Goal: Task Accomplishment & Management: Use online tool/utility

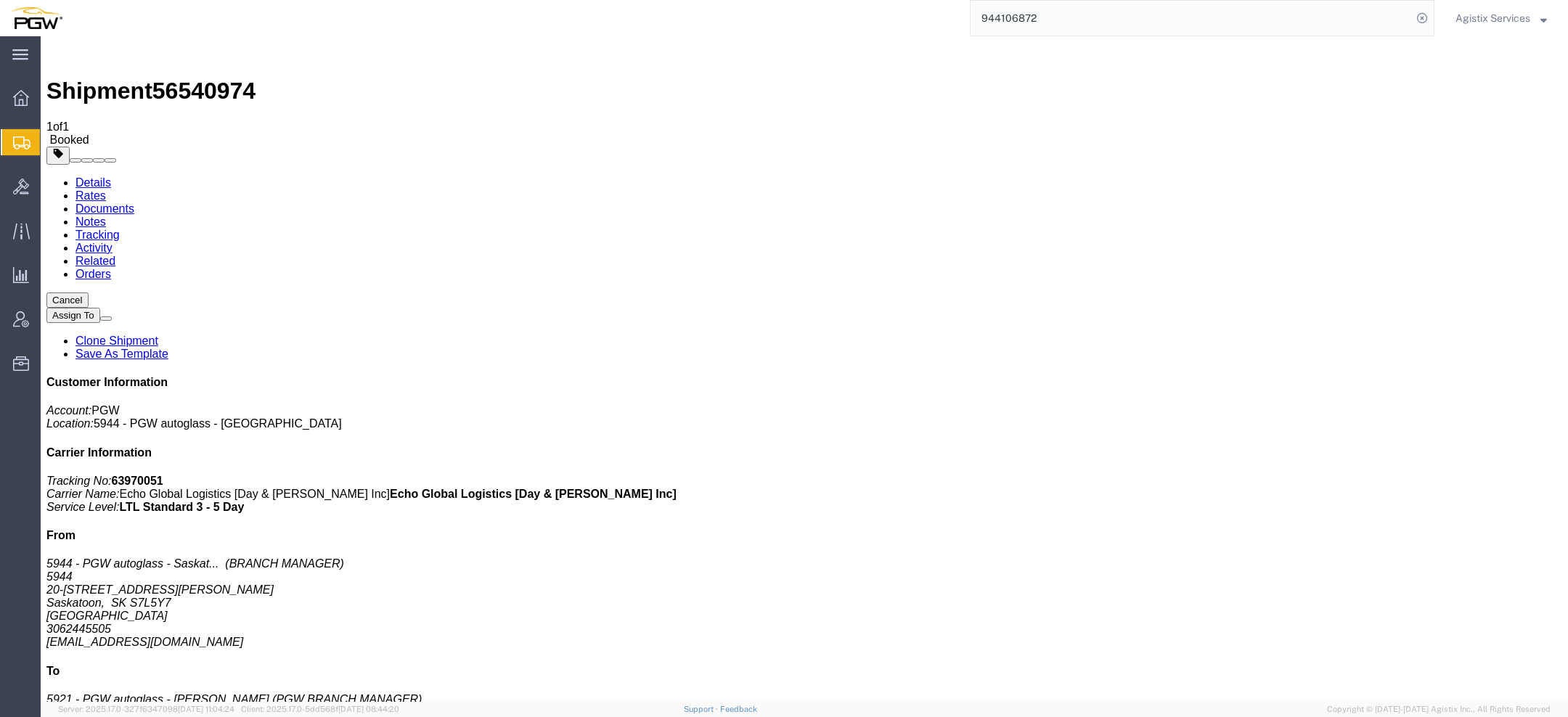
click at [1480, 14] on span "Agistix Services" at bounding box center [1492, 17] width 75 height 16
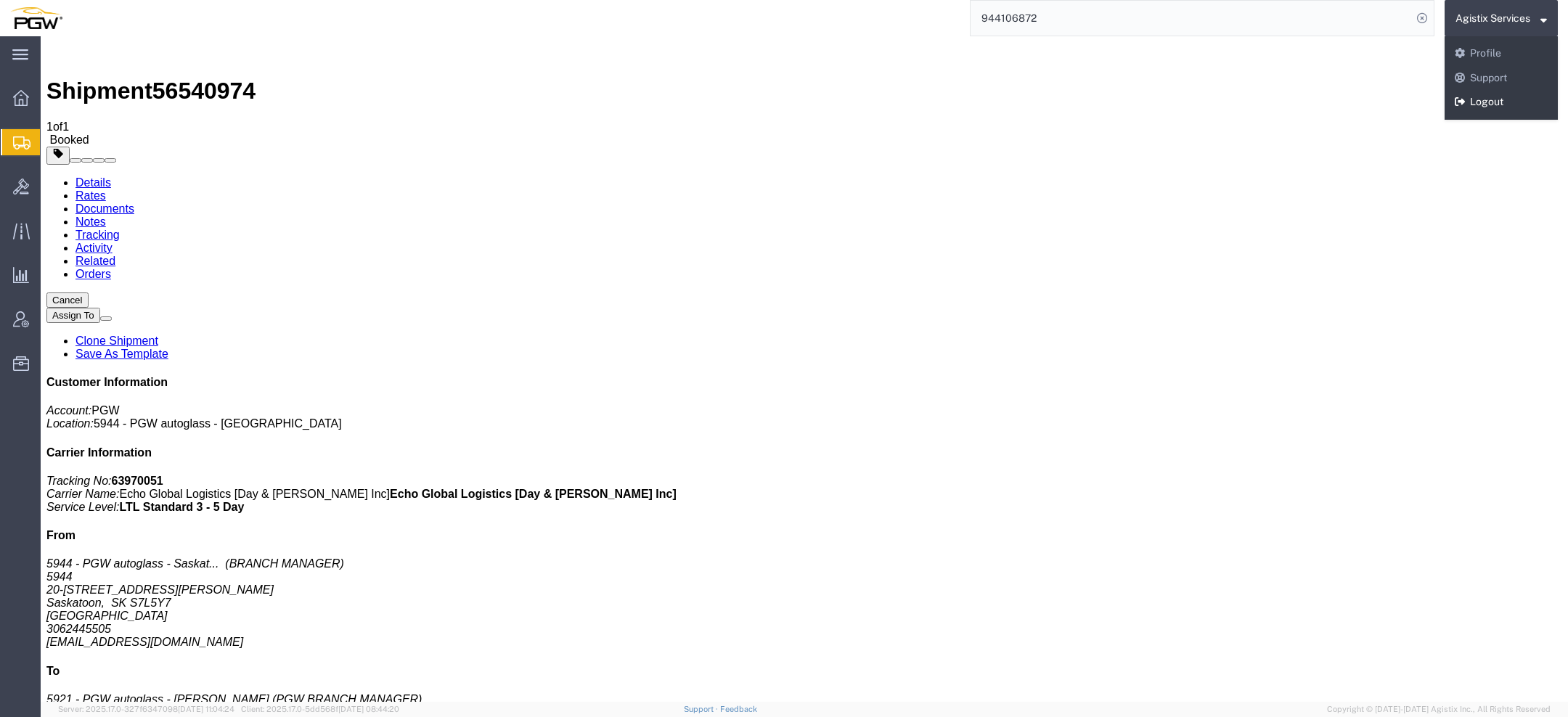
click at [1460, 109] on link "Logout" at bounding box center [1501, 102] width 113 height 25
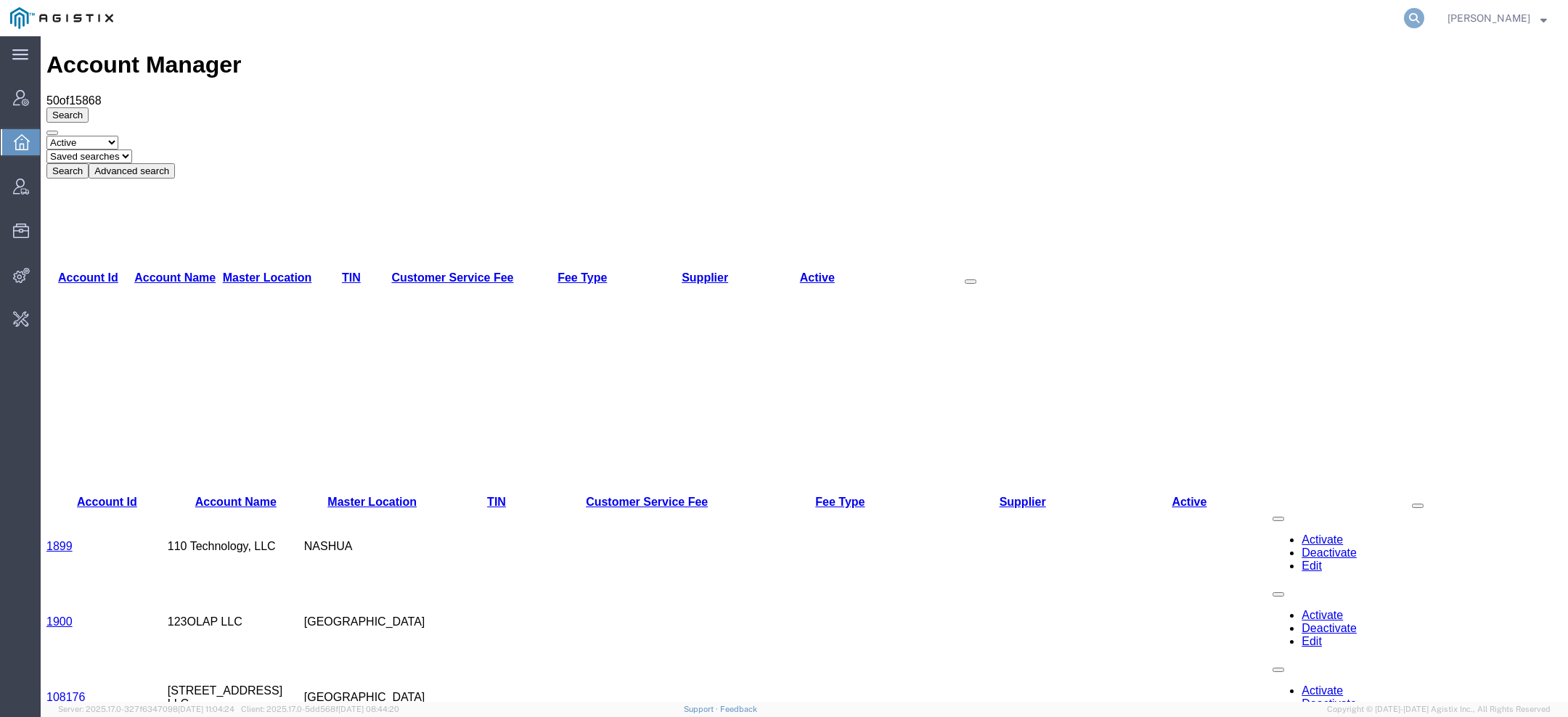
click at [1422, 13] on icon at bounding box center [1414, 18] width 20 height 20
paste input "1ZX599590342052965"
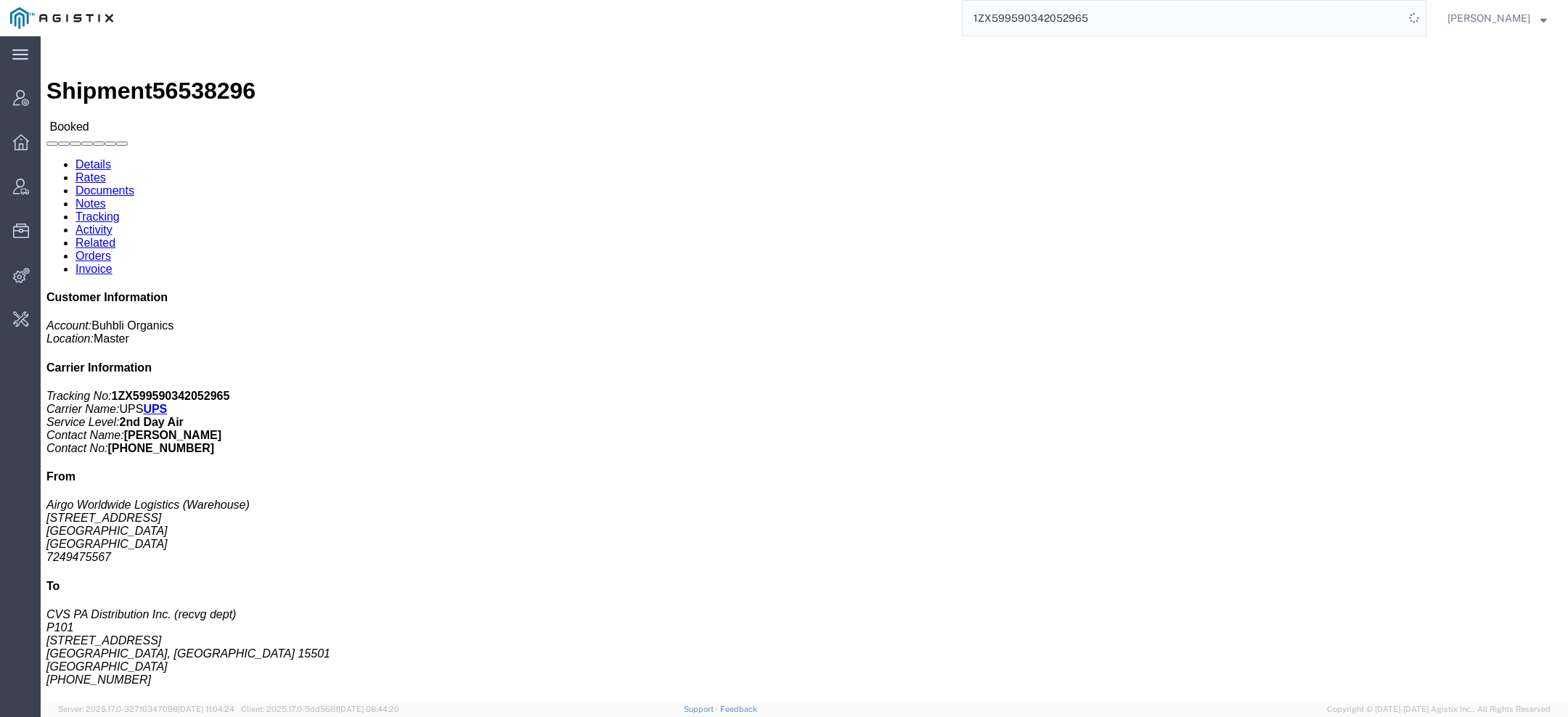
click p "Pieces: 1.00 Each"
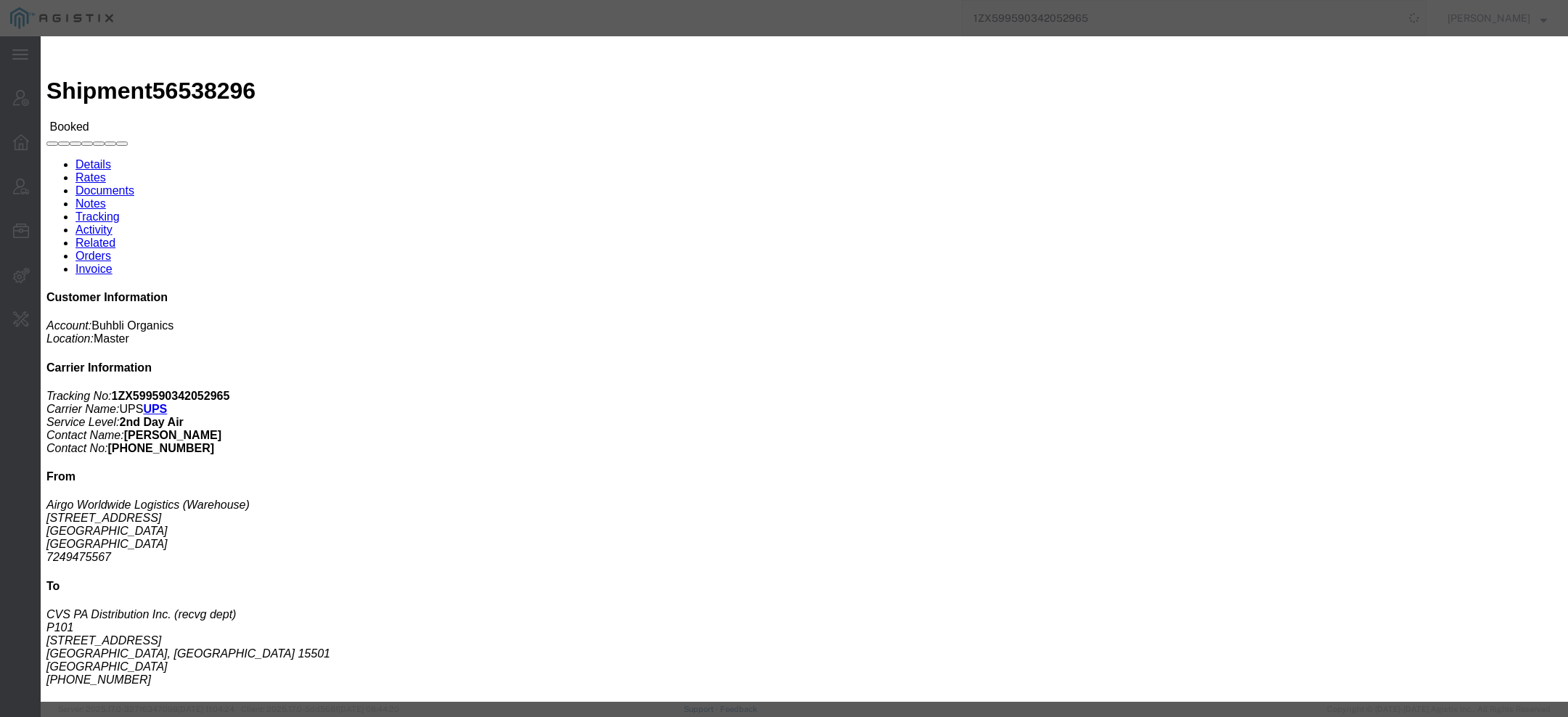
click icon "button"
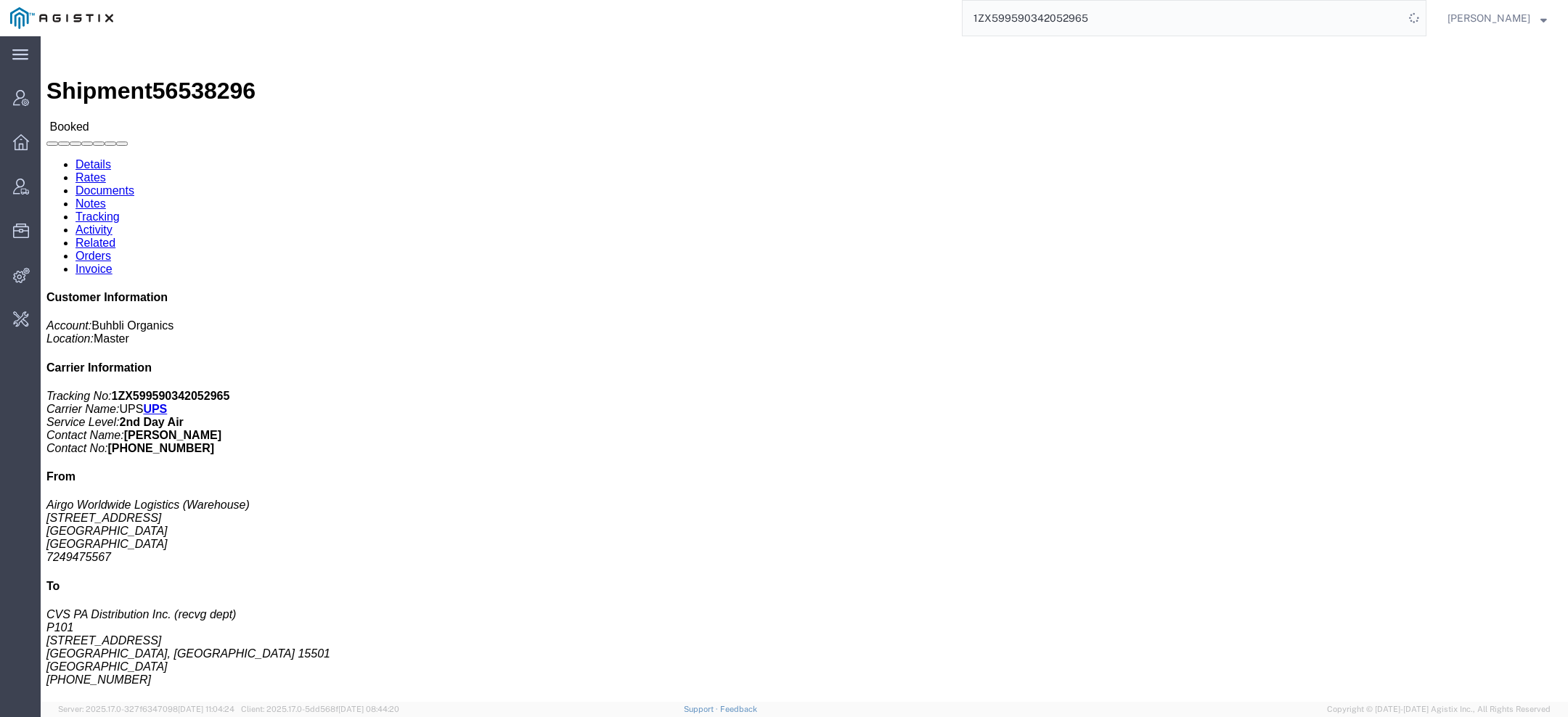
click link "Activity"
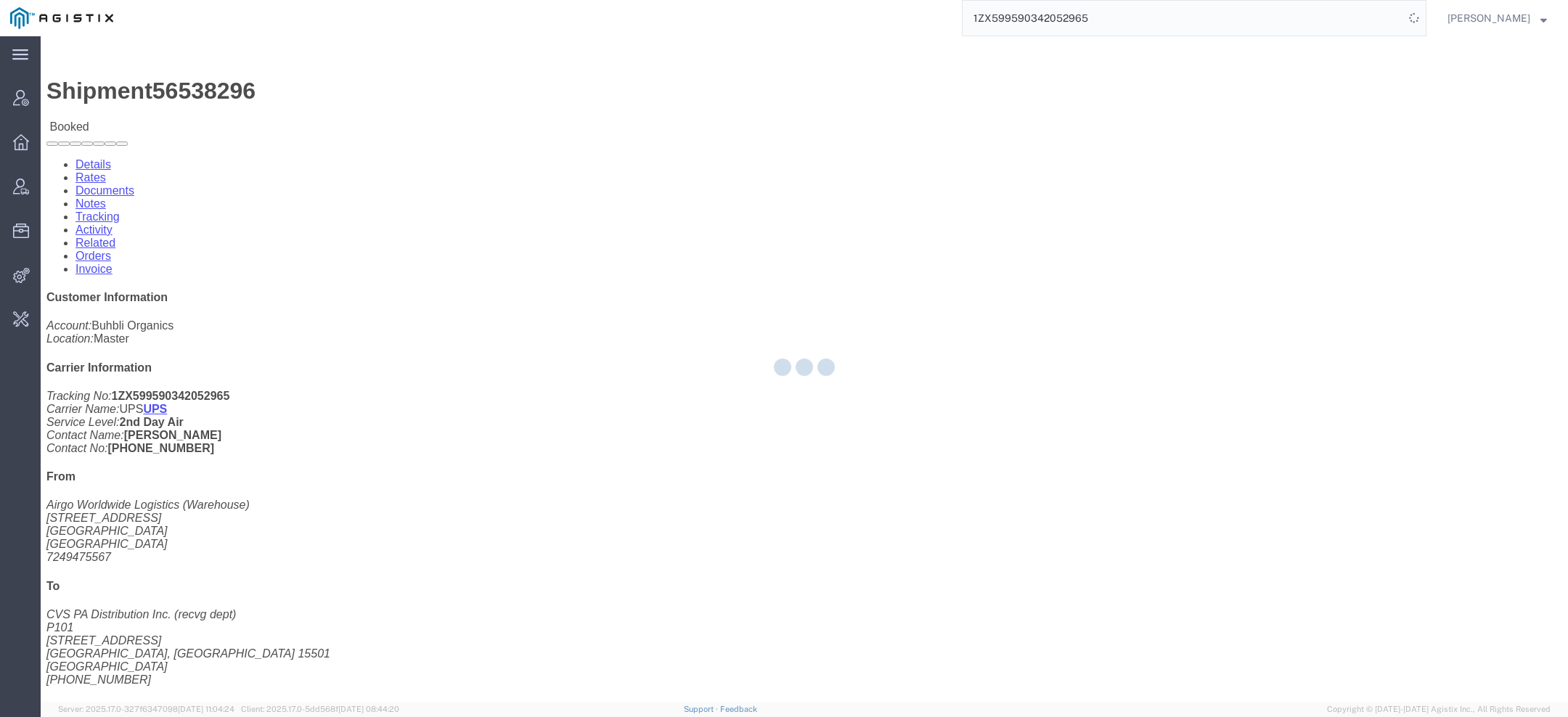
click at [379, 83] on div at bounding box center [804, 369] width 1527 height 665
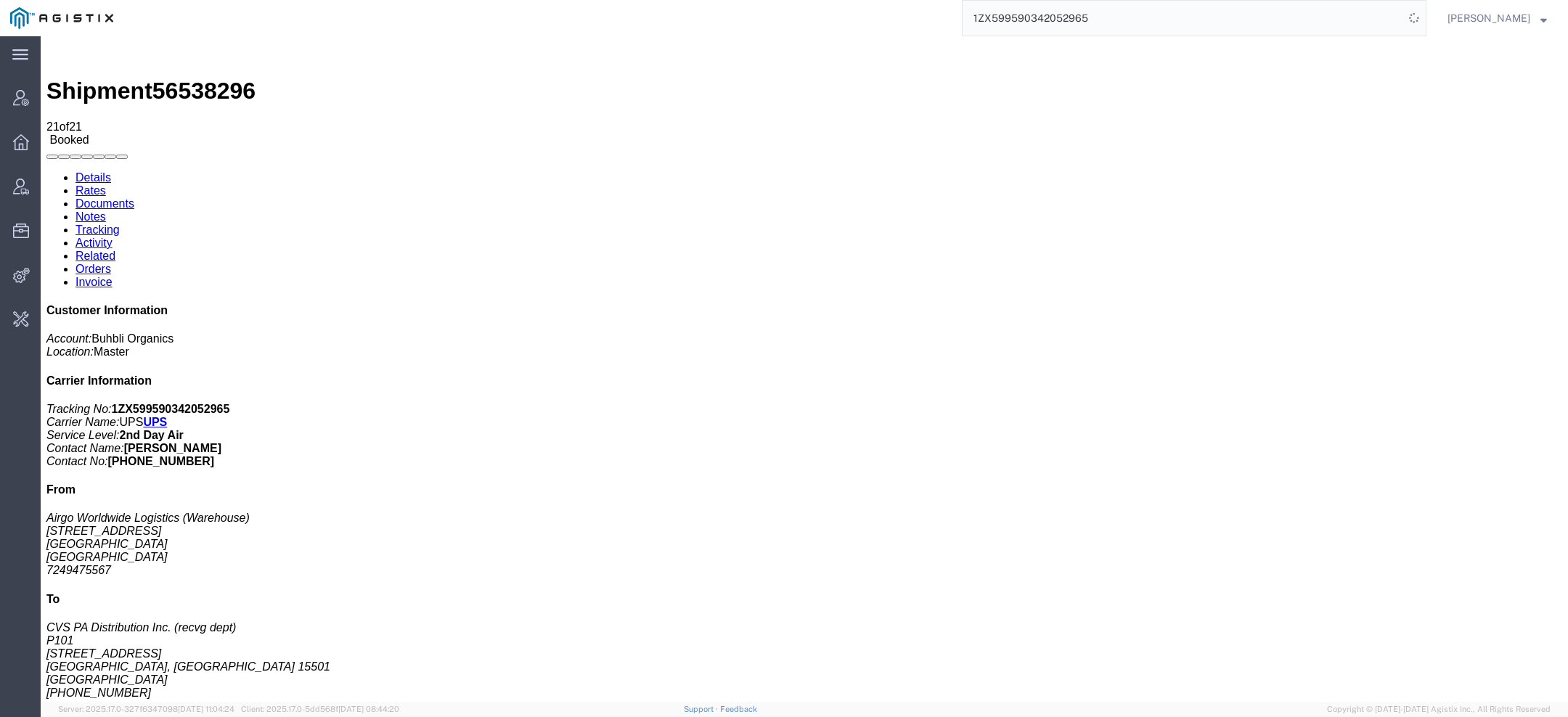
scroll to position [203, 0]
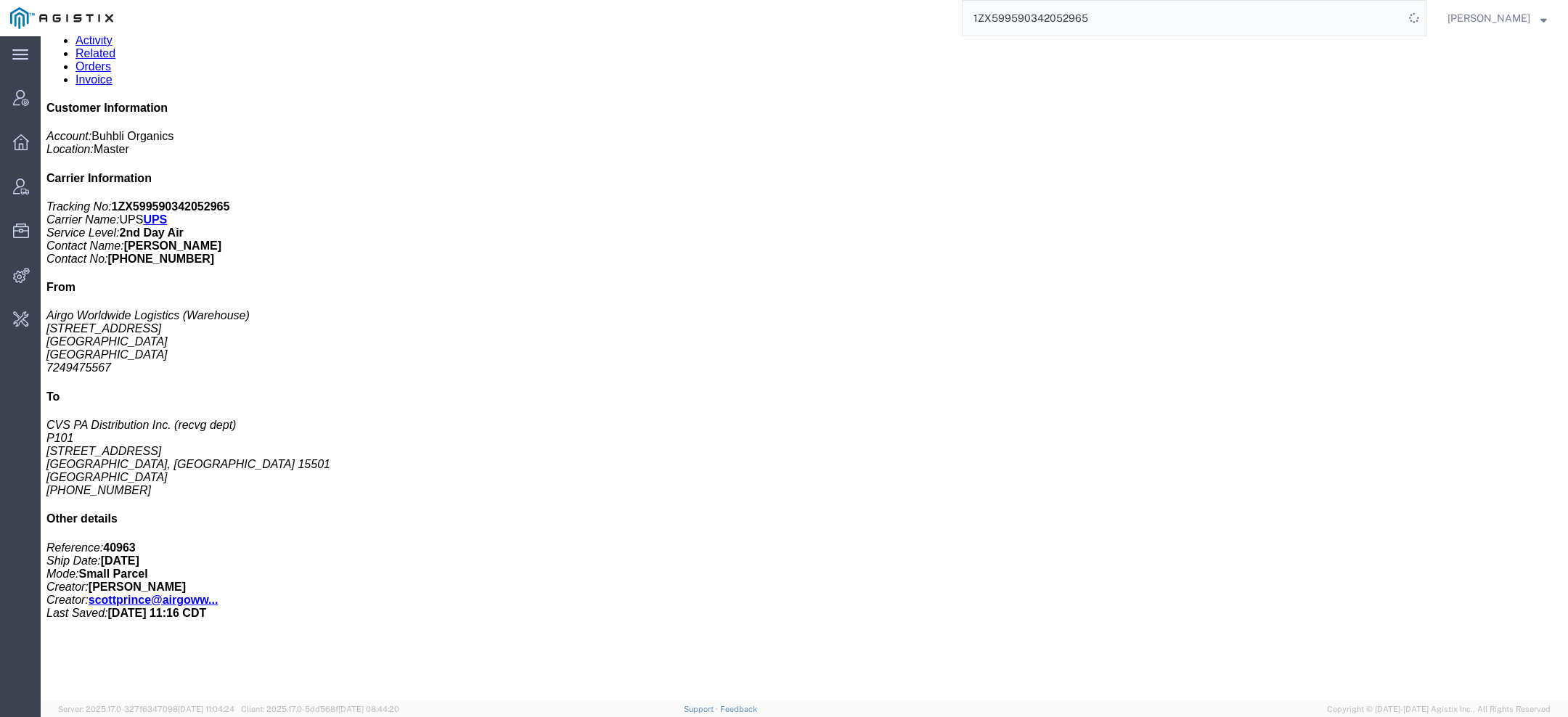
copy td "945_BUHBLIORGIG_20250819161625855"
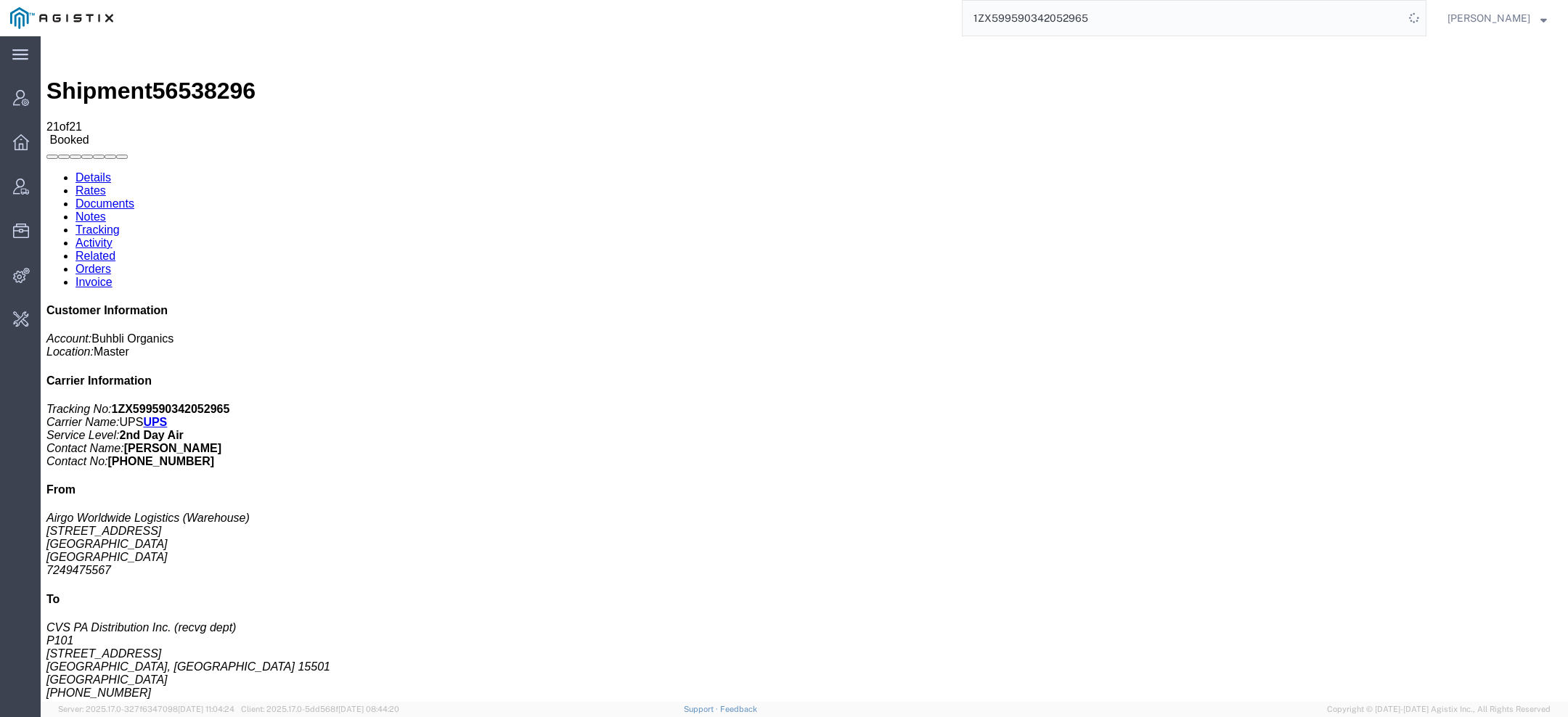
click at [76, 171] on link "Details" at bounding box center [93, 177] width 36 height 12
click div "BB TEA TREE 30ML (24 UNITS) Pieces: 1.00 Each Total value: 84.00 USD SKU: 73179…"
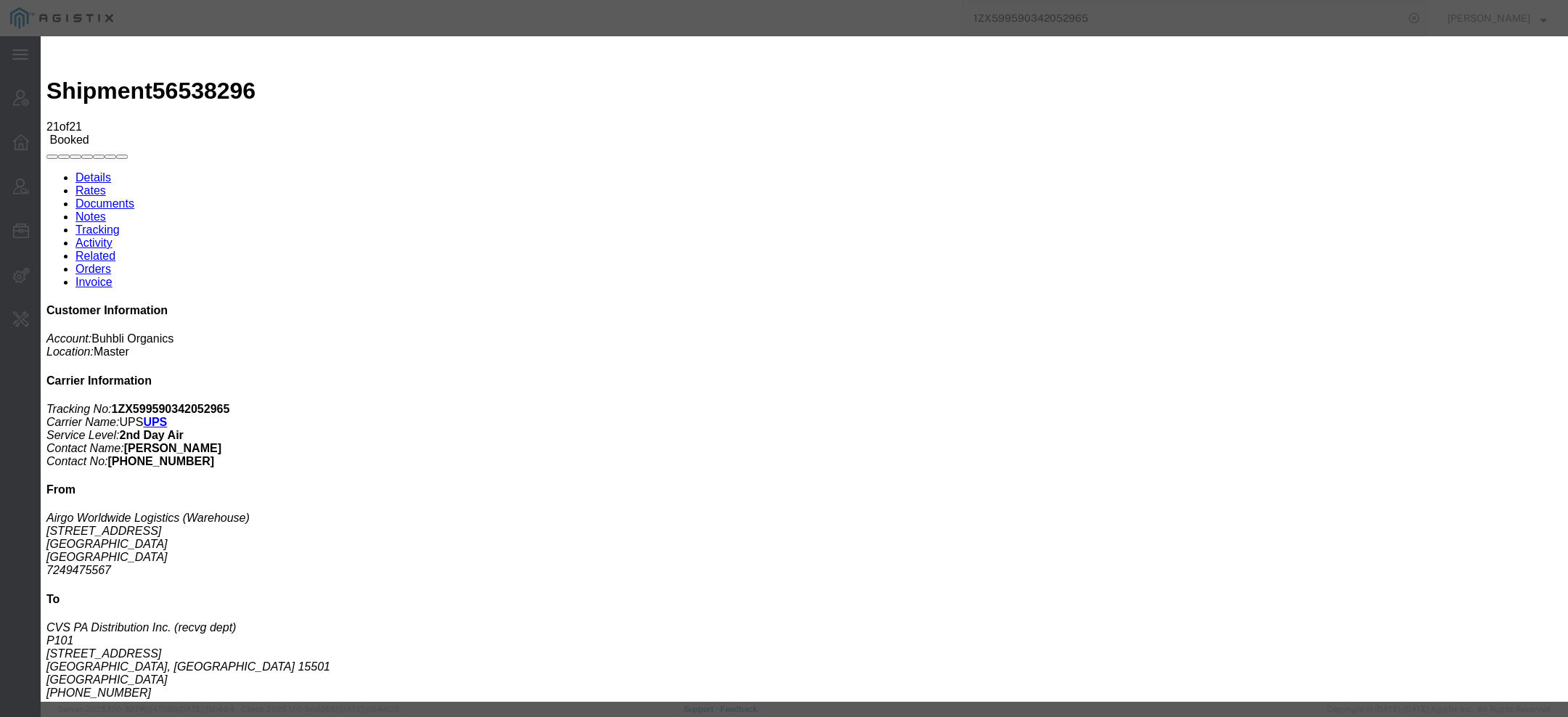
click icon "button"
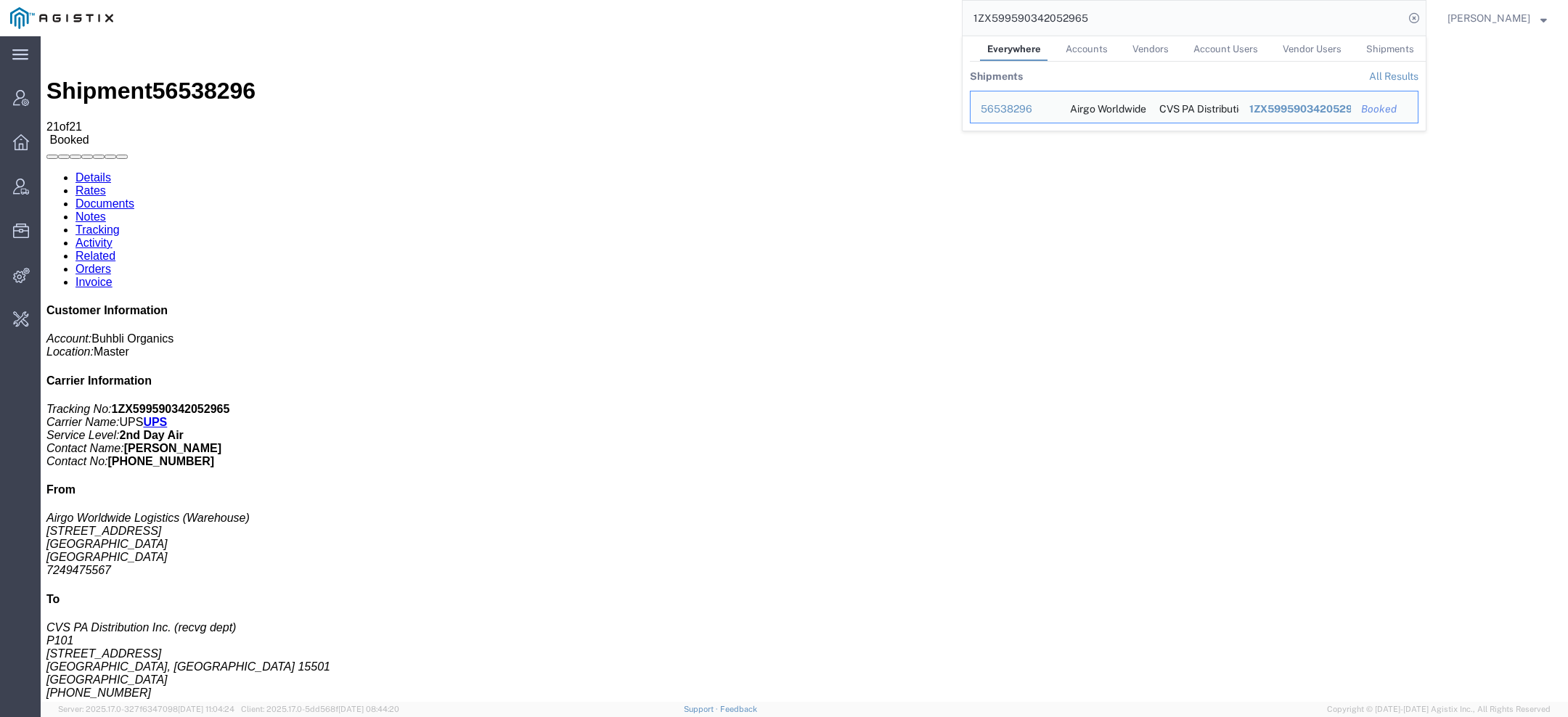
drag, startPoint x: 1043, startPoint y: 19, endPoint x: 665, endPoint y: 17, distance: 378.0
click at [665, 17] on div "1ZX599590342052965 Everywhere Accounts Vendors Account Users Vendor Users Shipm…" at bounding box center [775, 18] width 1303 height 37
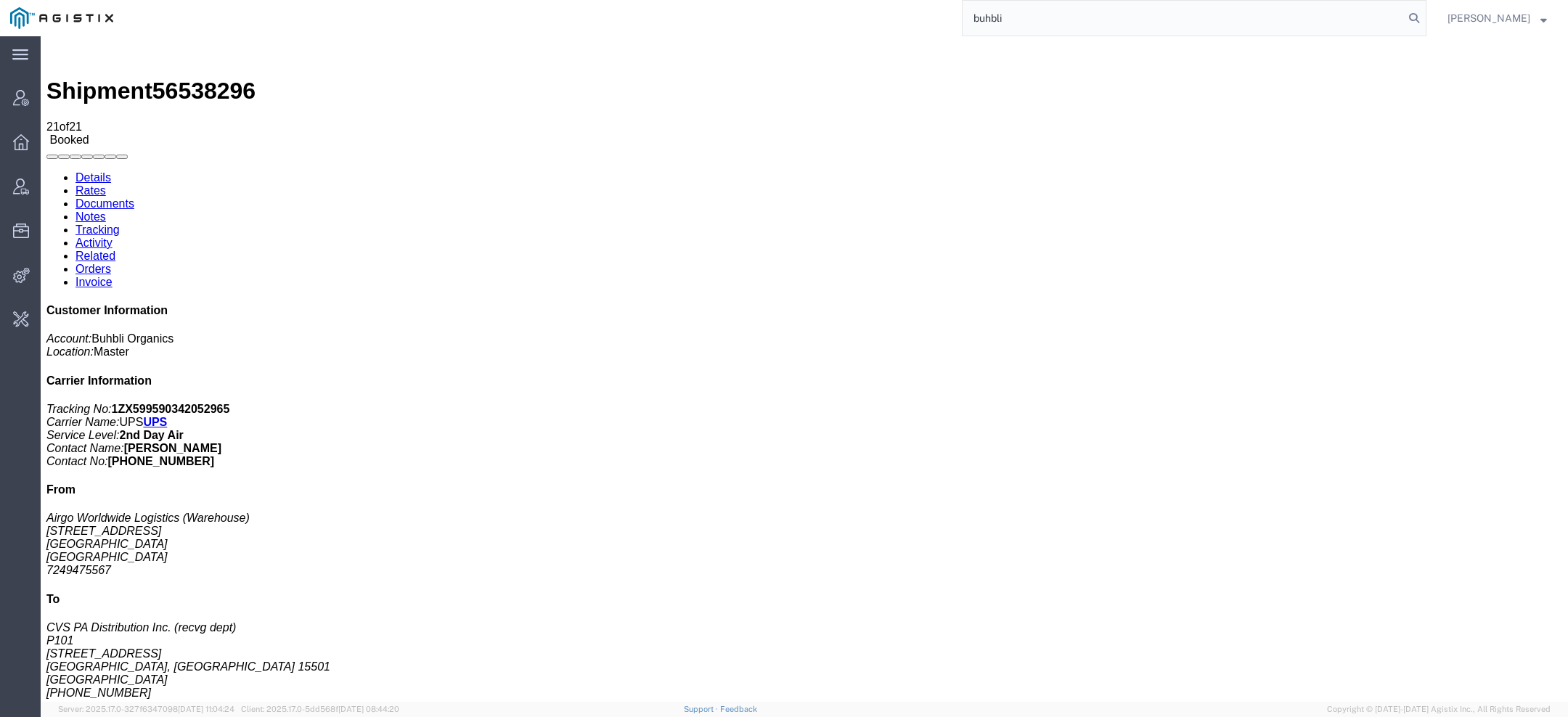
type input "buhbli"
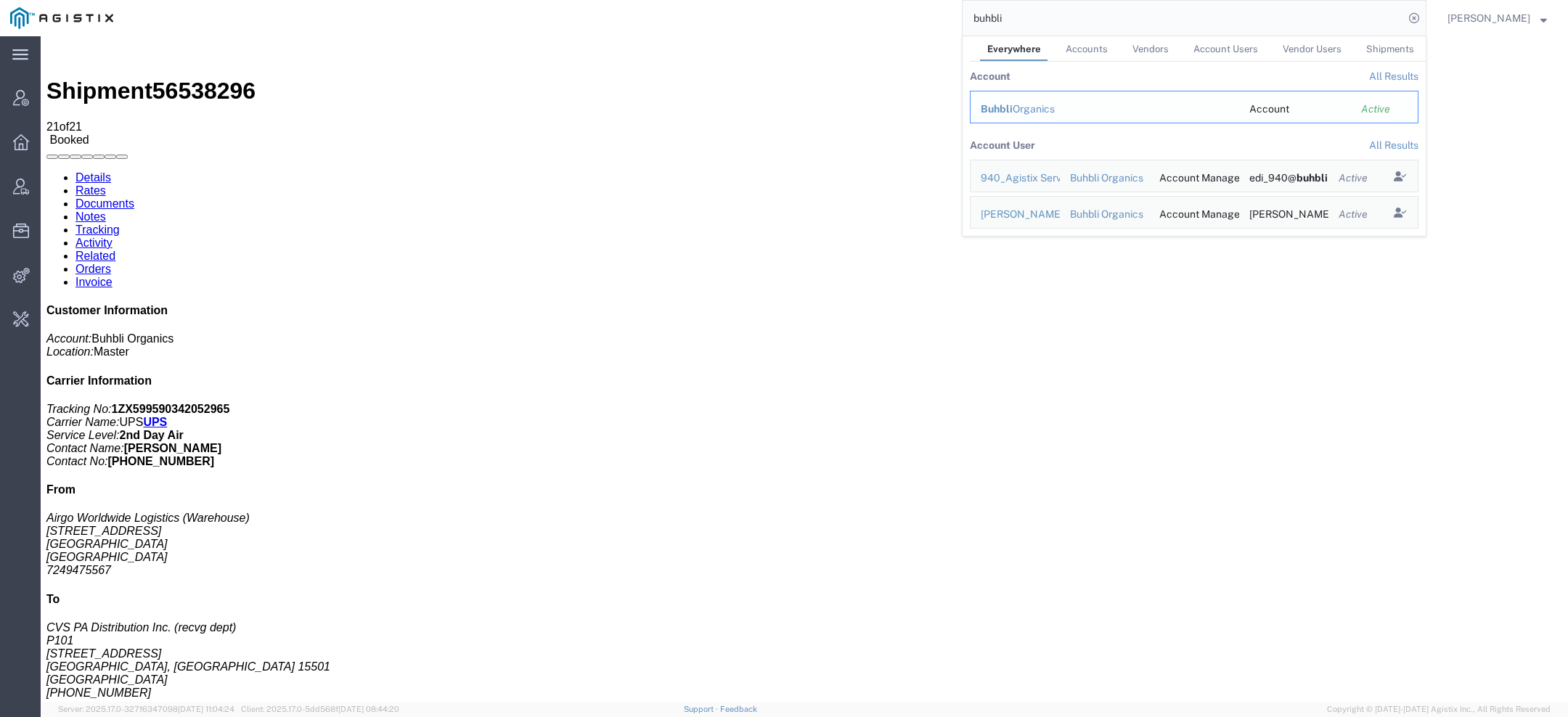
click at [1014, 107] on div "Buhbli Organics" at bounding box center [1105, 109] width 248 height 15
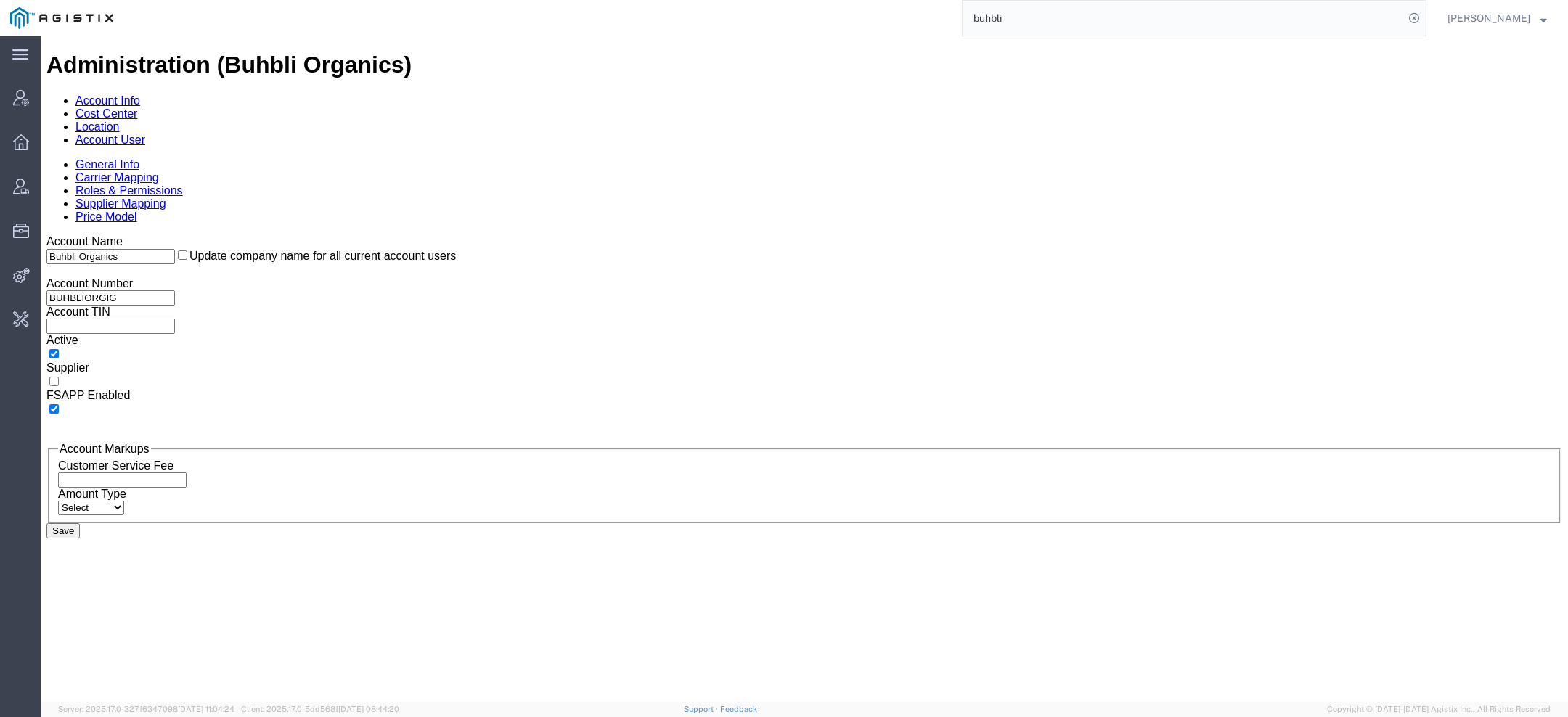
click at [326, 86] on div "Administration (Buhbli Organics) Account Info Cost Center Location Account User…" at bounding box center [804, 384] width 1516 height 665
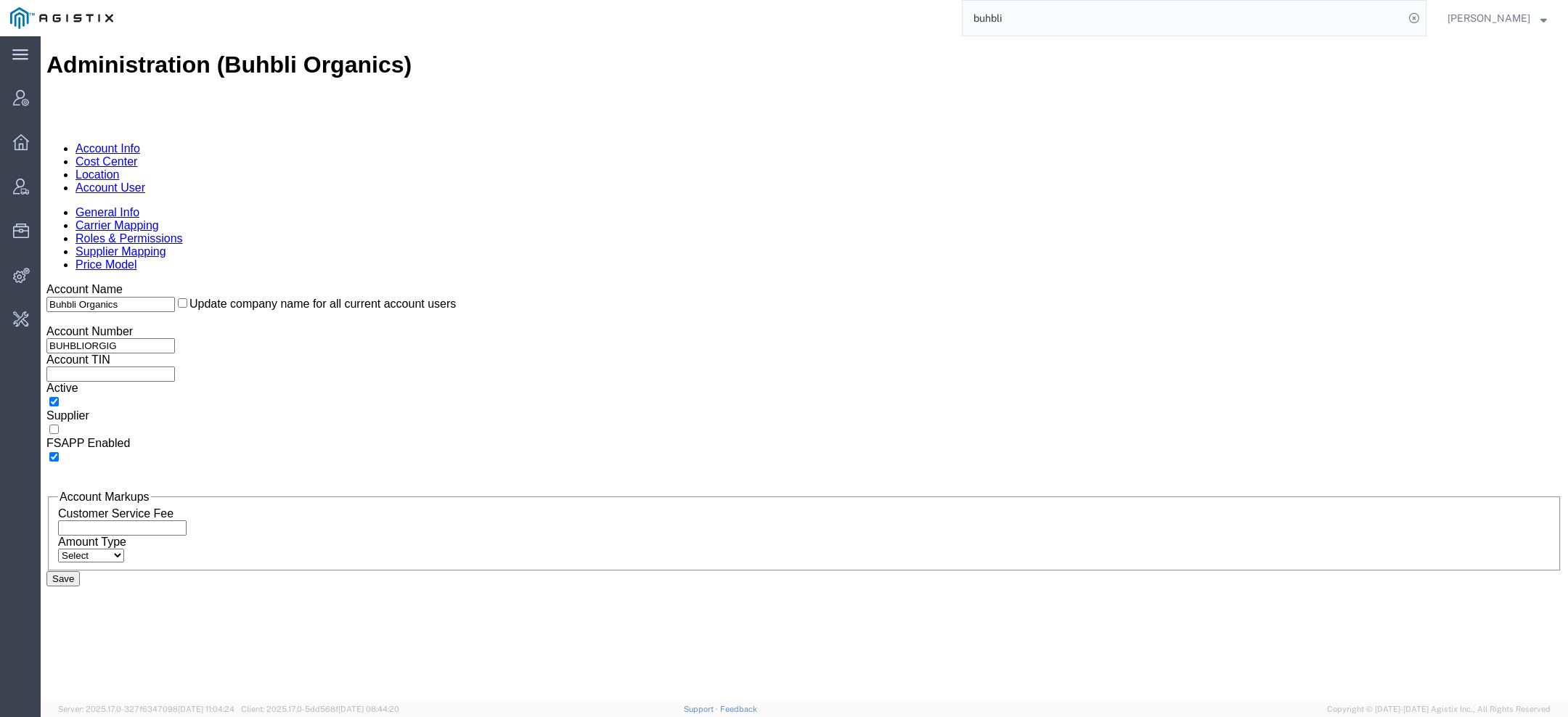
click at [145, 181] on link "Account User" at bounding box center [110, 187] width 70 height 12
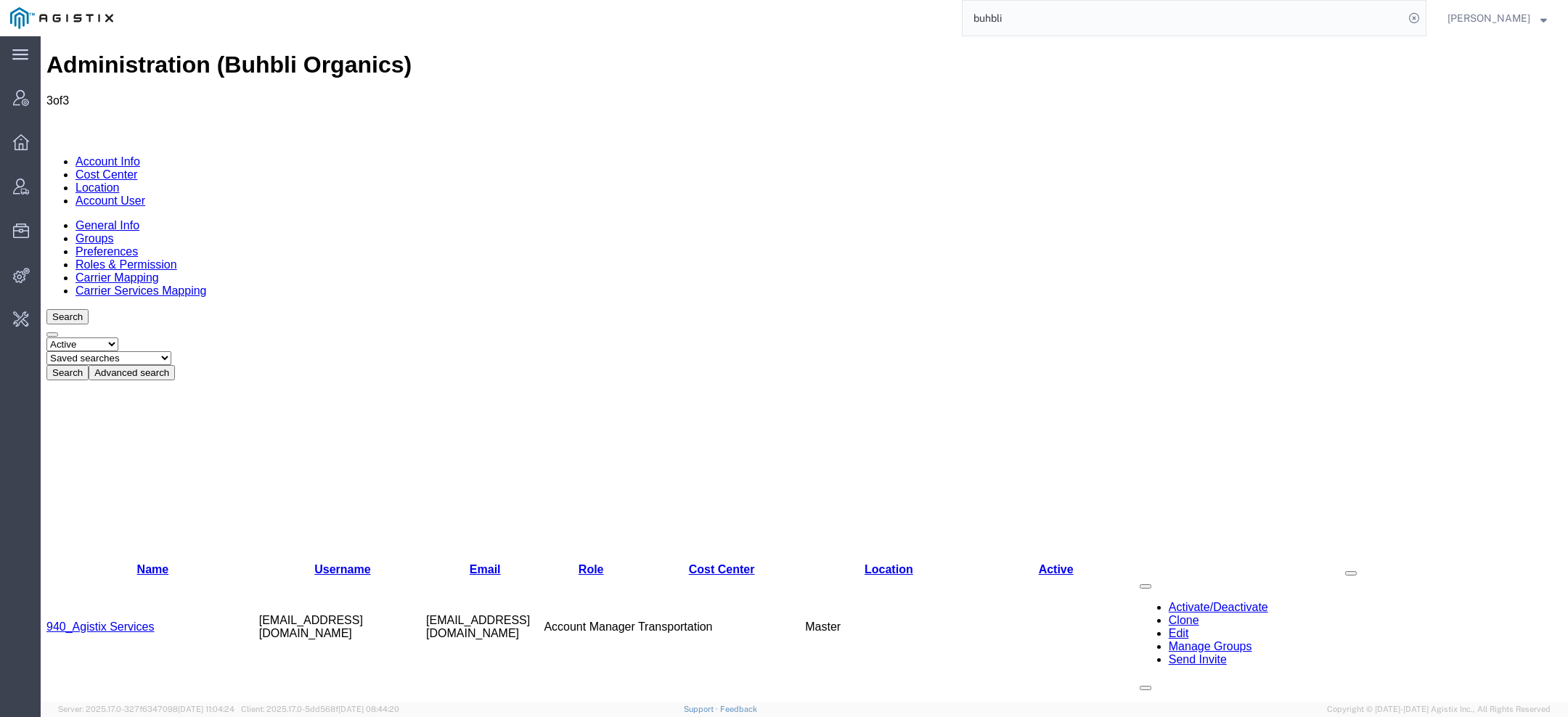
click at [110, 717] on link "Agistix Services" at bounding box center [87, 729] width 82 height 12
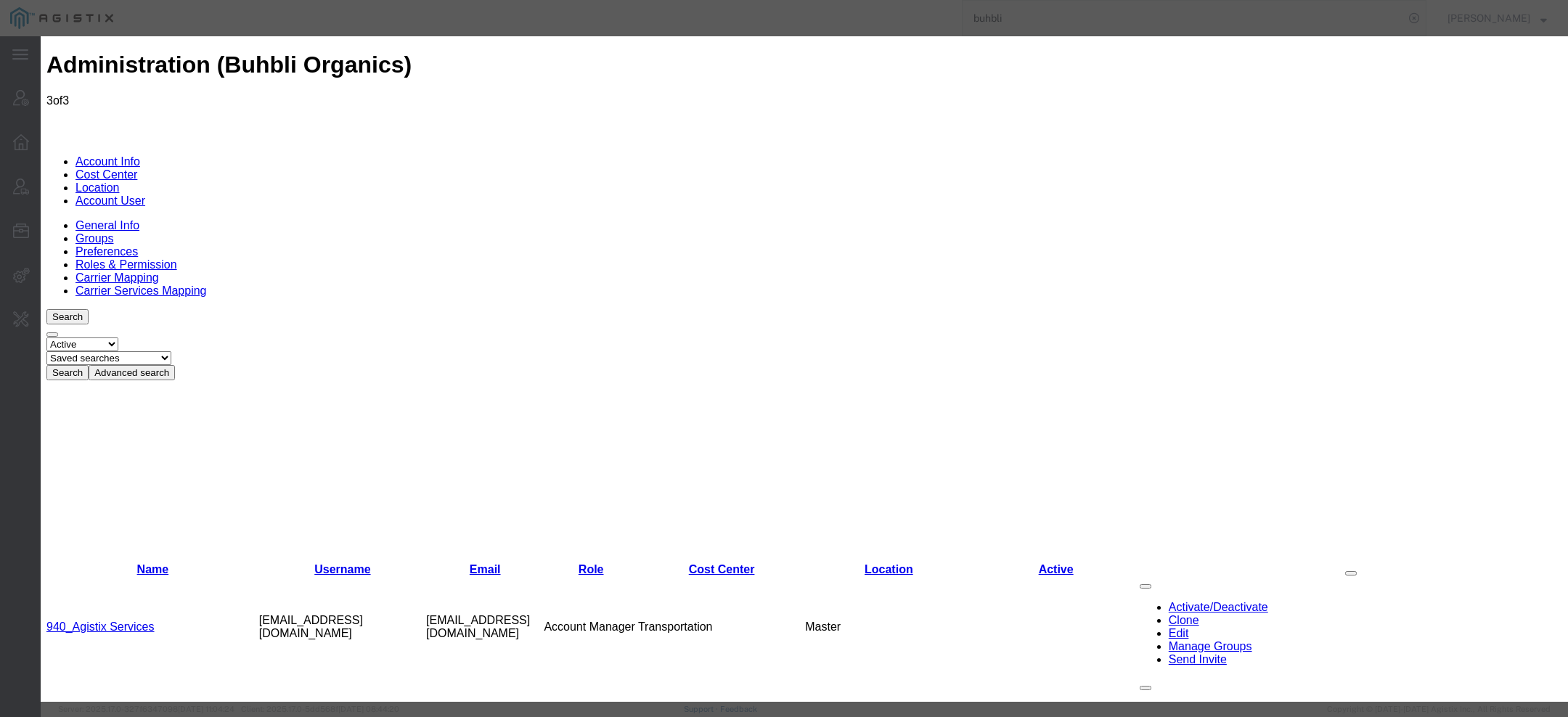
select select "COSTCENTER"
select select "66651"
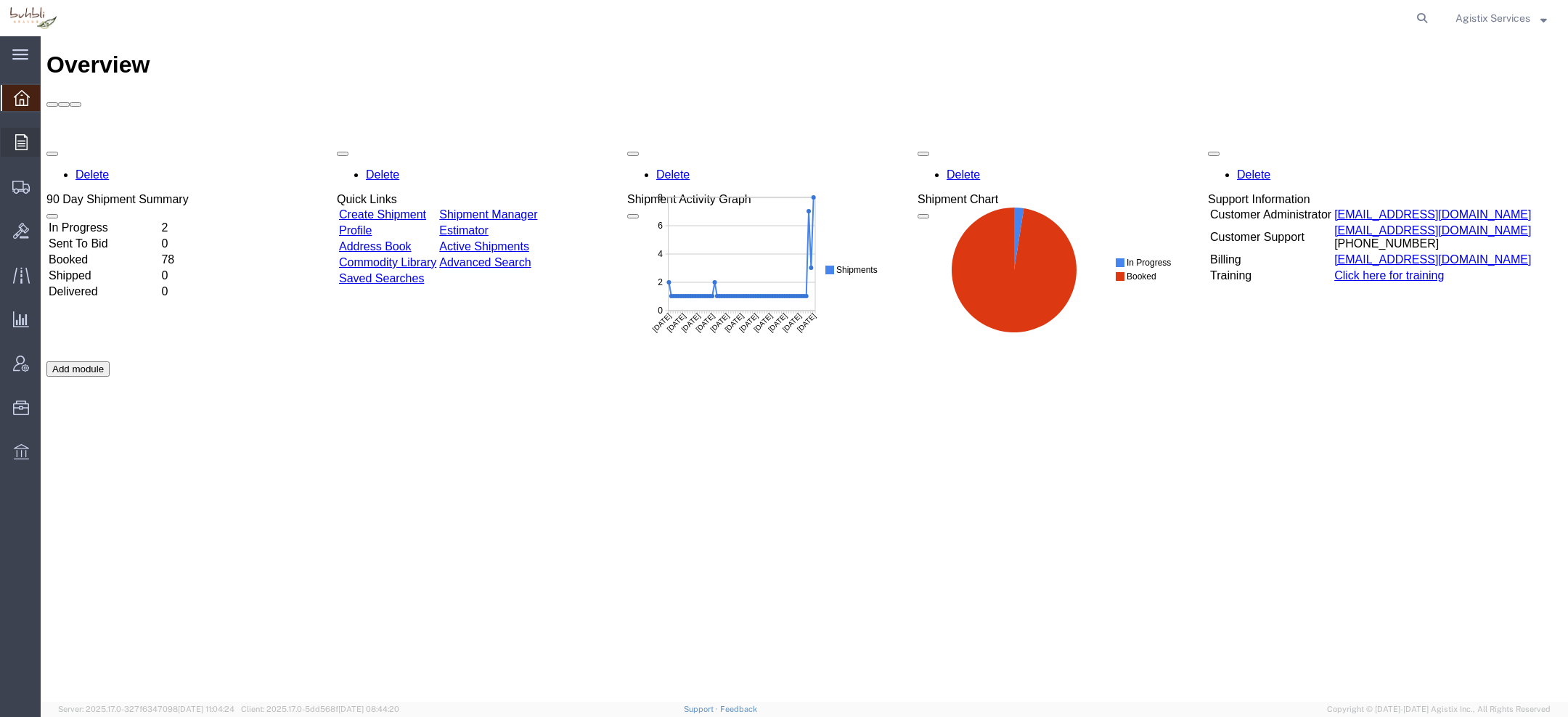
click at [17, 131] on div at bounding box center [21, 142] width 41 height 29
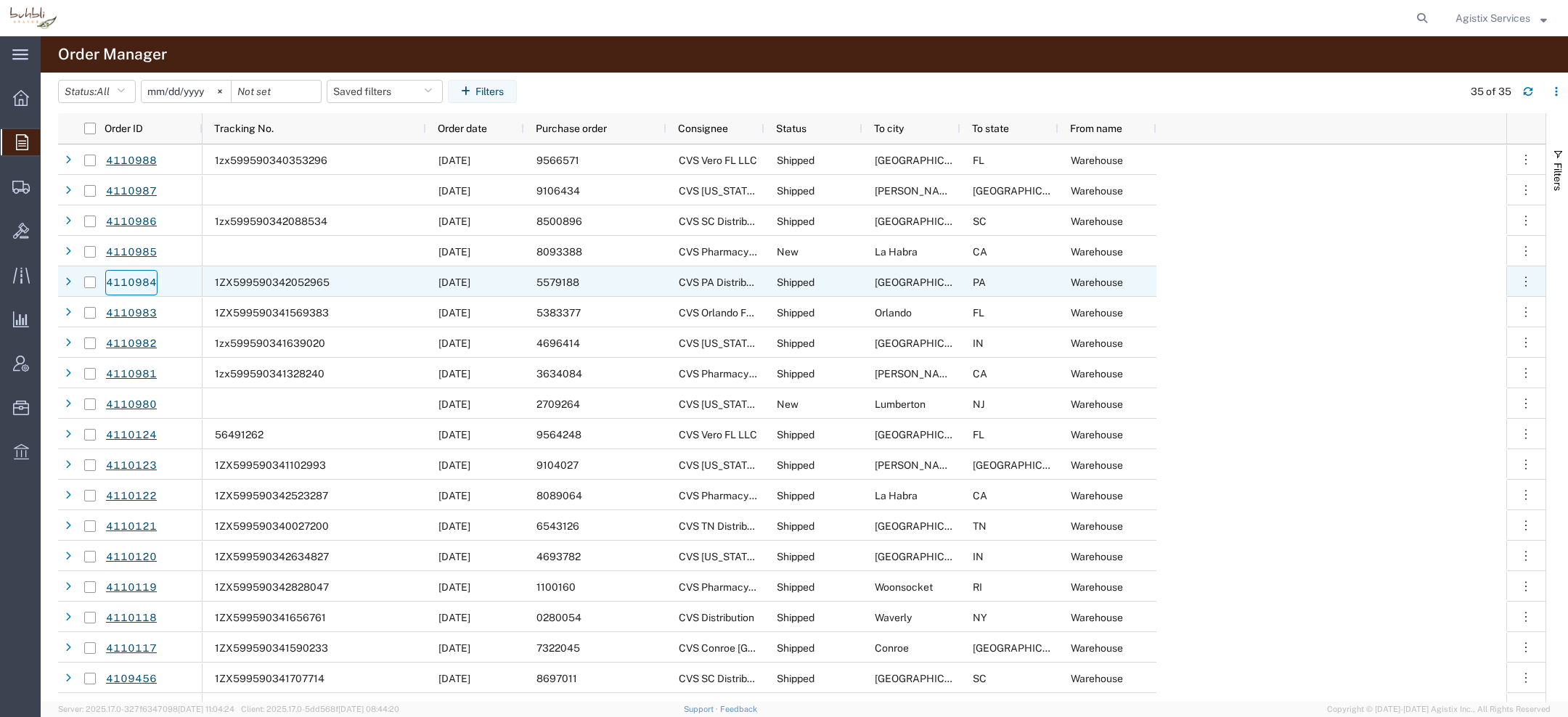
click at [132, 281] on link "4110984" at bounding box center [131, 282] width 52 height 26
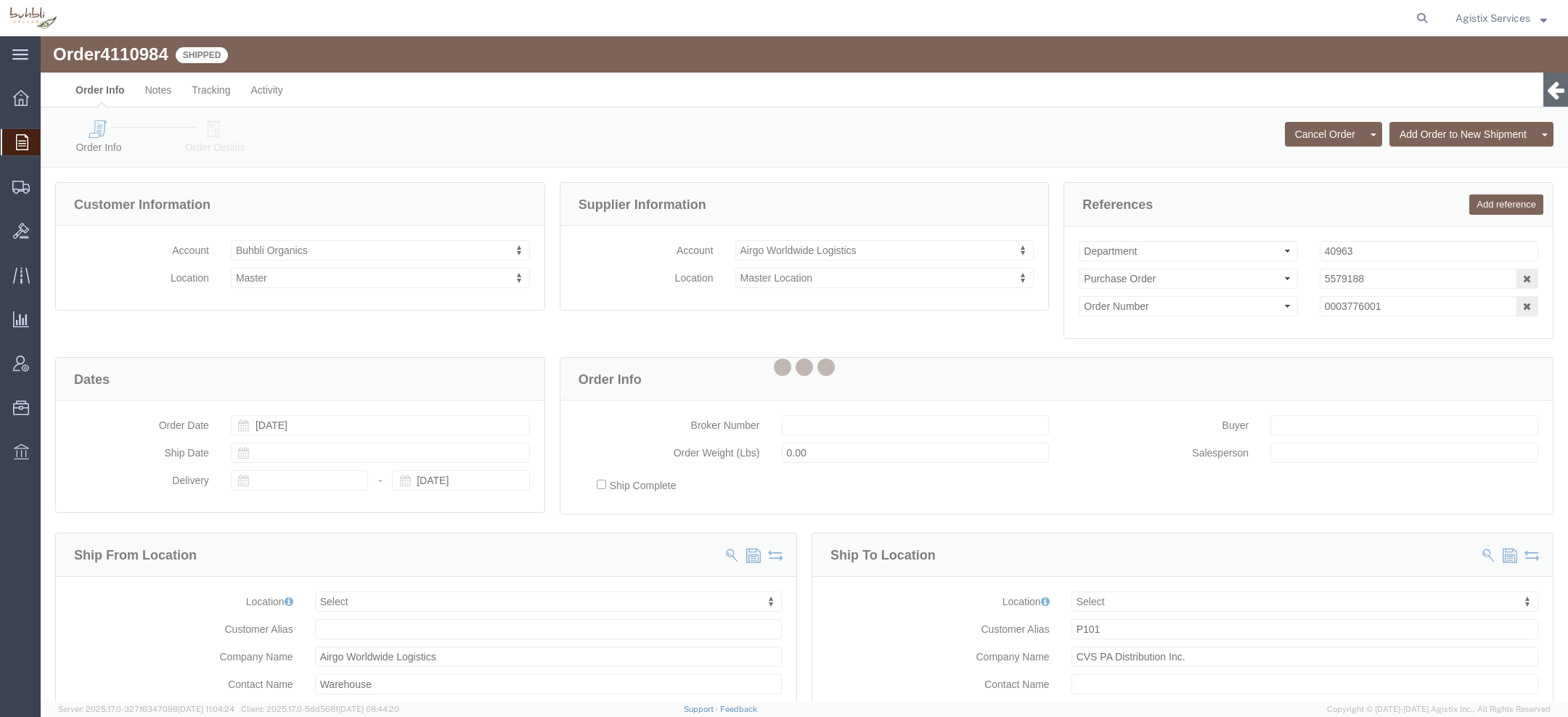
select select
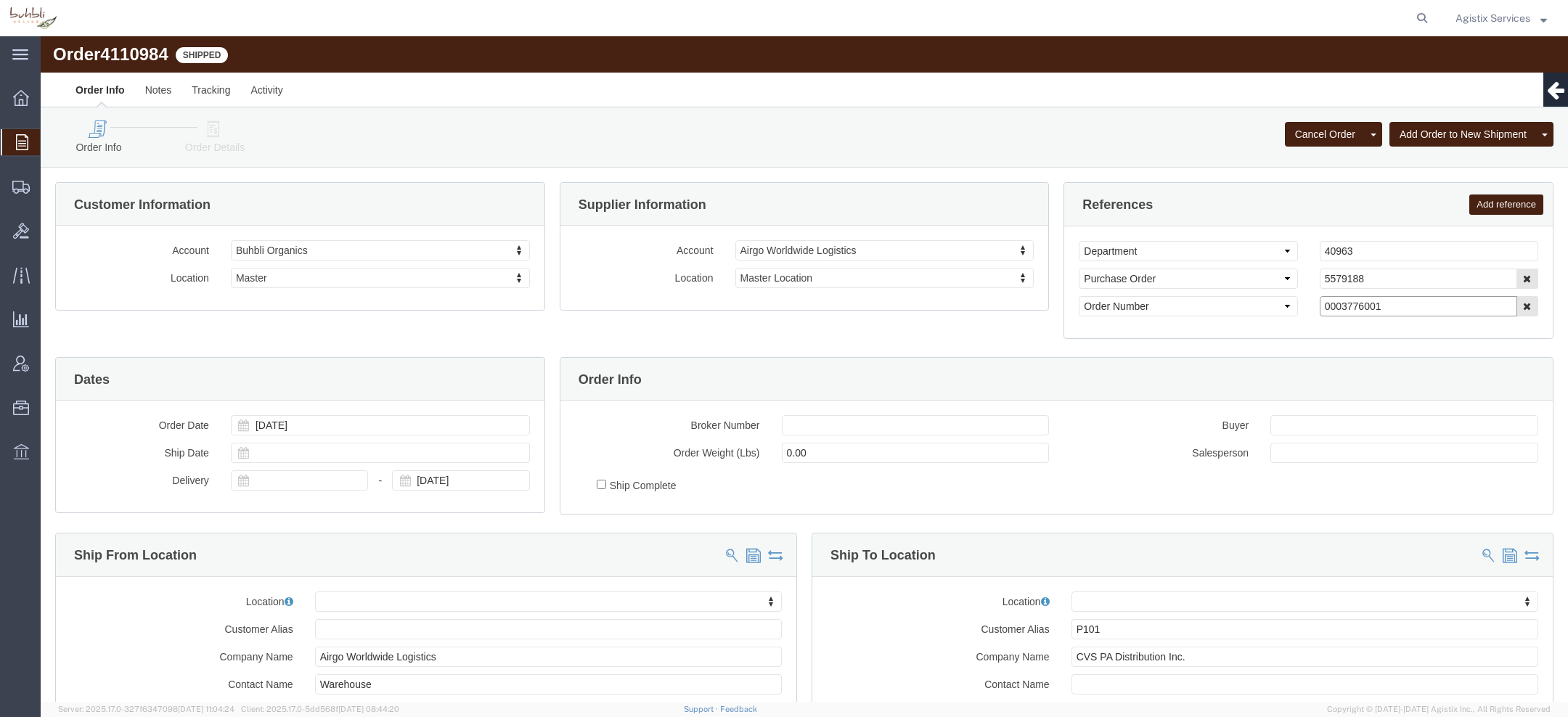
drag, startPoint x: 1335, startPoint y: 268, endPoint x: 973, endPoint y: 267, distance: 362.0
click div "Select Account Type Activity ID Airline Appointment Number ASN Batch Request # …"
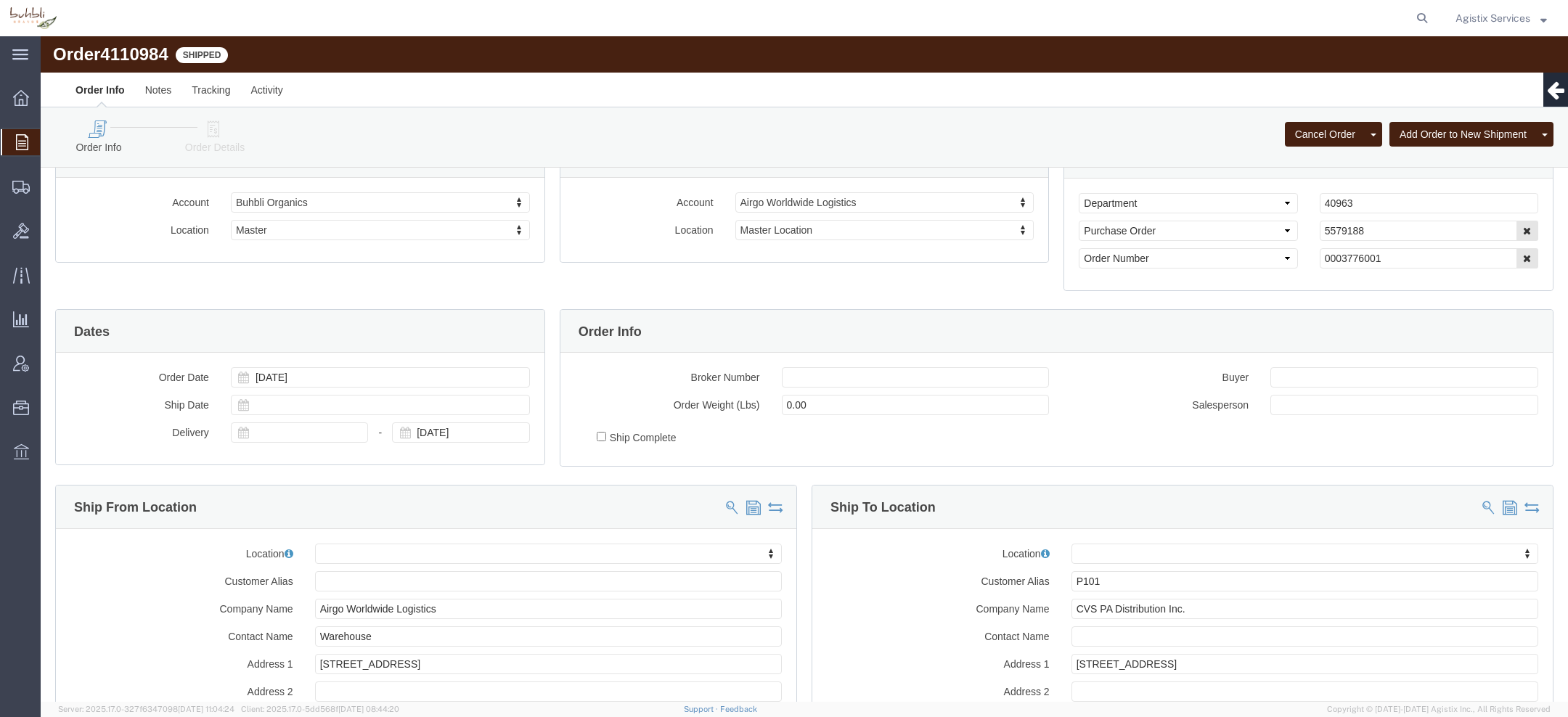
scroll to position [36, 0]
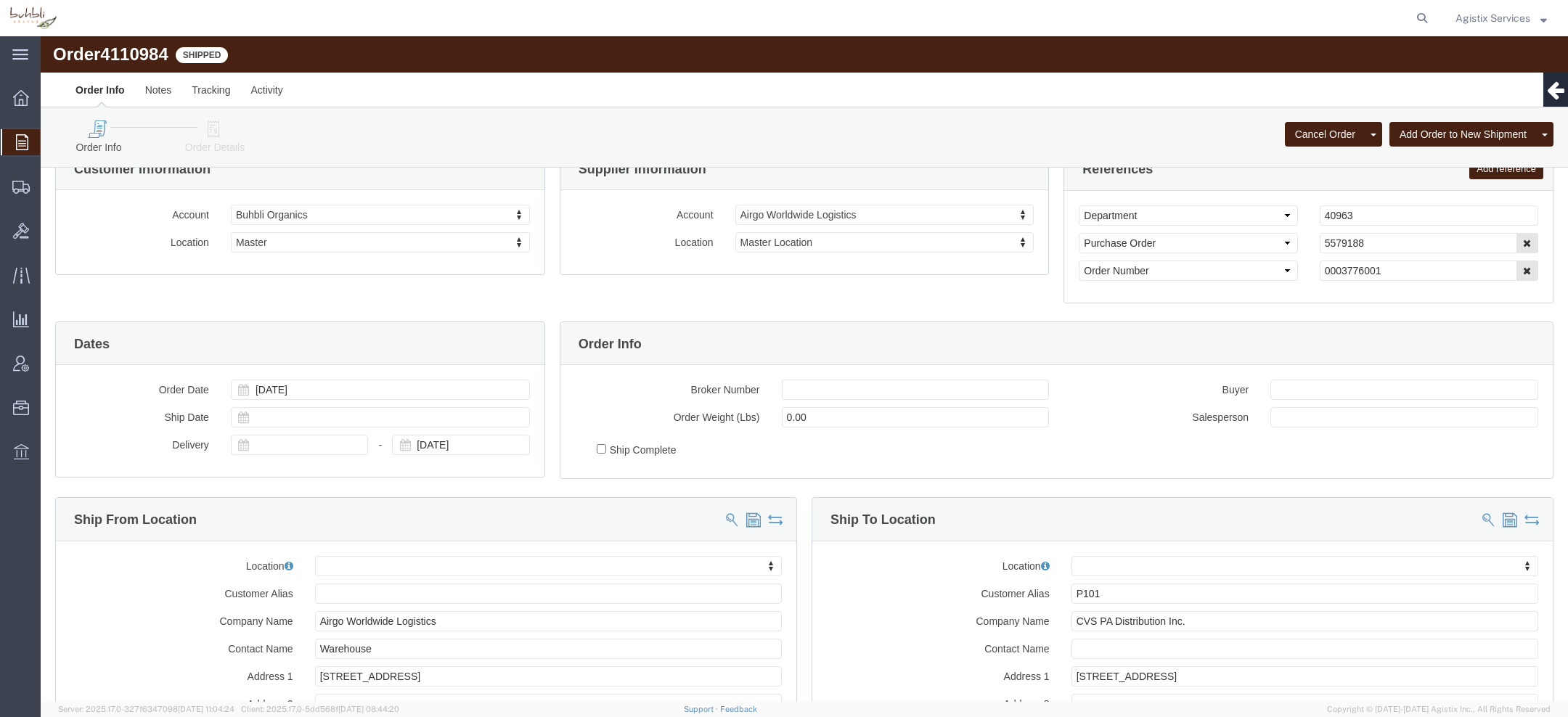
click div "Order Info"
drag, startPoint x: 1352, startPoint y: 239, endPoint x: 1022, endPoint y: 239, distance: 330.0
click div "Select Account Type Activity ID Airline Appointment Number ASN Batch Request # …"
drag, startPoint x: 1258, startPoint y: 234, endPoint x: 878, endPoint y: 231, distance: 380.0
click div "Customer Information Account Buhbli Organics Select Buhbli Organics Location Ma…"
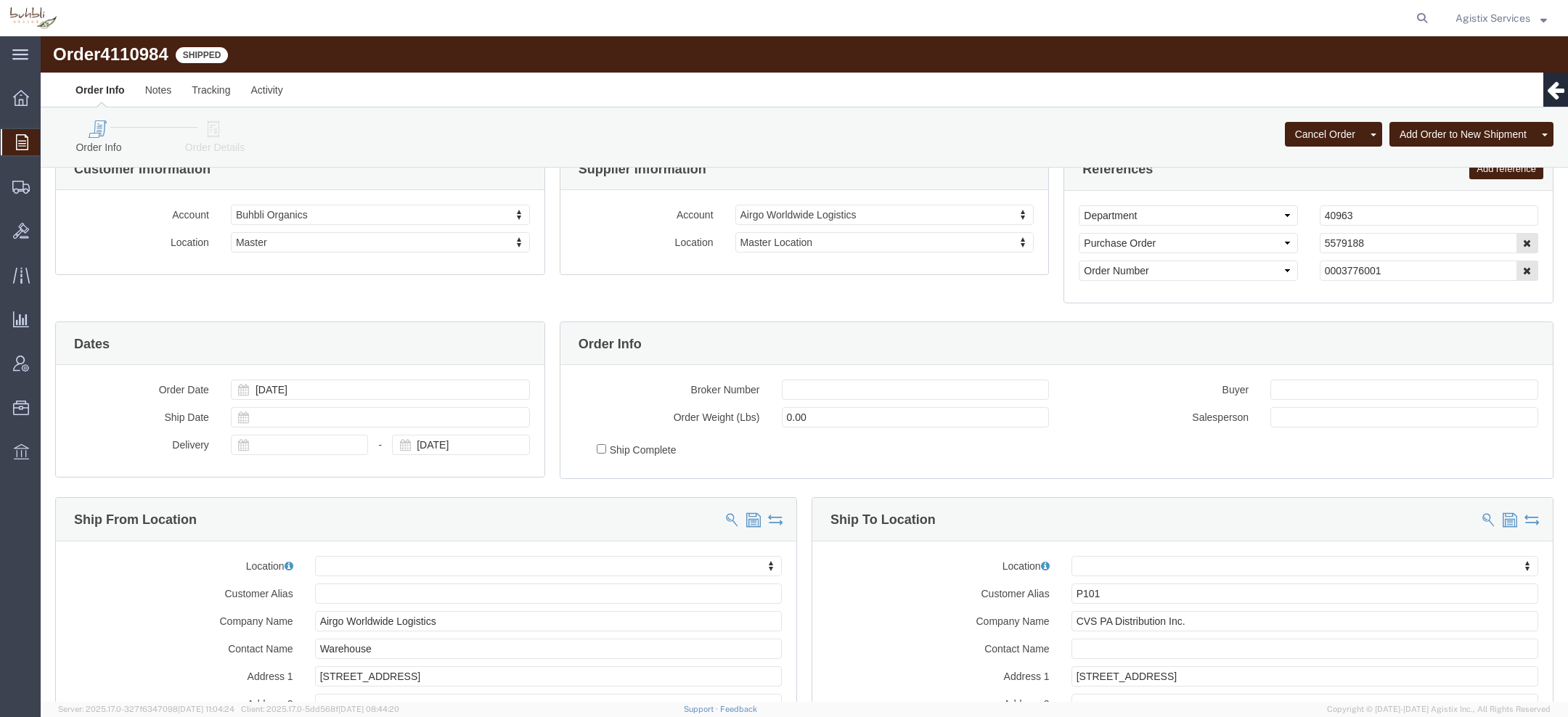
click link "Order Details"
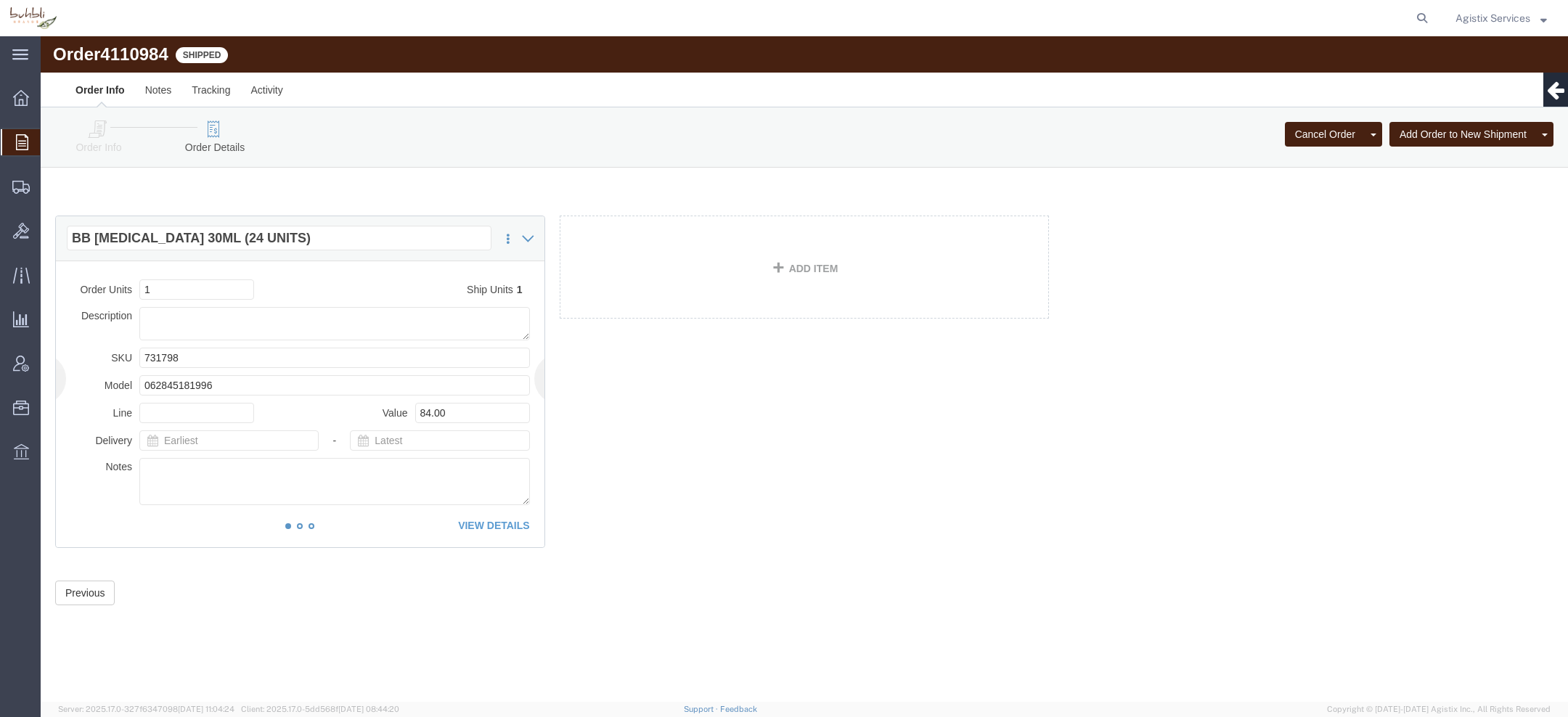
click ol "1 2 3"
click link "VIEW DETAILS"
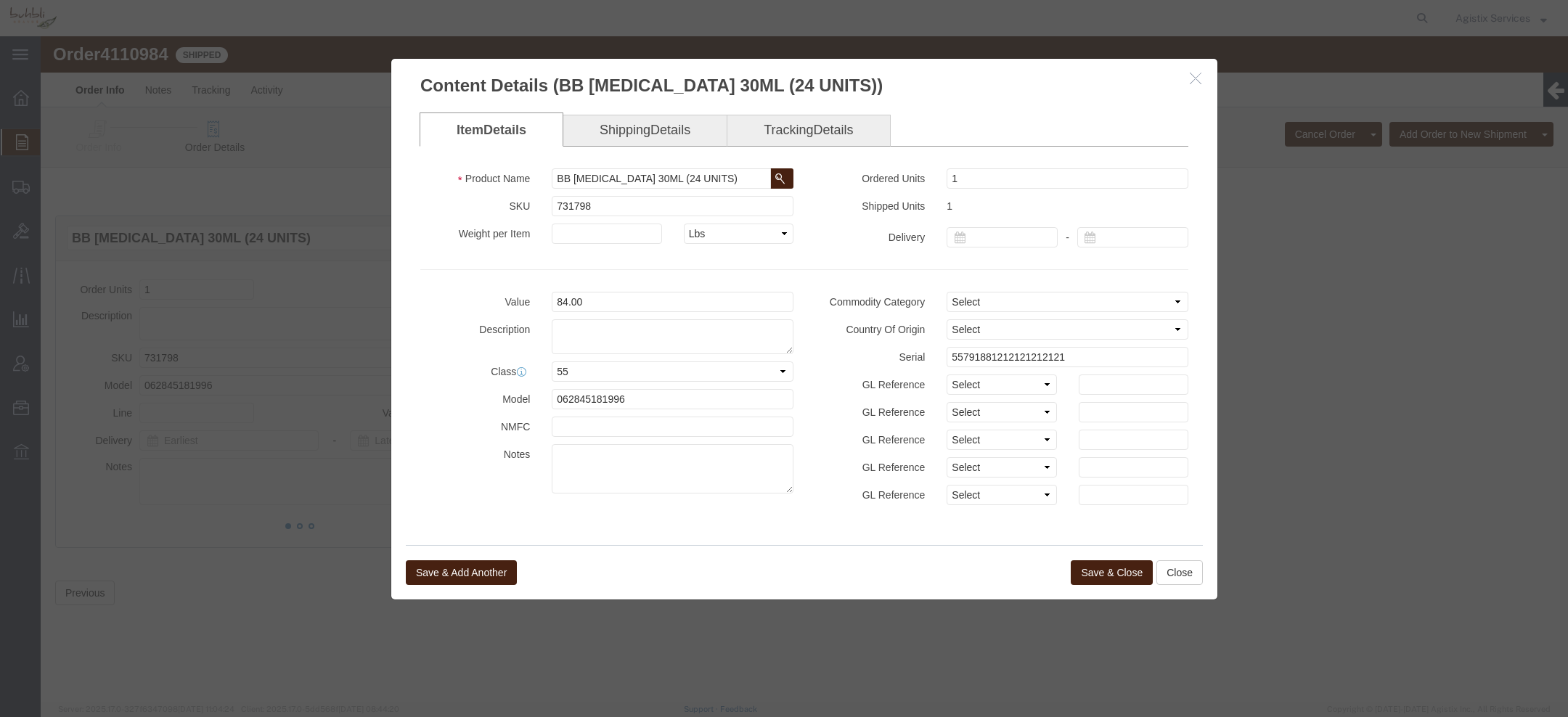
click icon "button"
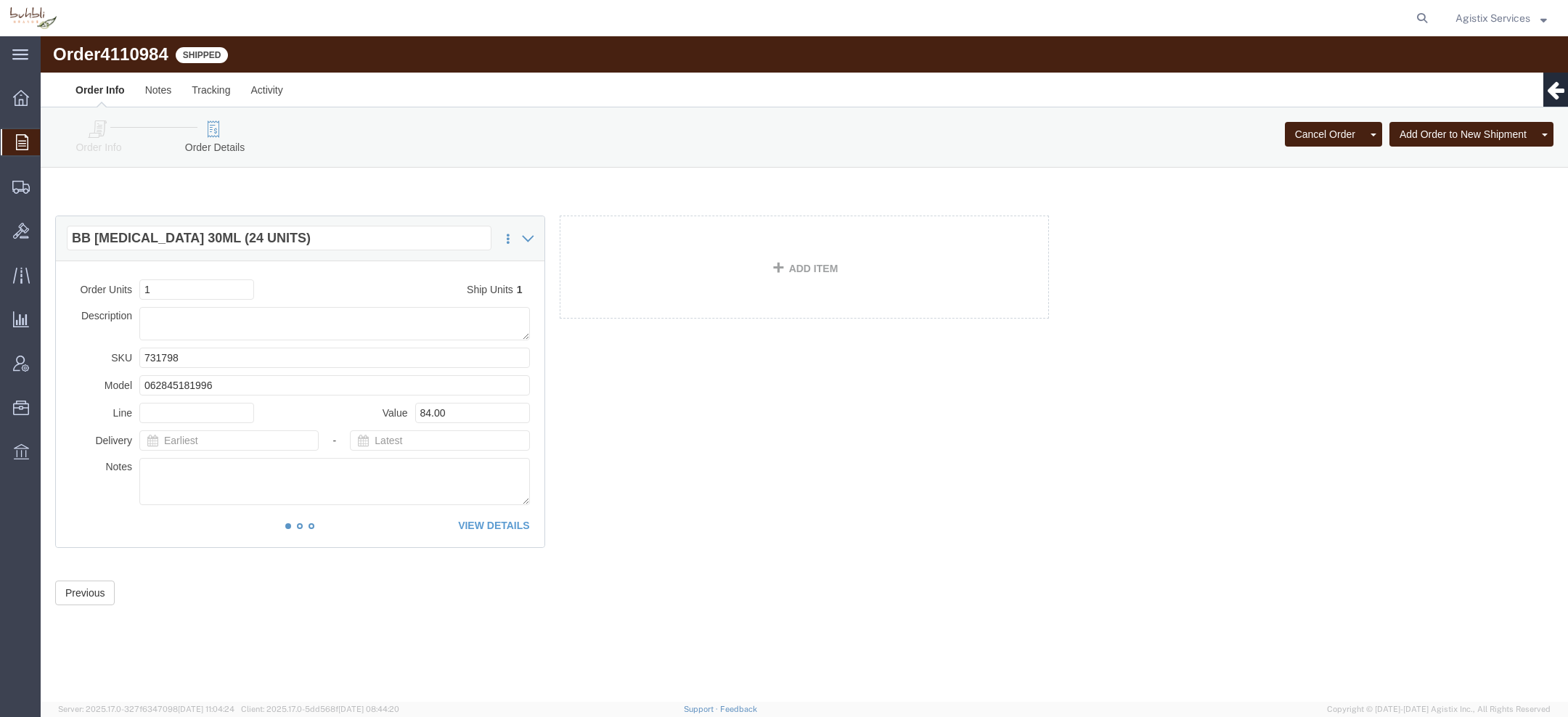
click link "Order Info"
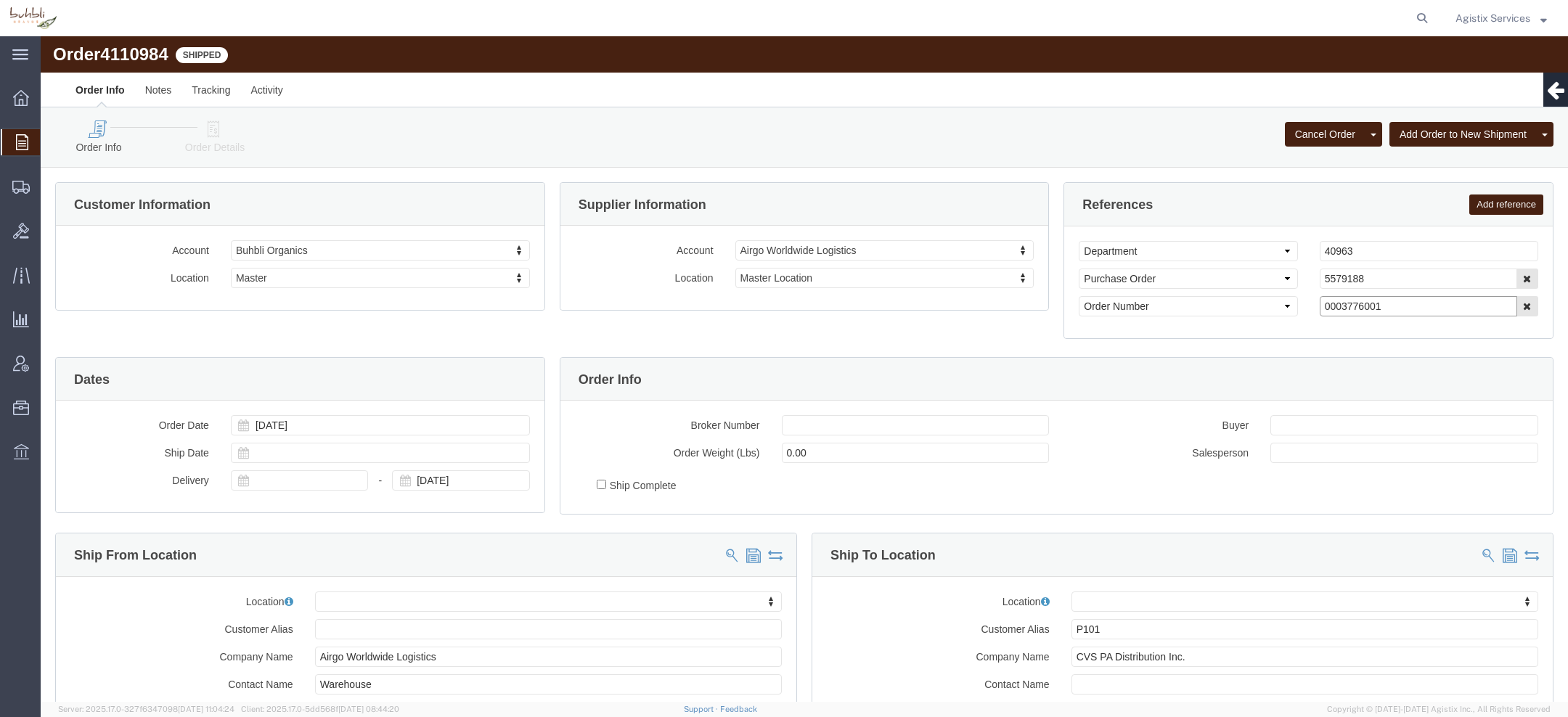
drag, startPoint x: 1346, startPoint y: 271, endPoint x: 963, endPoint y: 271, distance: 383.0
click div "Select Account Type Activity ID Airline Appointment Number ASN Batch Request # …"
click div "Order Info Order Details Cancel Order Clone Order Add Order to New Shipment Add…"
click at [0, 0] on span "Create Shipment" at bounding box center [0, 0] width 0 height 0
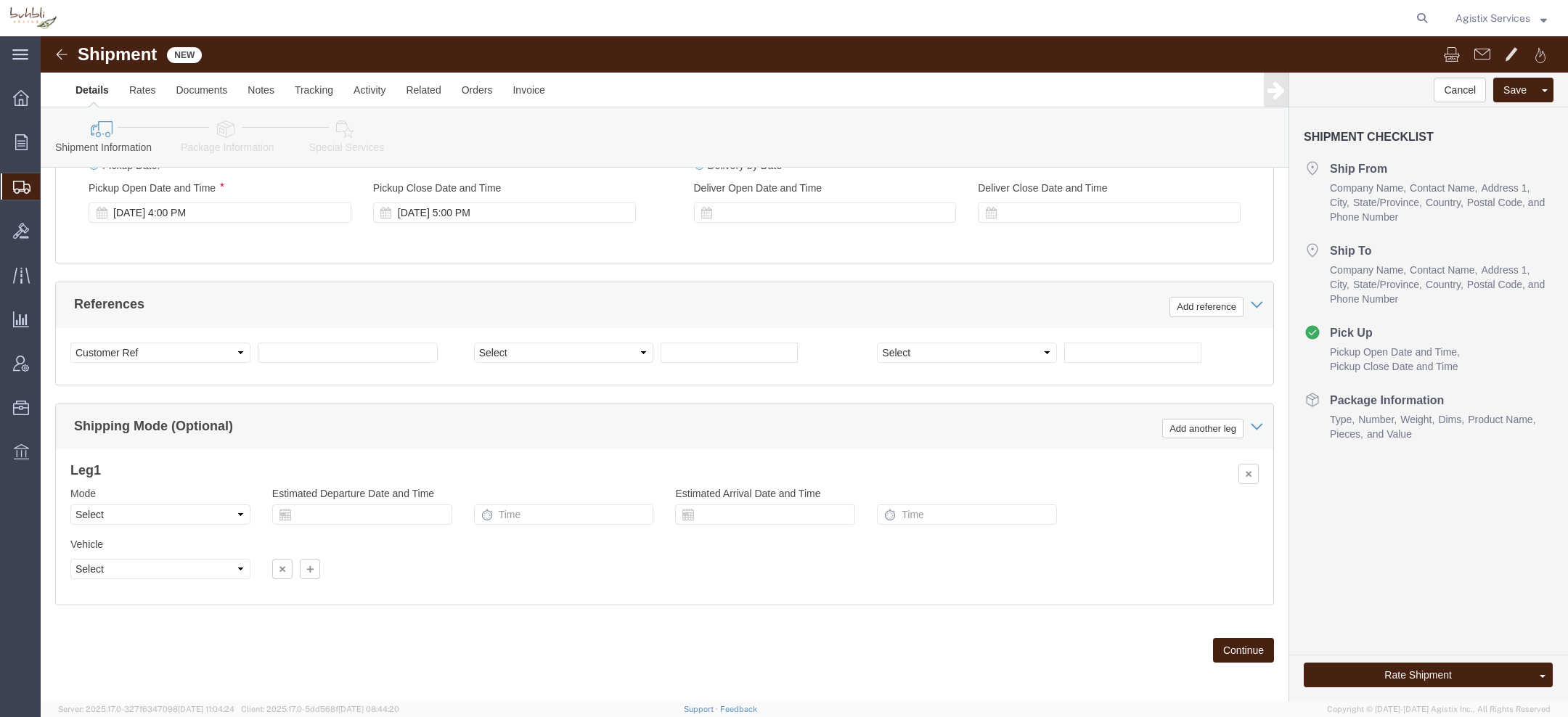
scroll to position [580, 0]
click select "Select Account Type Activity ID Airline Appointment Number ASN Batch Request # …"
select select "ORDERNUM"
click select "Select Account Type Activity ID Airline Appointment Number ASN Batch Request # …"
click input "text"
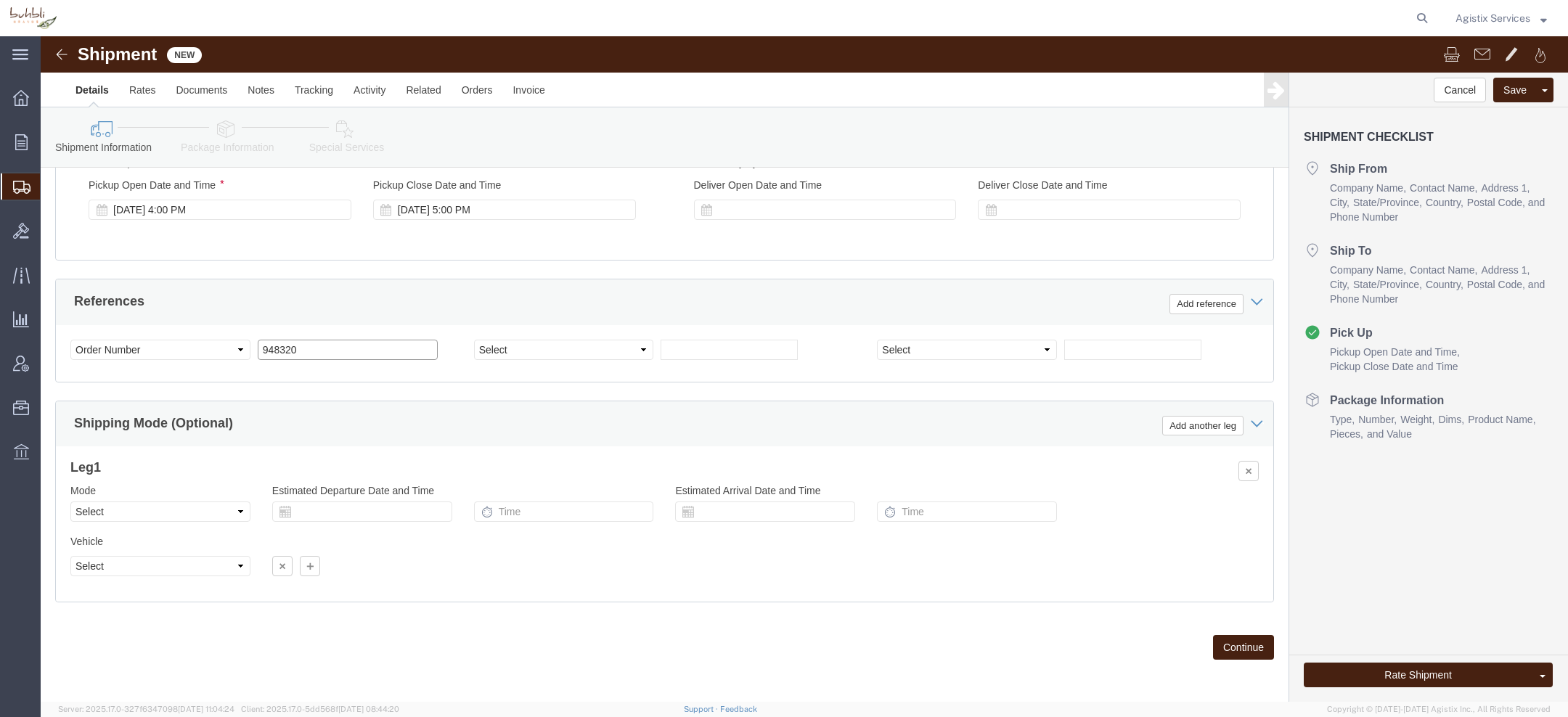
type input "948320"
click select "Select Account Type Activity ID Airline Appointment Number ASN Batch Request # …"
select select "DEPT"
click select "Select Account Type Activity ID Airline Appointment Number ASN Batch Request # …"
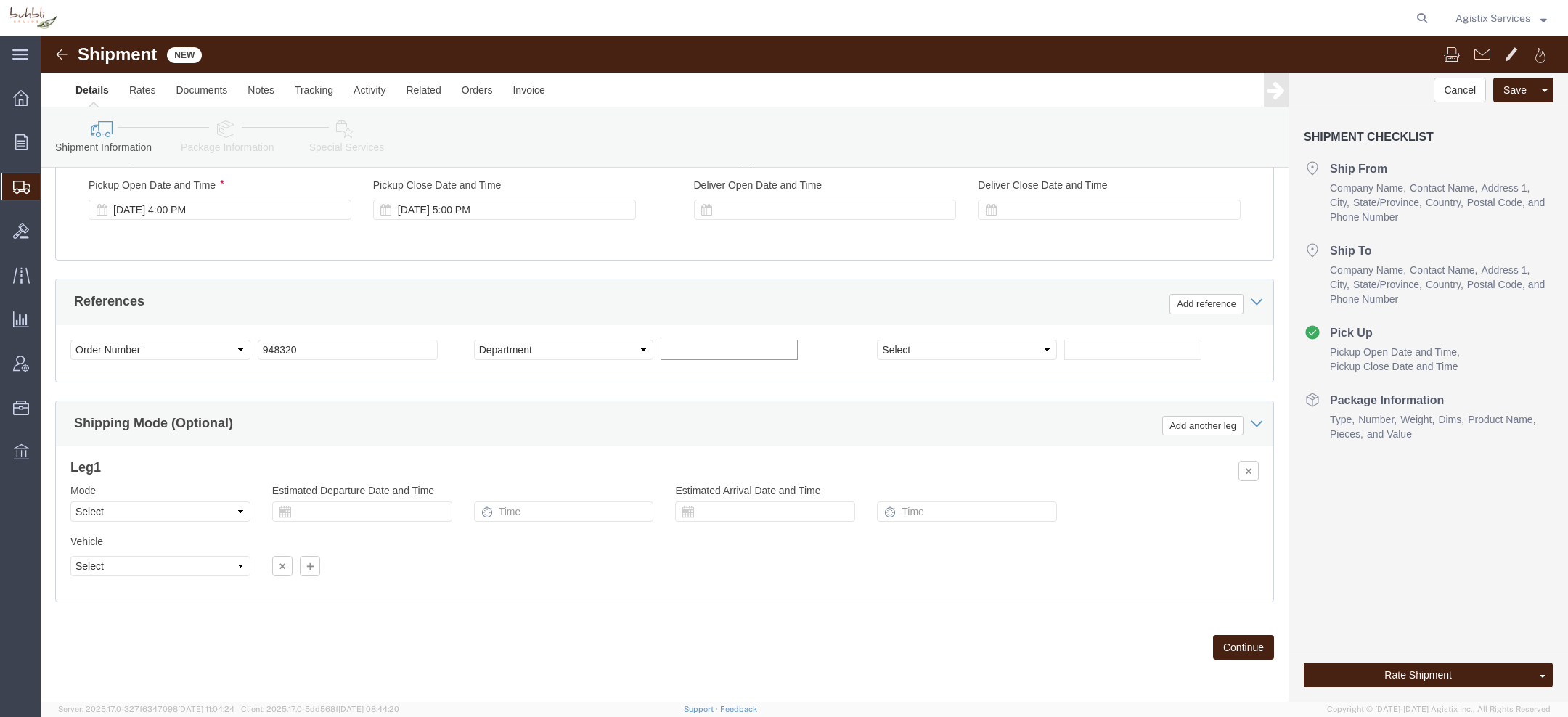
click input "text"
type input "4392842"
click select "Select Account Type Activity ID Airline Appointment Number ASN Batch Request # …"
select select "PURCHORD"
click select "Select Account Type Activity ID Airline Appointment Number ASN Batch Request # …"
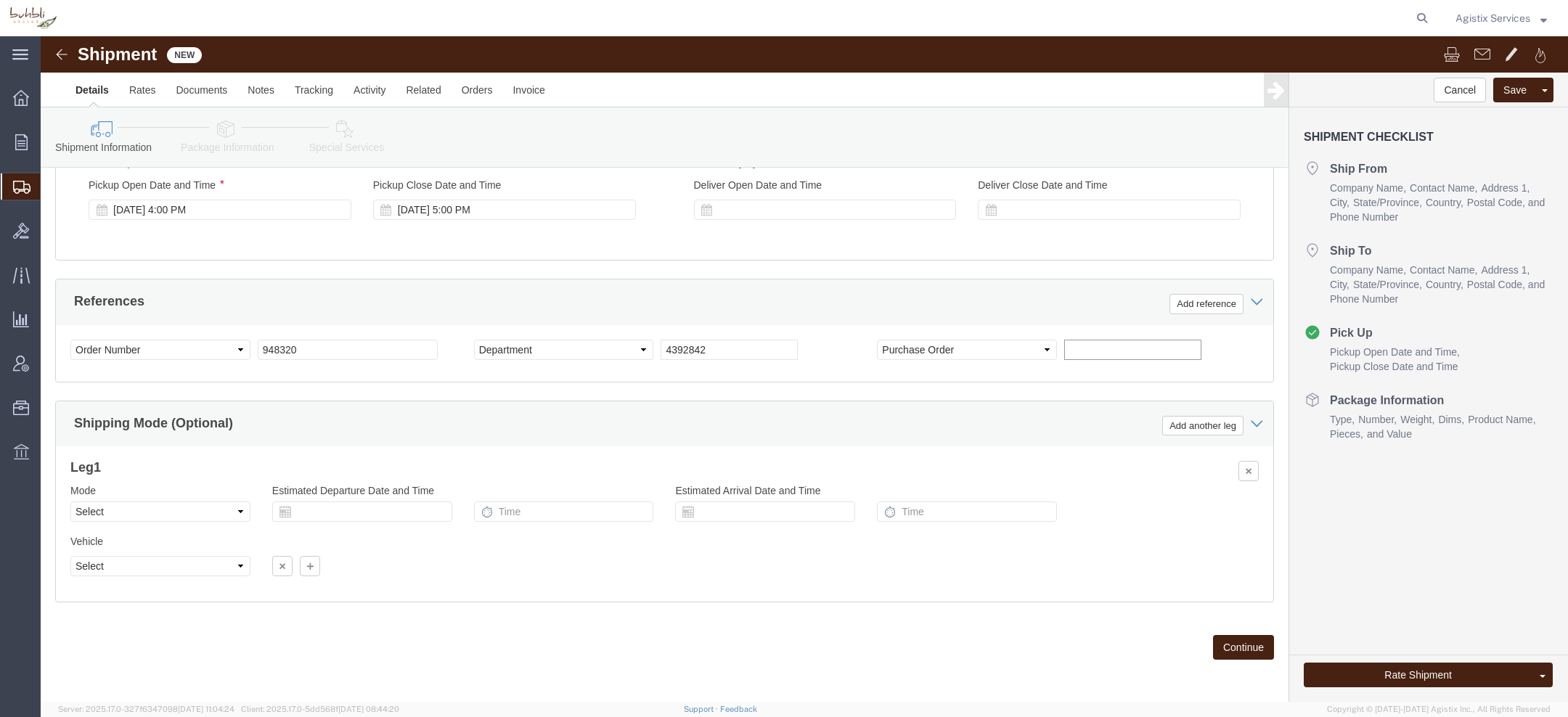
click input "text"
type input "E"
type input "X"
type input "EX9090"
click input "4392842"
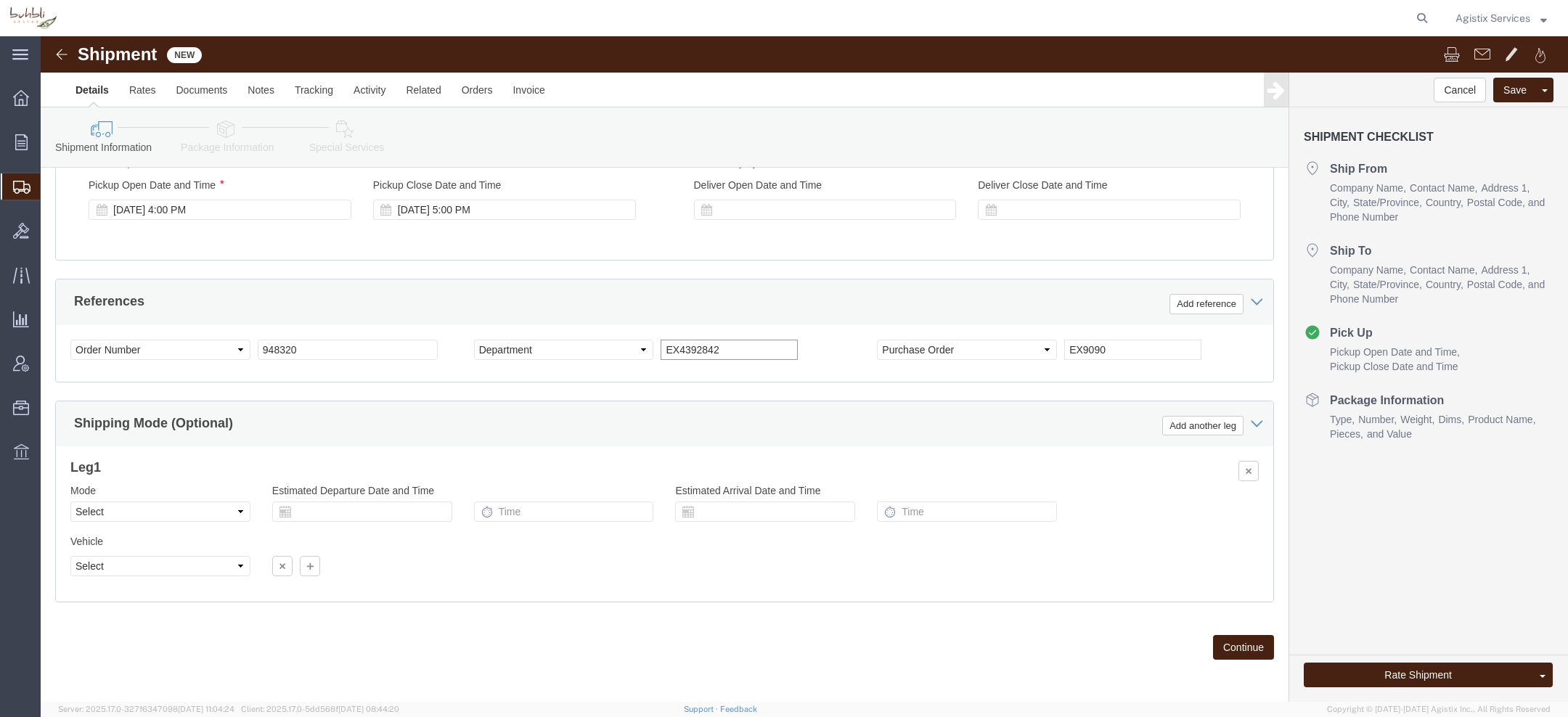
type input "EX4392842"
click input "948320"
type input "TEST948320"
drag, startPoint x: 635, startPoint y: 314, endPoint x: 565, endPoint y: 314, distance: 70.0
click div "Select Account Type Activity ID Airline Appointment Number ASN Batch Request # …"
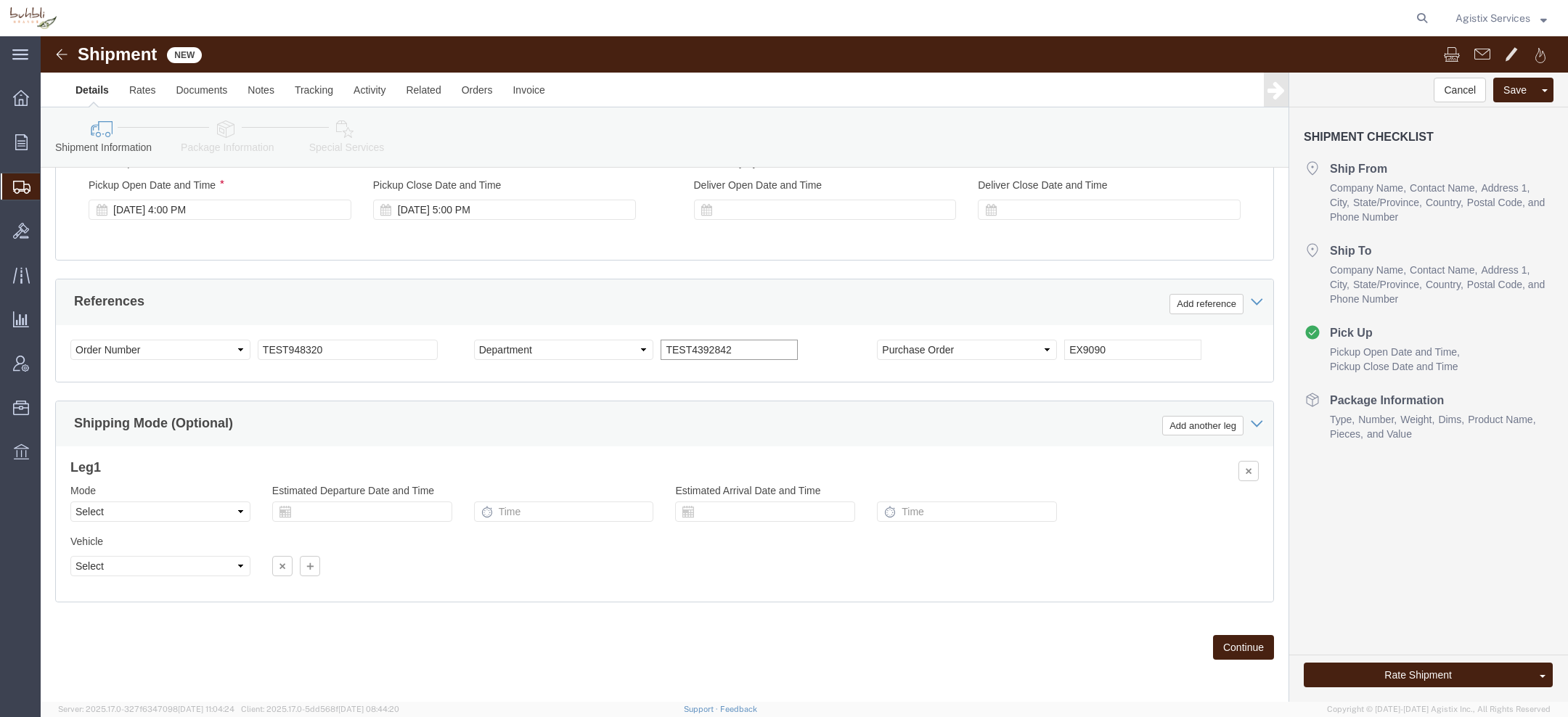
type input "TEST4392842"
drag, startPoint x: 1035, startPoint y: 315, endPoint x: 958, endPoint y: 303, distance: 77.9
click div "Select Account Type Activity ID Airline Appointment Number ASN Batch Request # …"
type input "TEST9090"
click div "Ship From Location Location Select Select My Profile Location Master Company Al…"
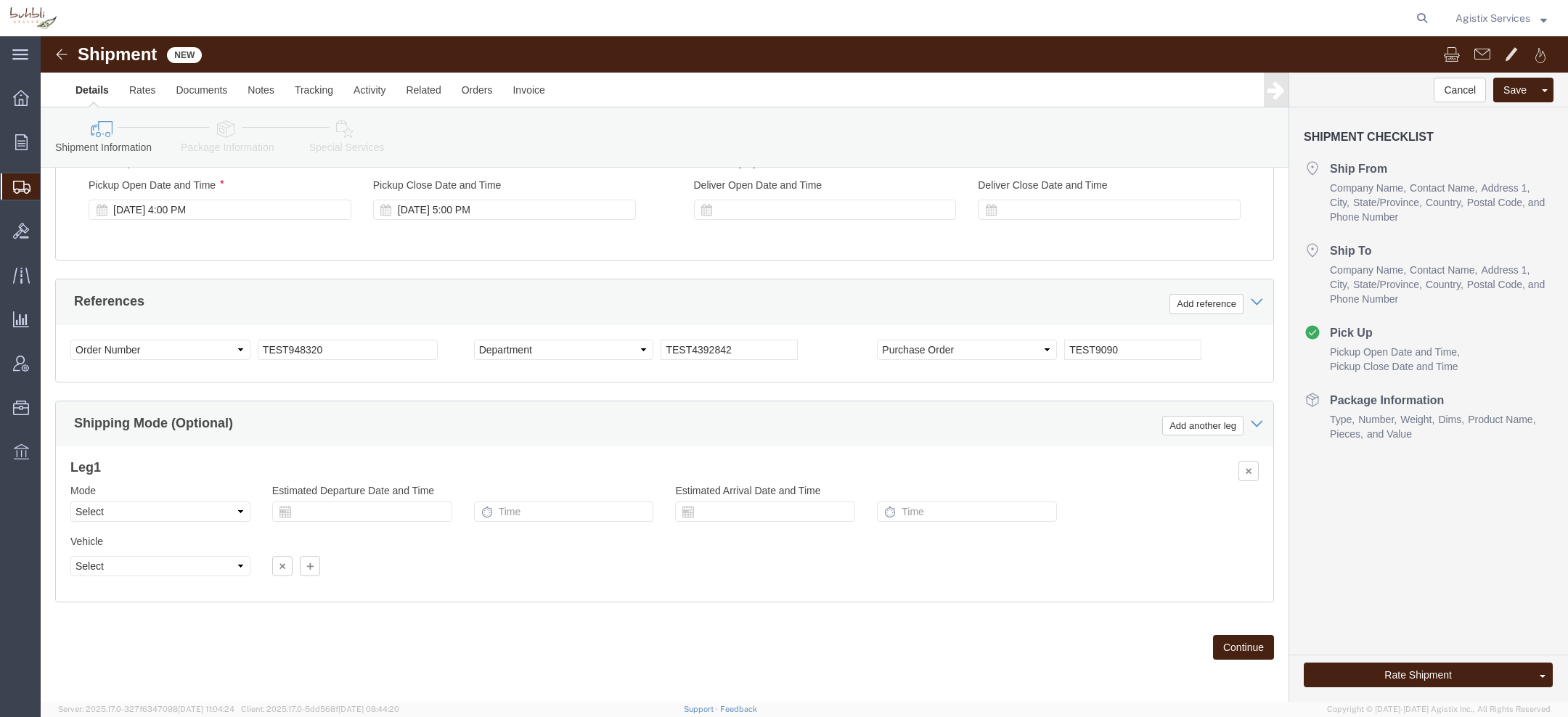
click at [1477, 23] on span "Agistix Services" at bounding box center [1492, 17] width 75 height 16
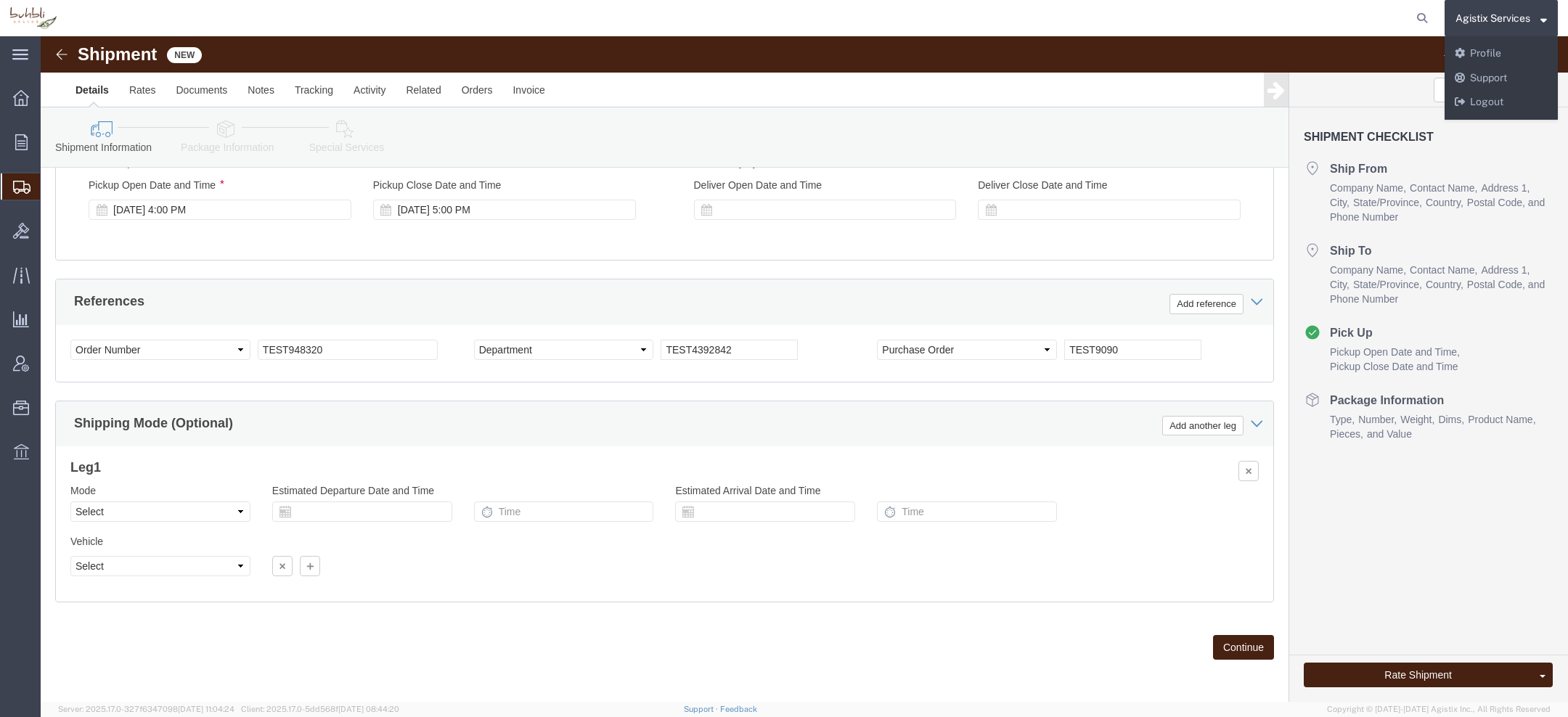
click div "Shipment Checklist Ship From Company Name Contact Name Address 1 City State/Pro…"
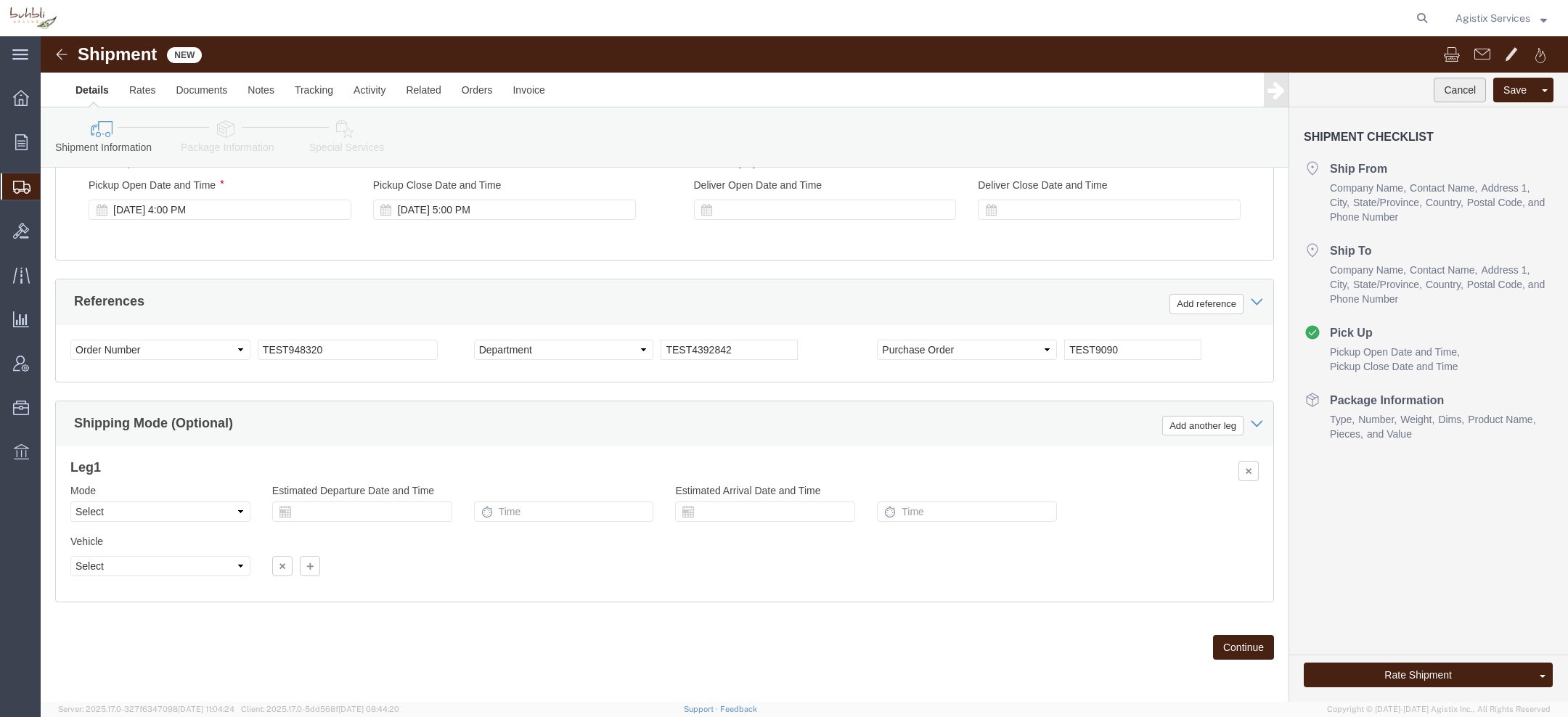
click button "Cancel"
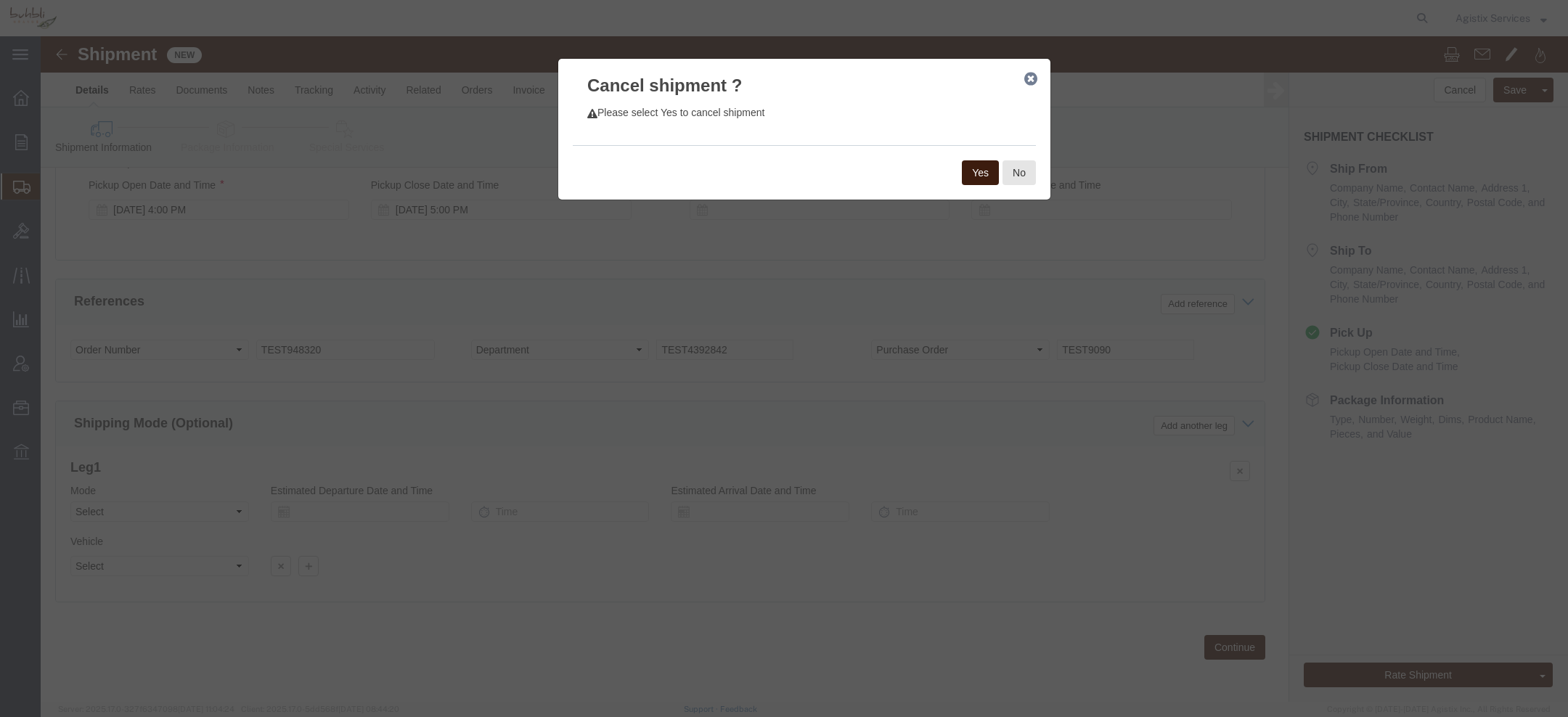
click button "Yes"
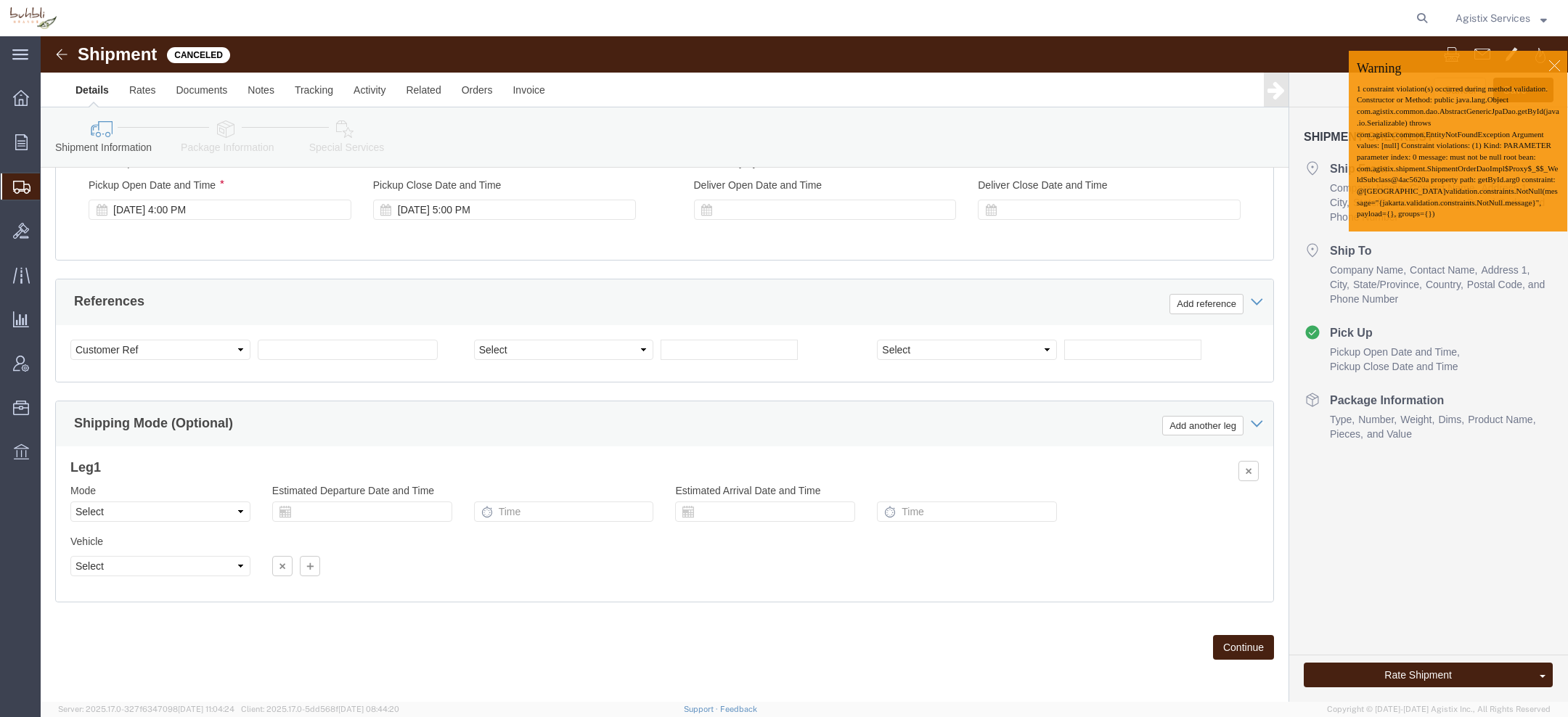
click at [22, 193] on icon at bounding box center [22, 188] width 17 height 13
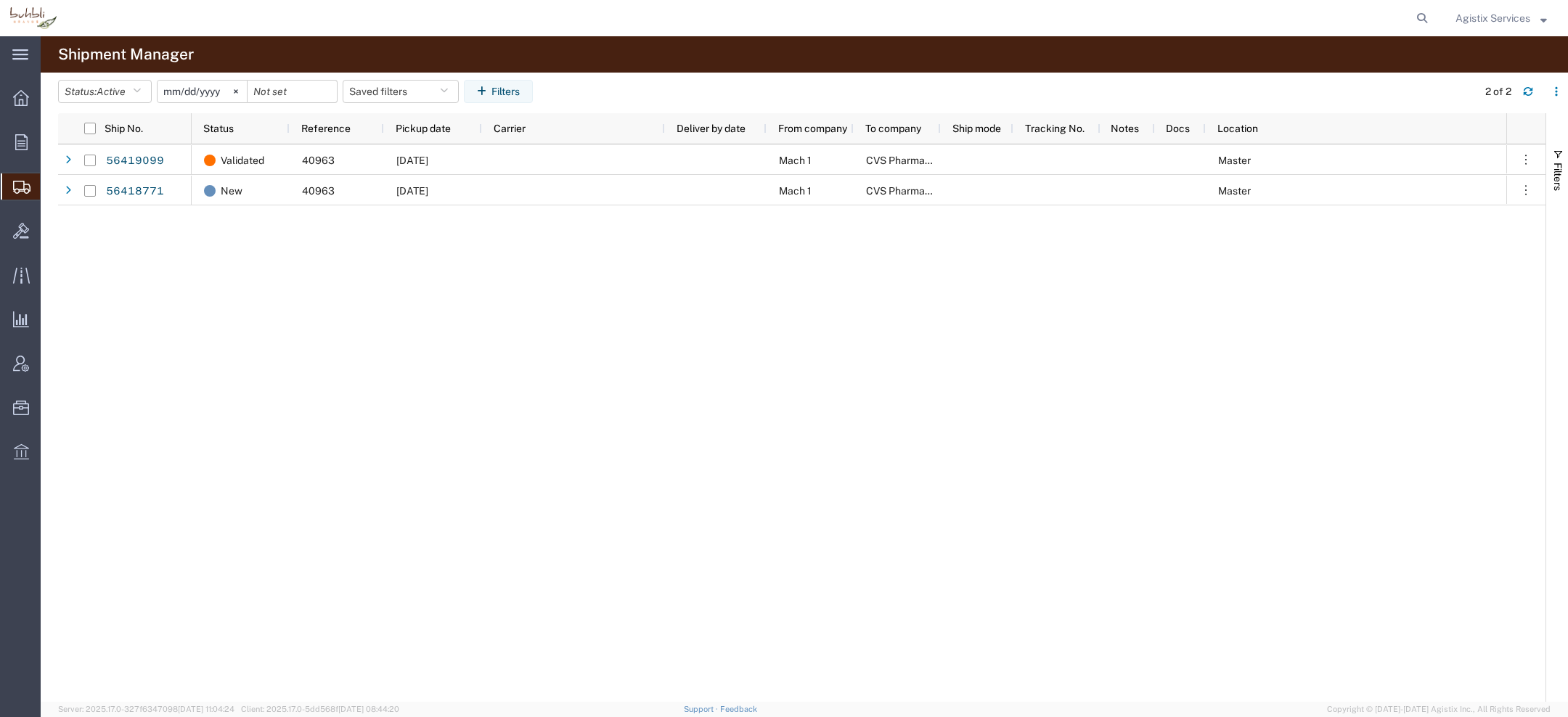
click at [26, 135] on icon at bounding box center [21, 142] width 12 height 16
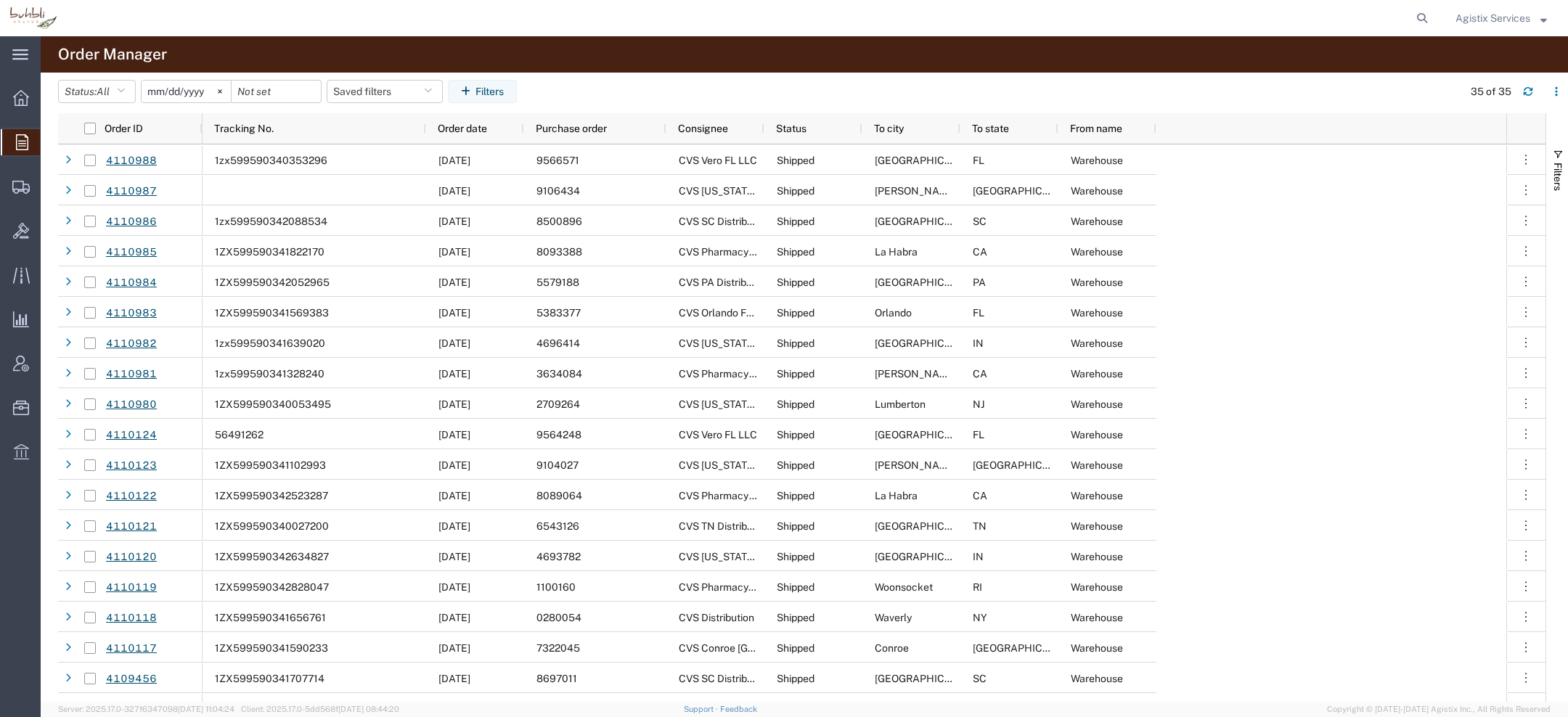
click at [1507, 26] on span "Agistix Services" at bounding box center [1492, 17] width 75 height 16
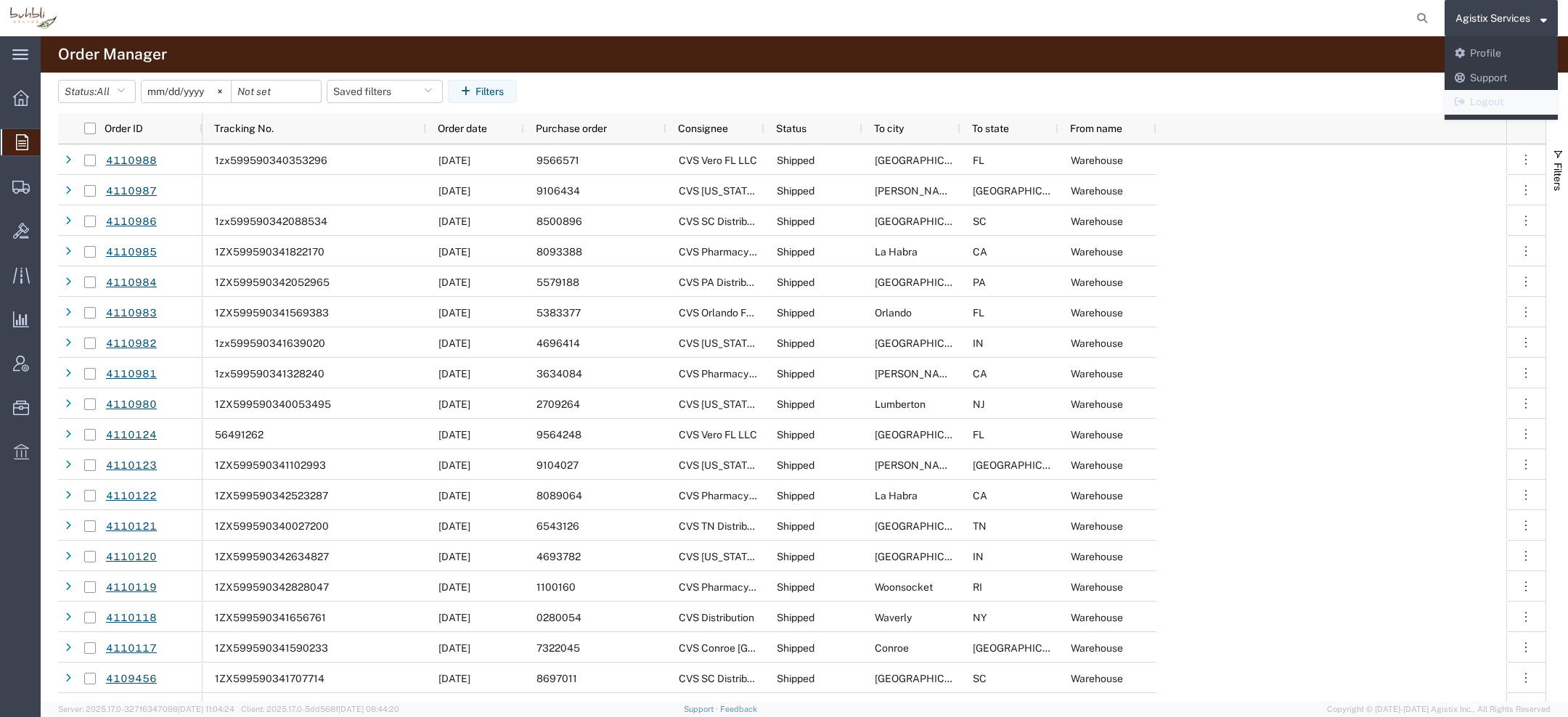
click at [1492, 106] on link "Logout" at bounding box center [1501, 102] width 113 height 25
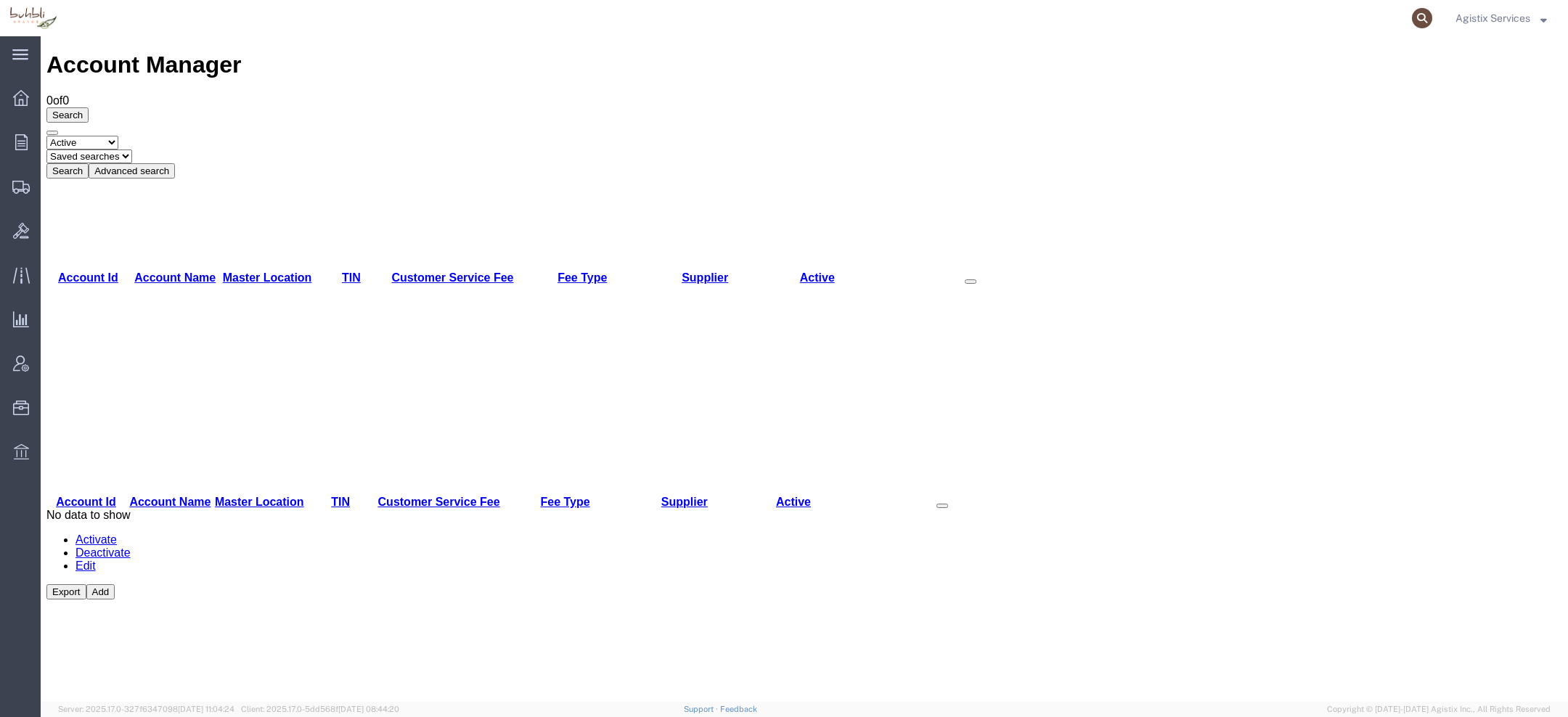
click at [1427, 12] on icon at bounding box center [1422, 18] width 20 height 20
paste input "1ZX599590342052965"
type input "1ZX599590342052965"
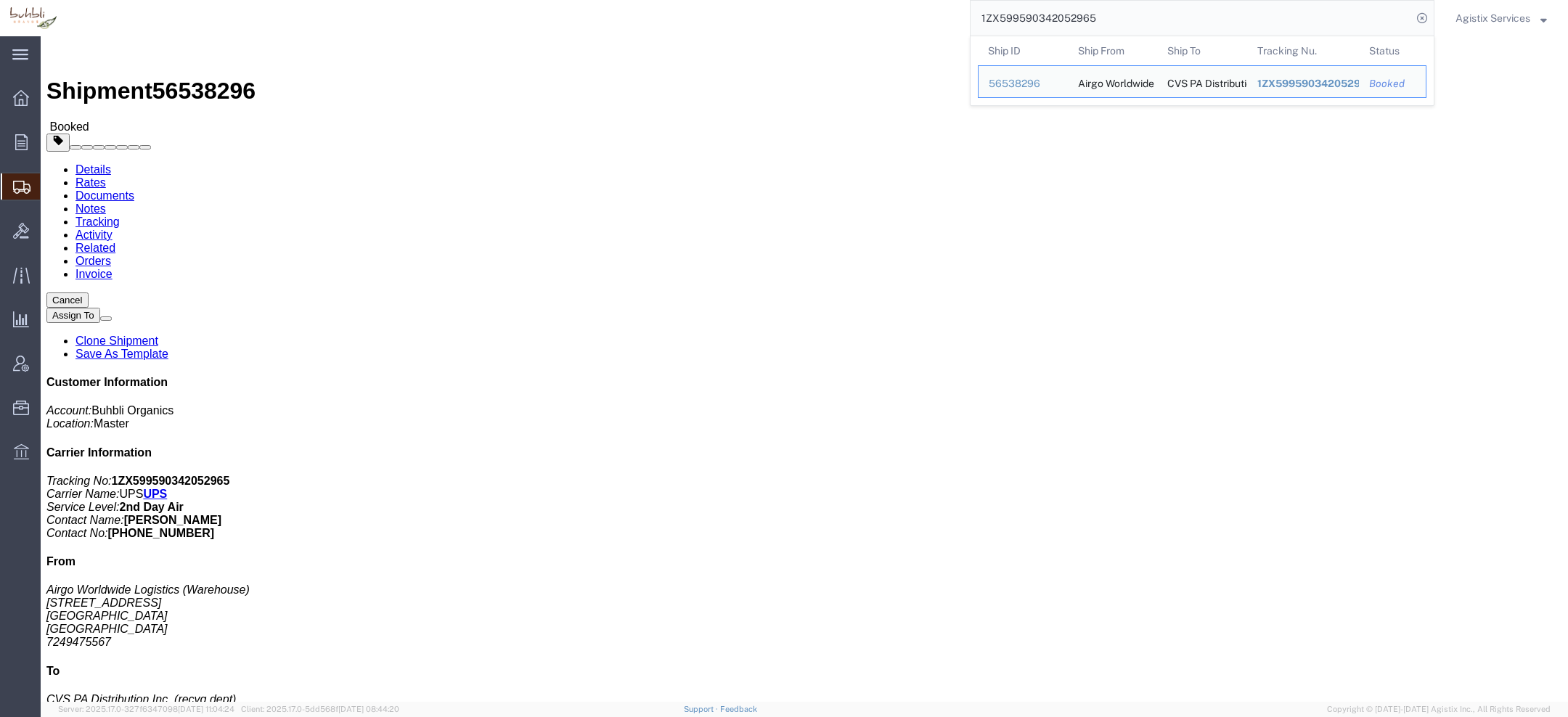
click b "5579188"
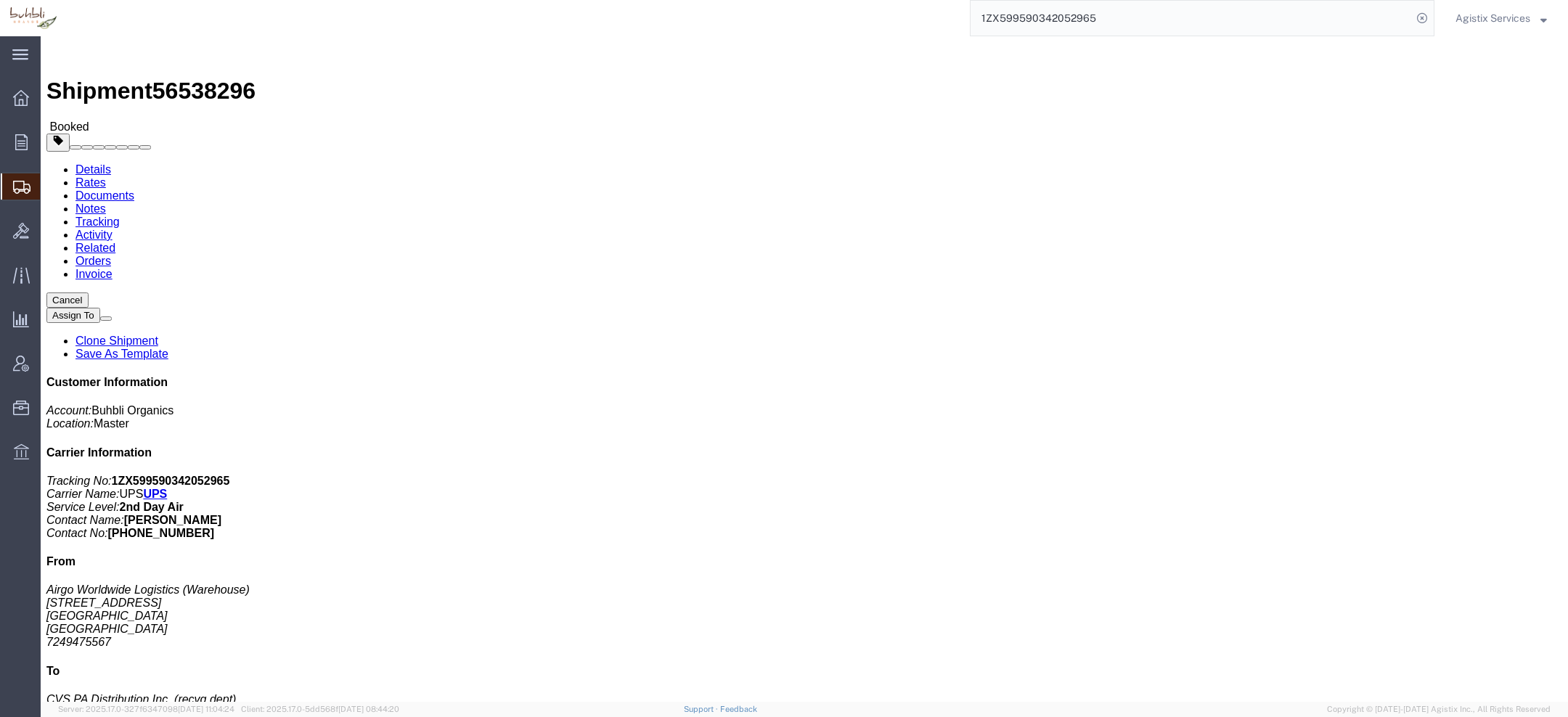
click b "5579188"
copy b "5579188"
click link "Activity"
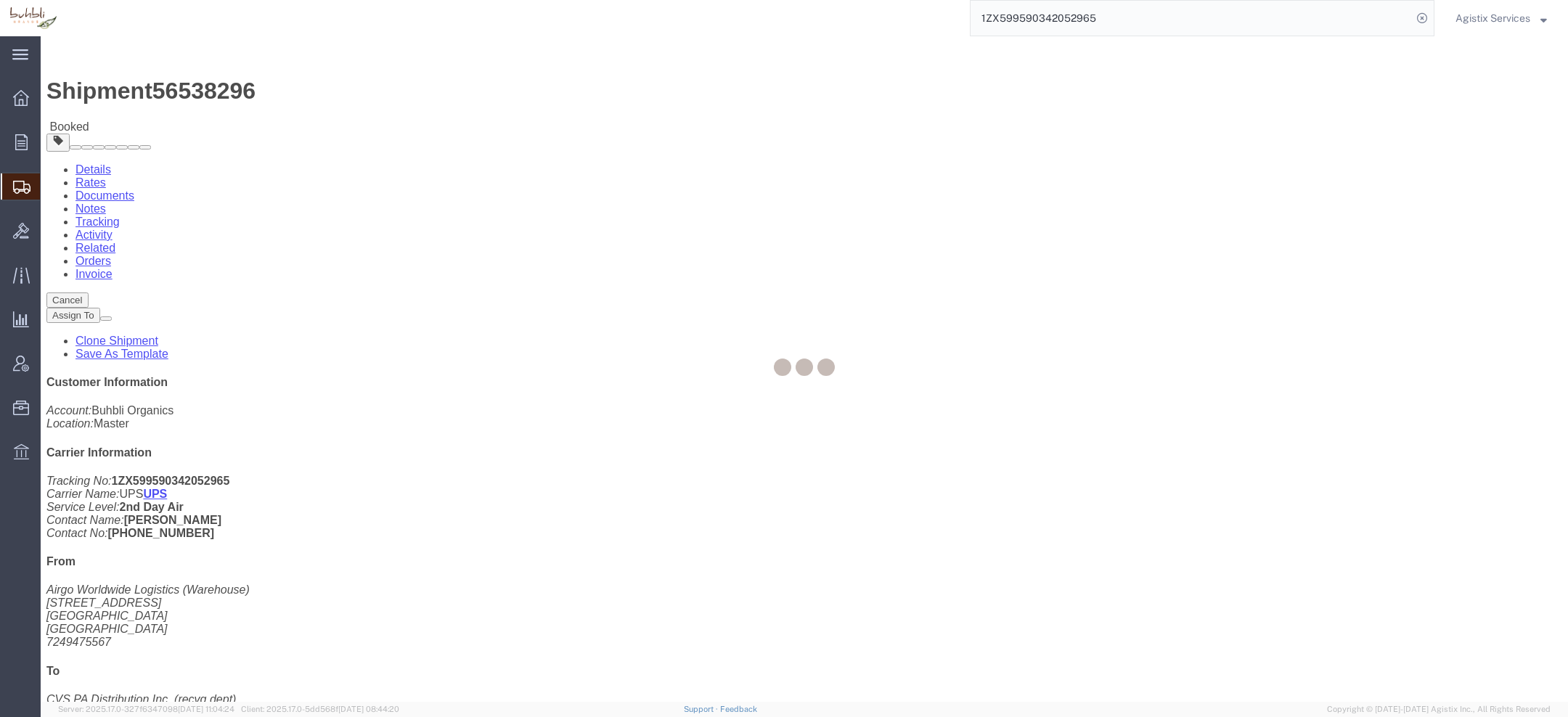
click at [360, 99] on div at bounding box center [804, 369] width 1527 height 665
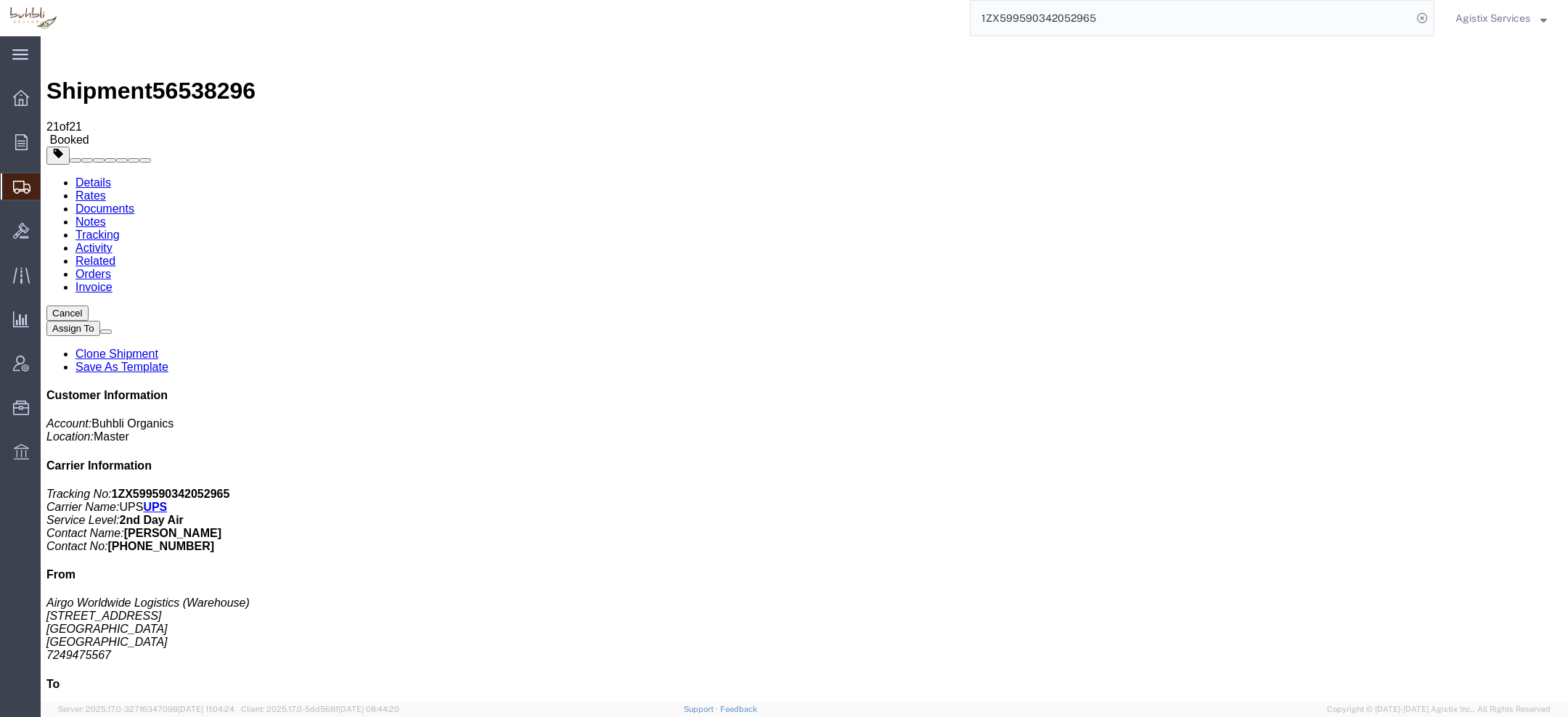
copy td "56538296"
click at [216, 78] on span "56538296" at bounding box center [204, 91] width 103 height 26
click at [215, 78] on span "56538296" at bounding box center [204, 91] width 103 height 26
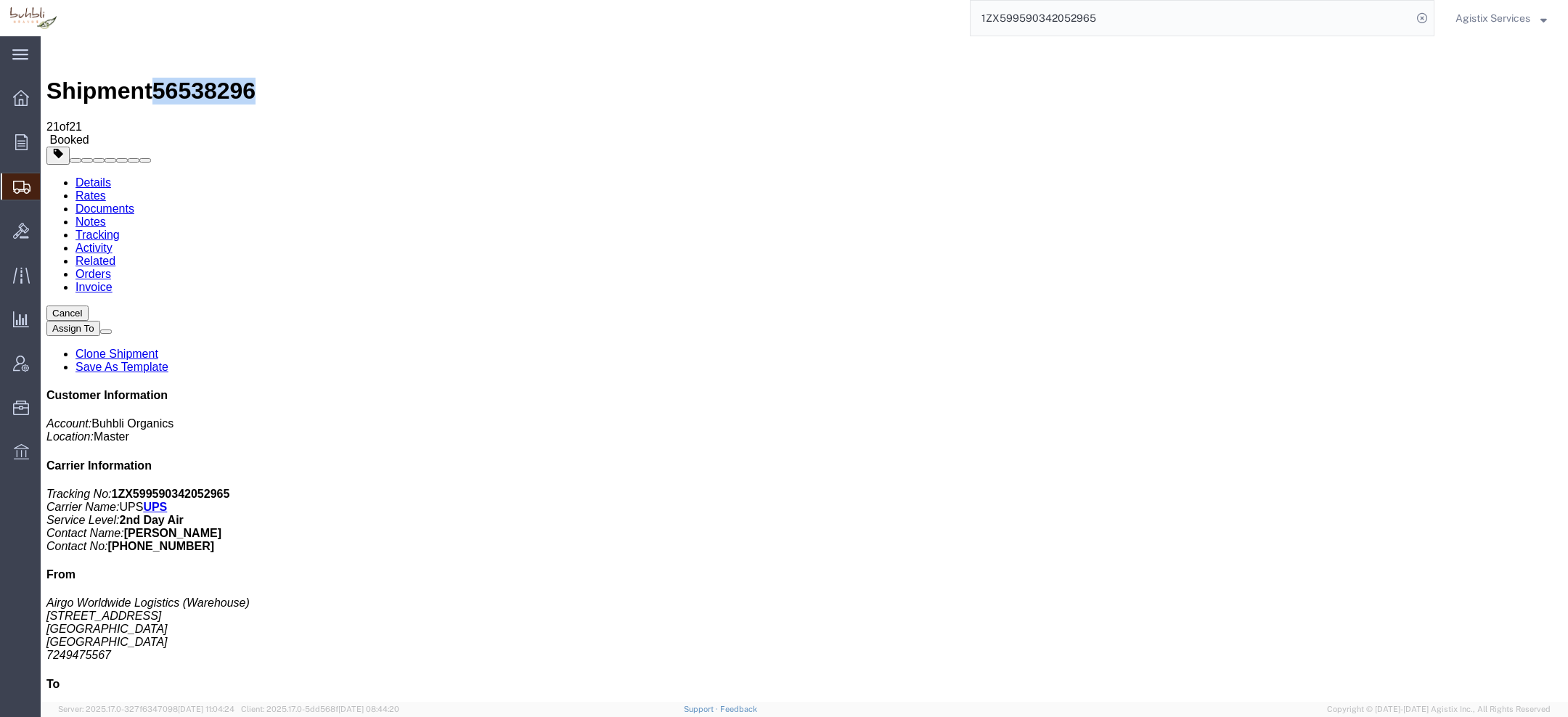
copy span "56538296"
click at [83, 176] on link "Details" at bounding box center [93, 182] width 36 height 12
click link "Activity"
click div
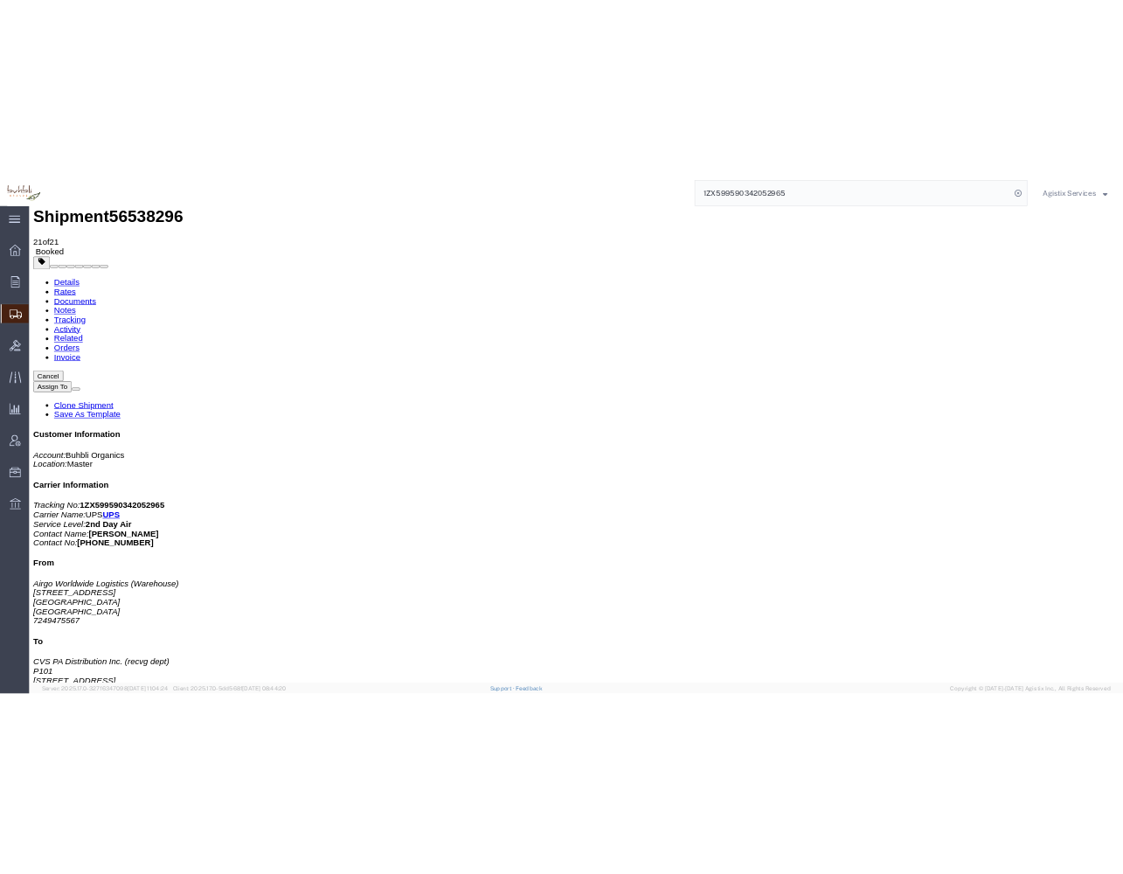
scroll to position [244, 0]
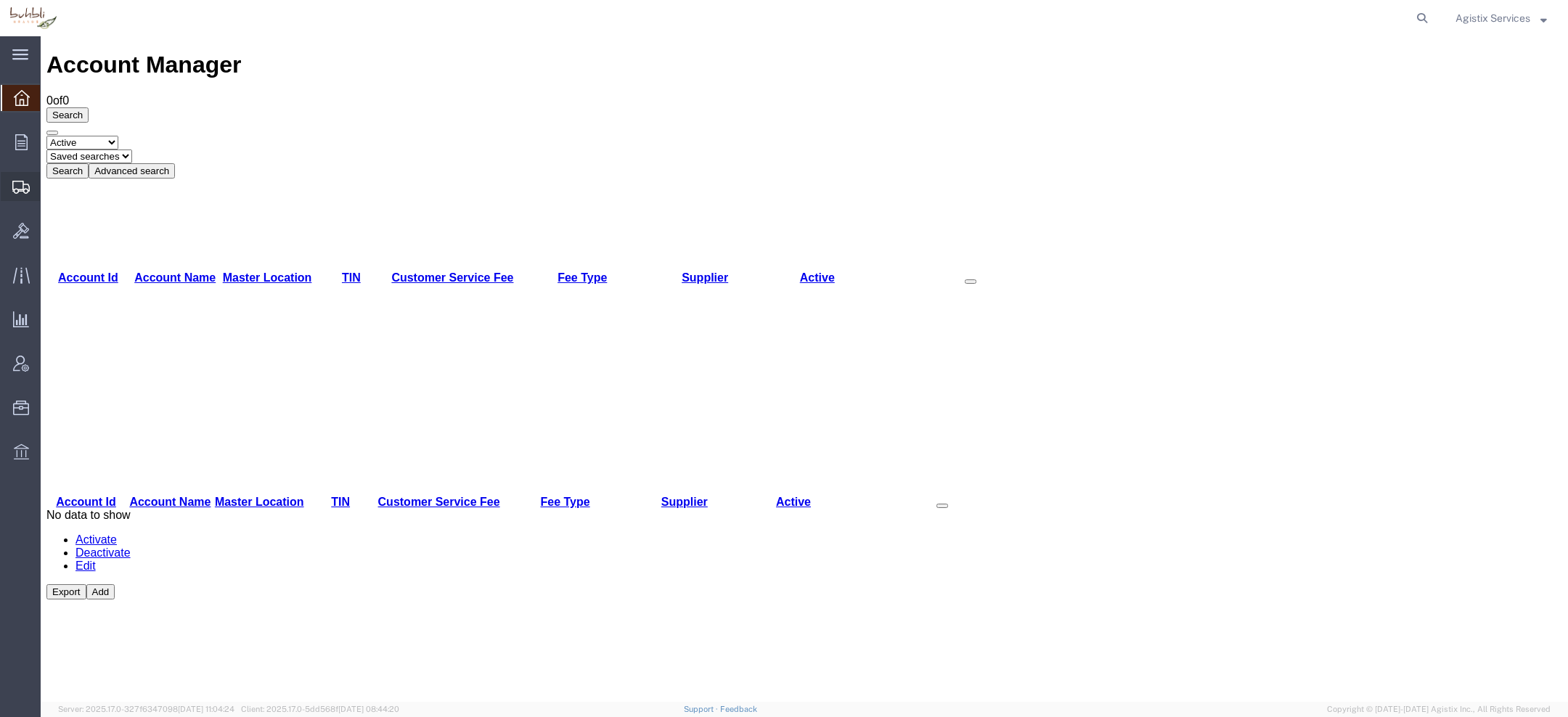
click at [24, 199] on div at bounding box center [21, 186] width 41 height 29
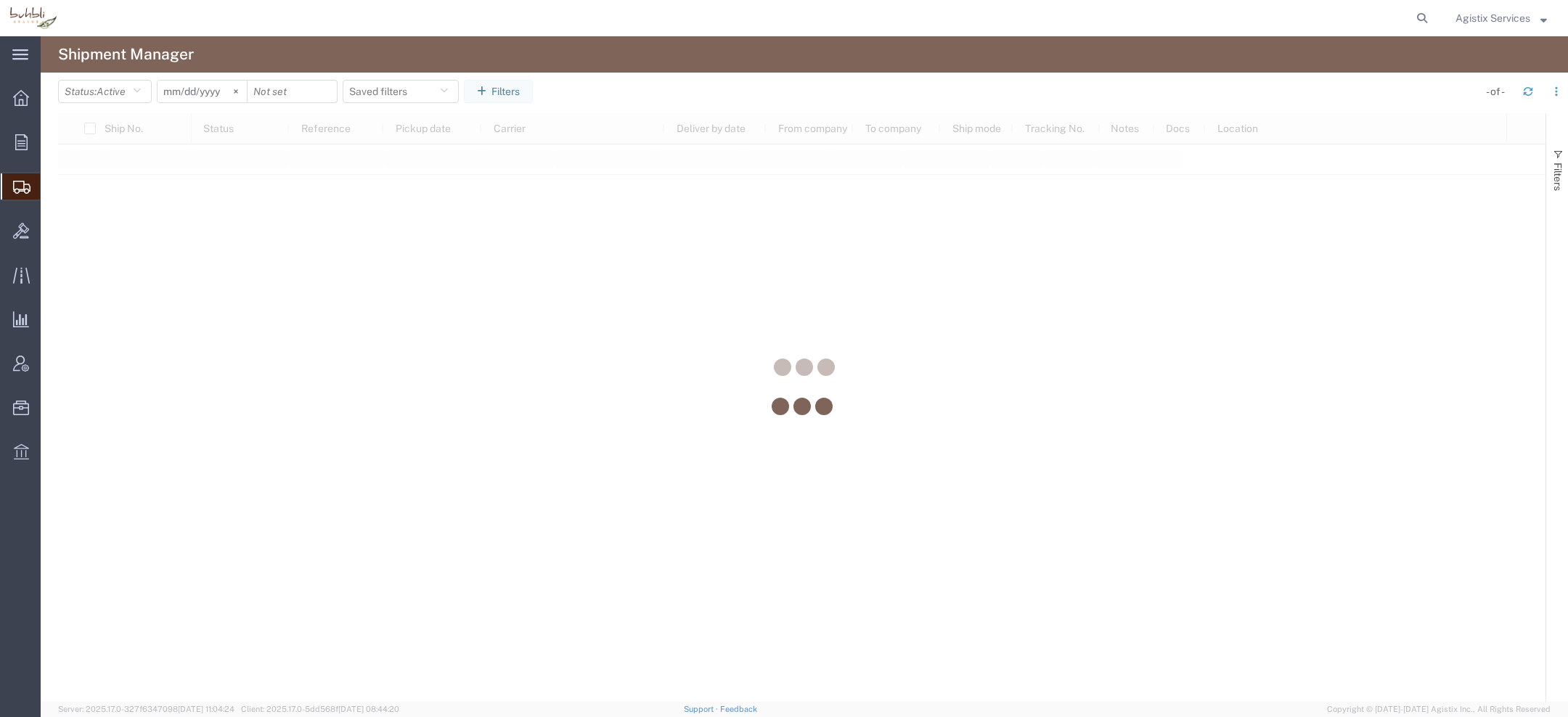
click at [128, 97] on div at bounding box center [804, 369] width 1527 height 665
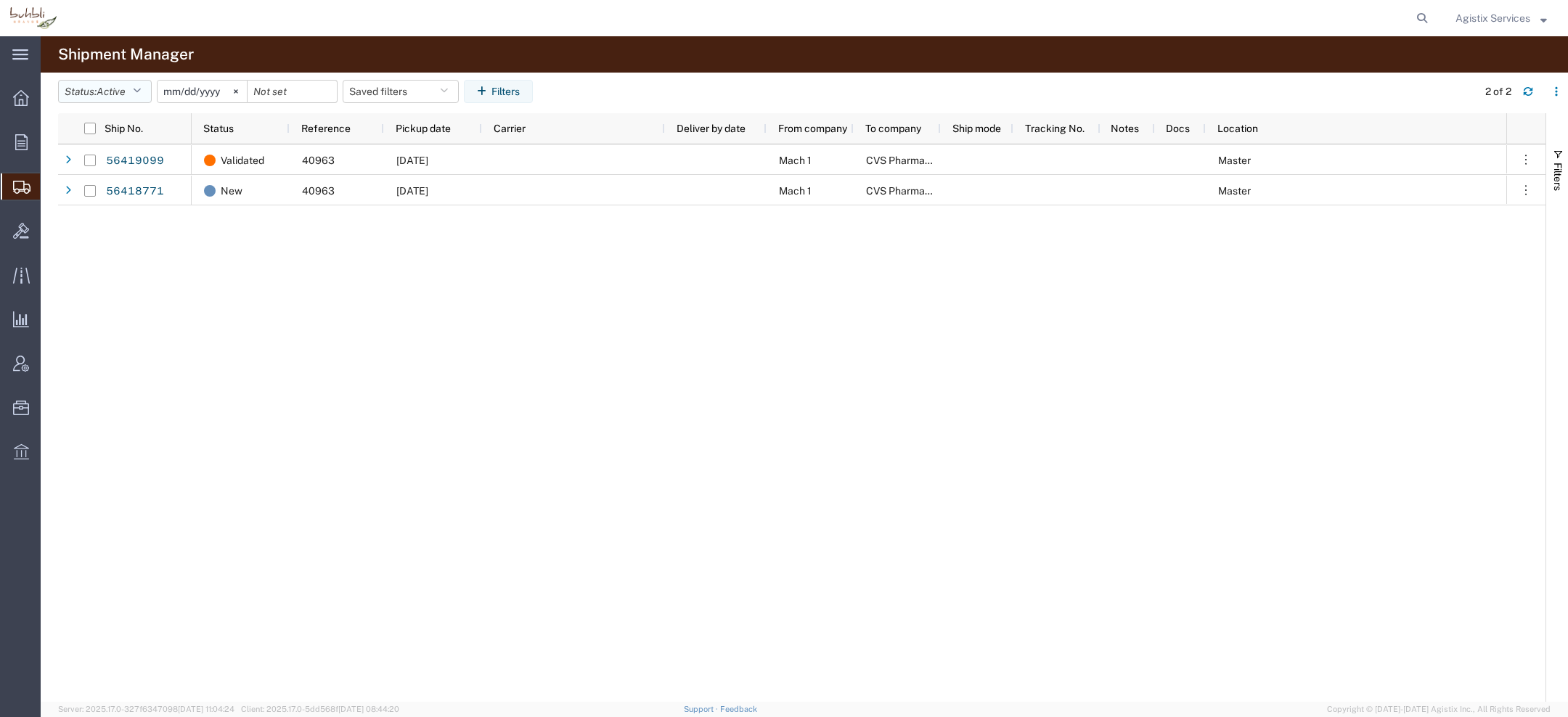
click at [124, 99] on button "Status: Active" at bounding box center [105, 91] width 94 height 23
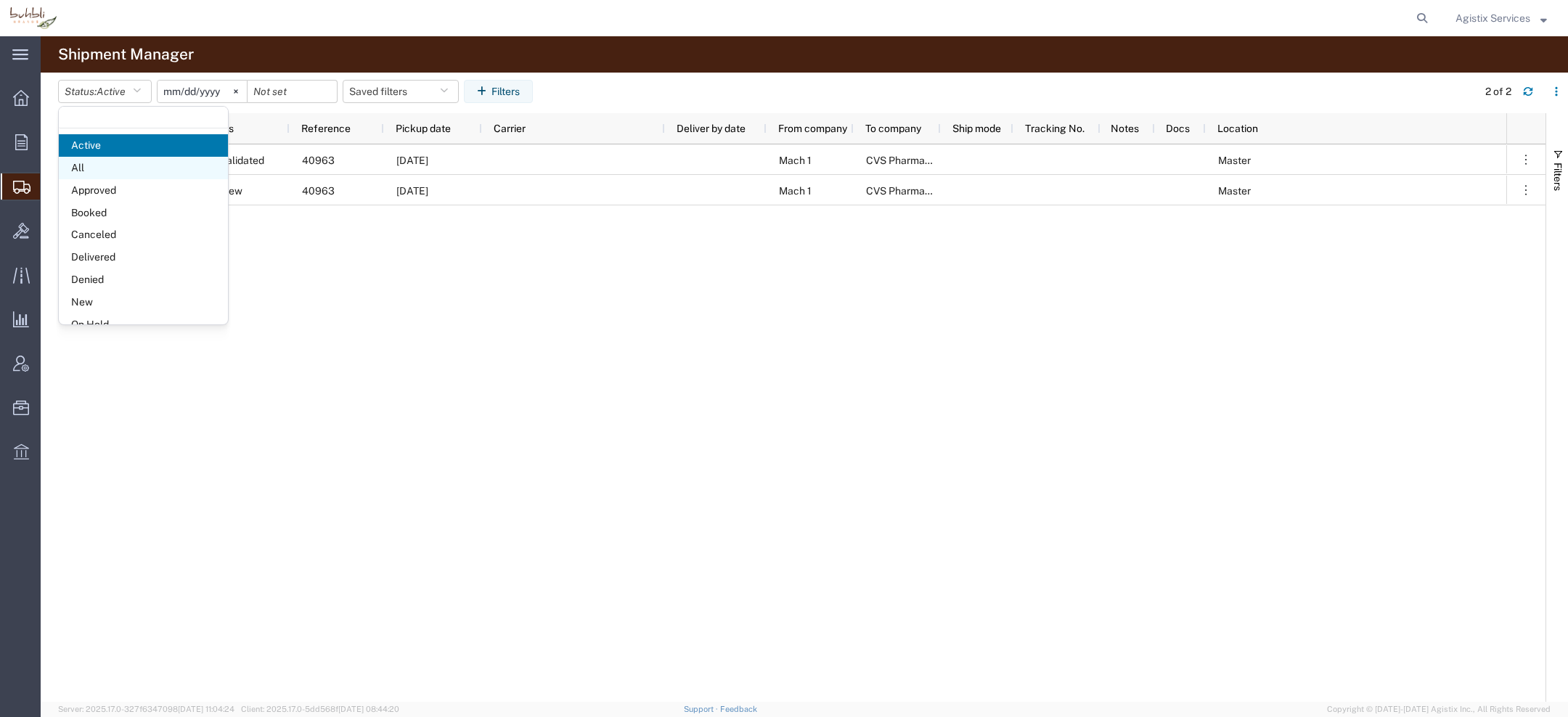
click at [102, 159] on span "All" at bounding box center [144, 168] width 169 height 22
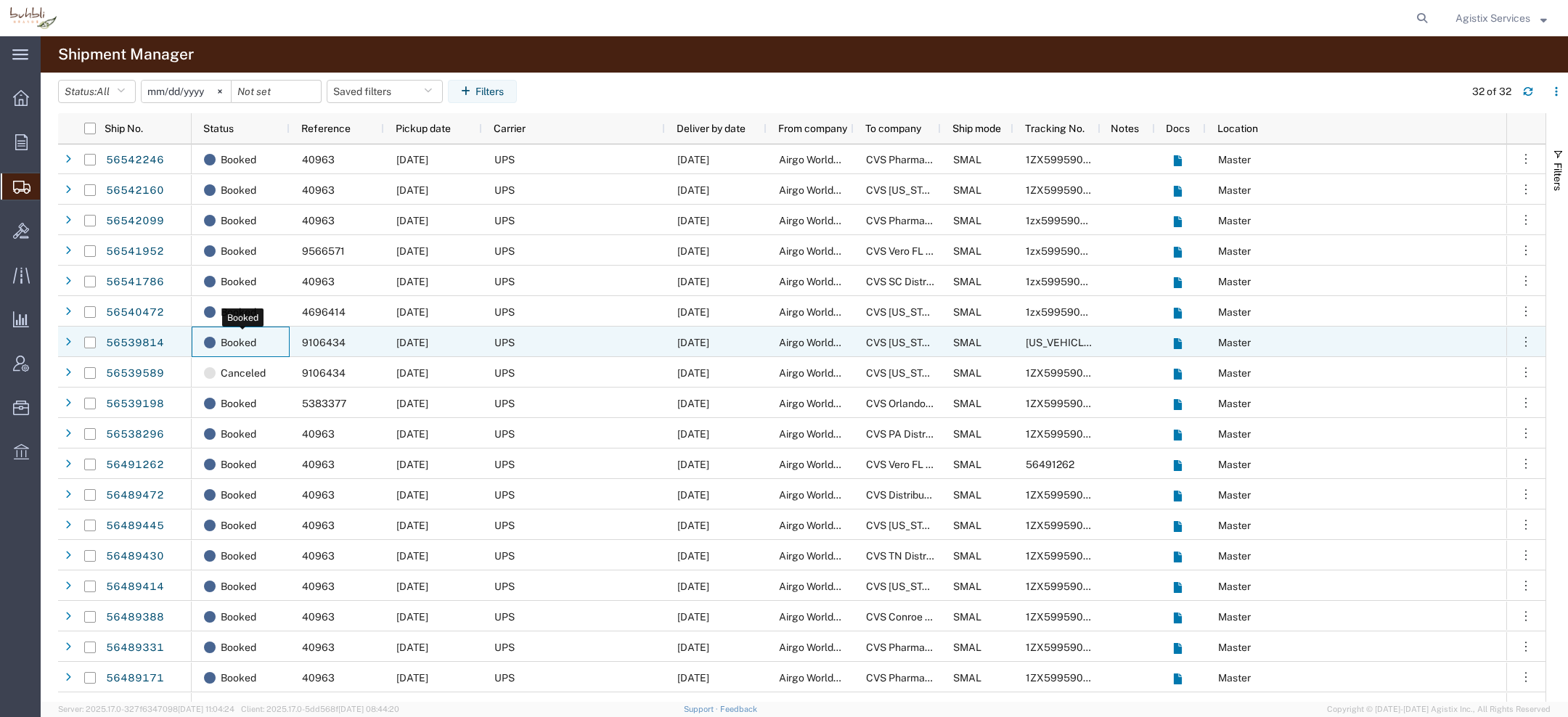
click at [255, 341] on span "Booked" at bounding box center [238, 342] width 36 height 31
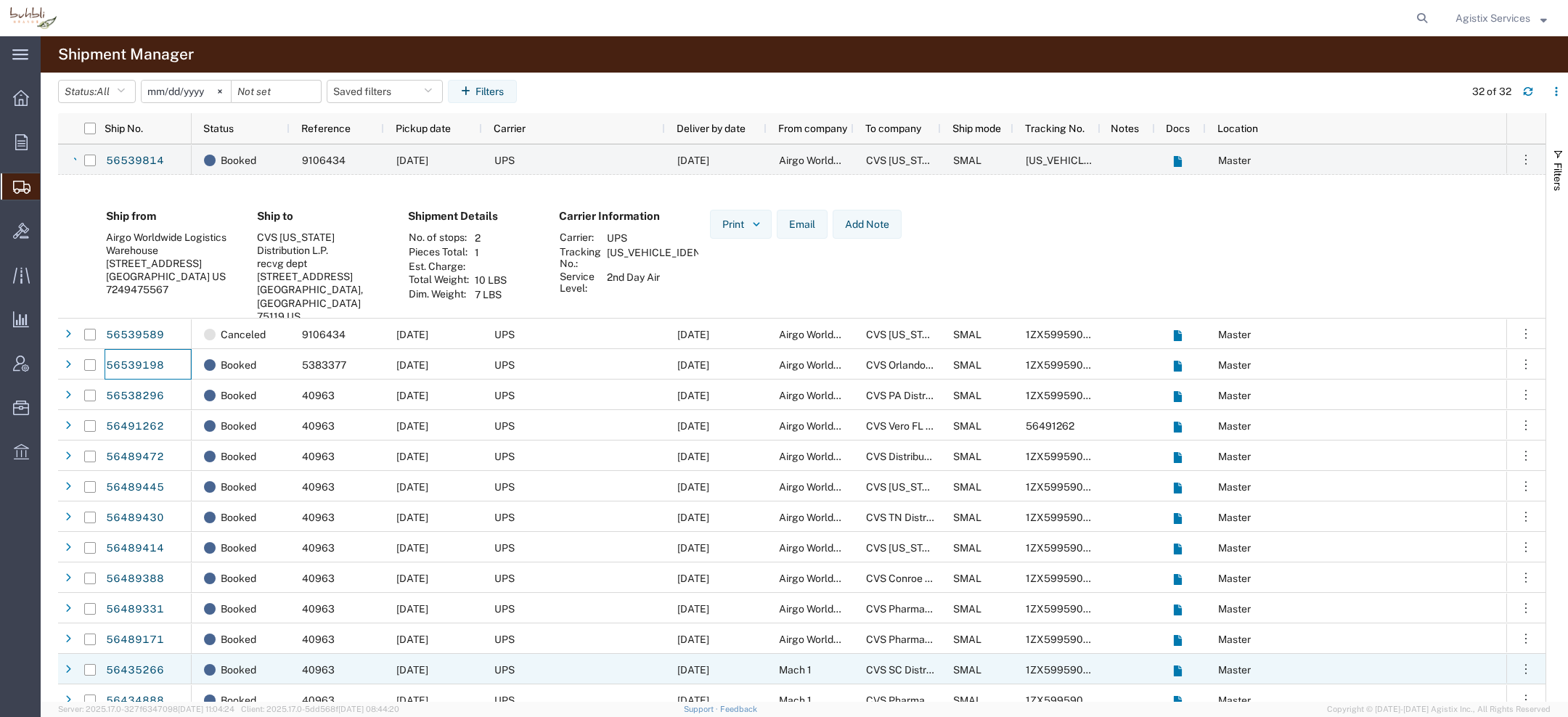
scroll to position [203, 0]
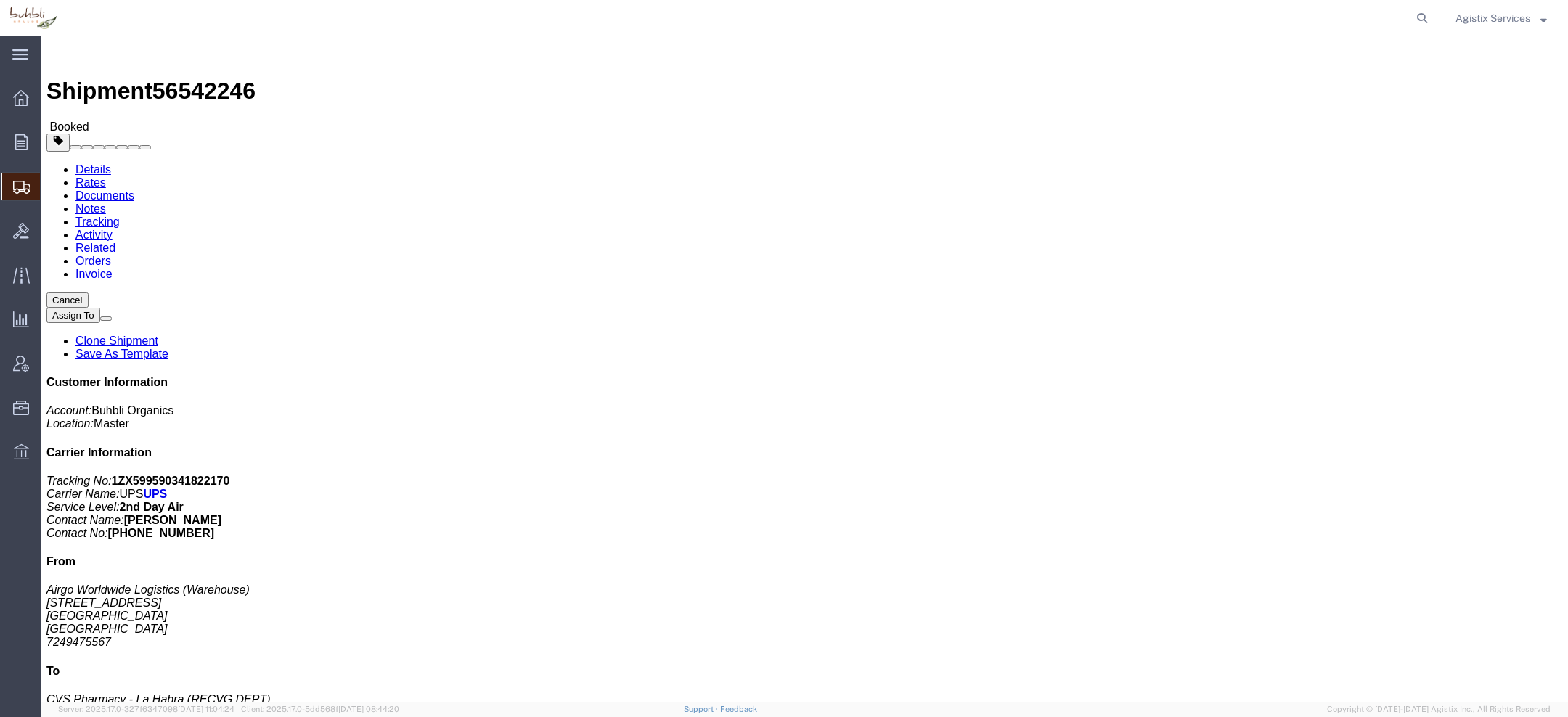
click div "Leg 1 - Small Parcel"
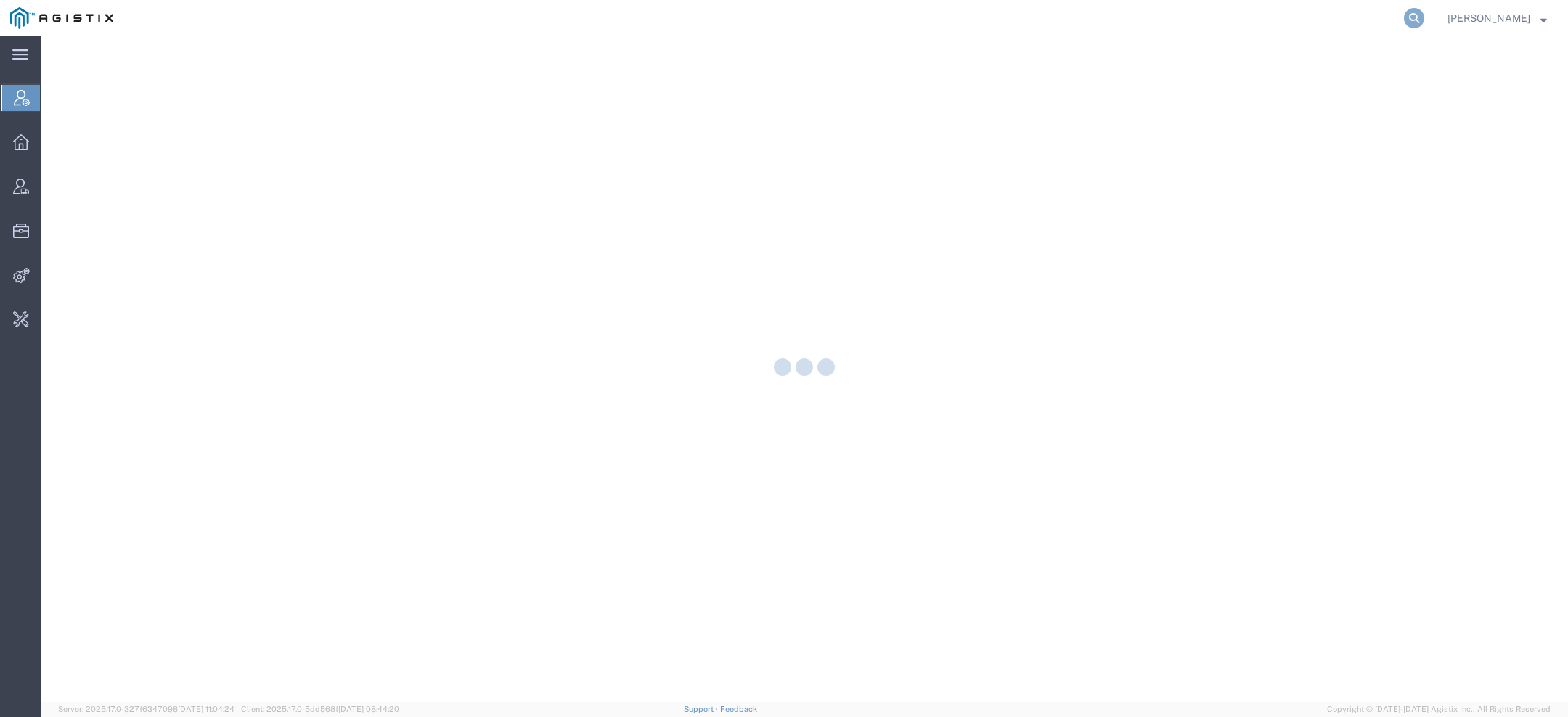
click at [1422, 8] on icon at bounding box center [1414, 18] width 20 height 20
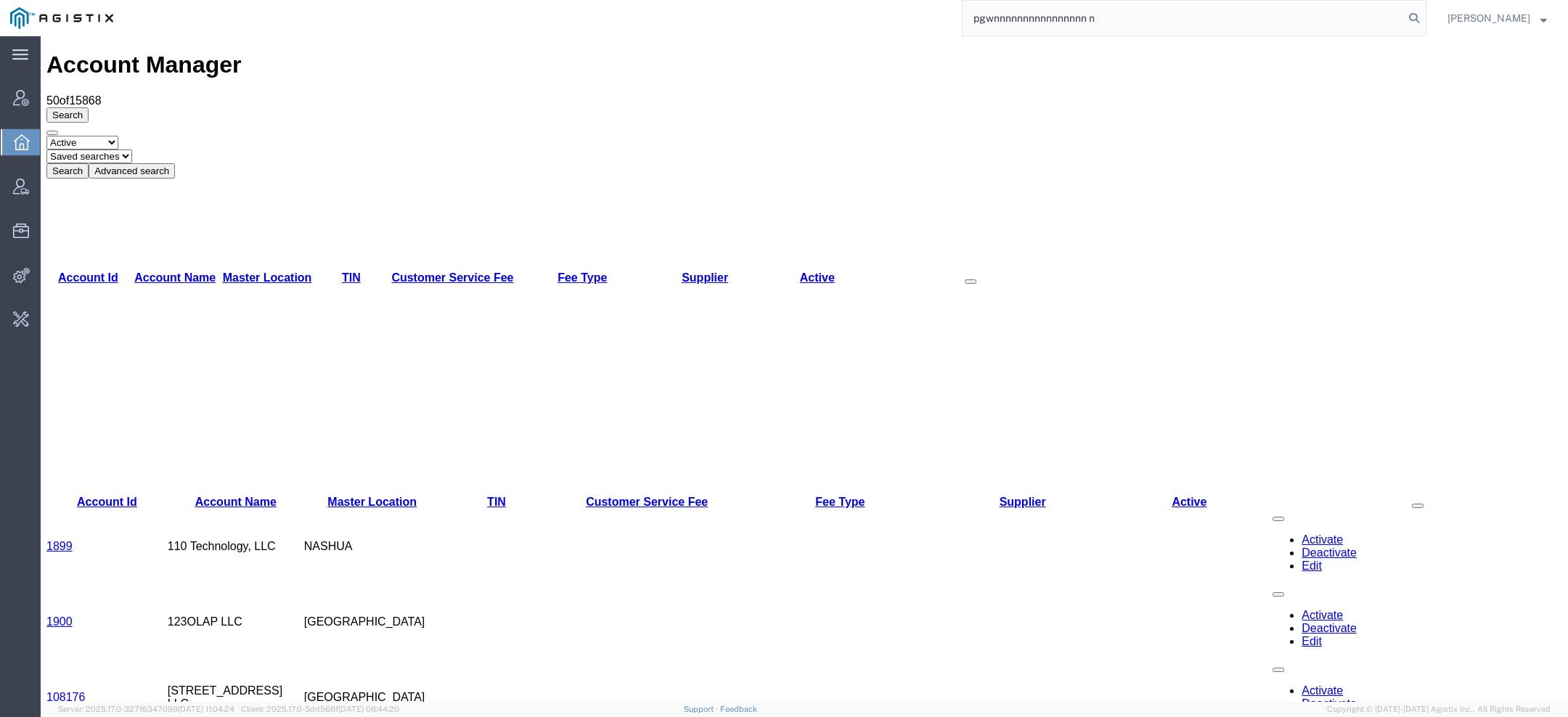
drag, startPoint x: 998, startPoint y: 19, endPoint x: 1239, endPoint y: 19, distance: 241.0
click at [1239, 19] on input "pgwnnnnnnnnnnnnnnnn n" at bounding box center [1183, 18] width 441 height 35
type input "pgw"
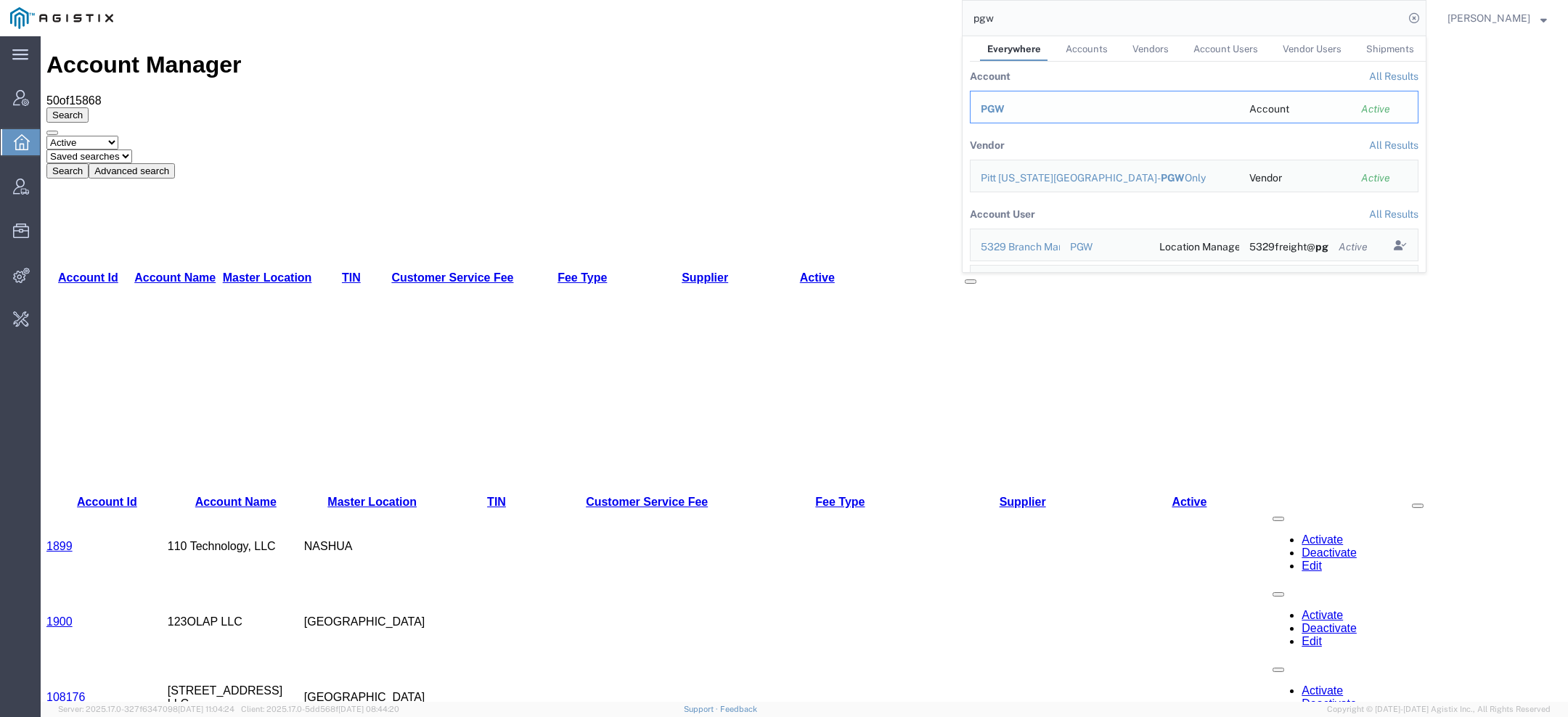
click at [1016, 110] on div "PGW" at bounding box center [1105, 109] width 248 height 15
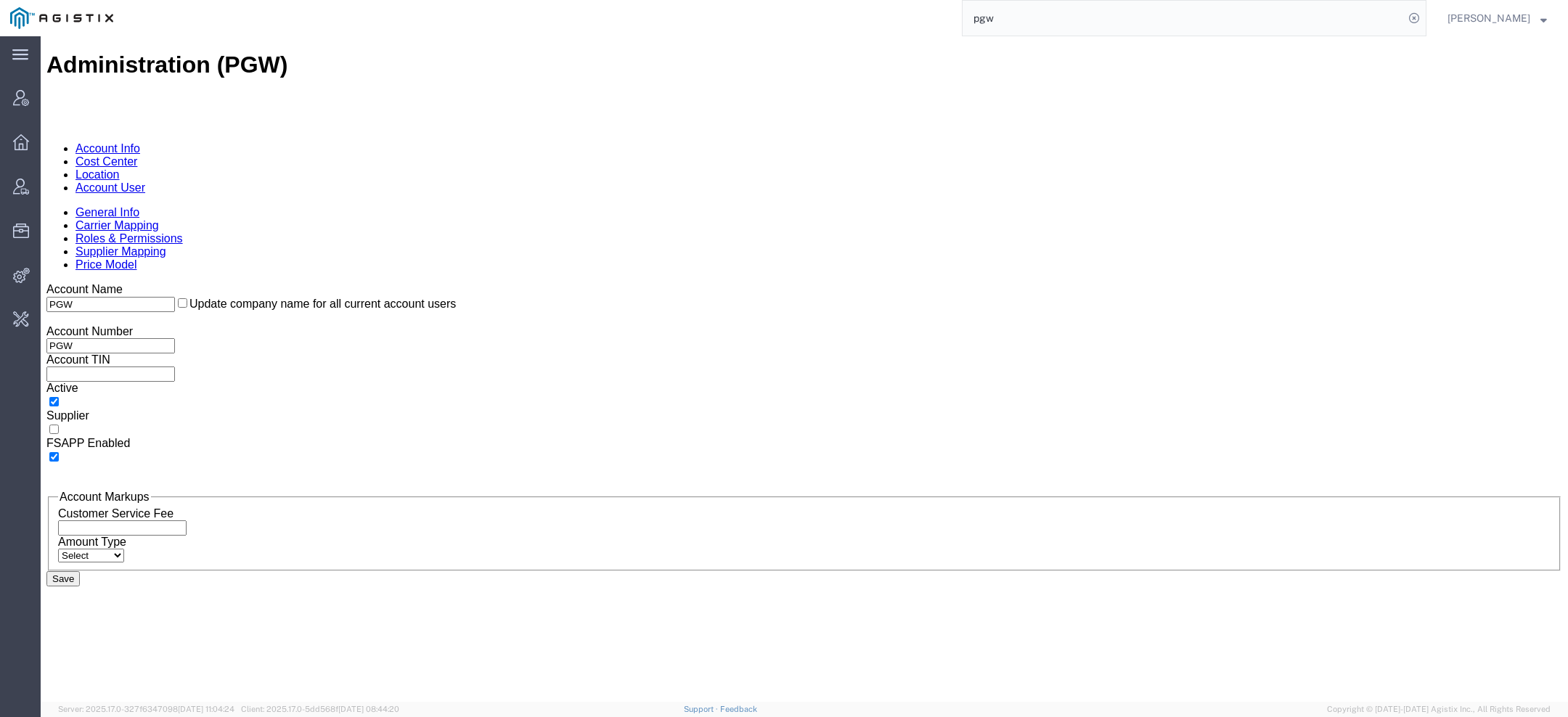
click at [145, 181] on link "Account User" at bounding box center [110, 187] width 70 height 12
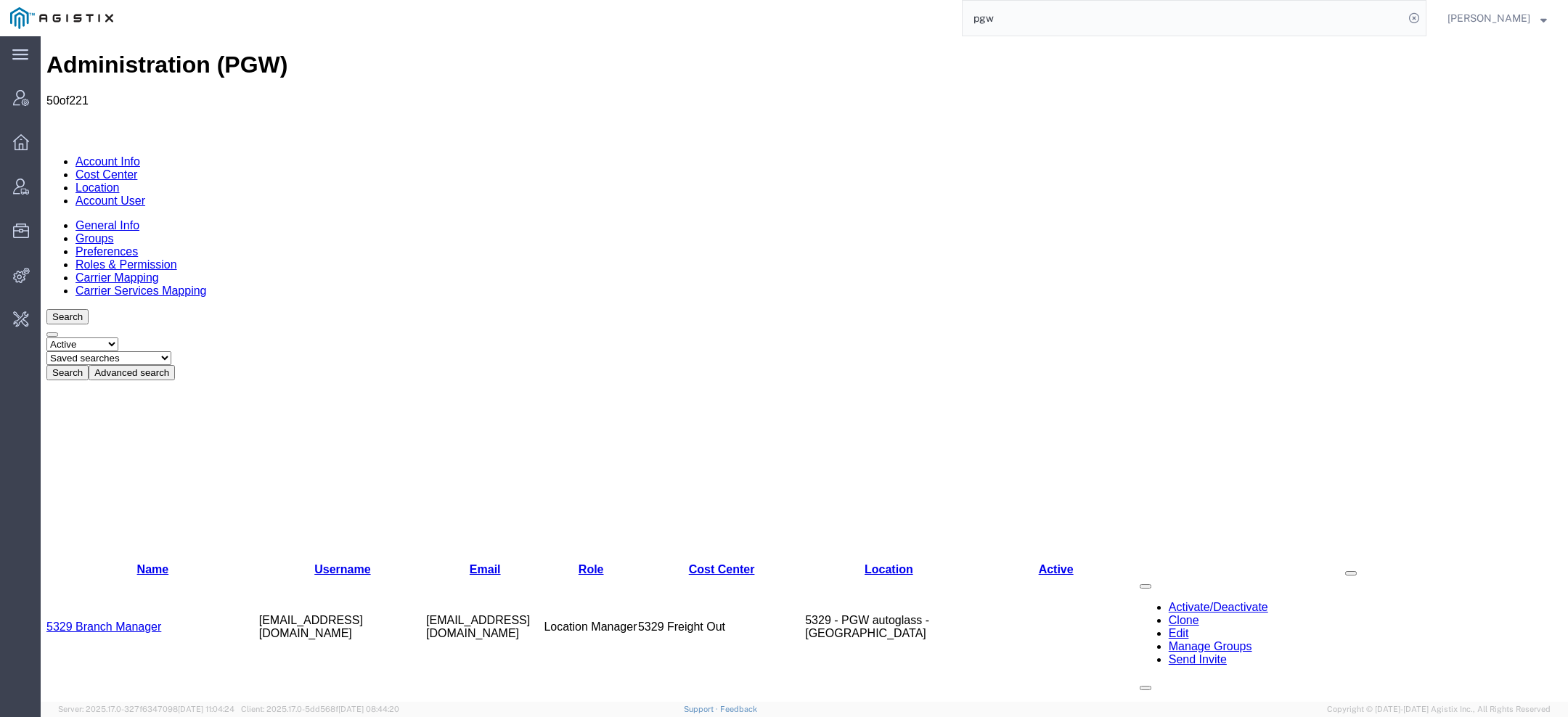
click at [171, 351] on select "Saved searches Exclude Branch Manager Jason Offline user" at bounding box center [109, 358] width 125 height 14
select select "Offline user"
click at [102, 351] on select "Saved searches Exclude Branch Manager Jason Offline user" at bounding box center [109, 358] width 125 height 14
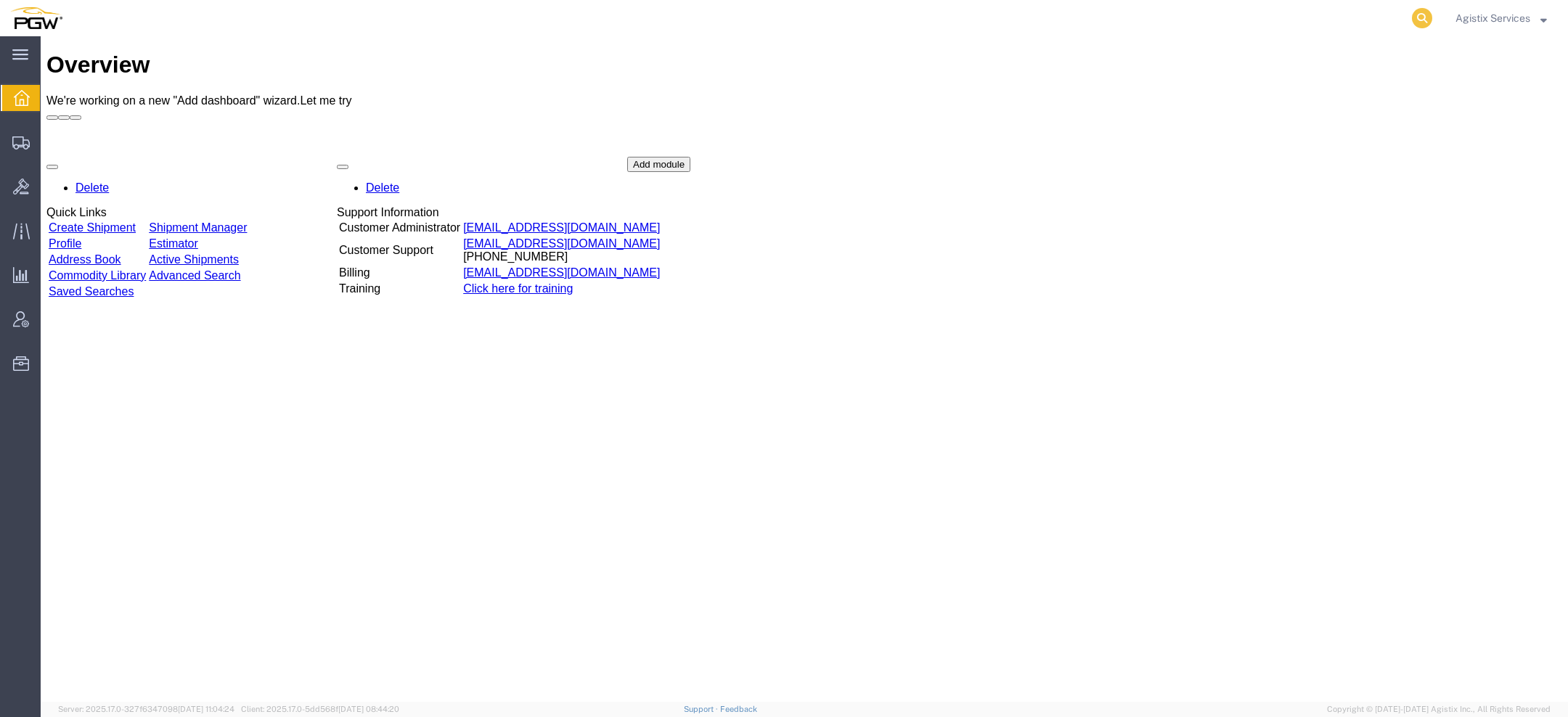
click at [1423, 27] on icon at bounding box center [1422, 18] width 20 height 20
paste input "979323"
drag, startPoint x: 1044, startPoint y: 26, endPoint x: 823, endPoint y: 2, distance: 222.3
click at [823, 2] on div "979323" at bounding box center [752, 18] width 1361 height 37
paste input "56540106"
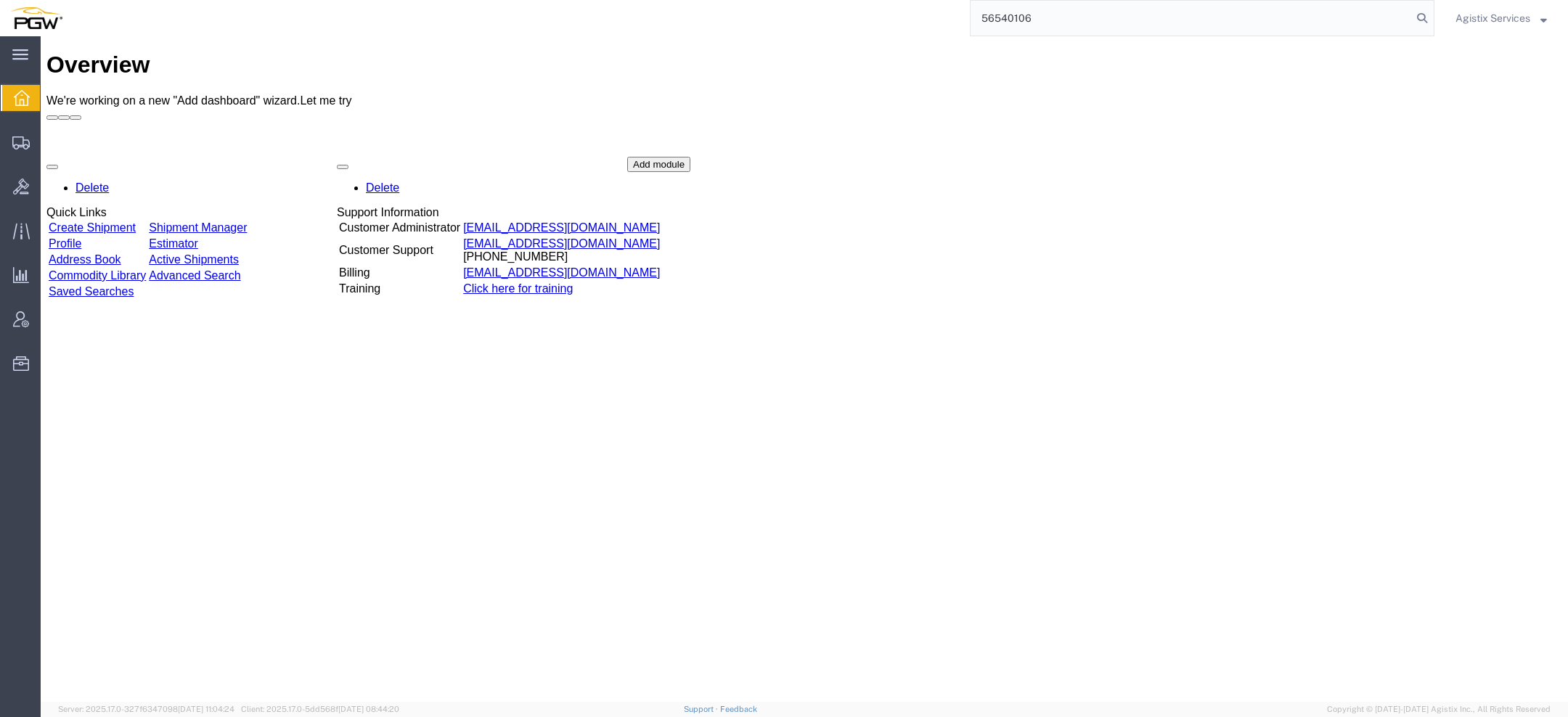
type input "56540106"
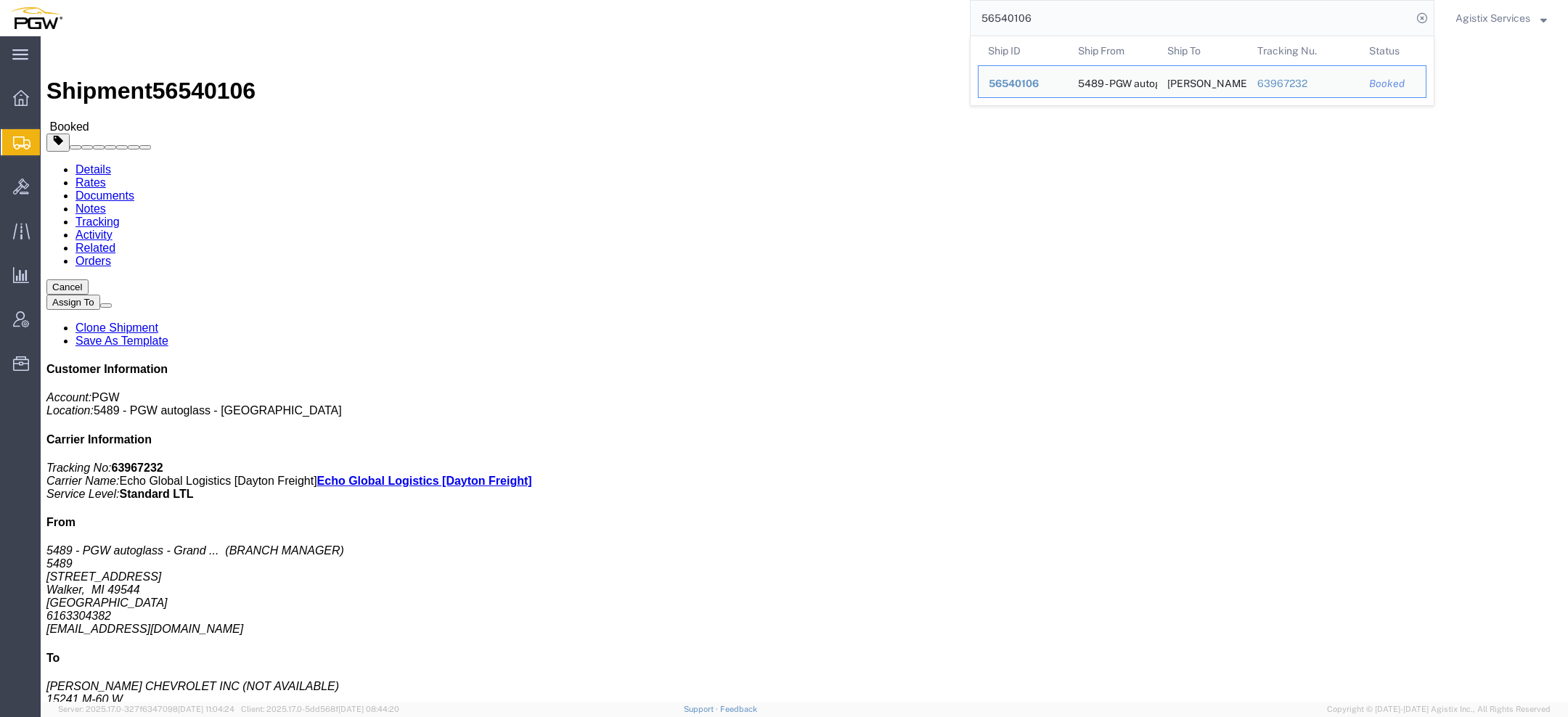
click link "Rates"
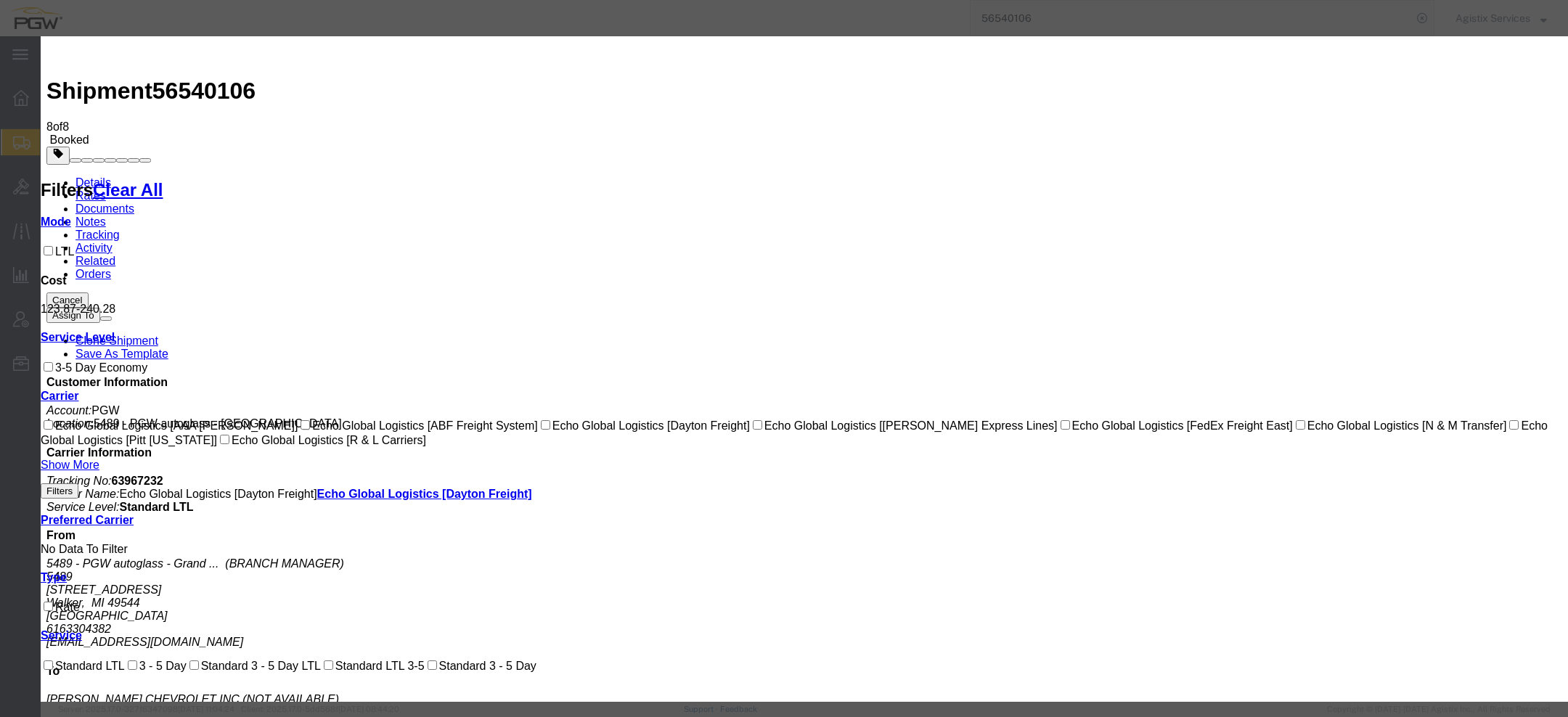
select select "1093|12948|4622"
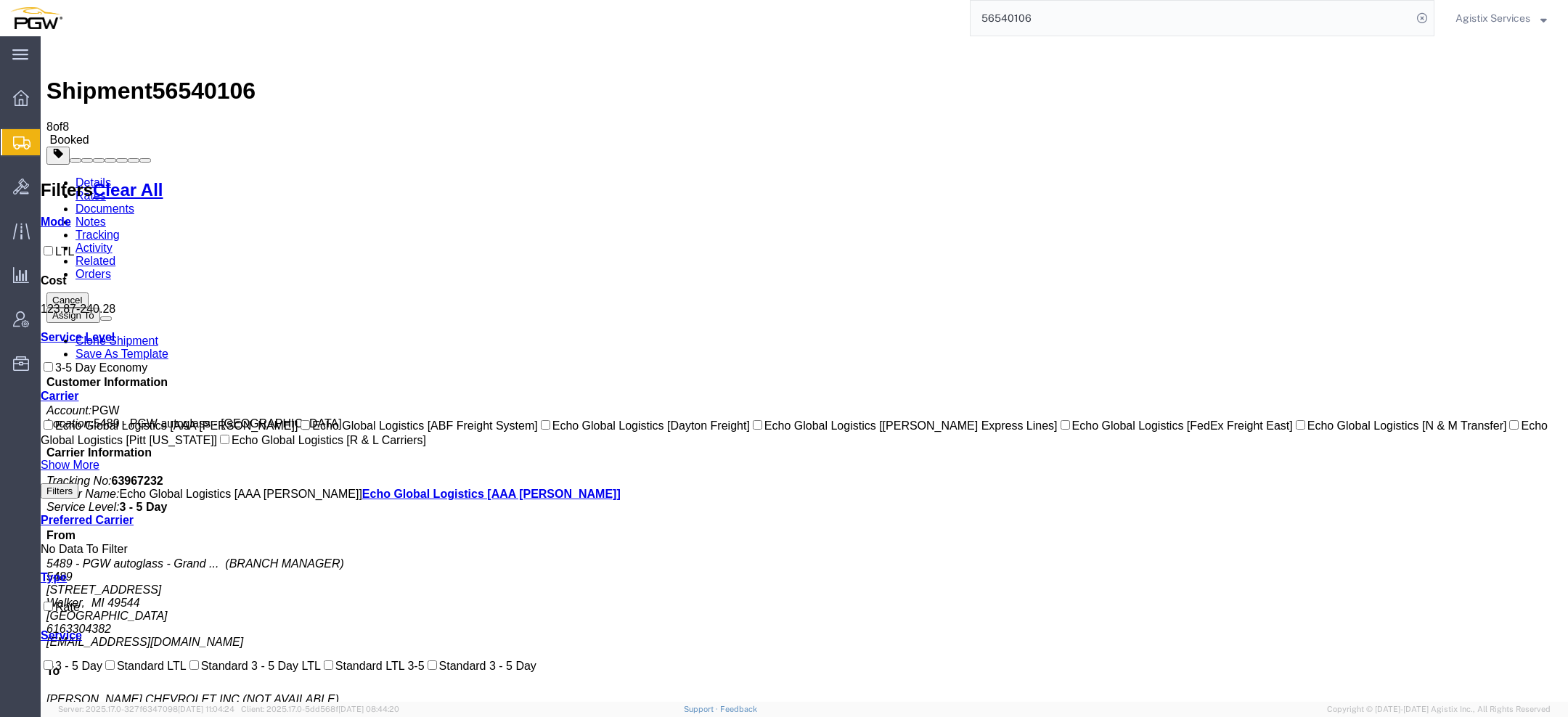
click at [135, 203] on link "Documents" at bounding box center [105, 209] width 59 height 12
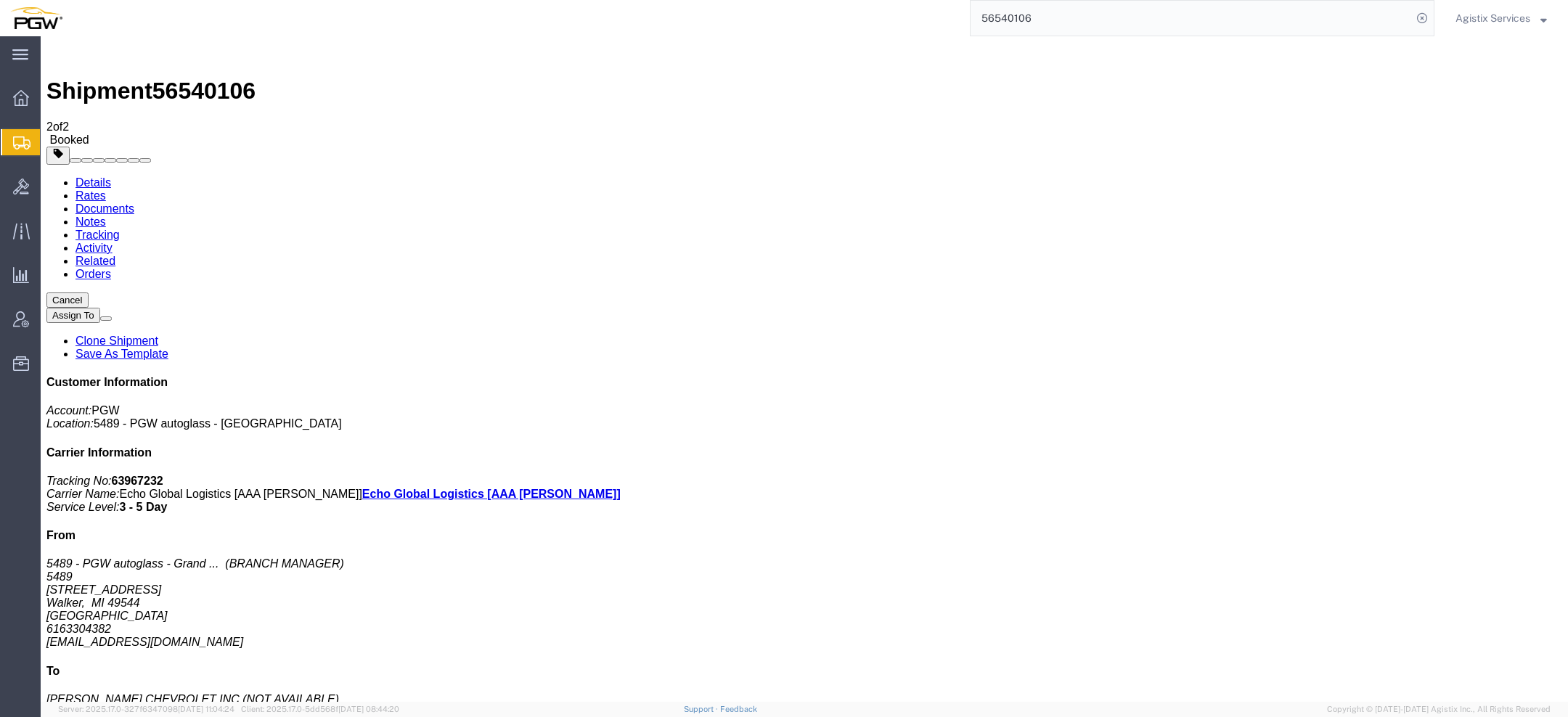
click at [135, 203] on link "Documents" at bounding box center [105, 209] width 59 height 12
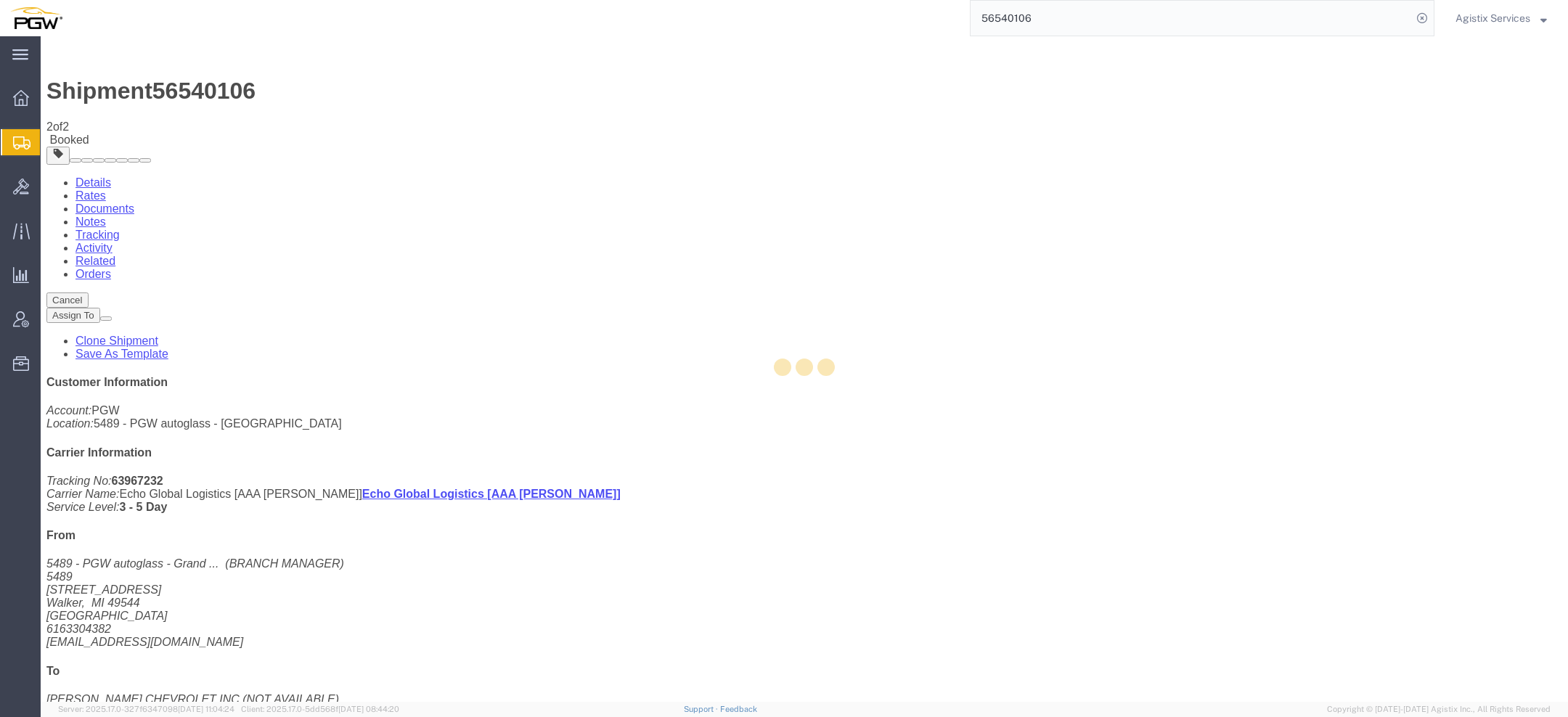
click at [201, 86] on div at bounding box center [804, 369] width 1527 height 665
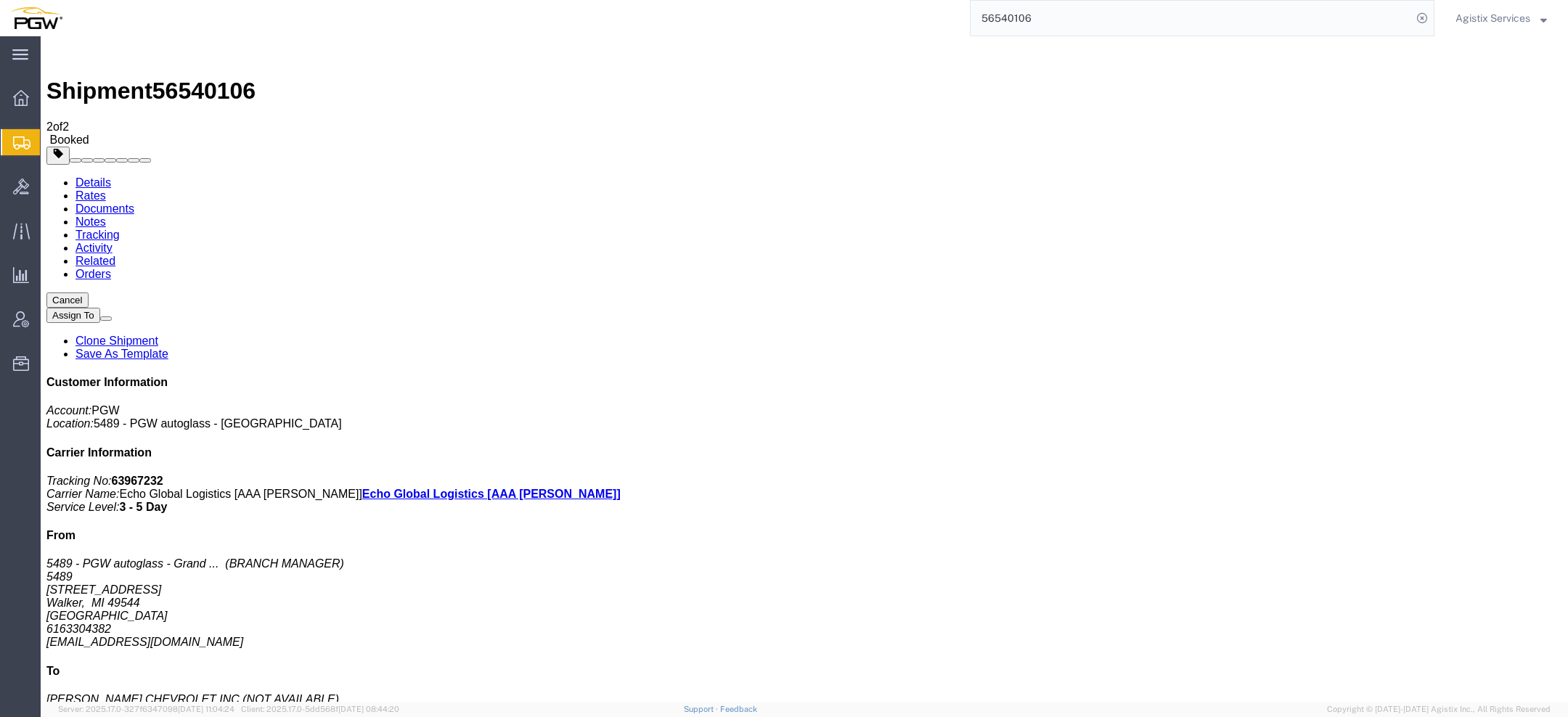
drag, startPoint x: 990, startPoint y: 13, endPoint x: 625, endPoint y: -47, distance: 369.9
click at [625, 0] on html "main_menu Created with Sketch. Collapse Menu Overview Shipments Shipment Manage…" at bounding box center [784, 358] width 1568 height 717
paste input "14"
type input "56540114"
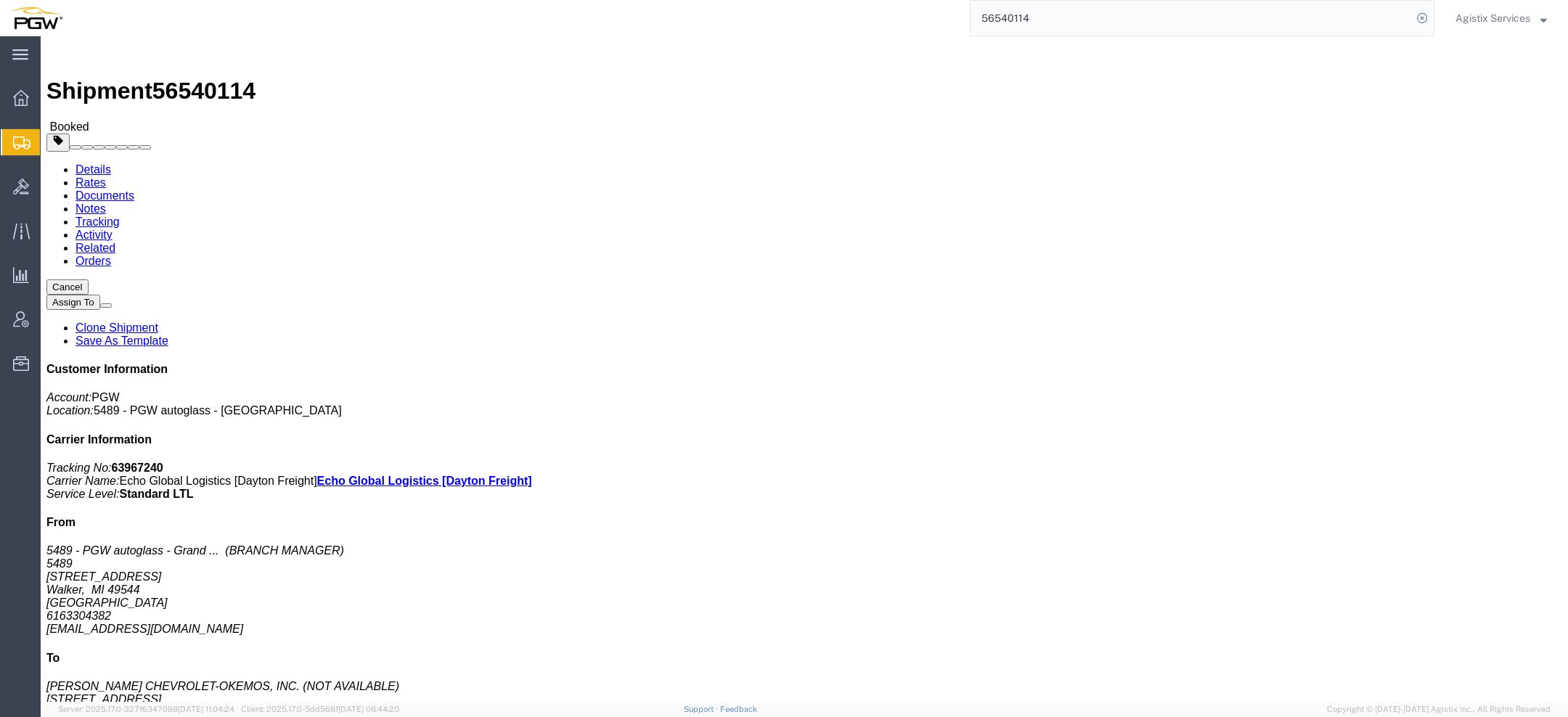
click link "Rates"
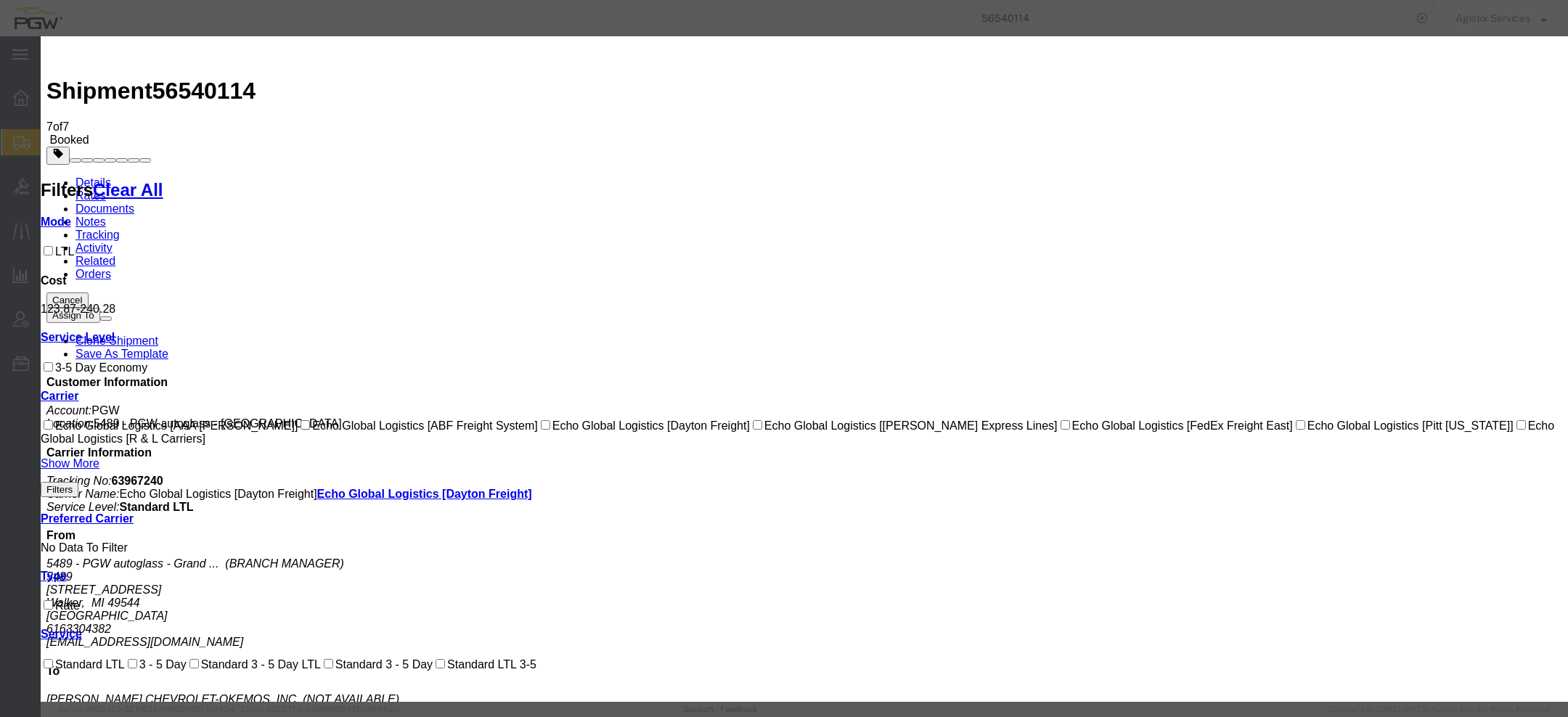
select select "1093|12948|4622"
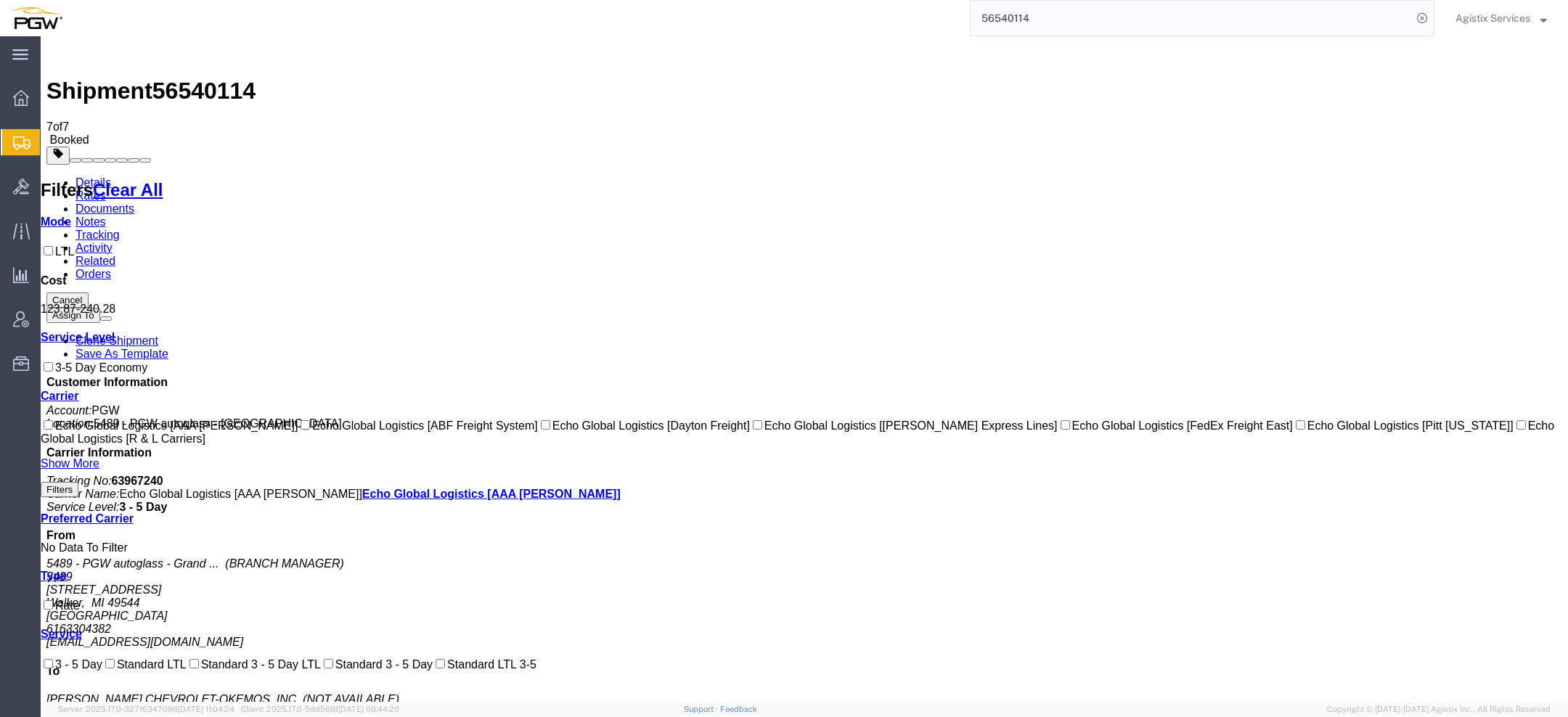
click at [135, 203] on link "Documents" at bounding box center [105, 209] width 59 height 12
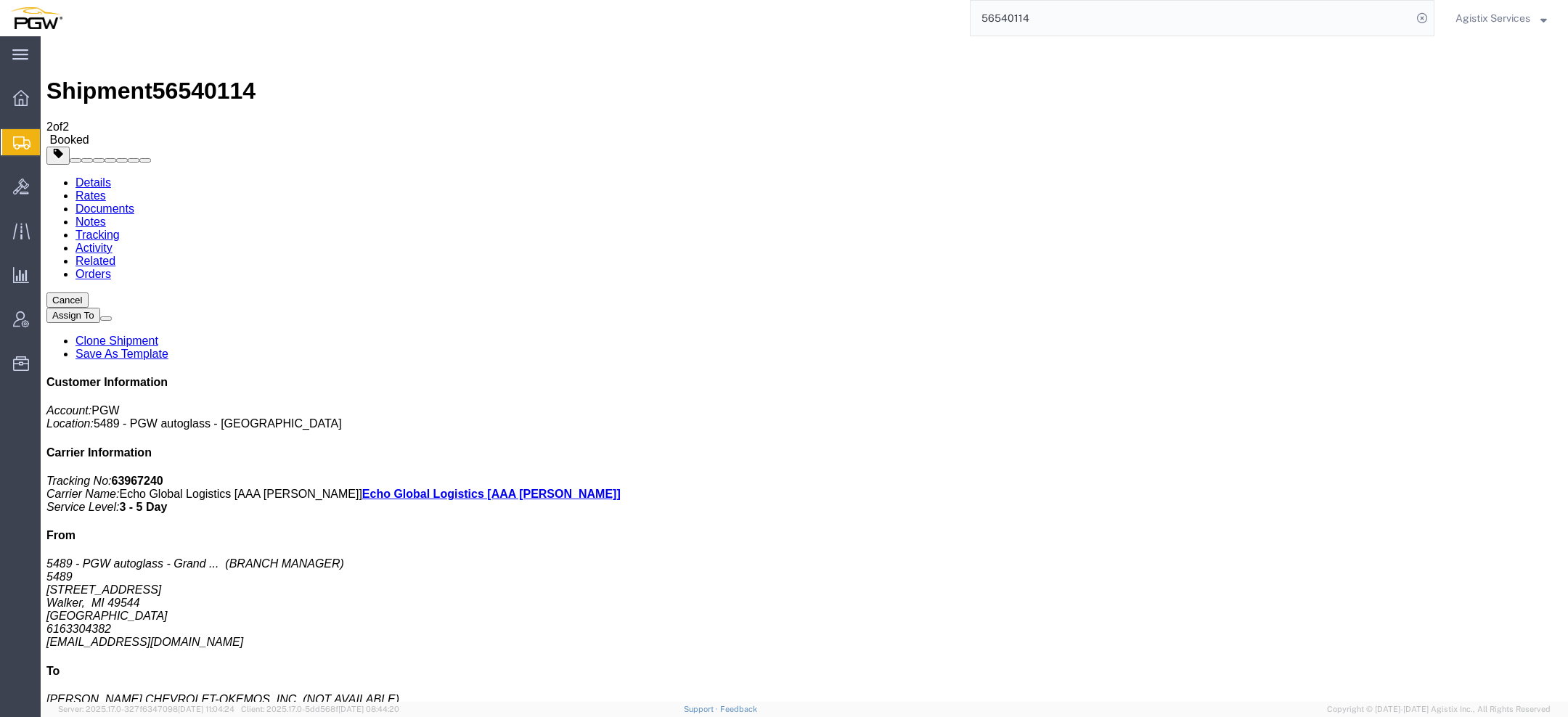
click at [135, 203] on link "Documents" at bounding box center [105, 209] width 59 height 12
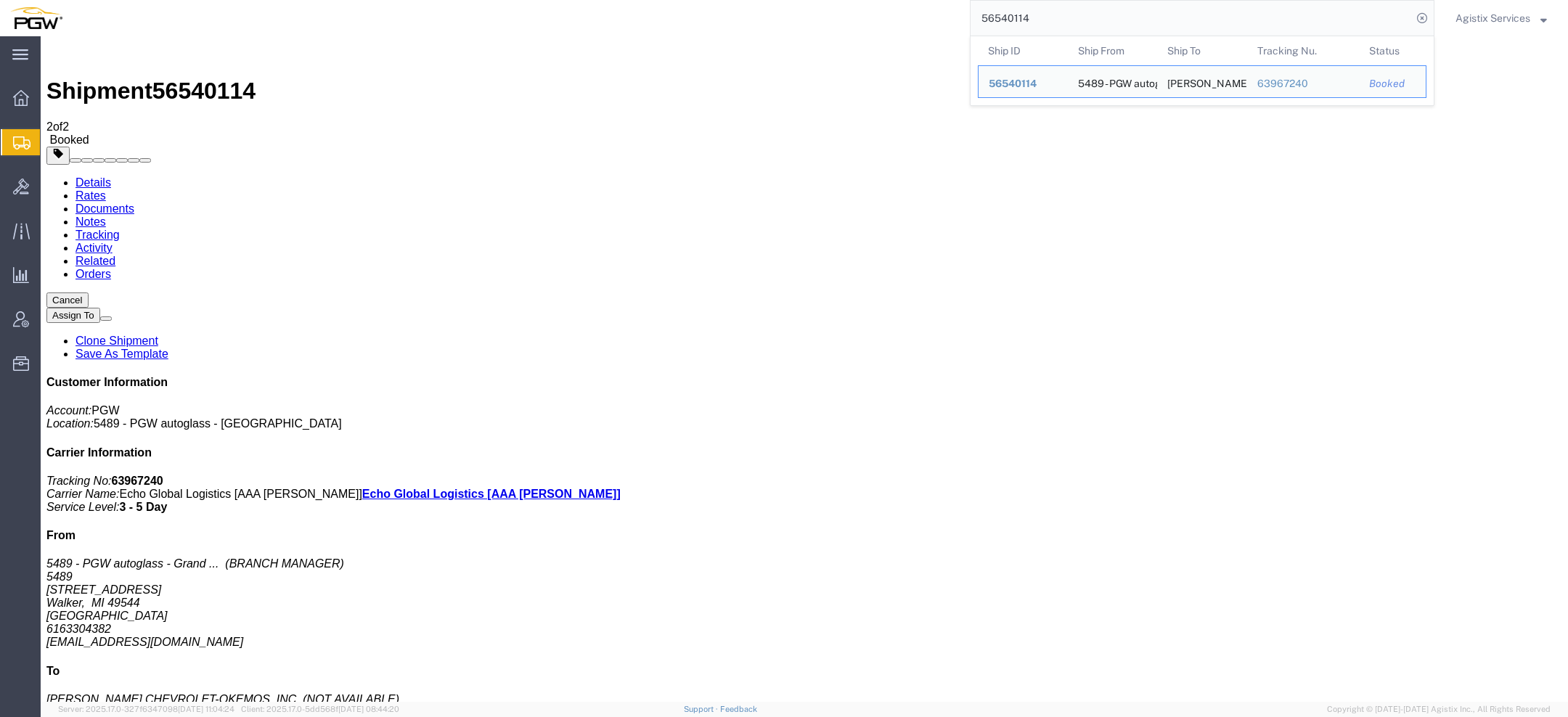
drag, startPoint x: 1052, startPoint y: 21, endPoint x: 611, endPoint y: 15, distance: 441.0
click at [657, 20] on div "56540114 Ship ID Ship From Ship To Tracking Nu. Status Ship ID 56540114 Ship Fr…" at bounding box center [752, 18] width 1361 height 37
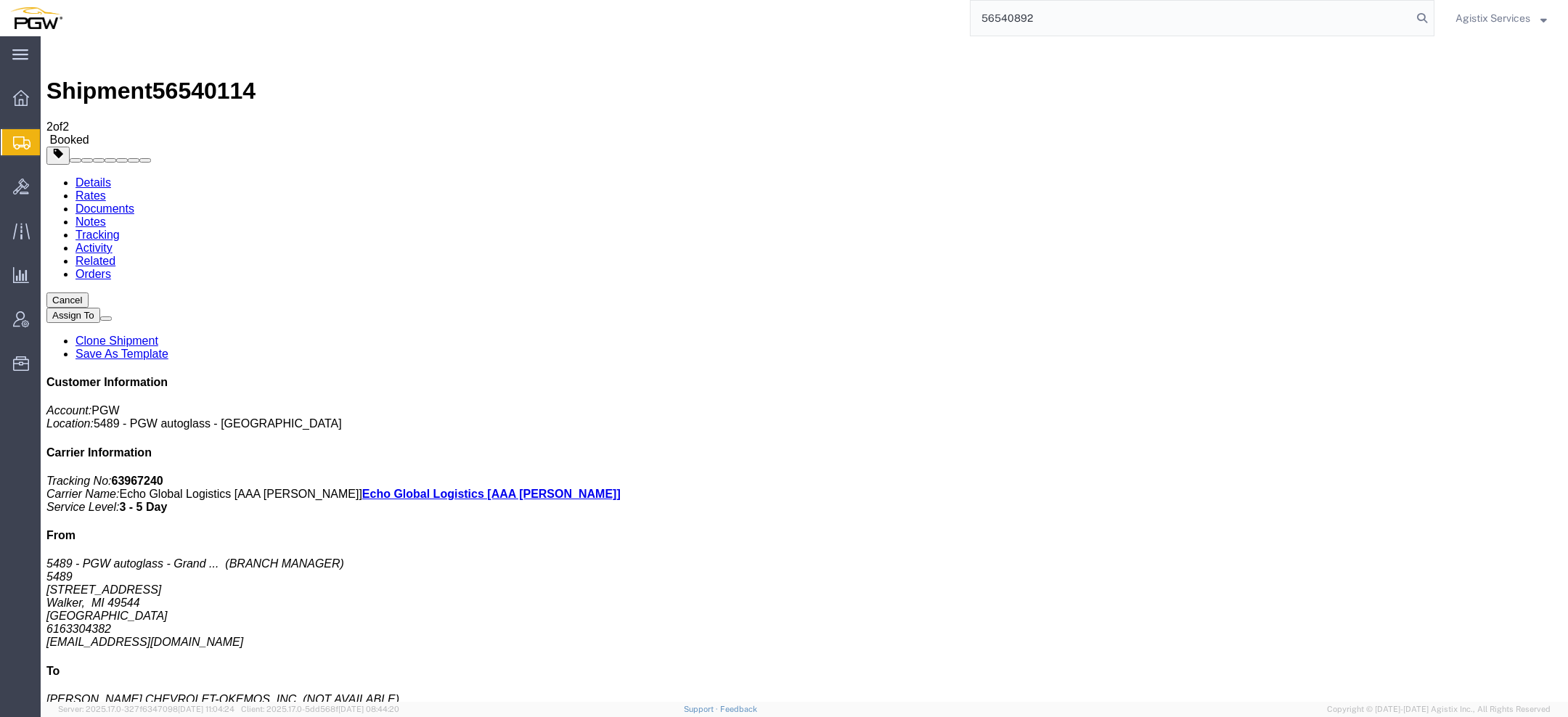
type input "56540892"
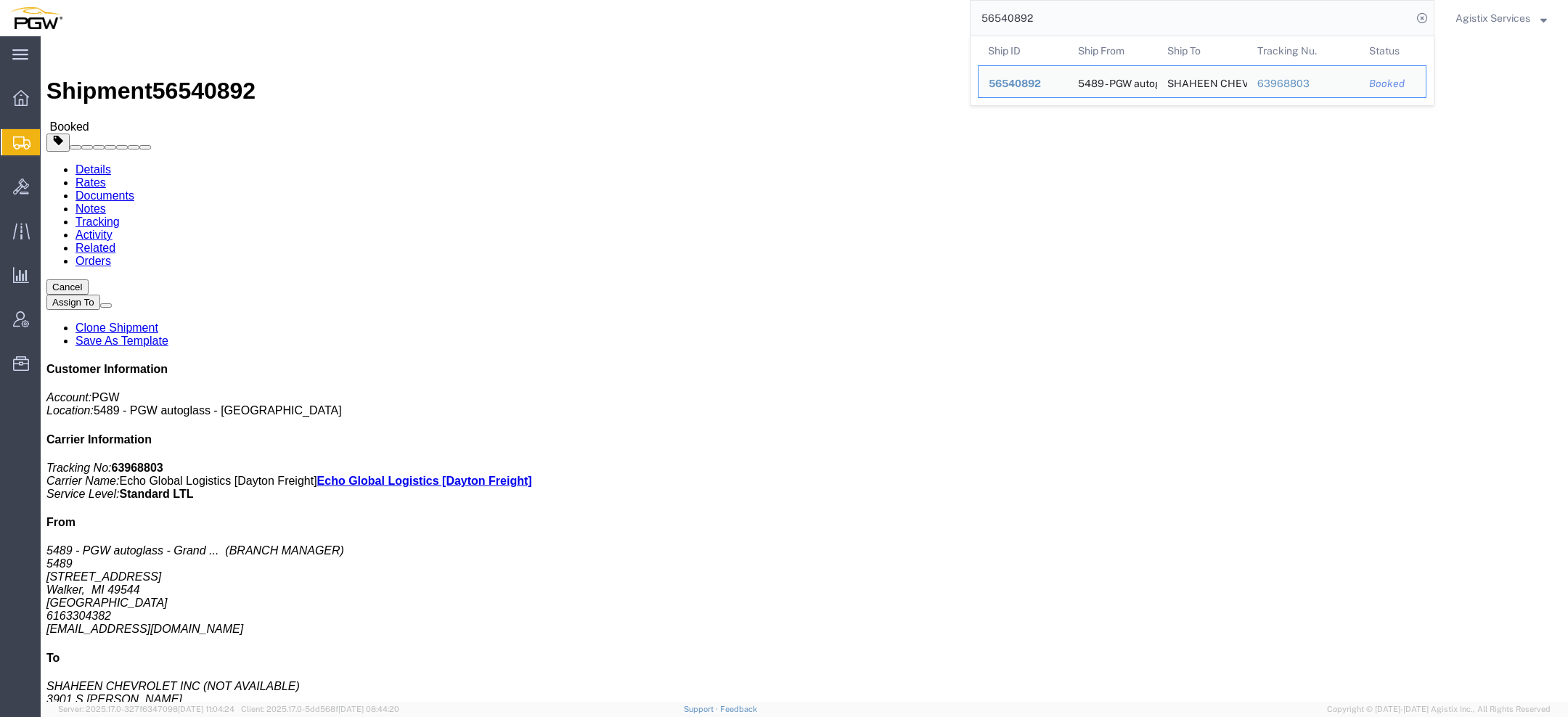
click link "Rates"
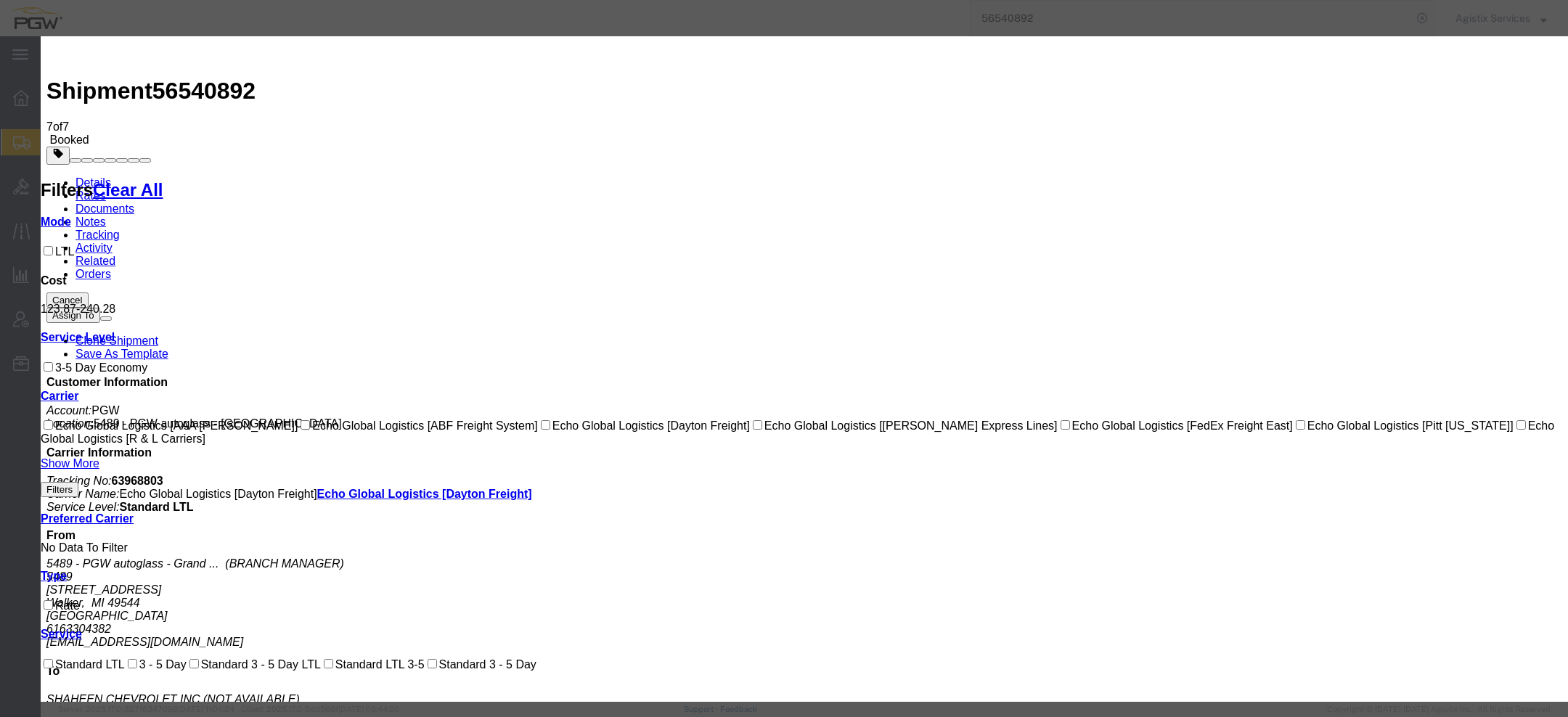
select select "1093|12948|4622"
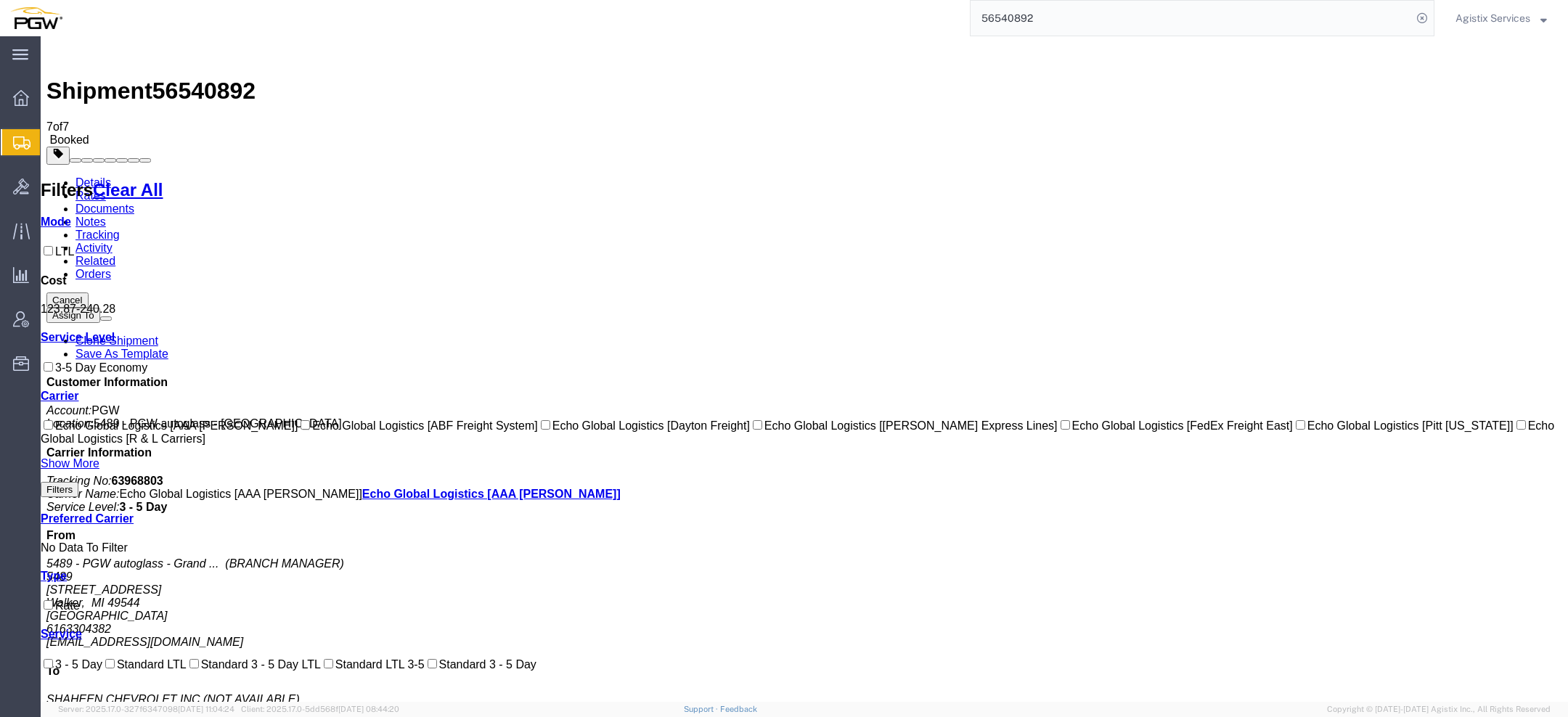
click at [135, 203] on link "Documents" at bounding box center [105, 209] width 59 height 12
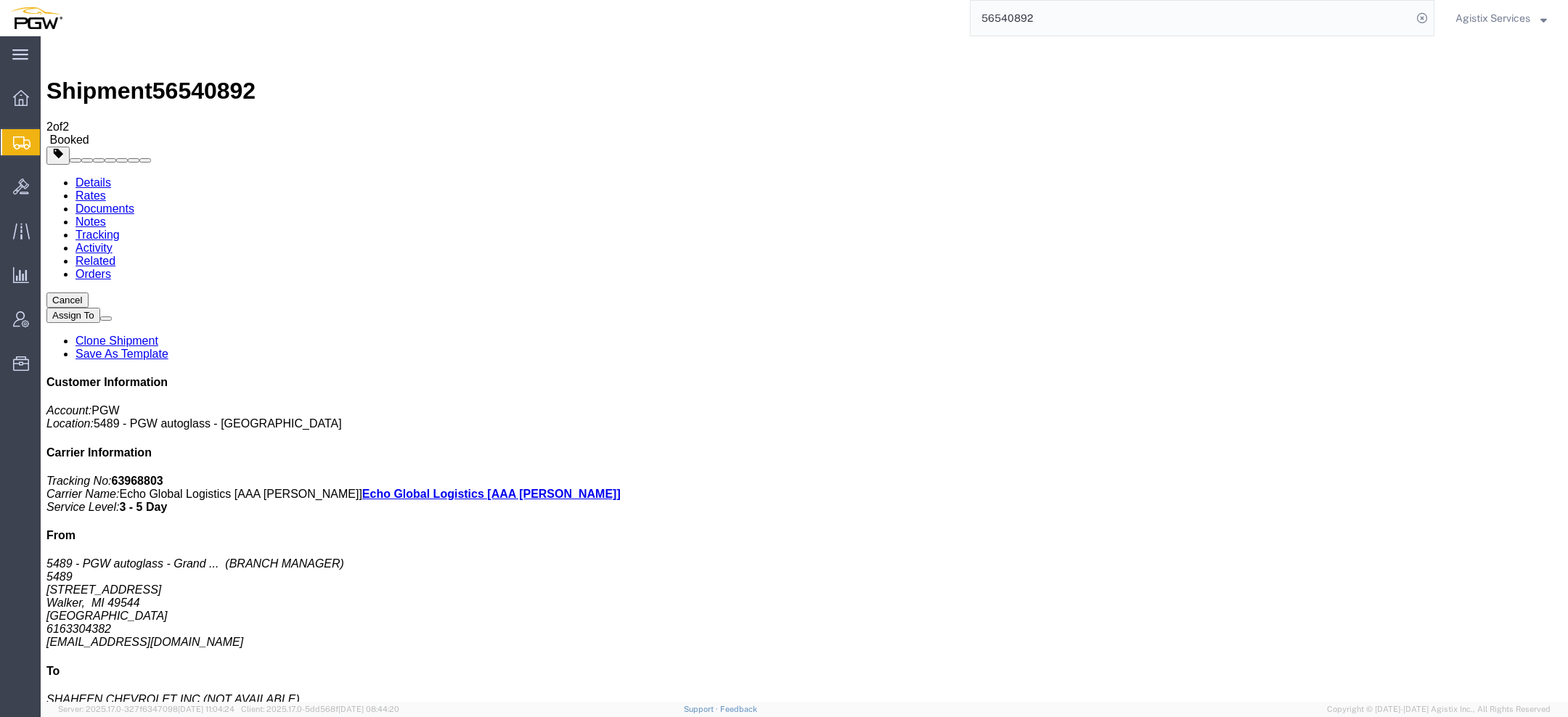
click at [135, 203] on link "Documents" at bounding box center [105, 209] width 59 height 12
click at [1520, 17] on span "Agistix Services" at bounding box center [1492, 17] width 75 height 16
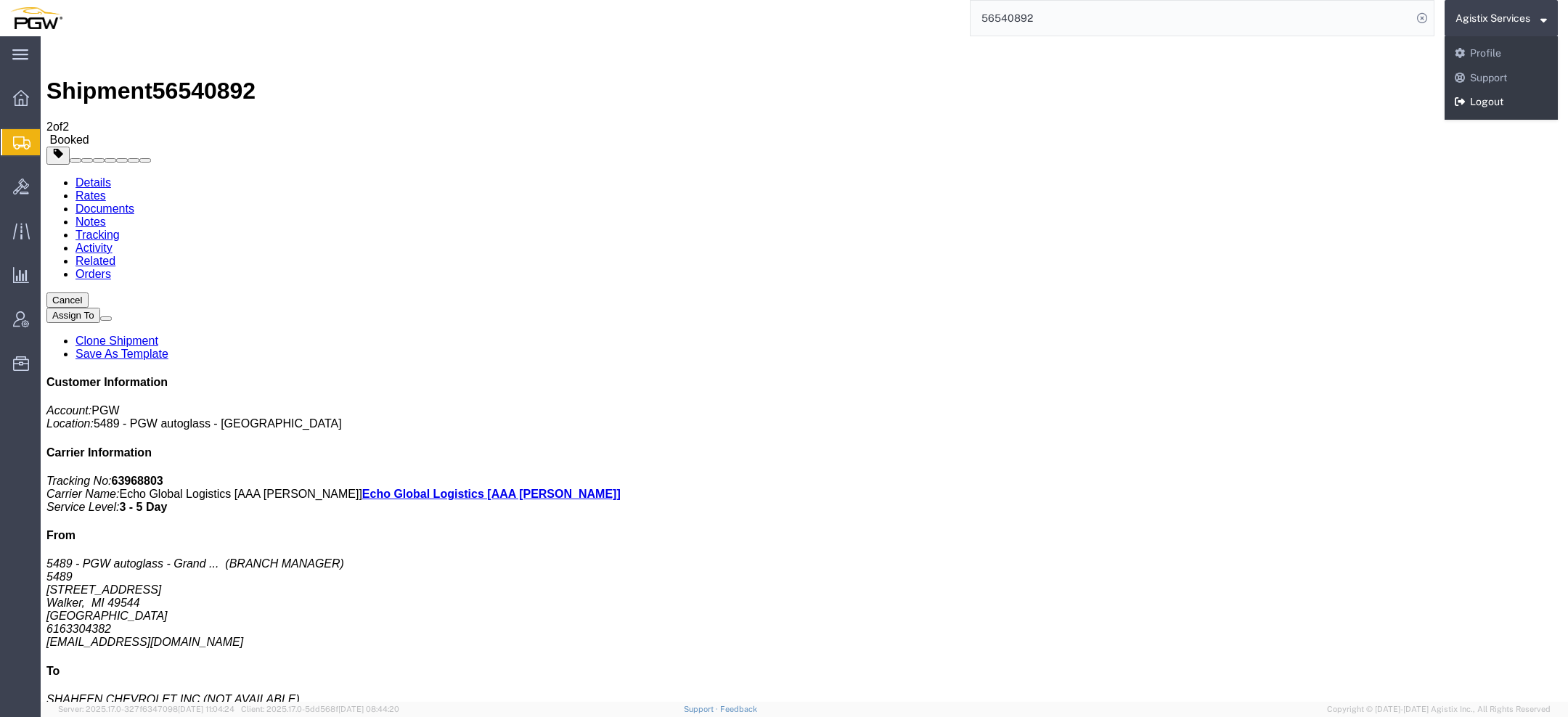
click at [1493, 104] on link "Logout" at bounding box center [1501, 102] width 113 height 25
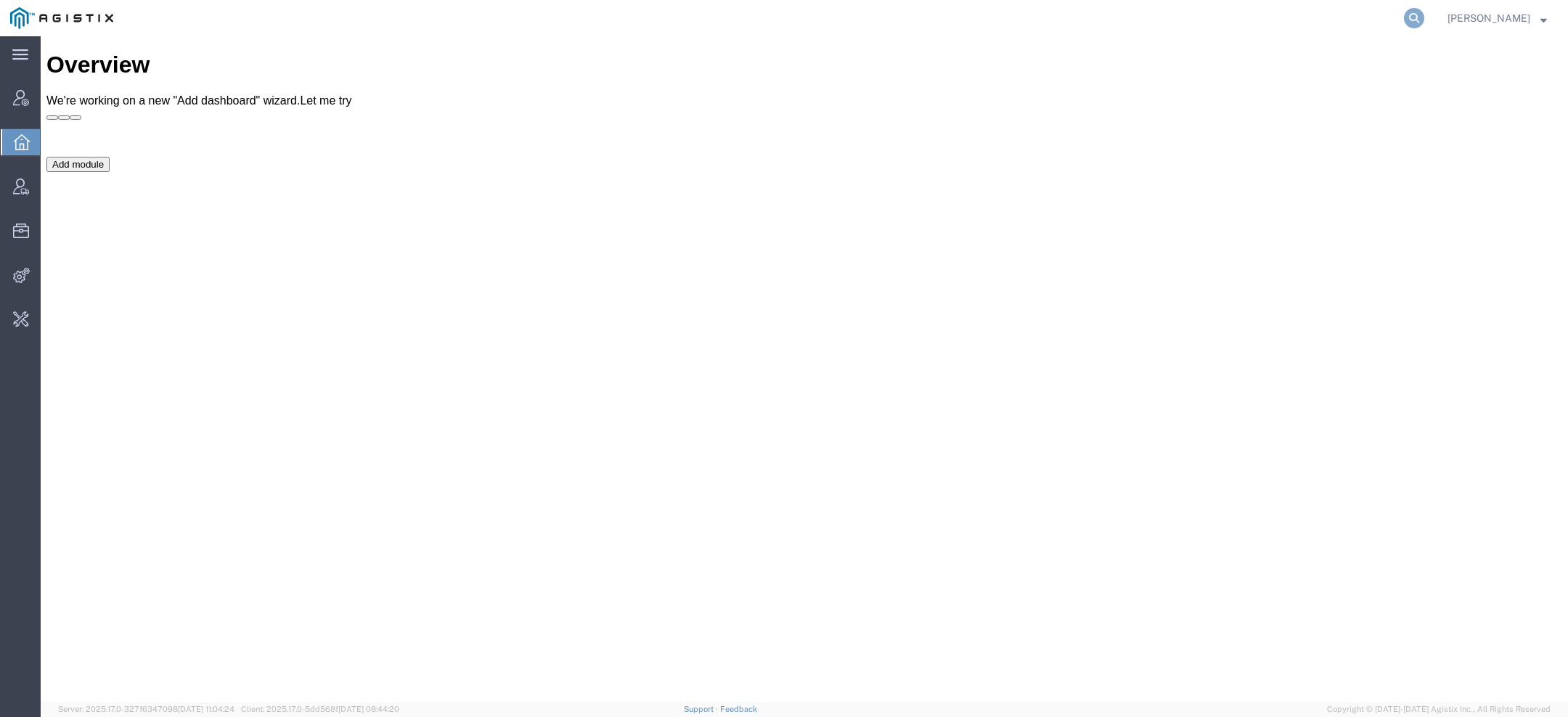
click at [1409, 22] on icon at bounding box center [1414, 18] width 20 height 20
paste input "generac"
click at [1023, 100] on td "Generac Power Systems Inc" at bounding box center [1105, 106] width 269 height 32
drag, startPoint x: 1020, startPoint y: 108, endPoint x: 979, endPoint y: 72, distance: 54.6
click at [1020, 108] on span "Generac" at bounding box center [1002, 109] width 42 height 12
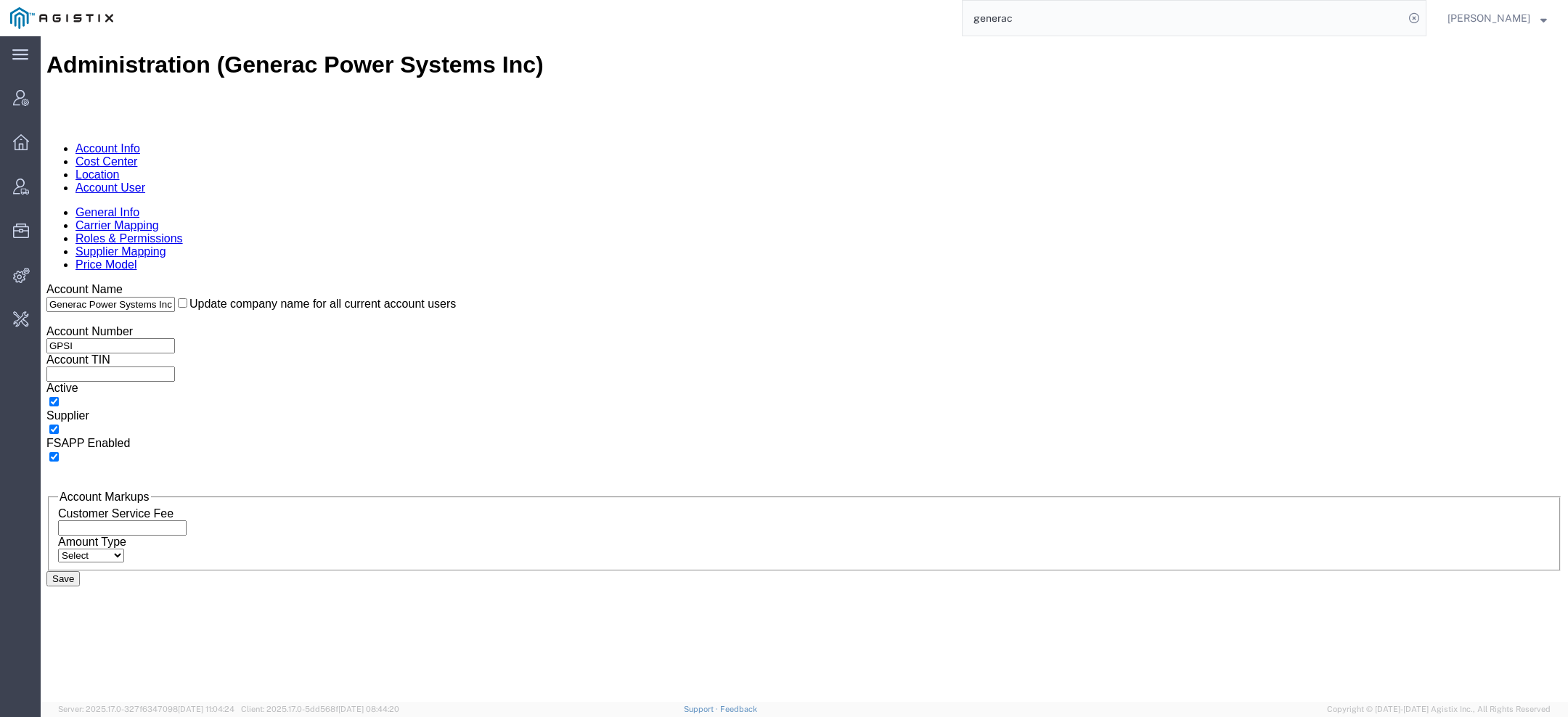
click at [145, 181] on link "Account User" at bounding box center [110, 187] width 70 height 12
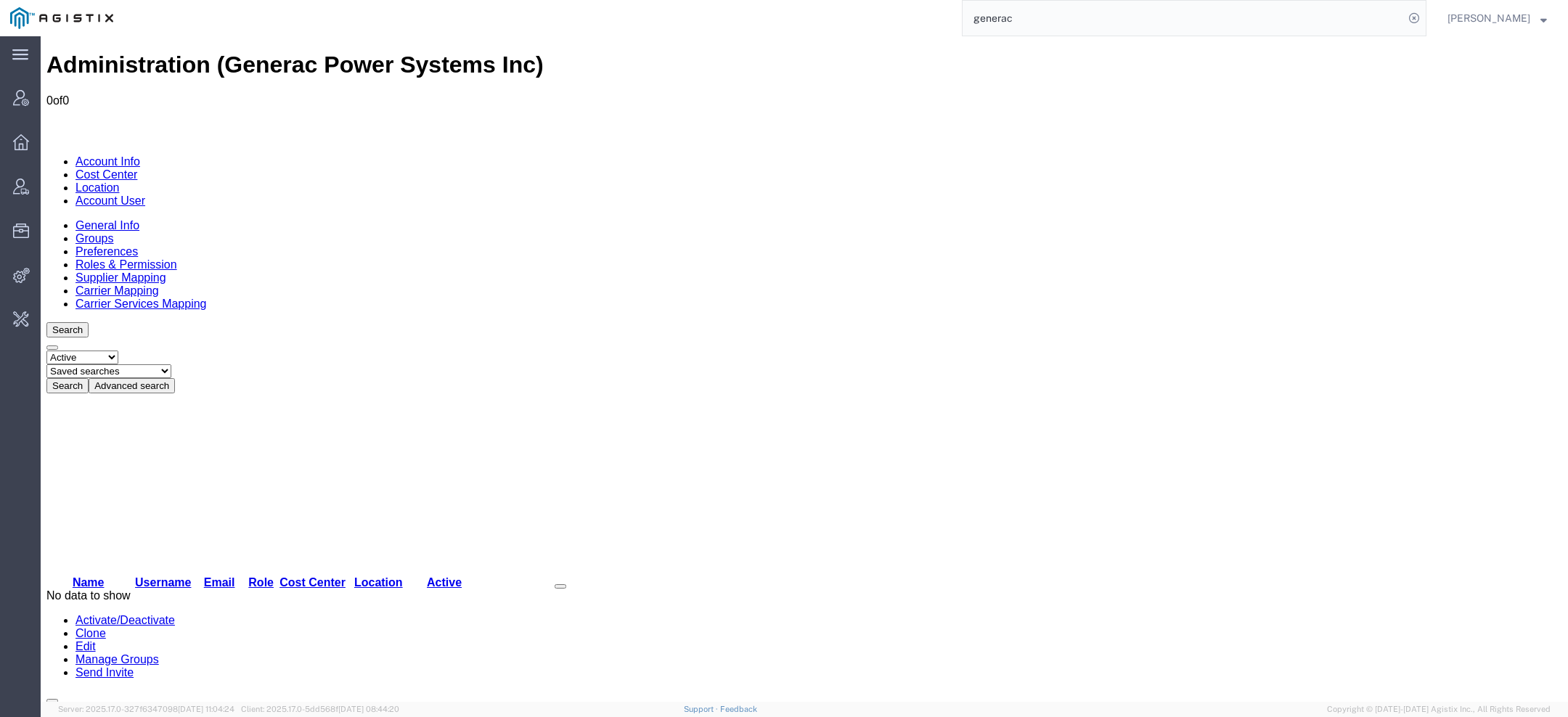
drag, startPoint x: 1052, startPoint y: 26, endPoint x: 703, endPoint y: 8, distance: 349.5
click at [708, 8] on div "generac" at bounding box center [775, 18] width 1303 height 37
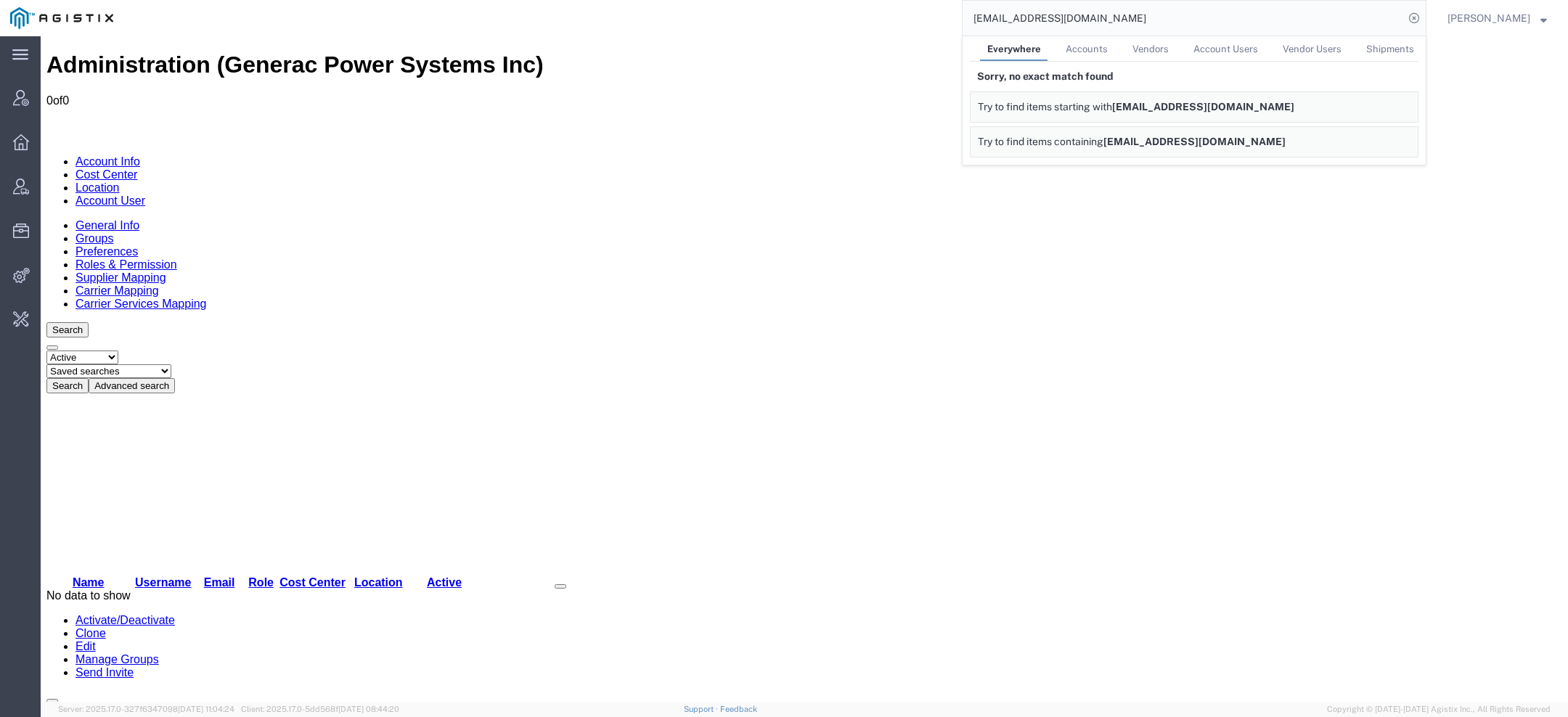
drag, startPoint x: 989, startPoint y: 22, endPoint x: 840, endPoint y: 4, distance: 150.1
click at [875, 11] on div "[EMAIL_ADDRESS][DOMAIN_NAME] Everywhere Accounts Vendors Account Users Vendor U…" at bounding box center [775, 18] width 1303 height 37
drag, startPoint x: 1115, startPoint y: 22, endPoint x: 518, endPoint y: 17, distance: 597.0
click at [593, 17] on div "@[DOMAIN_NAME] Everywhere Accounts Vendors Account Users Vendor Users Shipments…" at bounding box center [775, 18] width 1303 height 37
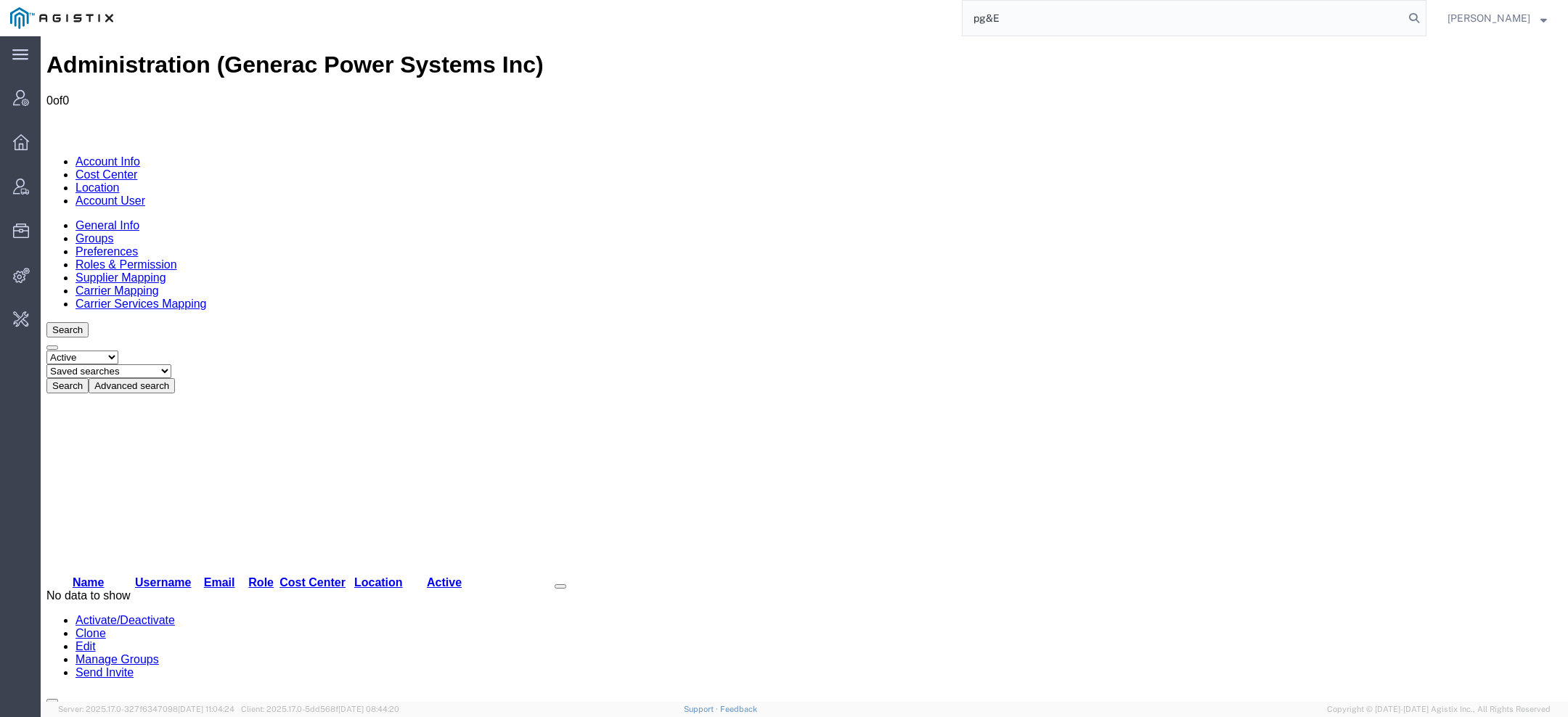
type input "pg&E"
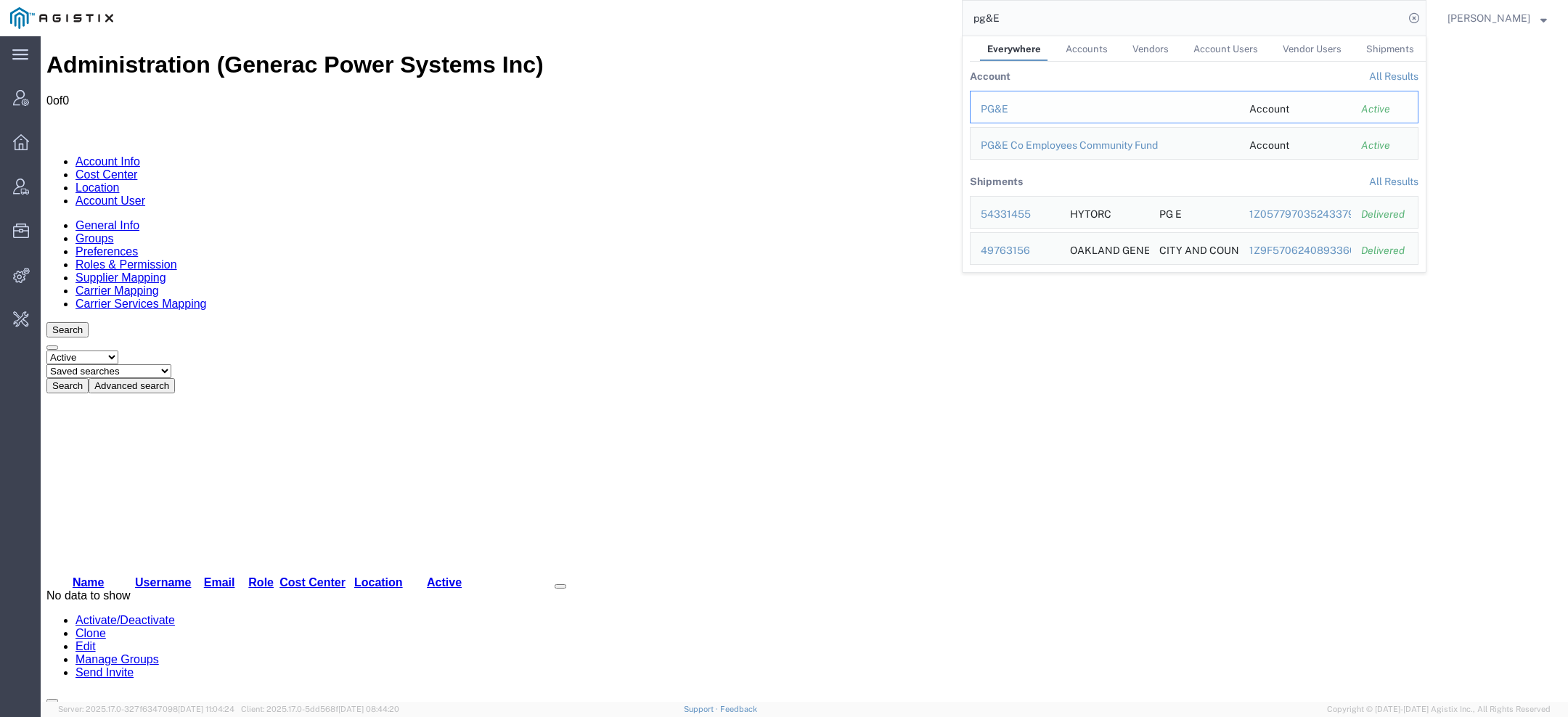
click at [1019, 105] on div "PG&E" at bounding box center [1105, 109] width 248 height 15
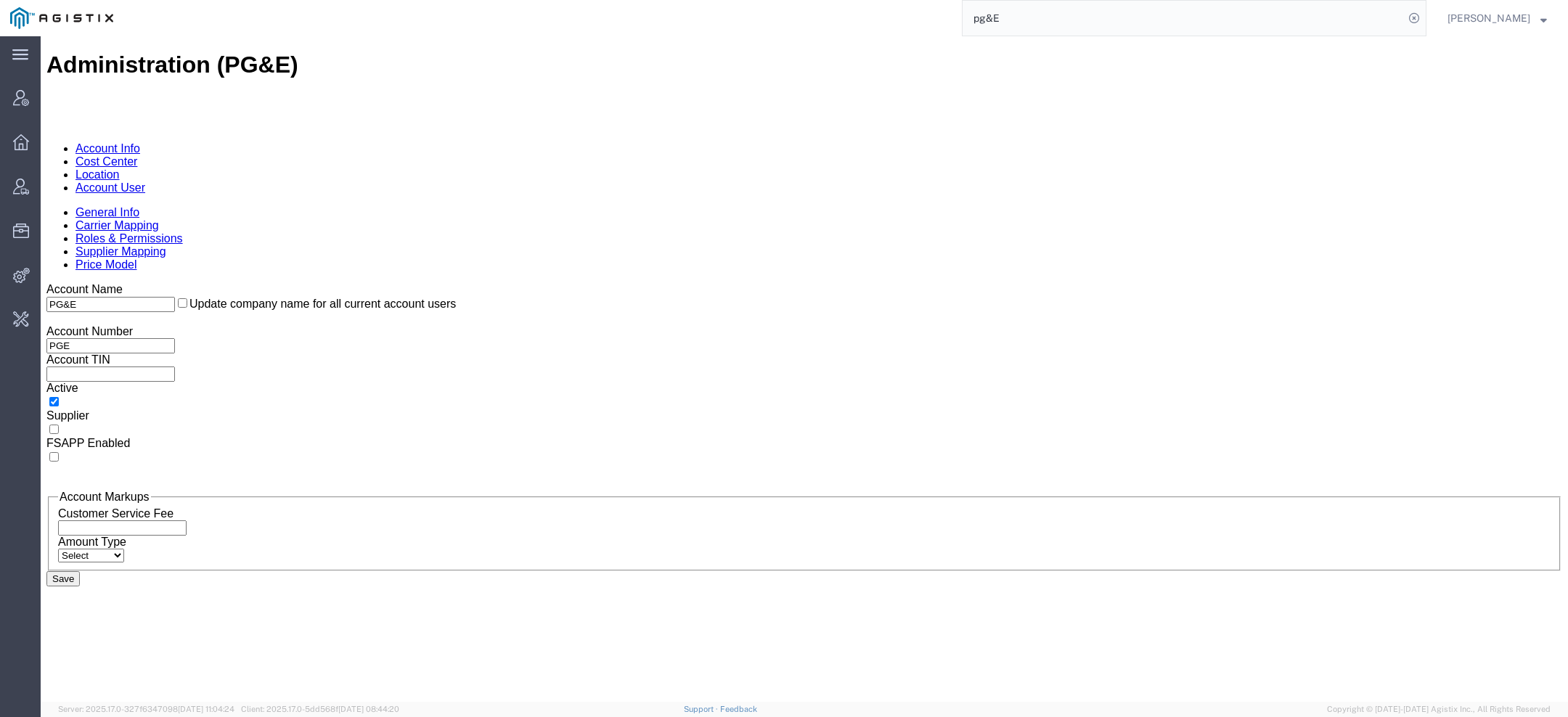
click at [120, 169] on link "Location" at bounding box center [97, 174] width 44 height 12
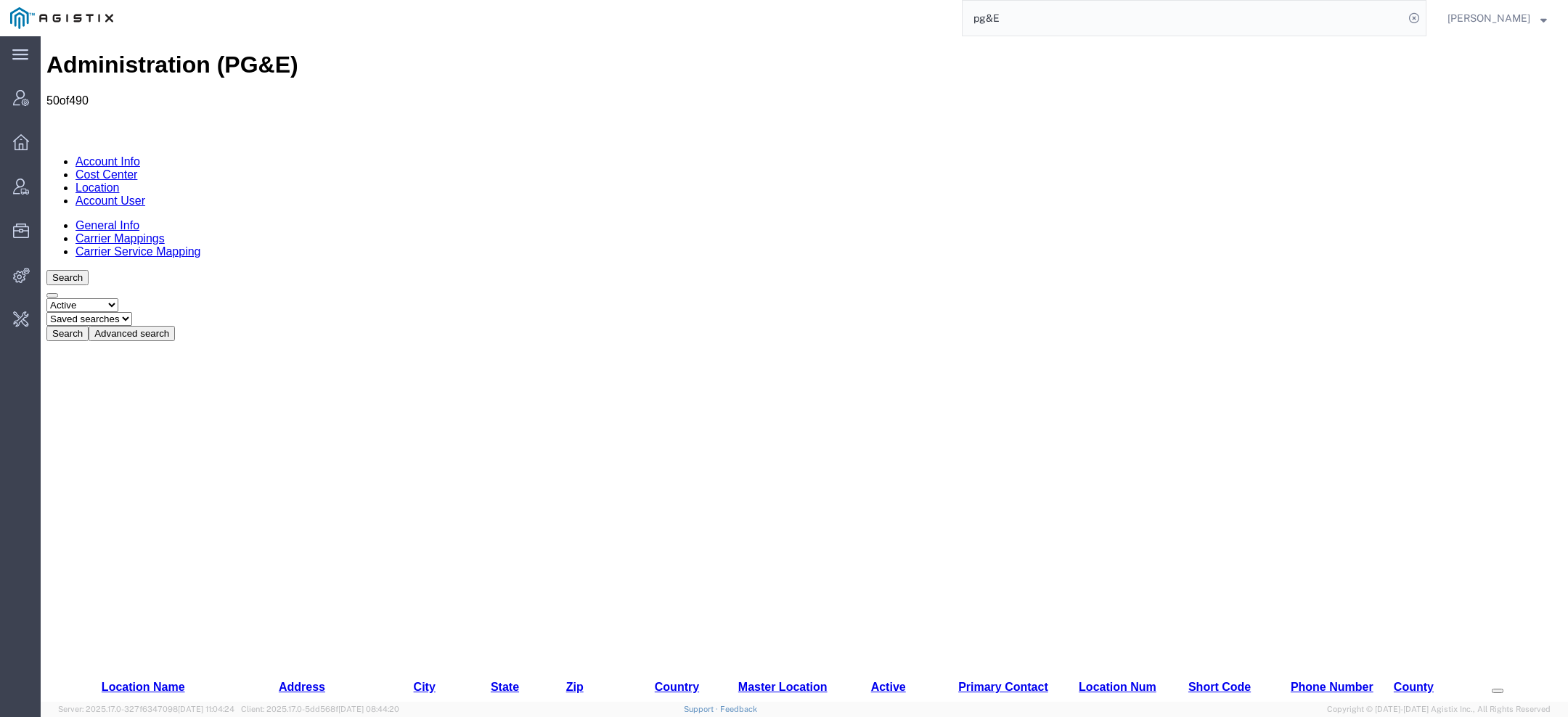
click at [175, 326] on button "Advanced search" at bounding box center [132, 333] width 86 height 15
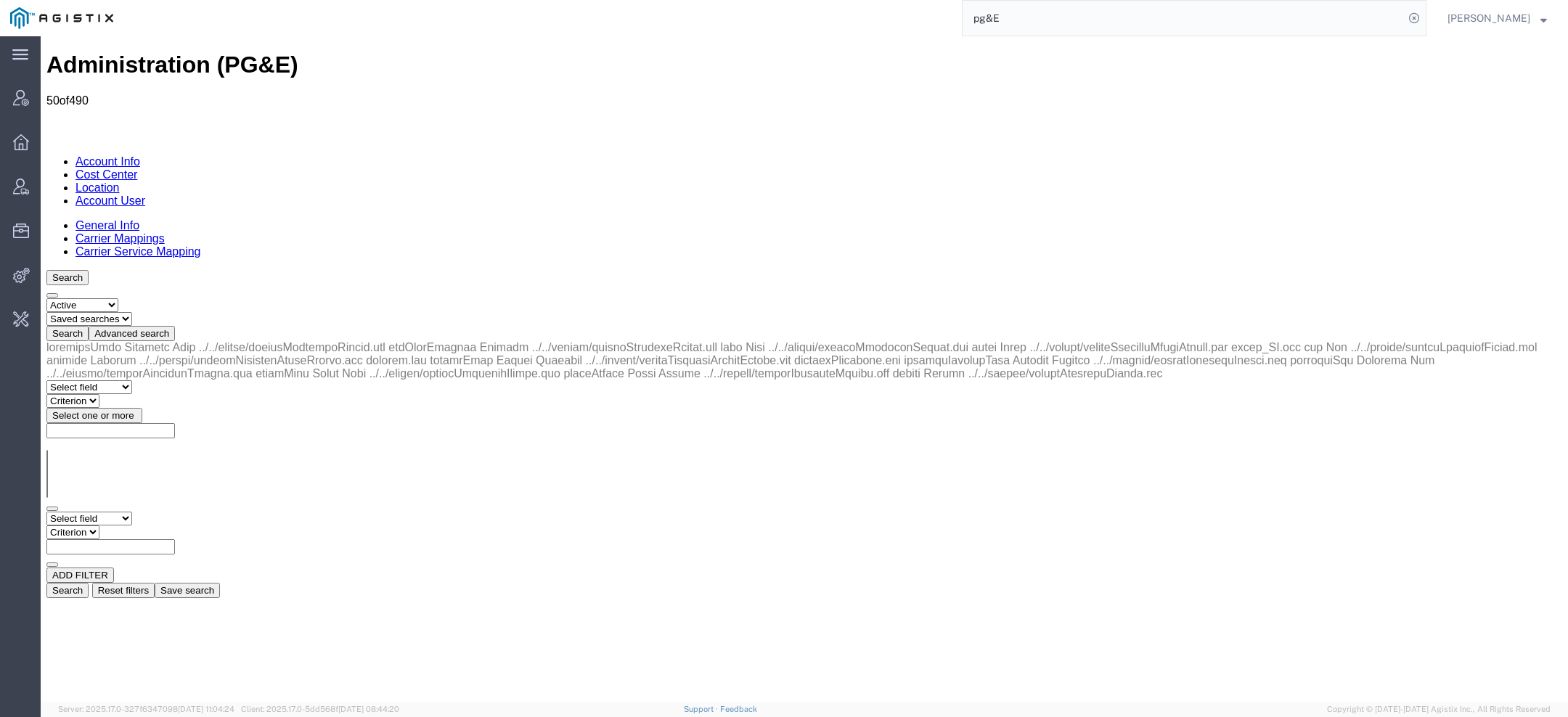
click at [127, 512] on div "Select field Address [GEOGRAPHIC_DATA] Location Name Location Num Master Locati…" at bounding box center [804, 539] width 1516 height 56
click at [123, 512] on select "Select field Address [GEOGRAPHIC_DATA] Location Name Location Num Master Locati…" at bounding box center [89, 518] width 86 height 14
select select "city"
click at [47, 512] on select "Select field Address [GEOGRAPHIC_DATA] Location Name Location Num Master Locati…" at bounding box center [89, 518] width 86 height 14
select select "contains"
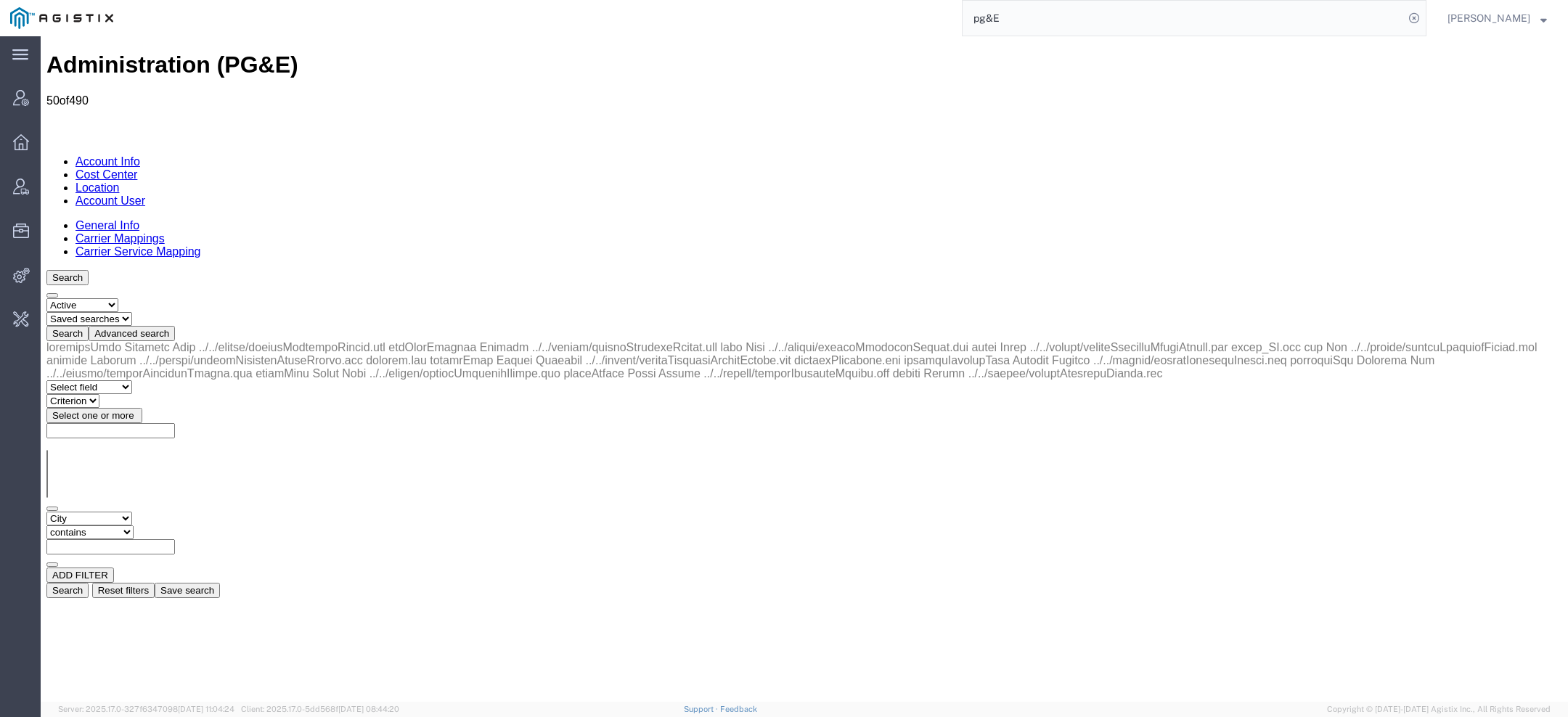
click at [134, 526] on select "Criterion contains does not contain is is blank is not blank starts with" at bounding box center [90, 533] width 87 height 14
paste input "[GEOGRAPHIC_DATA]"
type input "[GEOGRAPHIC_DATA]"
click at [1311, 270] on div "Search Select status Active All Inactive Saved searches Test Search Advanced se…" at bounding box center [804, 434] width 1516 height 328
click at [89, 583] on button "Search" at bounding box center [67, 591] width 42 height 15
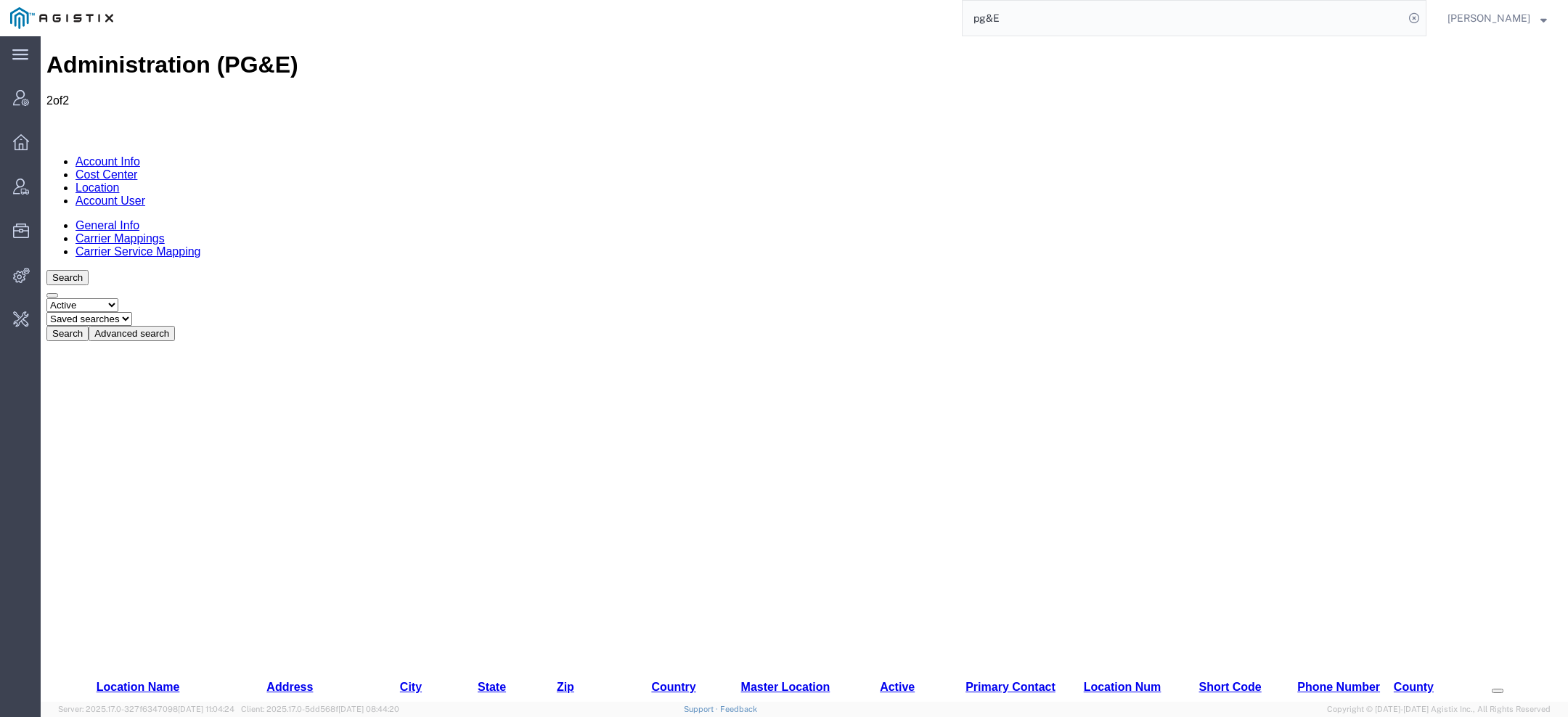
drag, startPoint x: 1024, startPoint y: 22, endPoint x: 849, endPoint y: 7, distance: 175.6
click at [849, 7] on div "pg&E" at bounding box center [775, 18] width 1303 height 37
paste input "56540975"
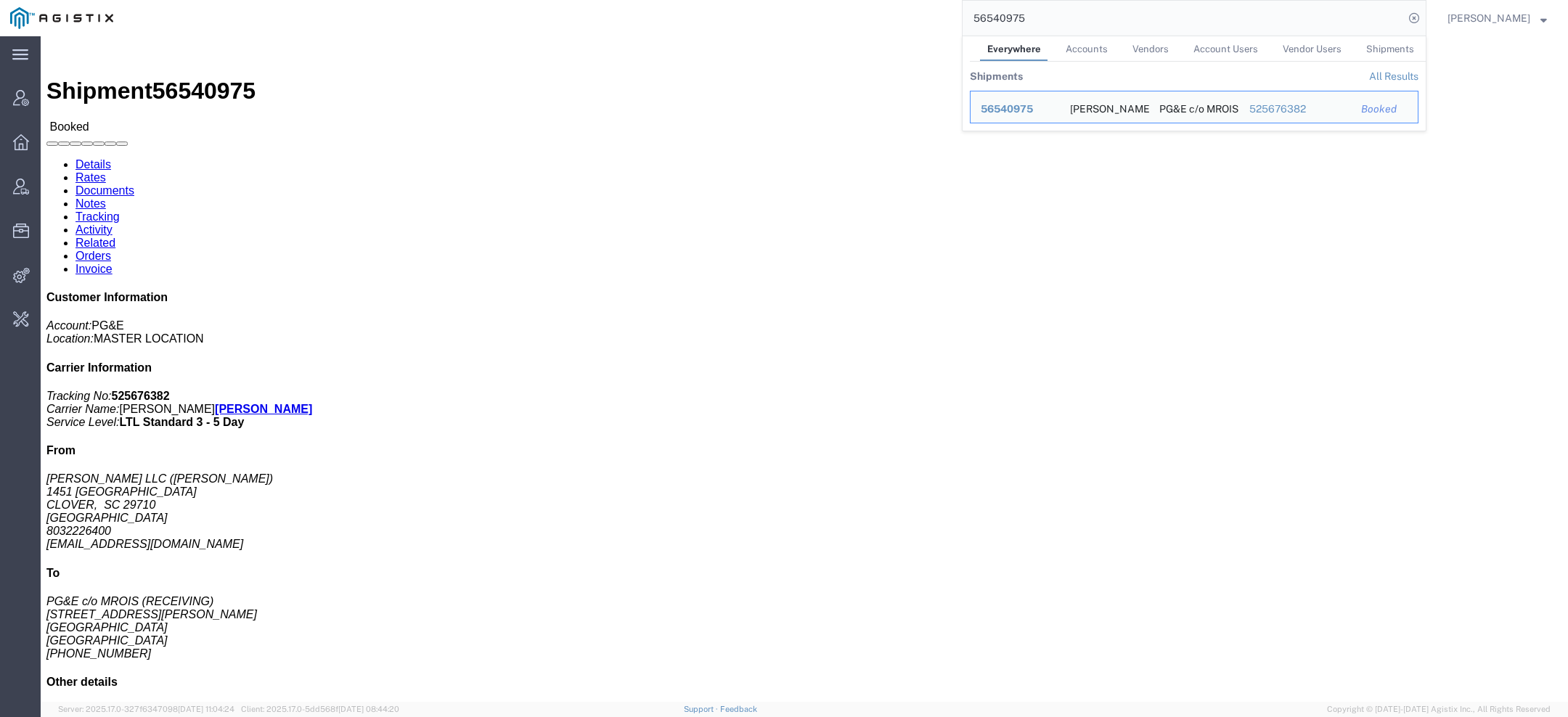
drag, startPoint x: 1031, startPoint y: 22, endPoint x: 734, endPoint y: 17, distance: 297.0
click at [814, 17] on div "56540975 Everywhere Accounts Vendors Account Users Vendor Users Shipments Shipm…" at bounding box center [775, 18] width 1303 height 37
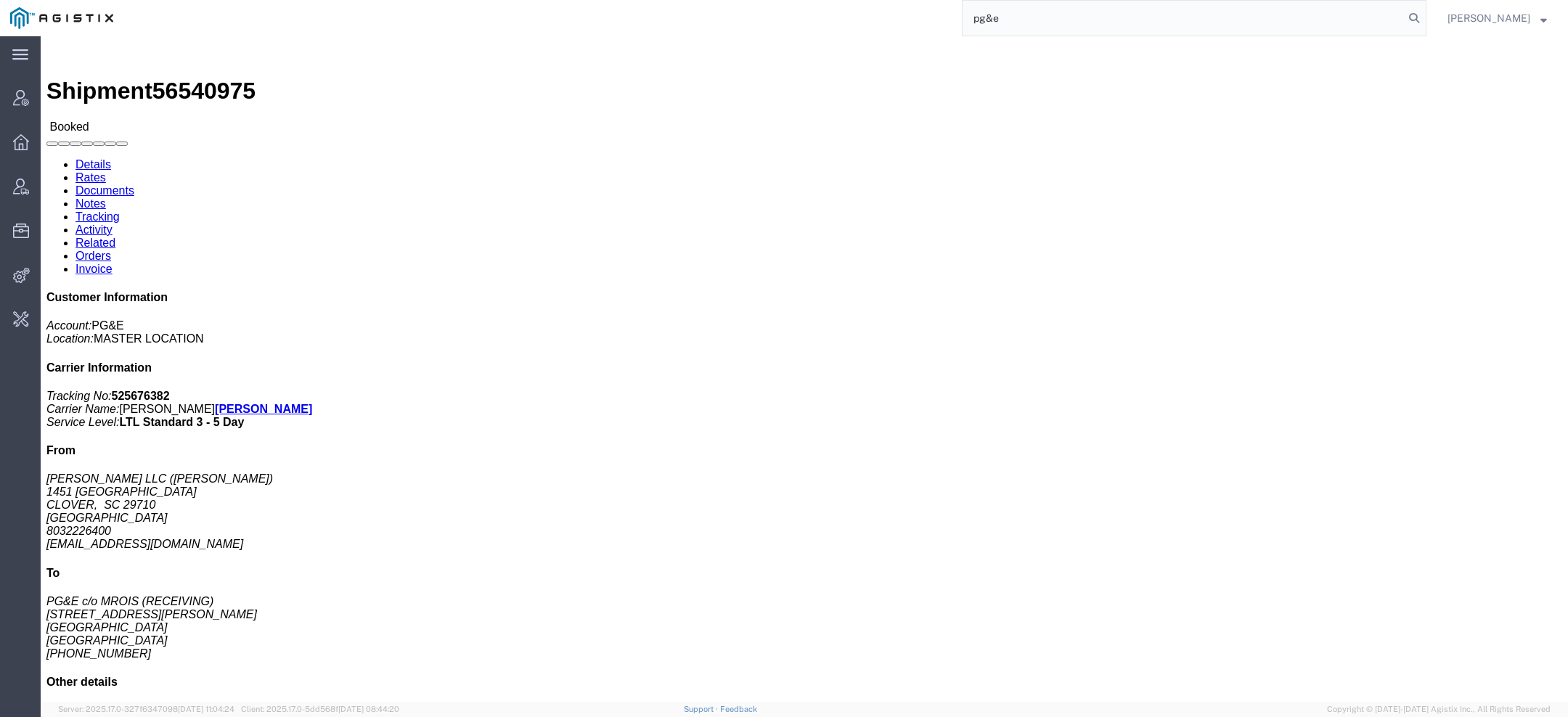
type input "pg&e"
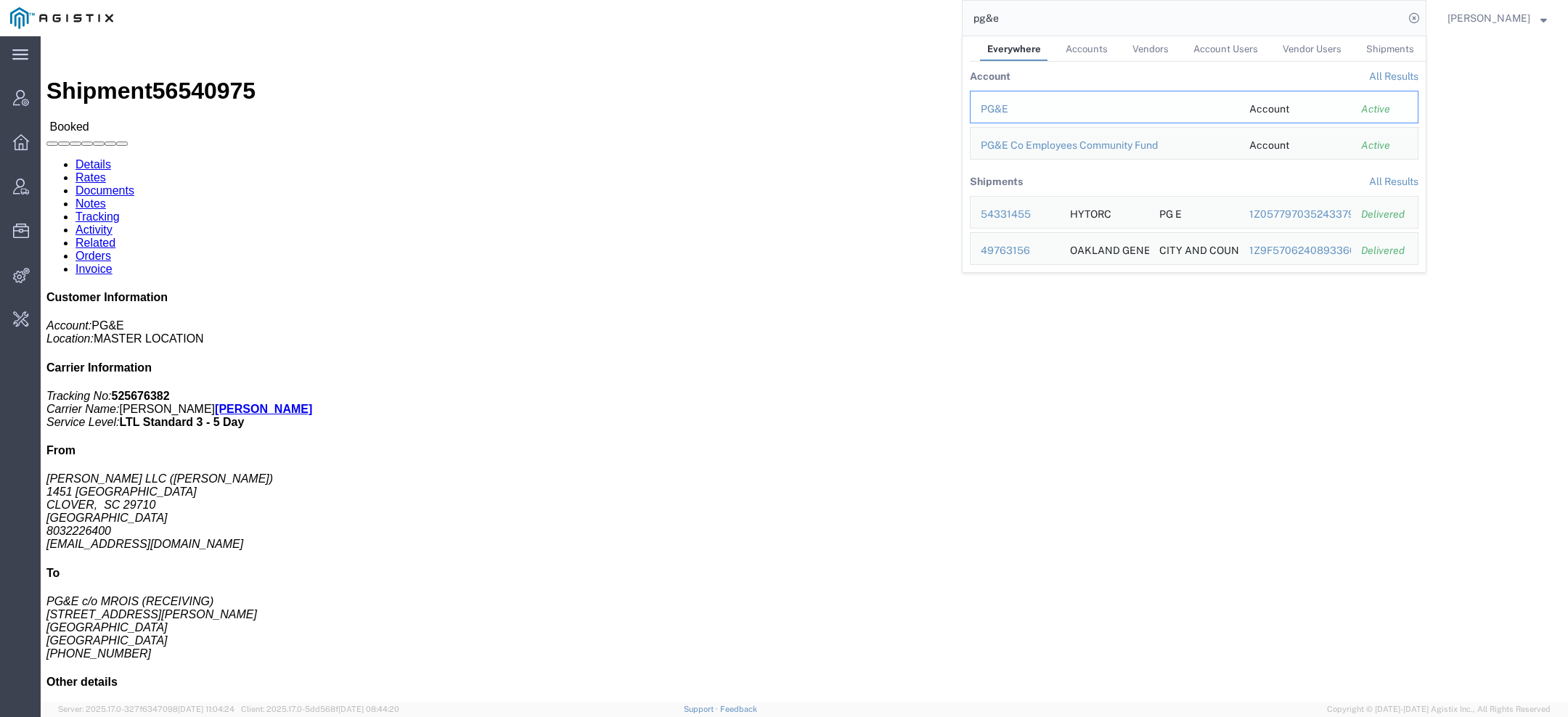
click at [993, 109] on div "PG&E" at bounding box center [1105, 109] width 248 height 15
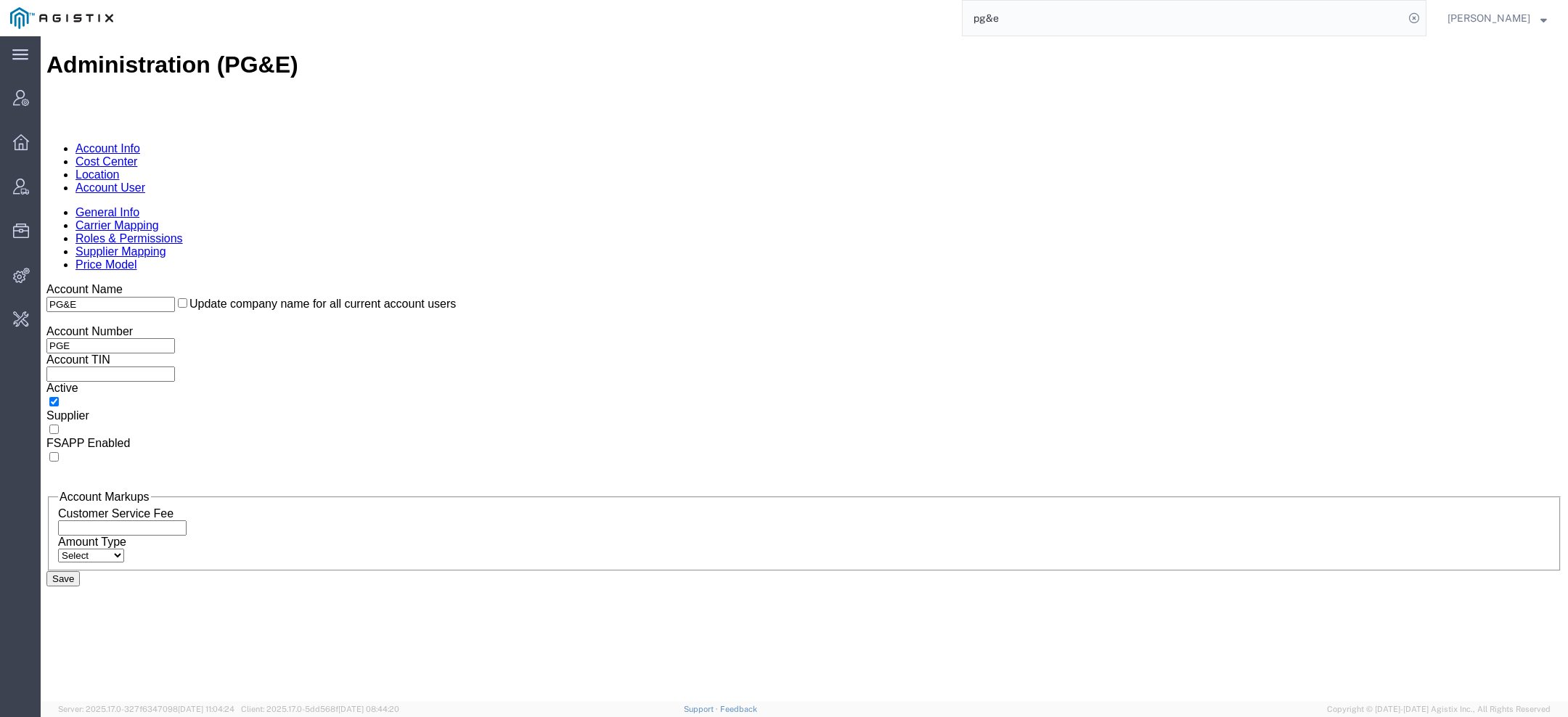
click at [145, 181] on link "Account User" at bounding box center [110, 187] width 70 height 12
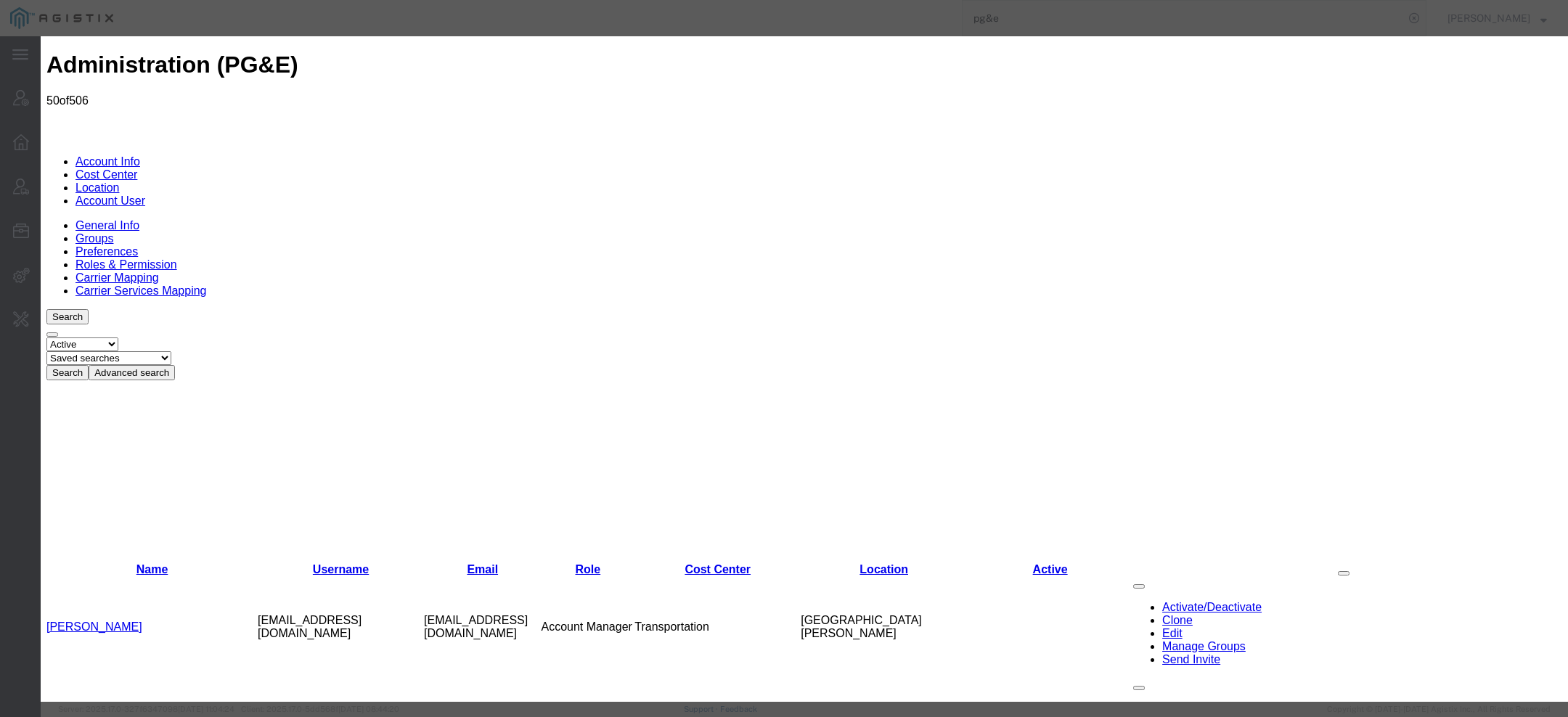
select select "COSTCENTER"
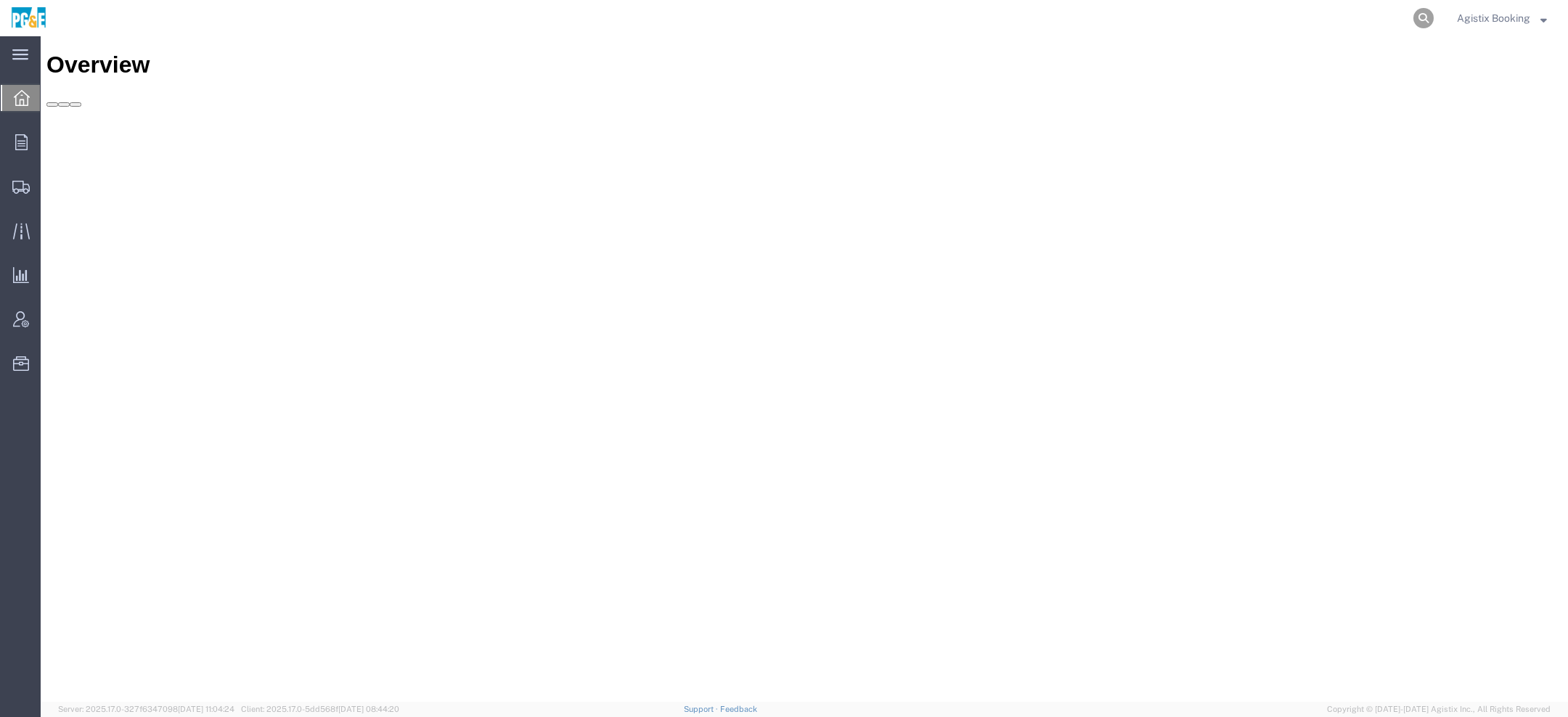
click at [1420, 14] on icon at bounding box center [1423, 18] width 20 height 20
paste input "56542961"
type input "56542961"
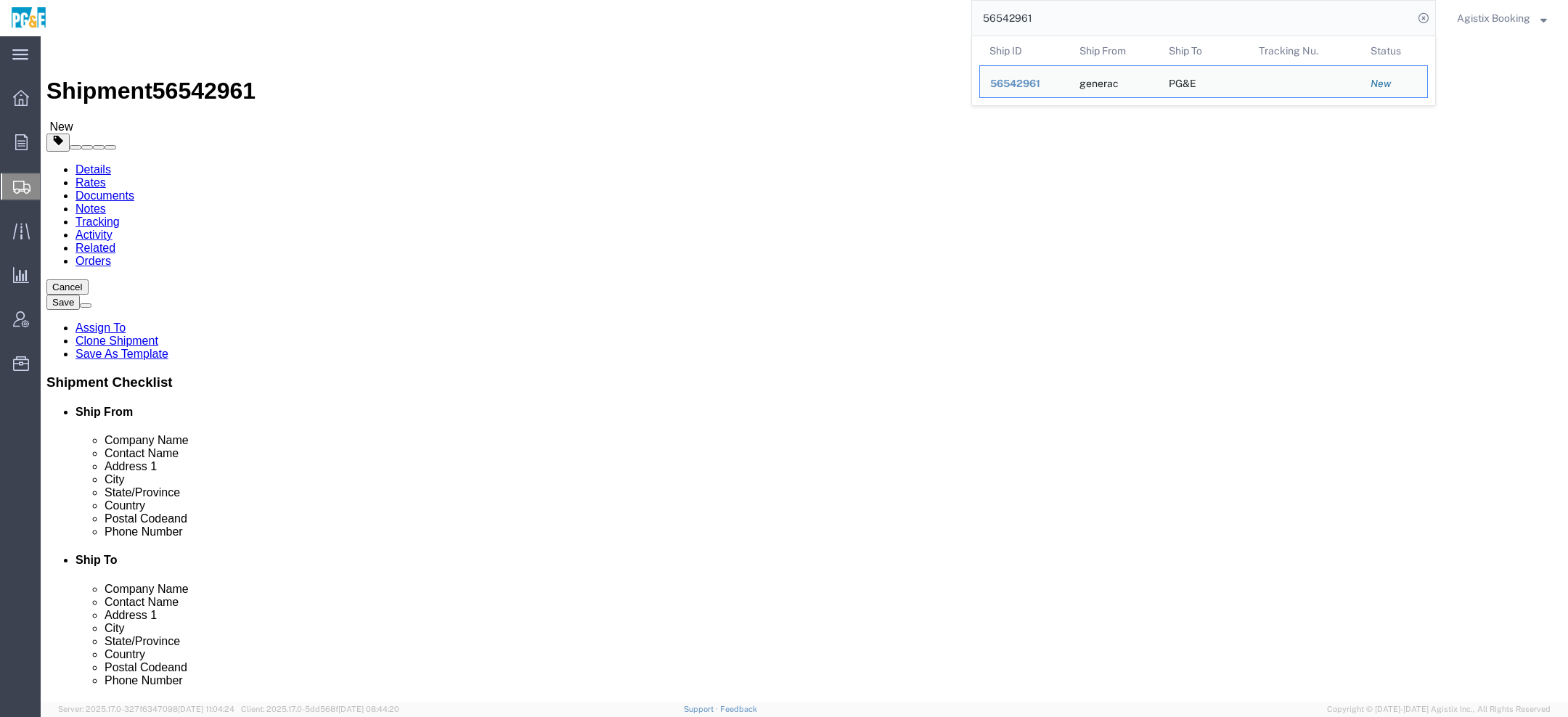
select select
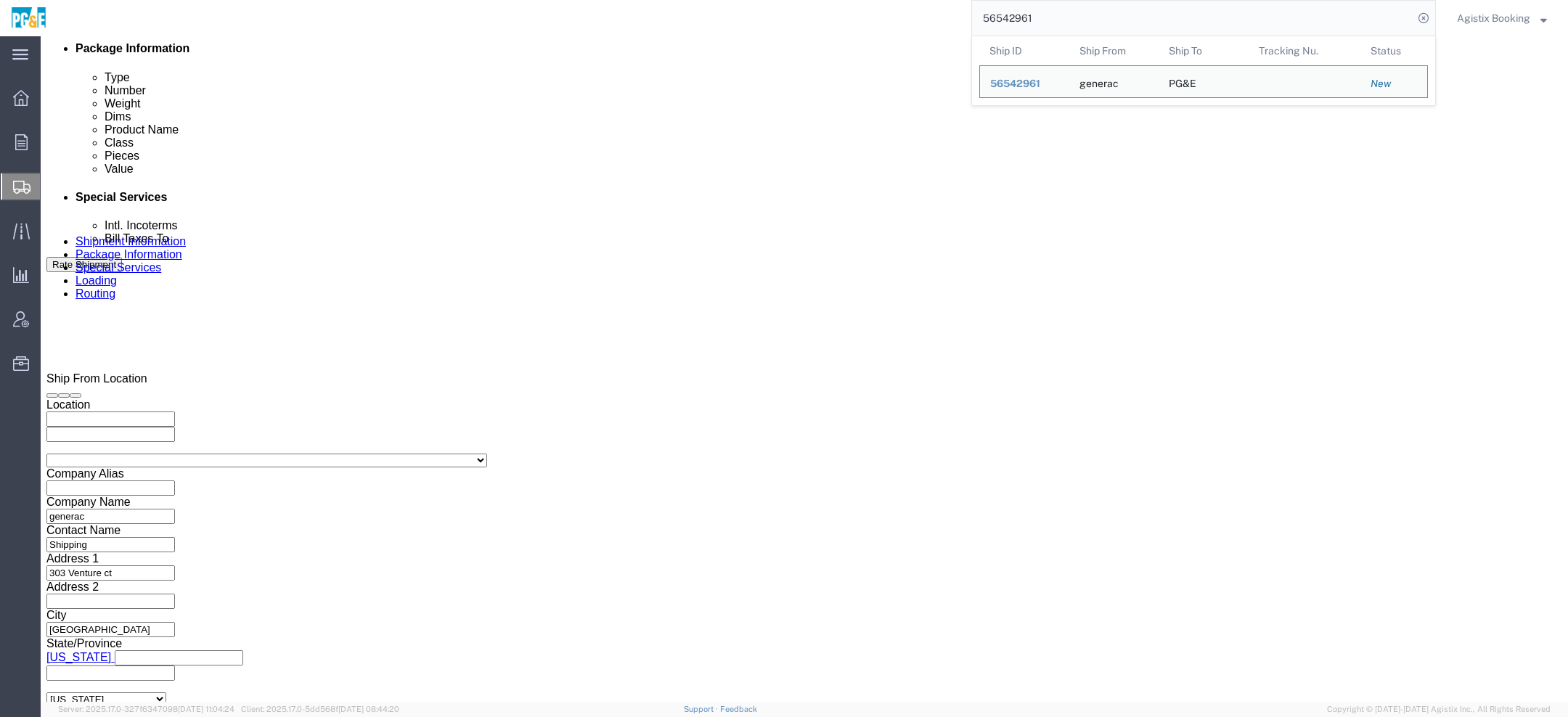
scroll to position [808, 0]
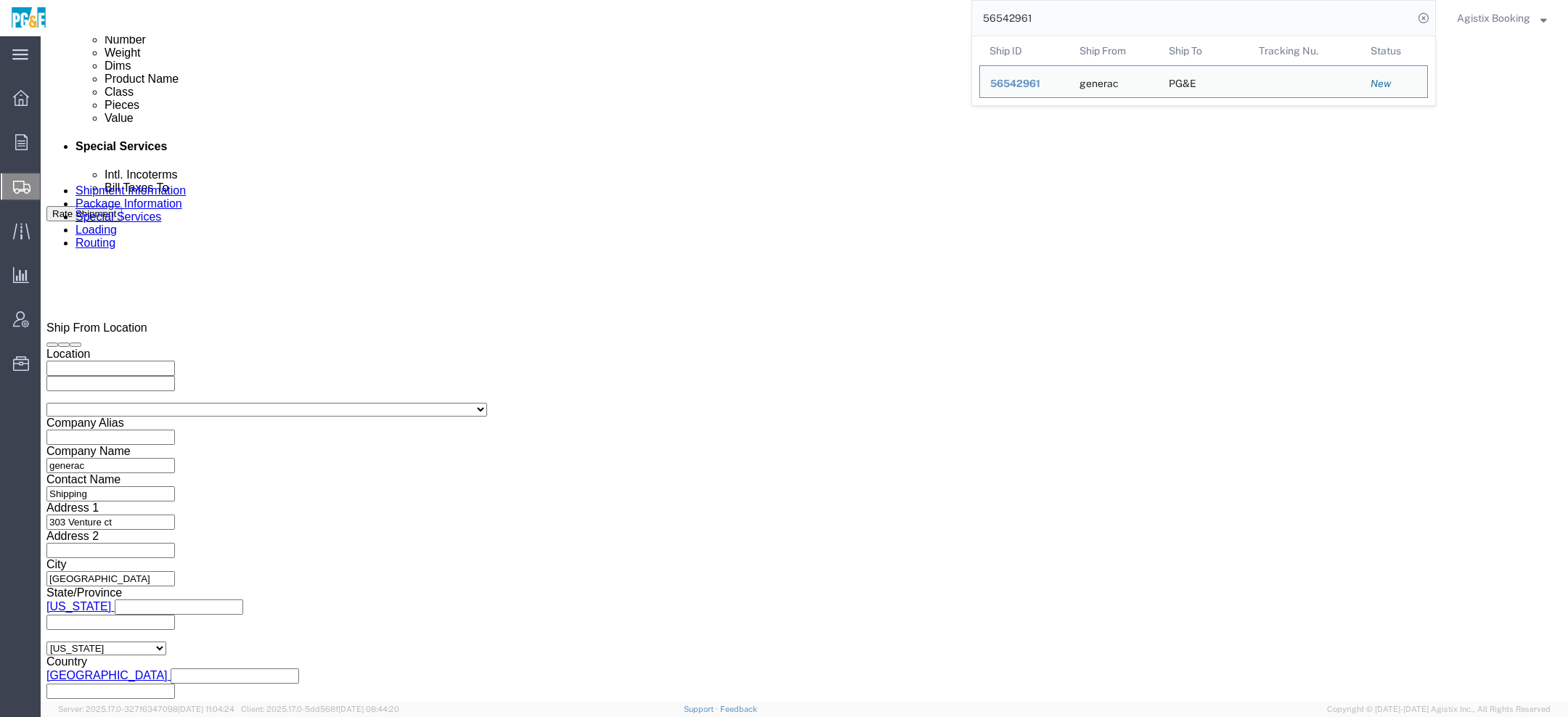
click div
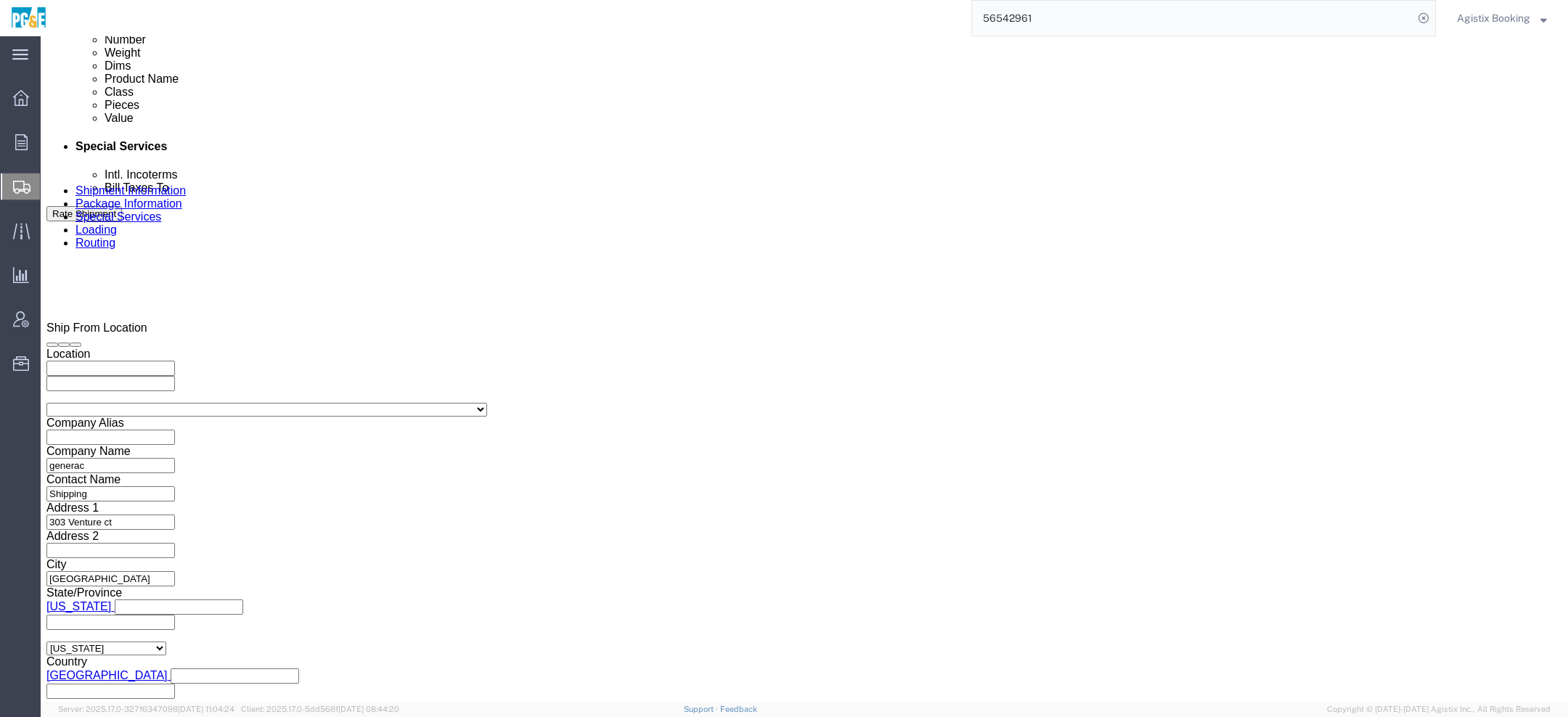
click input "4:00 PM"
type input "1:00 PM"
click div "Open Time 1:00 PM Aug 29 2025 4:00 PM - Aug 29 2025 4:00 PM Cancel Apply"
click button "Apply"
click div
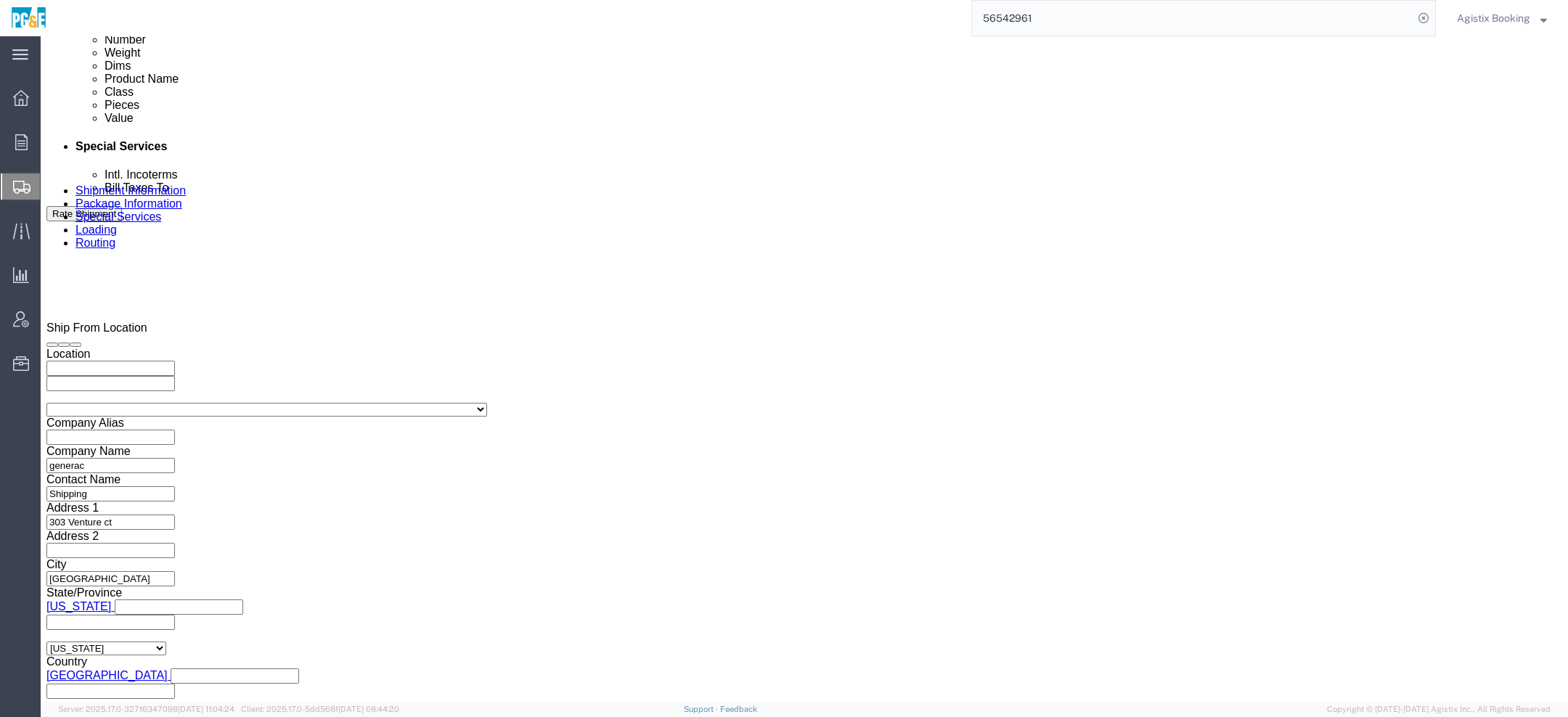
click button "Apply"
click icon
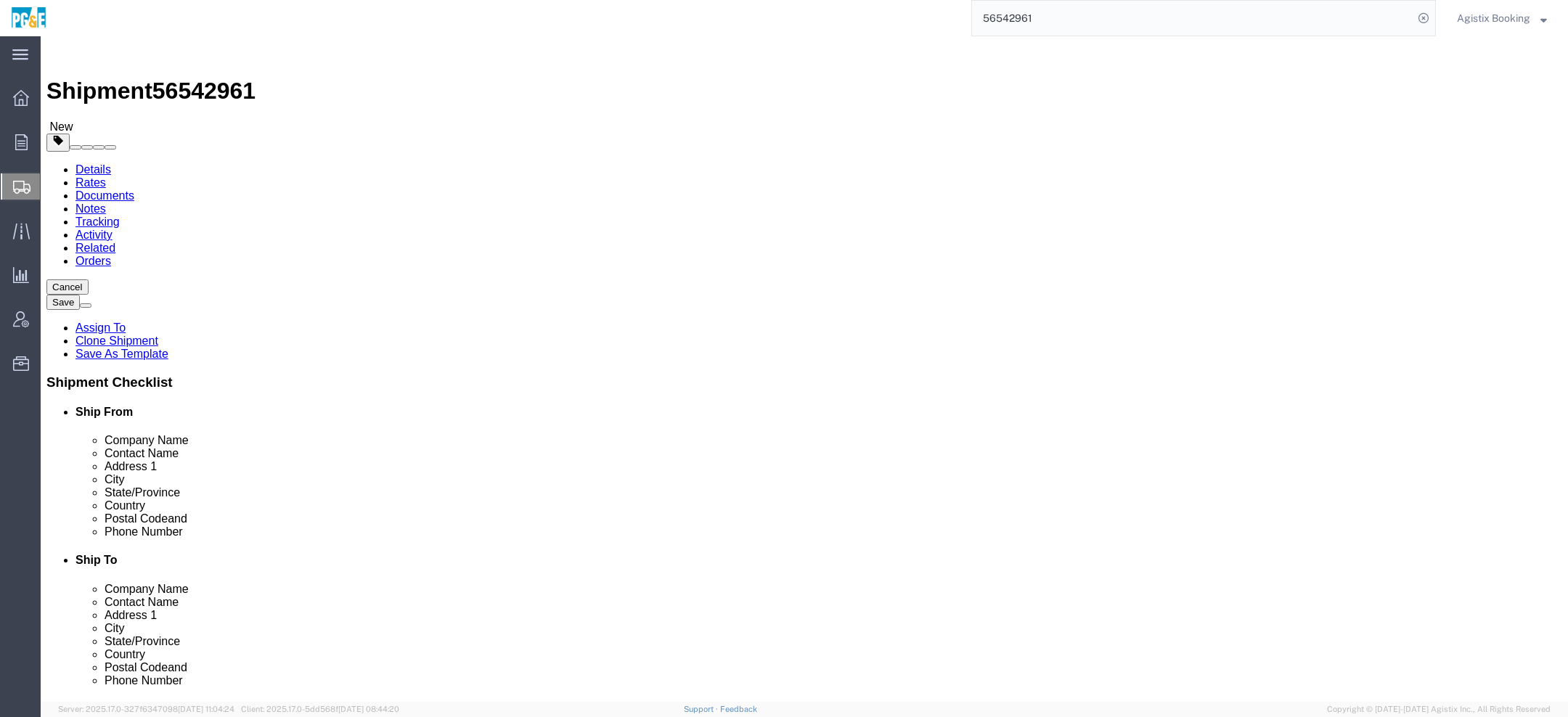
click link "Notes"
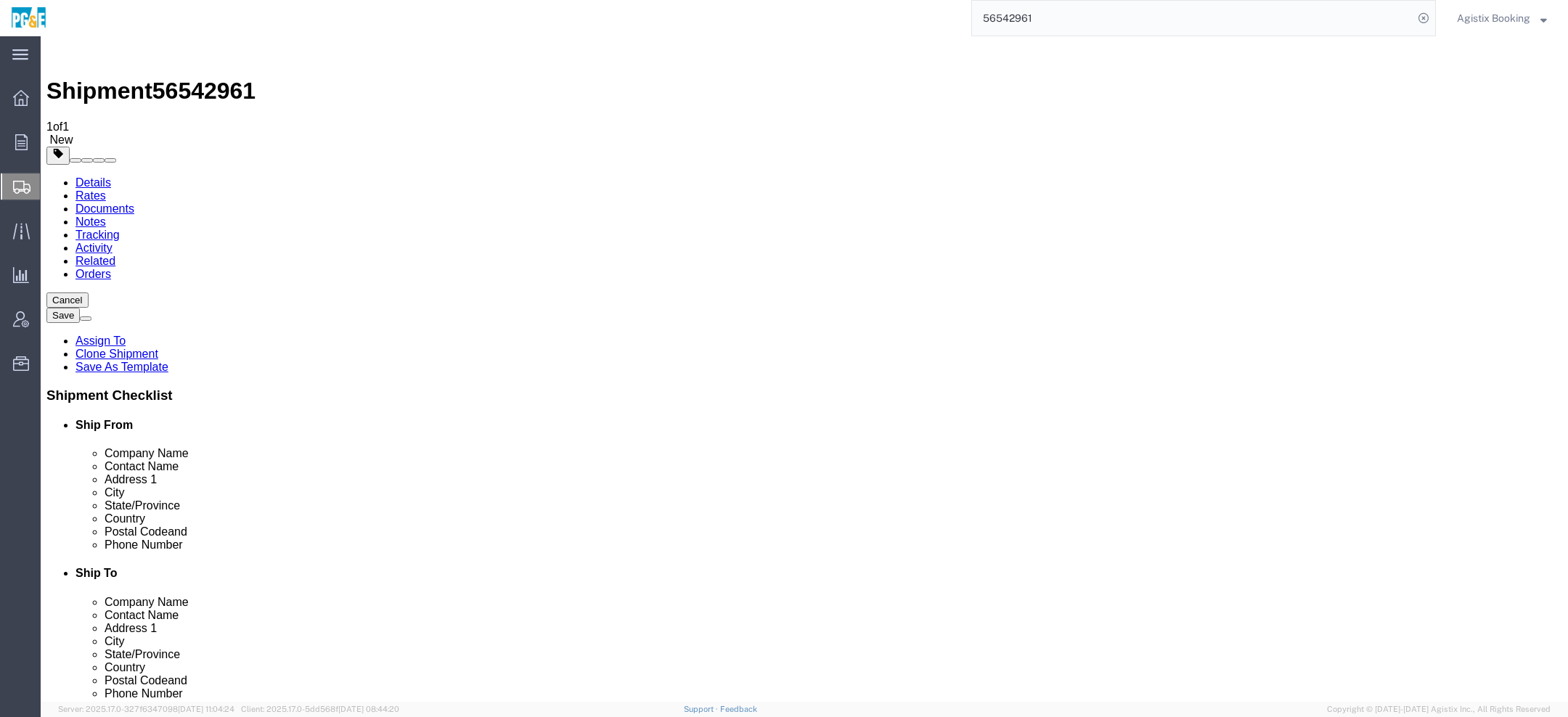
click at [81, 176] on link "Details" at bounding box center [93, 182] width 36 height 12
click link "Special Services"
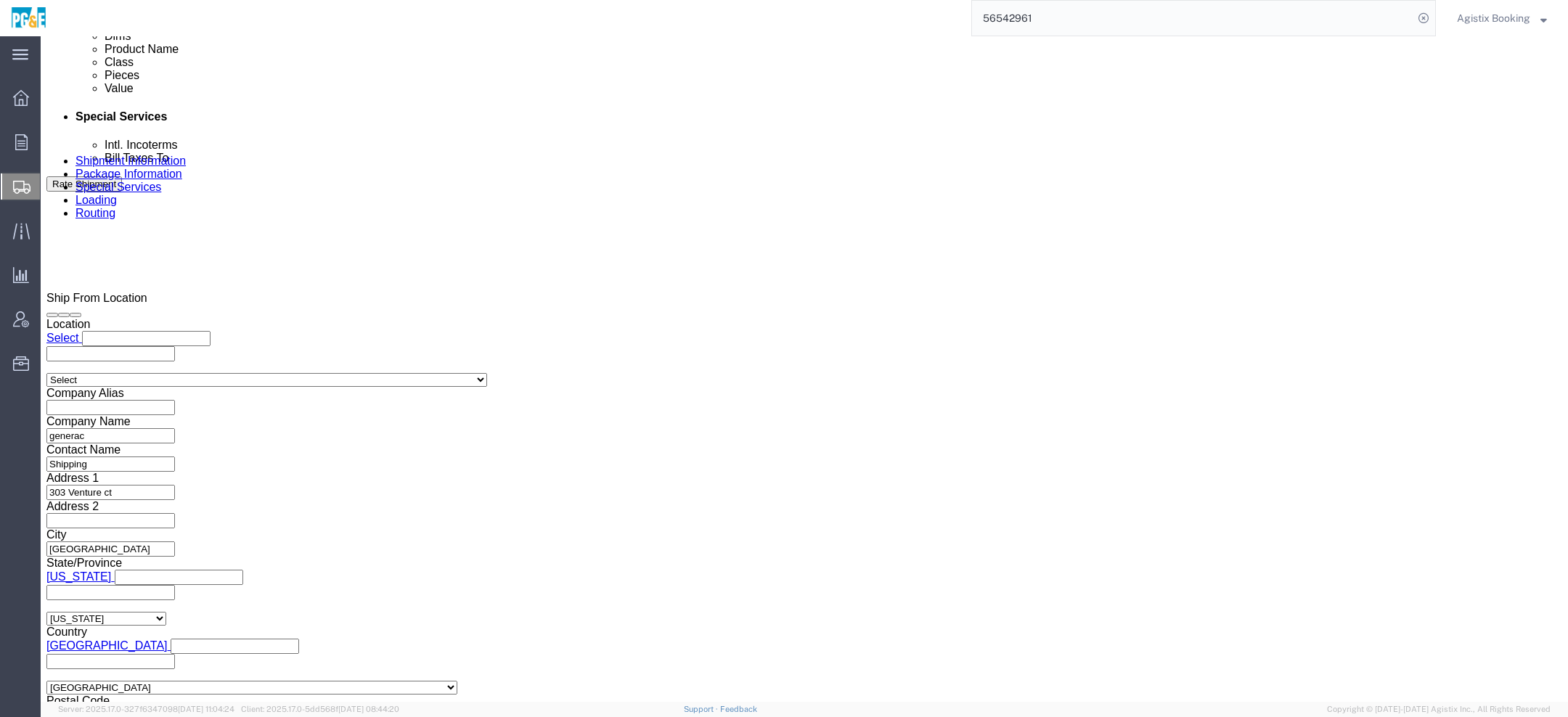
scroll to position [819, 0]
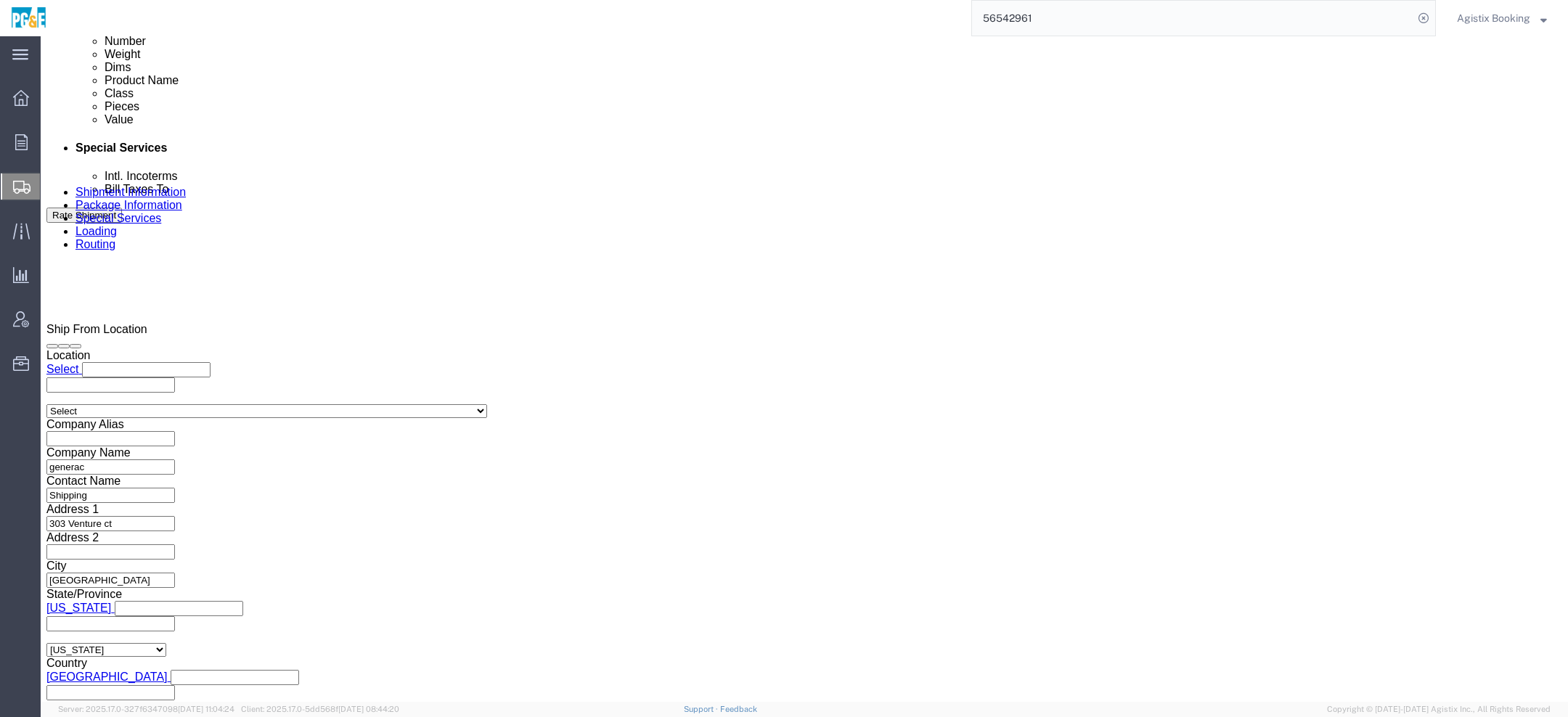
click textarea
paste textarea "Shipment #XXXXXXX has been booked. Once confirmed by the carrier, the BOL will …"
click span "56542961"
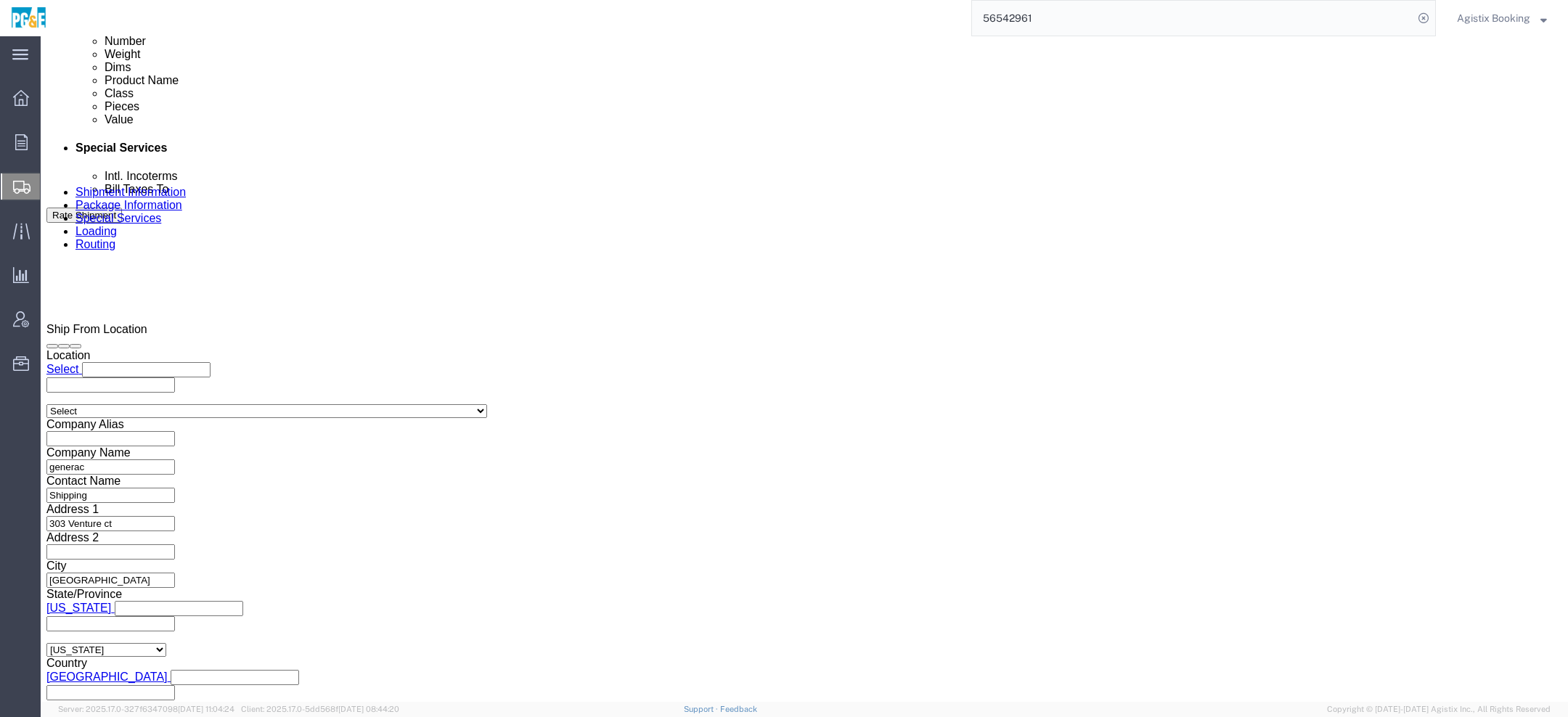
copy span "56542961"
click textarea "Shipment #XXXXXXX has been booked. Once confirmed by the carrier, the BOL will …"
paste textarea "56542961"
type textarea "Shipment #56542961 has been booked. Once confirmed by the carrier, the BOL will…"
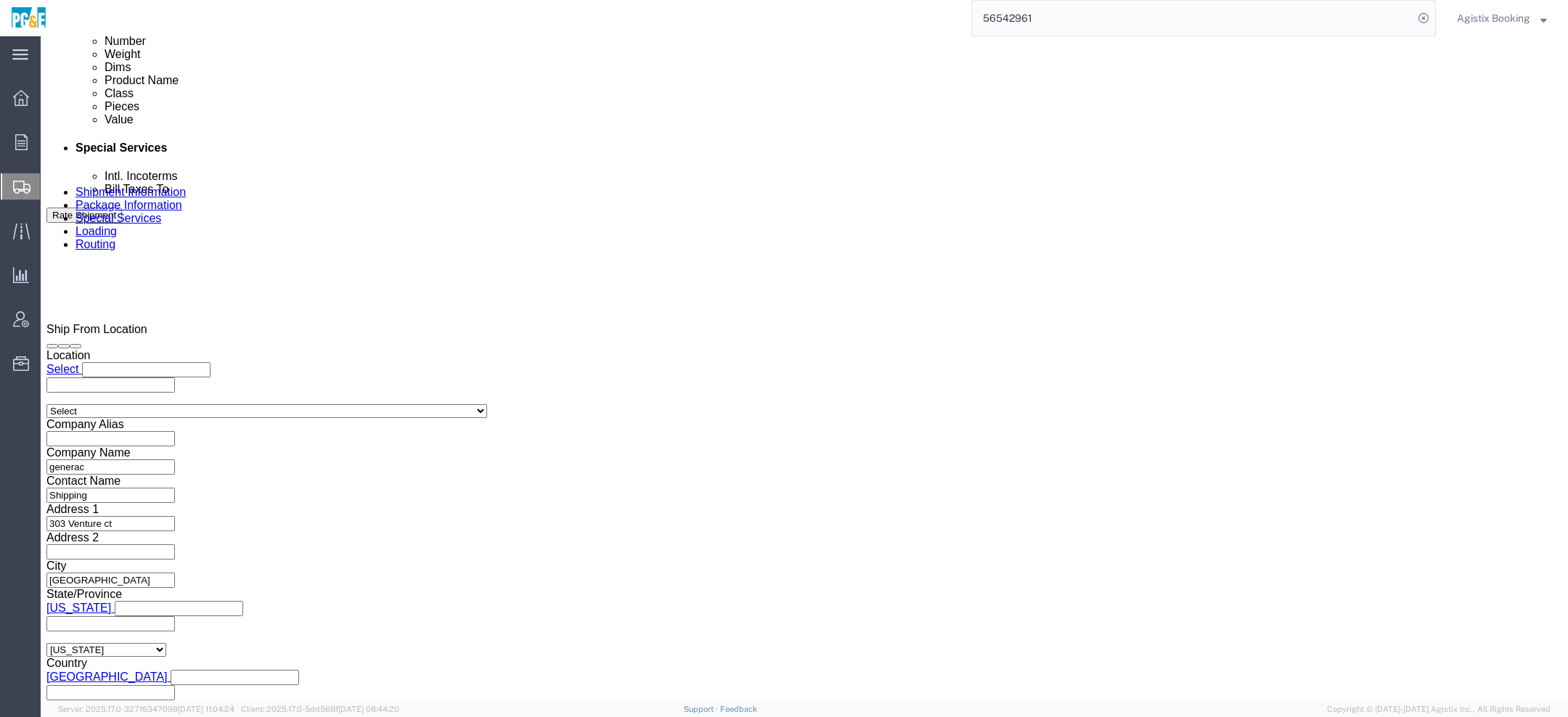
click button "Rate Shipment"
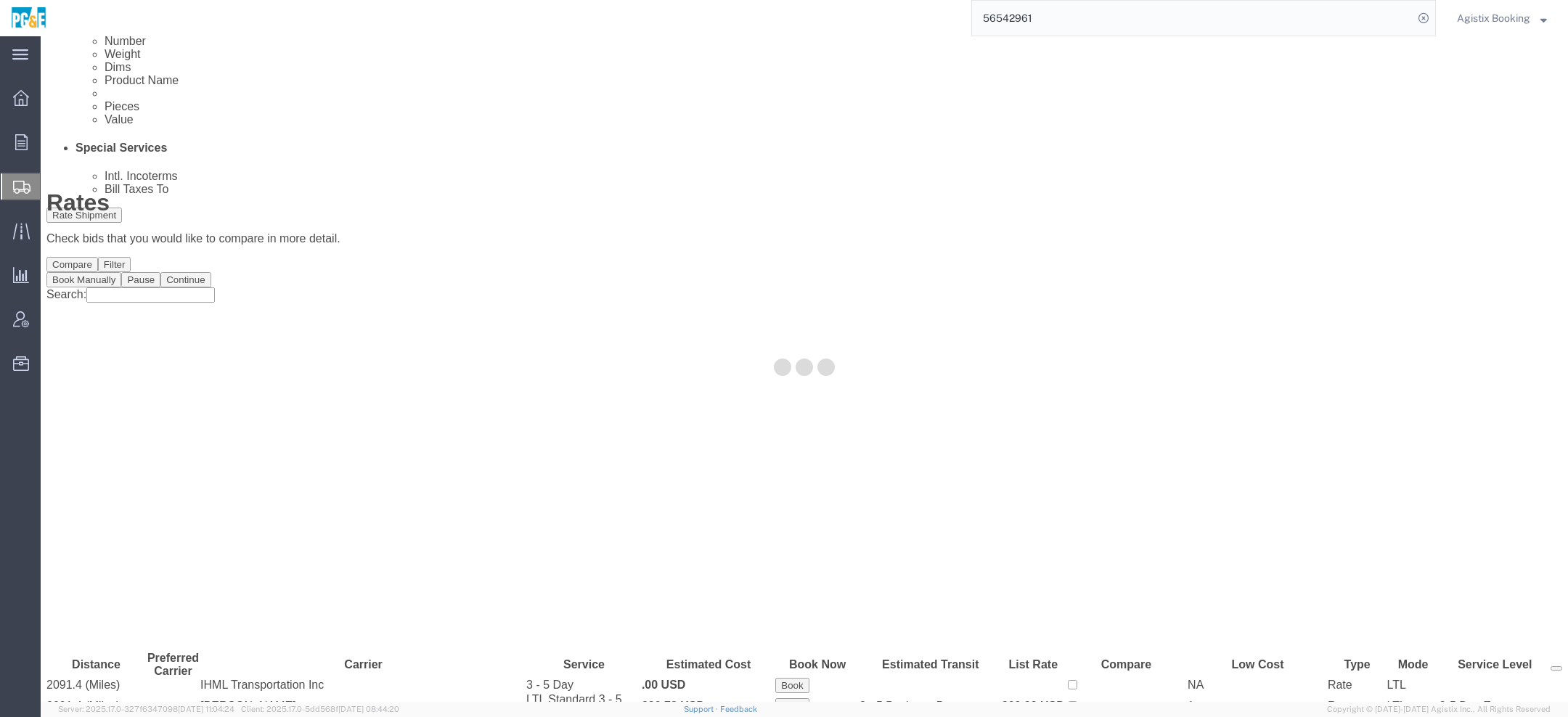
scroll to position [0, 0]
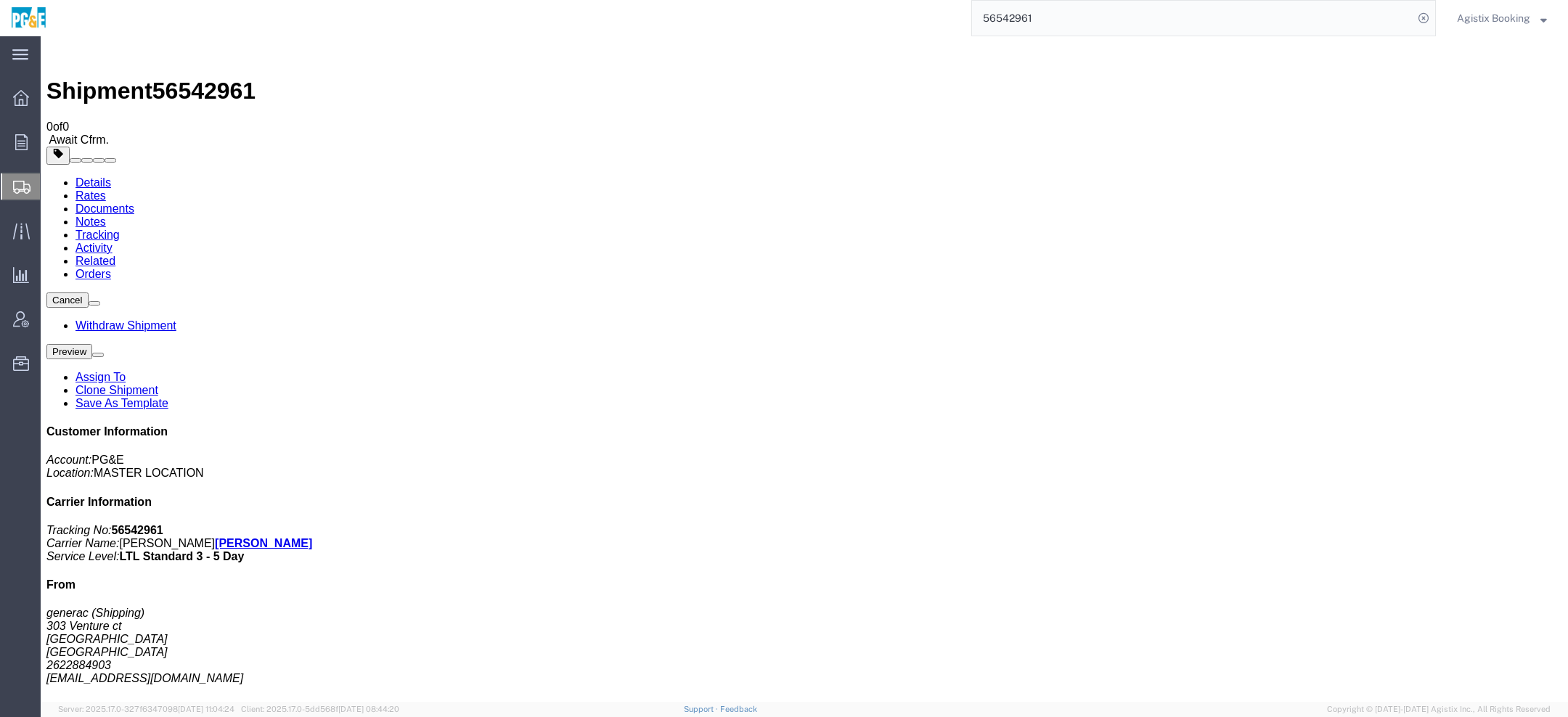
click at [1464, 23] on span "Agistix Booking" at bounding box center [1493, 17] width 73 height 16
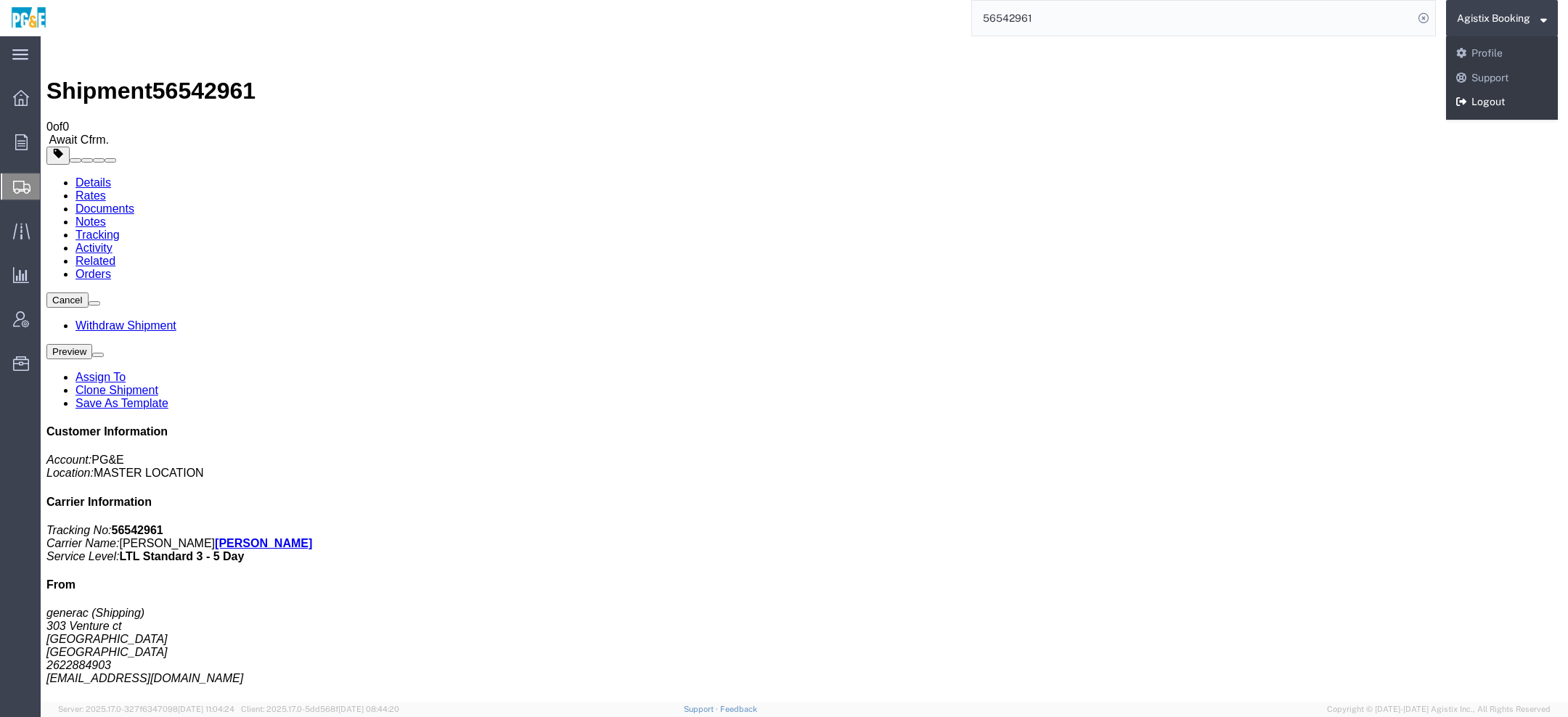
click at [1488, 104] on link "Logout" at bounding box center [1502, 102] width 112 height 25
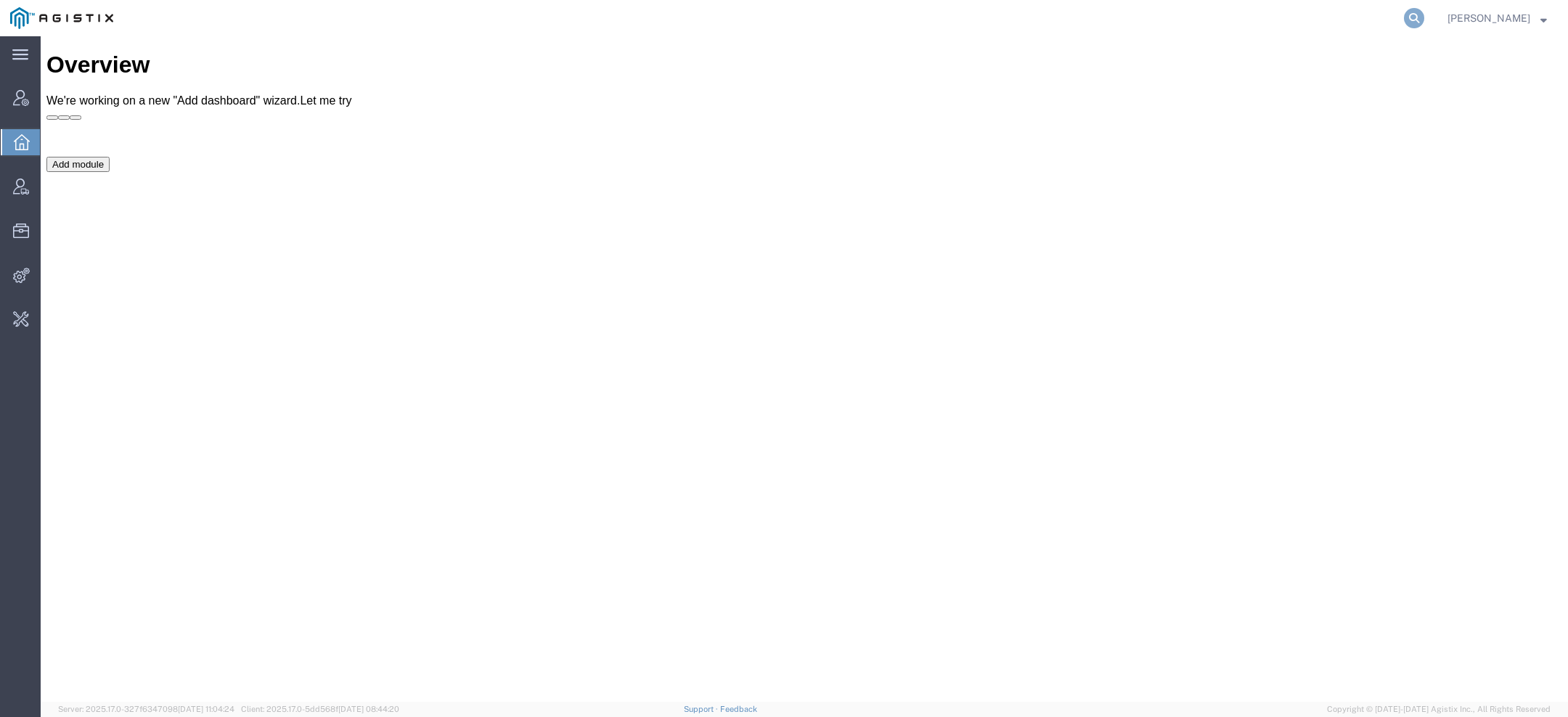
click at [1410, 20] on icon at bounding box center [1414, 18] width 20 height 20
paste input "S02332359"
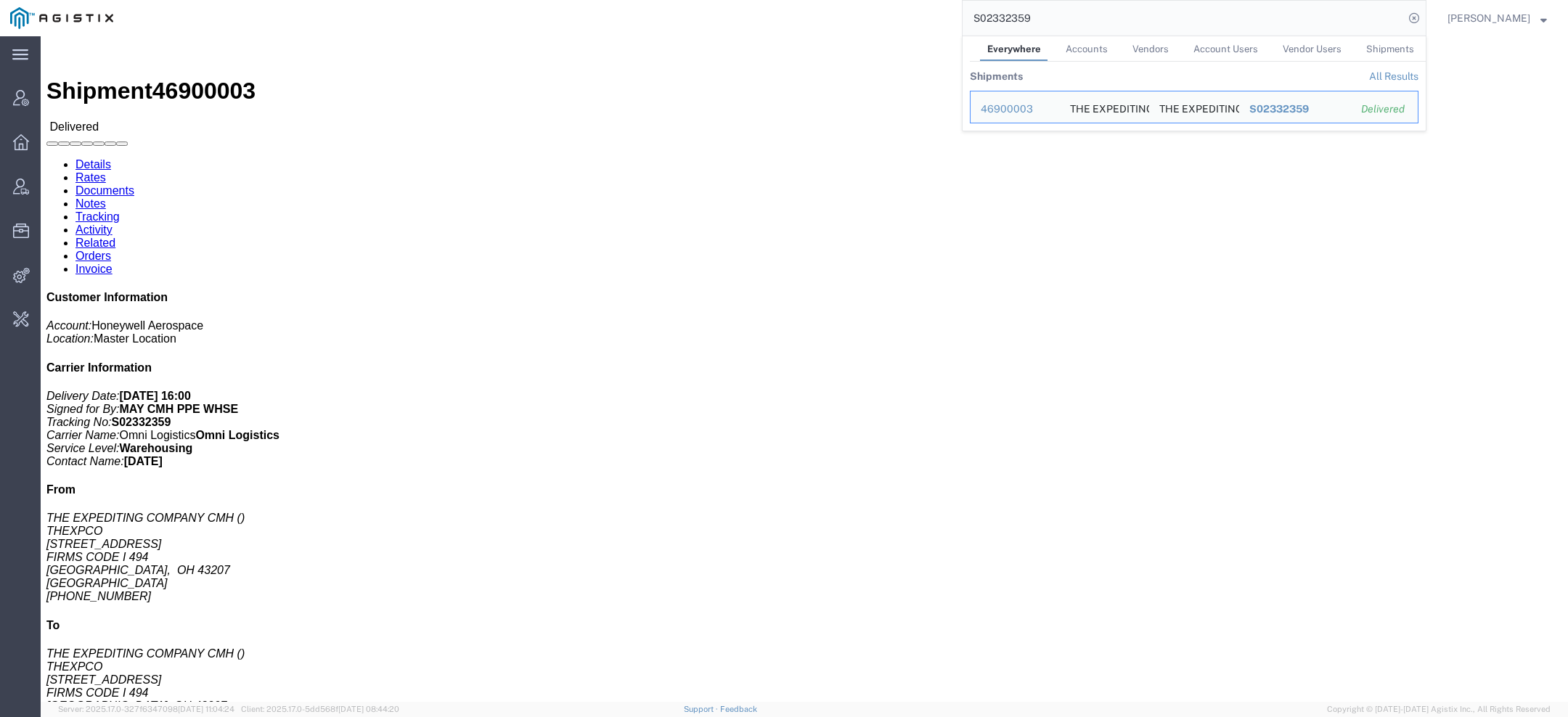
click link "Activity"
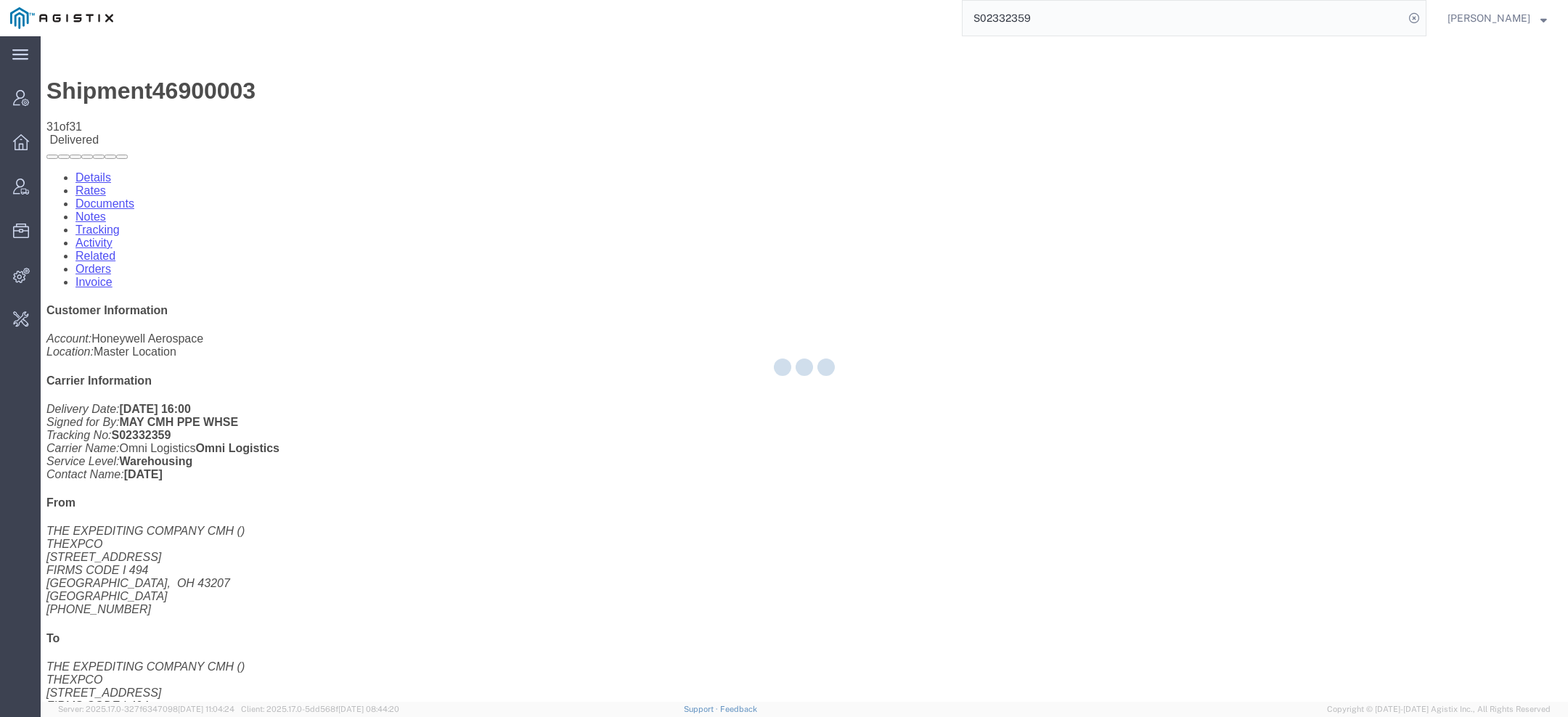
scroll to position [601, 0]
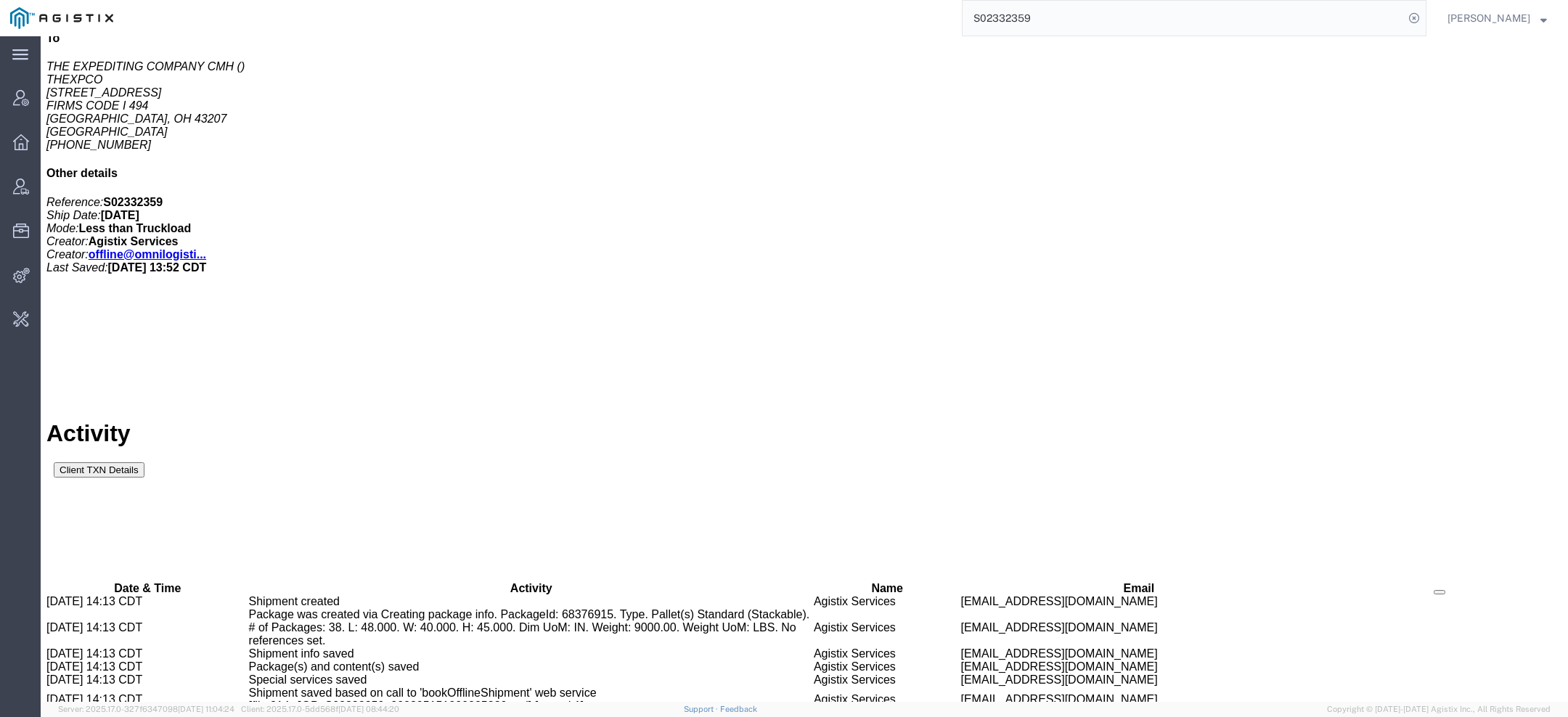
copy span "46900003"
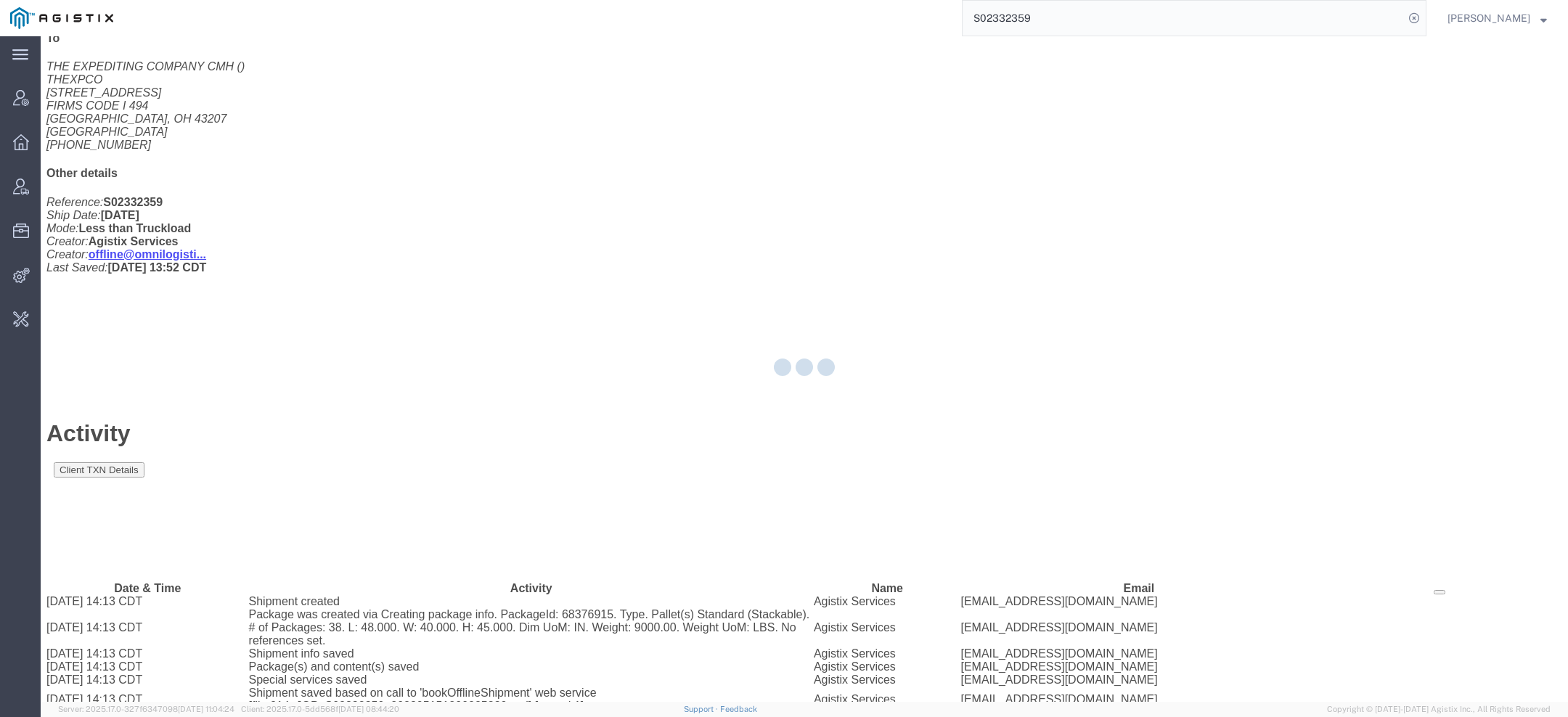
click at [384, 87] on div at bounding box center [804, 369] width 1527 height 665
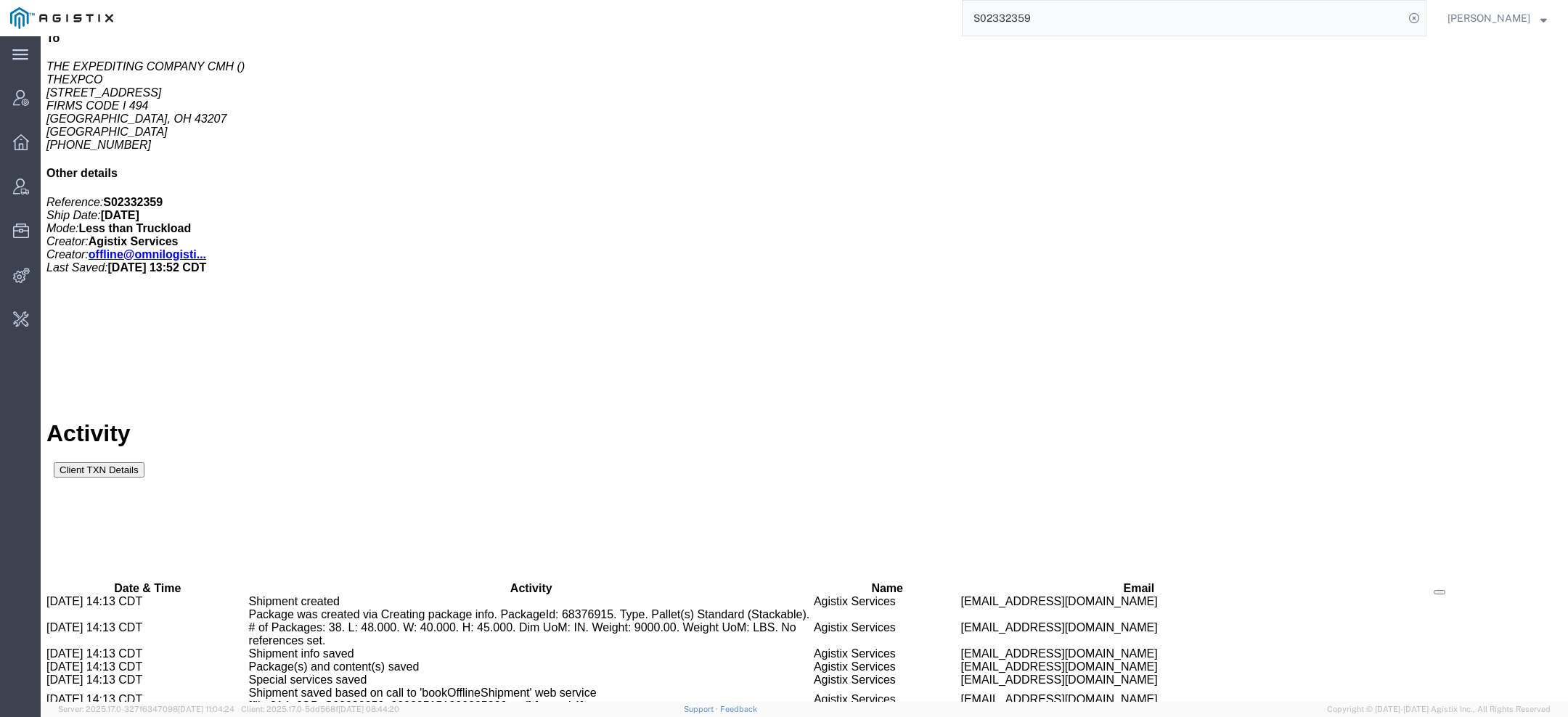
scroll to position [651, 0]
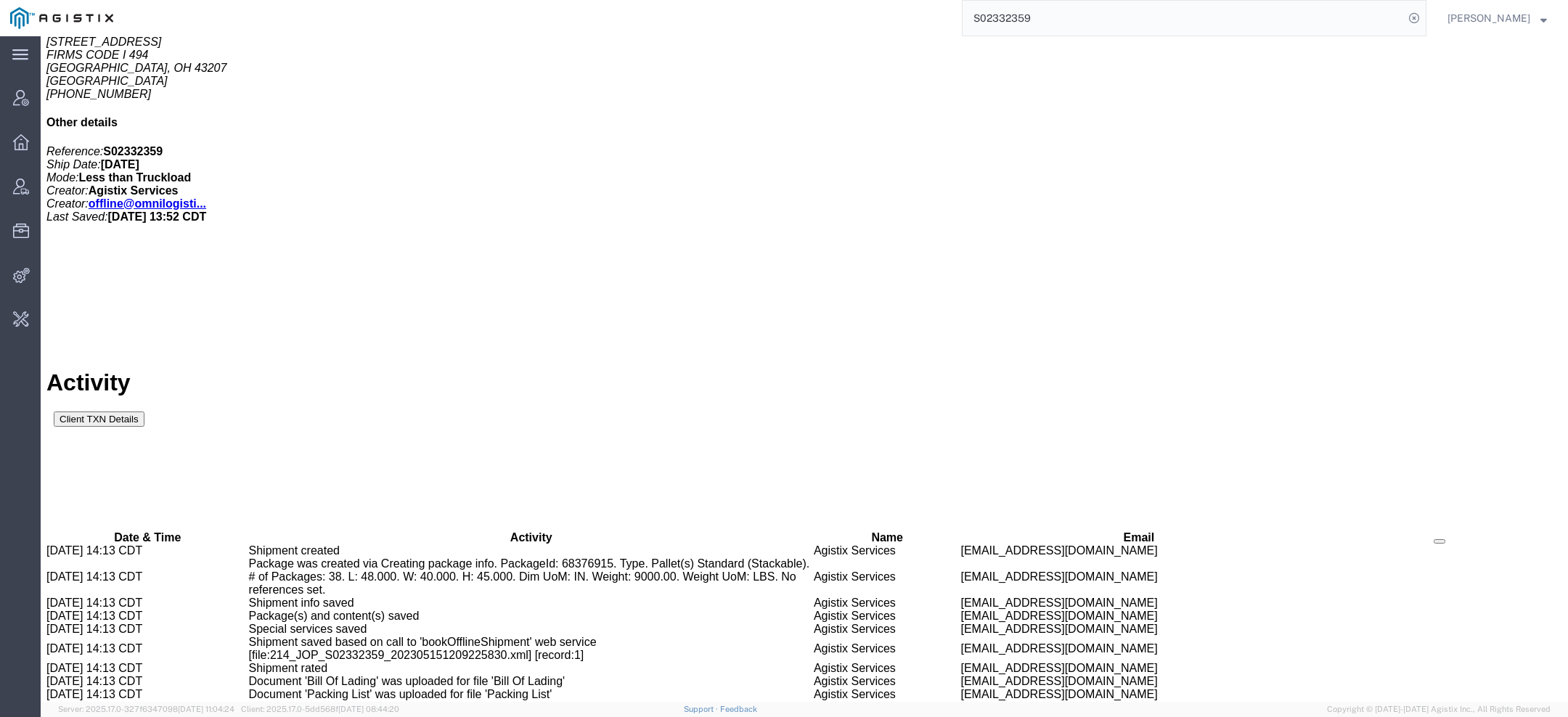
drag, startPoint x: 1055, startPoint y: 20, endPoint x: 796, endPoint y: -42, distance: 266.3
click at [796, 0] on html "main_menu Created with Sketch. Collapse Menu Account Manager Overview Vendor Ma…" at bounding box center [784, 358] width 1568 height 717
paste input "5645918"
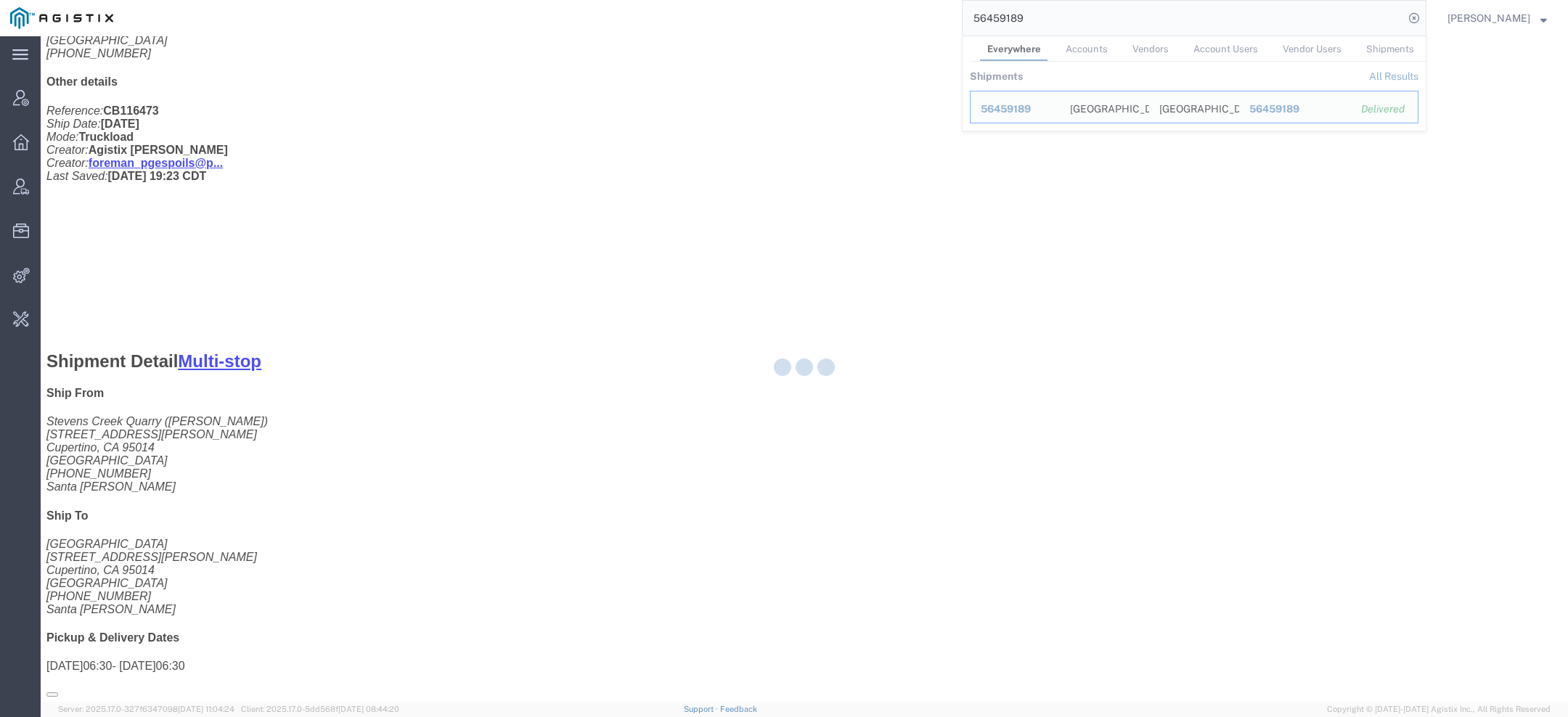
click at [198, 87] on div at bounding box center [804, 369] width 1527 height 665
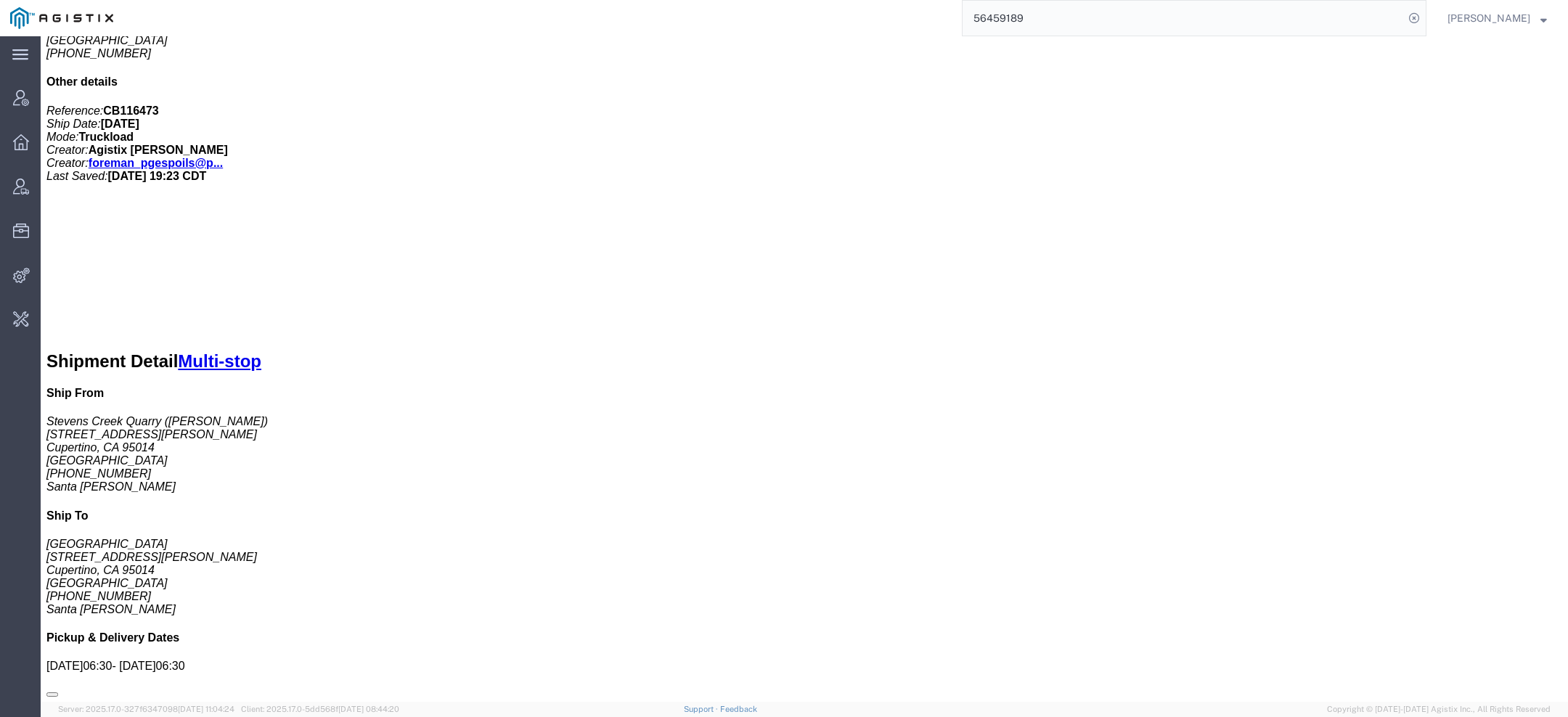
click link "Documents"
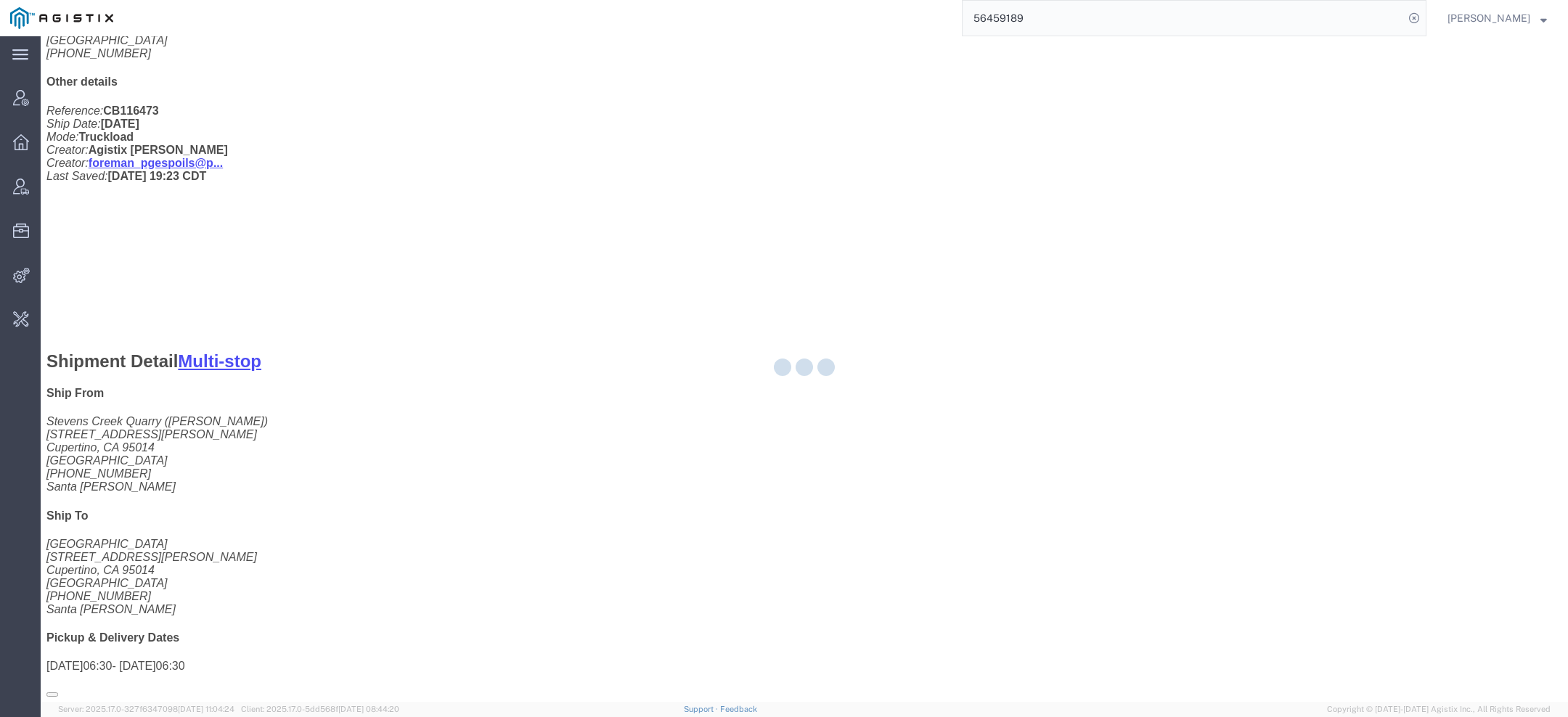
click at [740, 299] on div at bounding box center [804, 369] width 1527 height 665
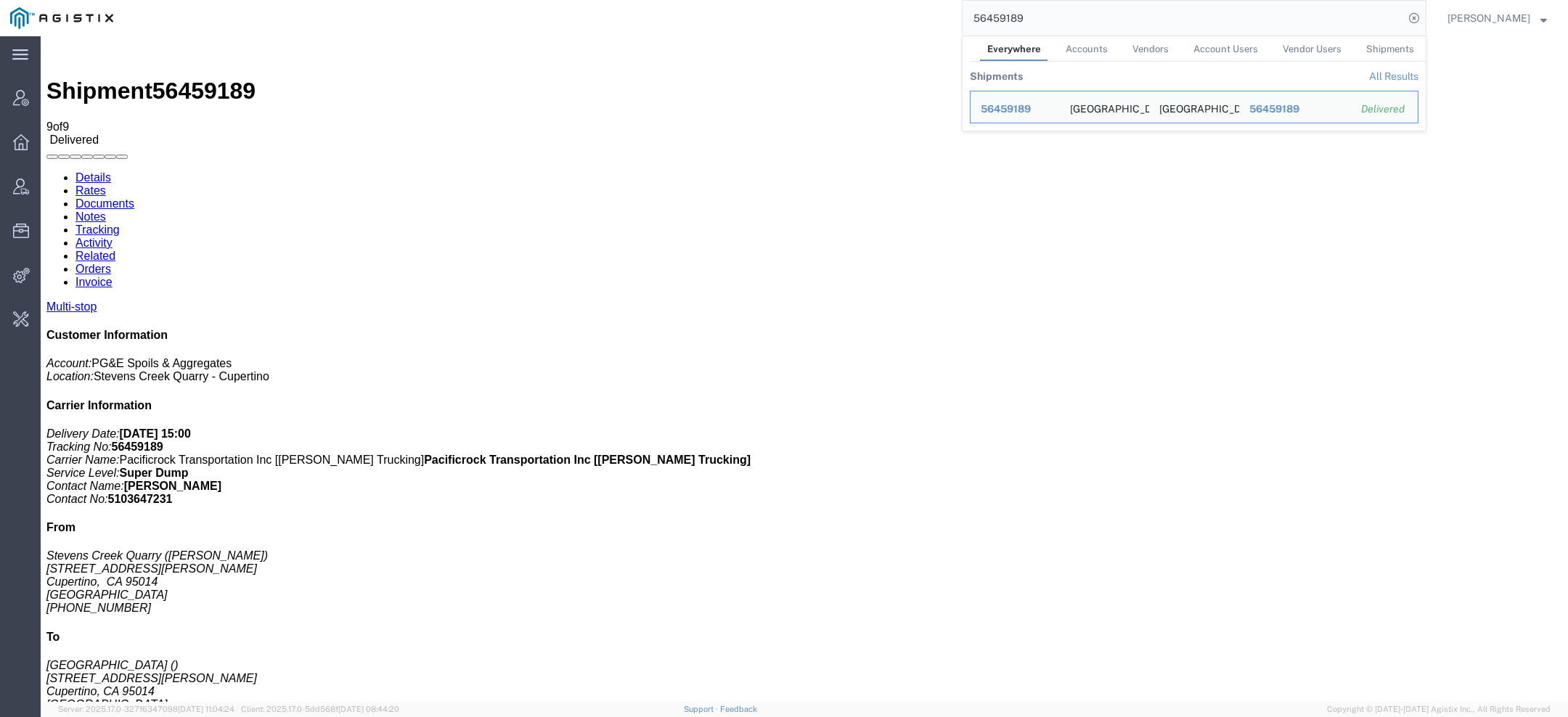
drag, startPoint x: 1043, startPoint y: 22, endPoint x: 941, endPoint y: 20, distance: 102.0
click at [941, 20] on div "56459189 Everywhere Accounts Vendors Account Users Vendor Users Shipments Shipm…" at bounding box center [775, 18] width 1303 height 37
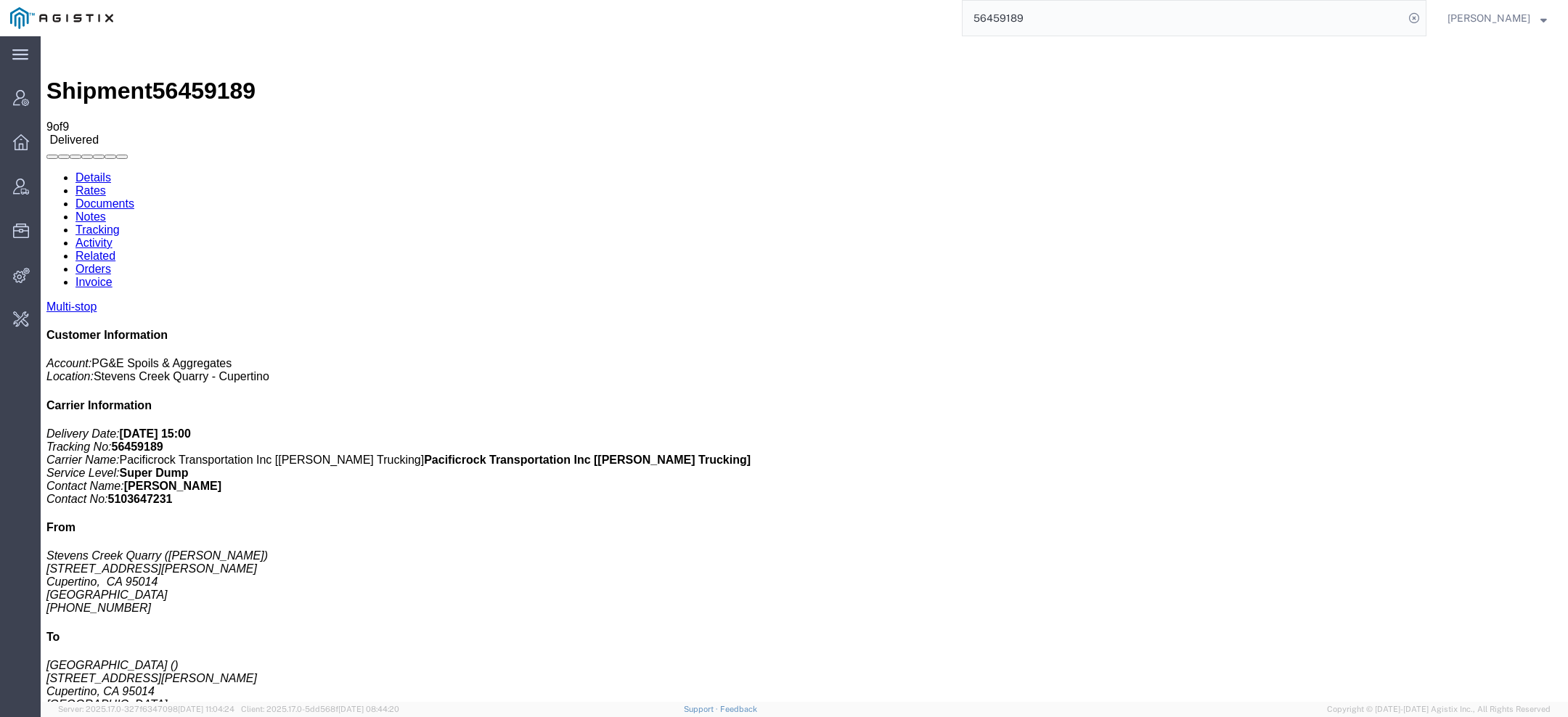
paste input "303"
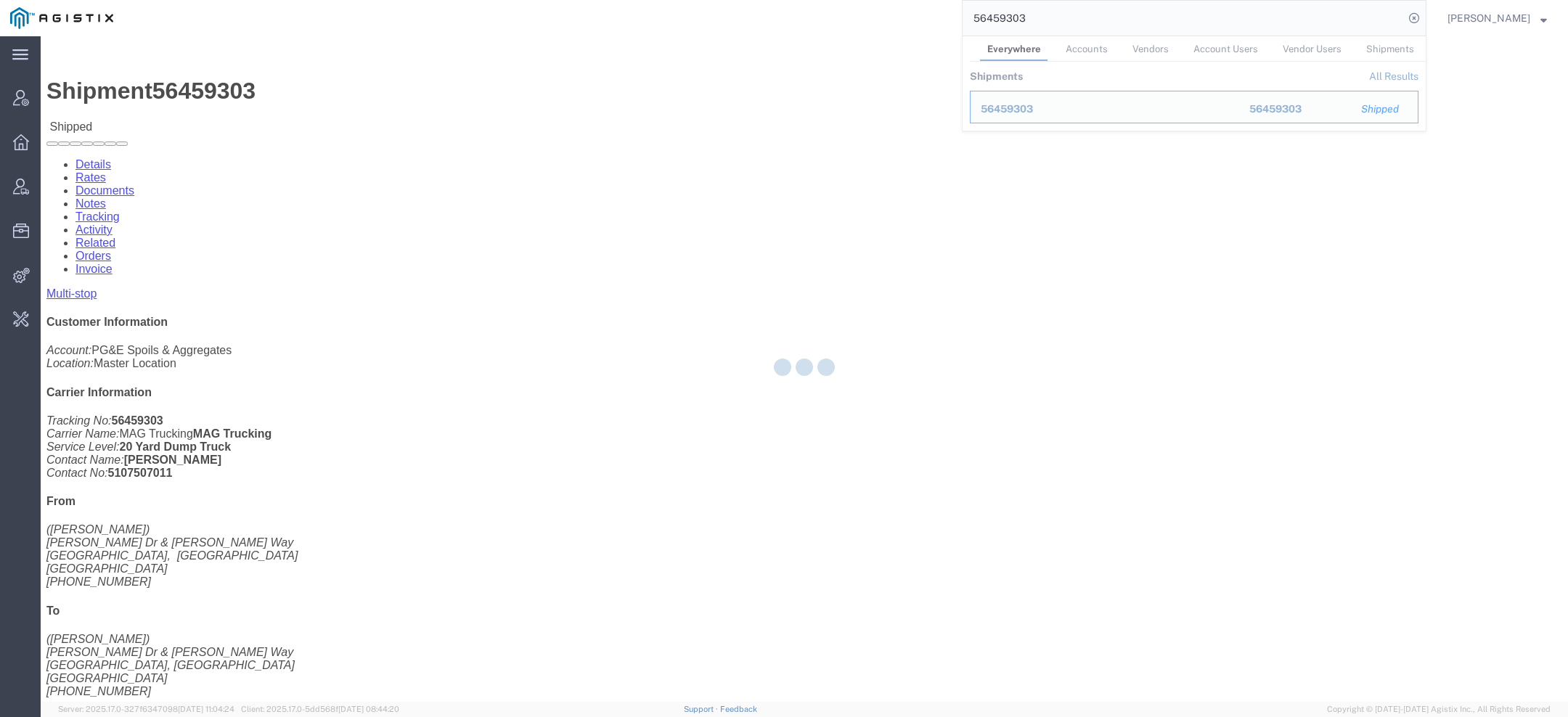
click at [199, 87] on div at bounding box center [804, 369] width 1527 height 665
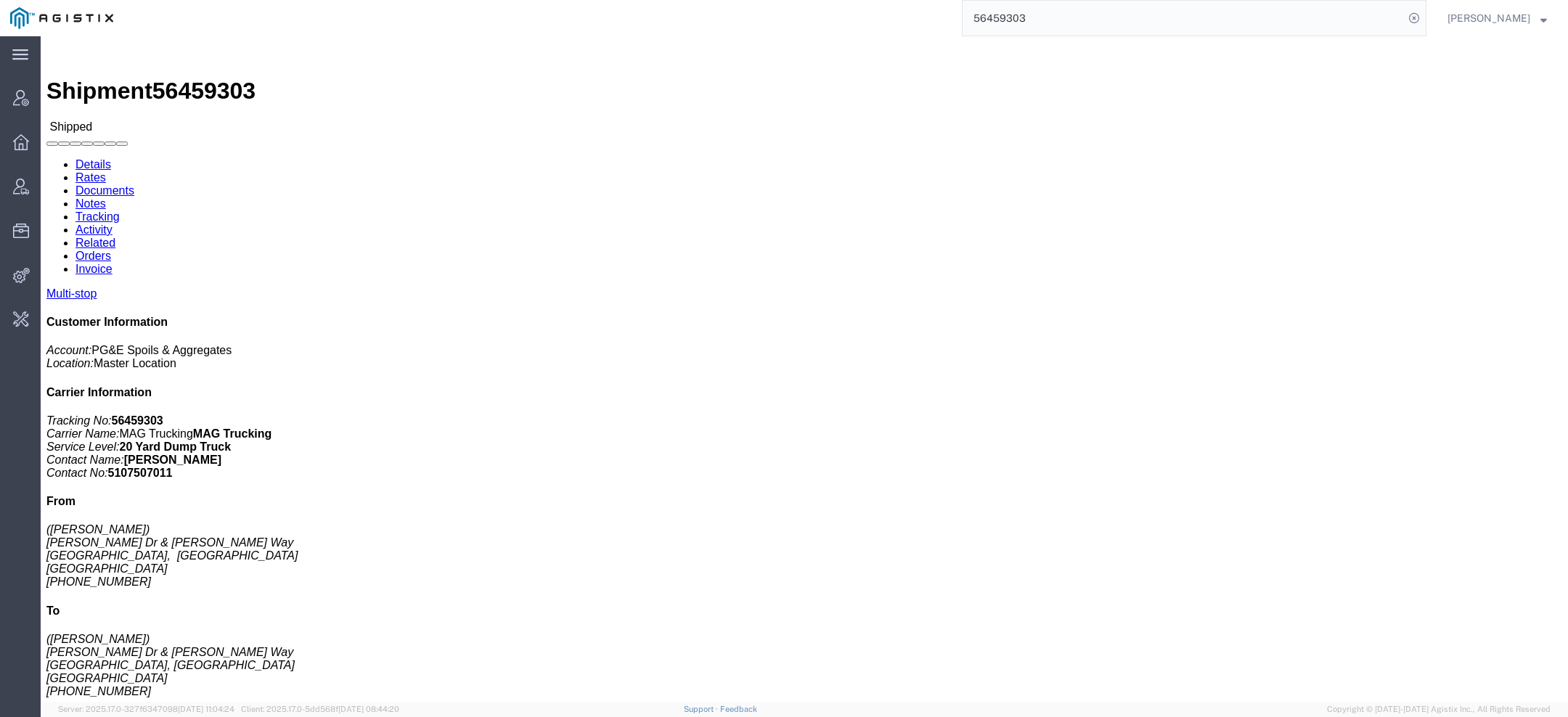
click link "Documents"
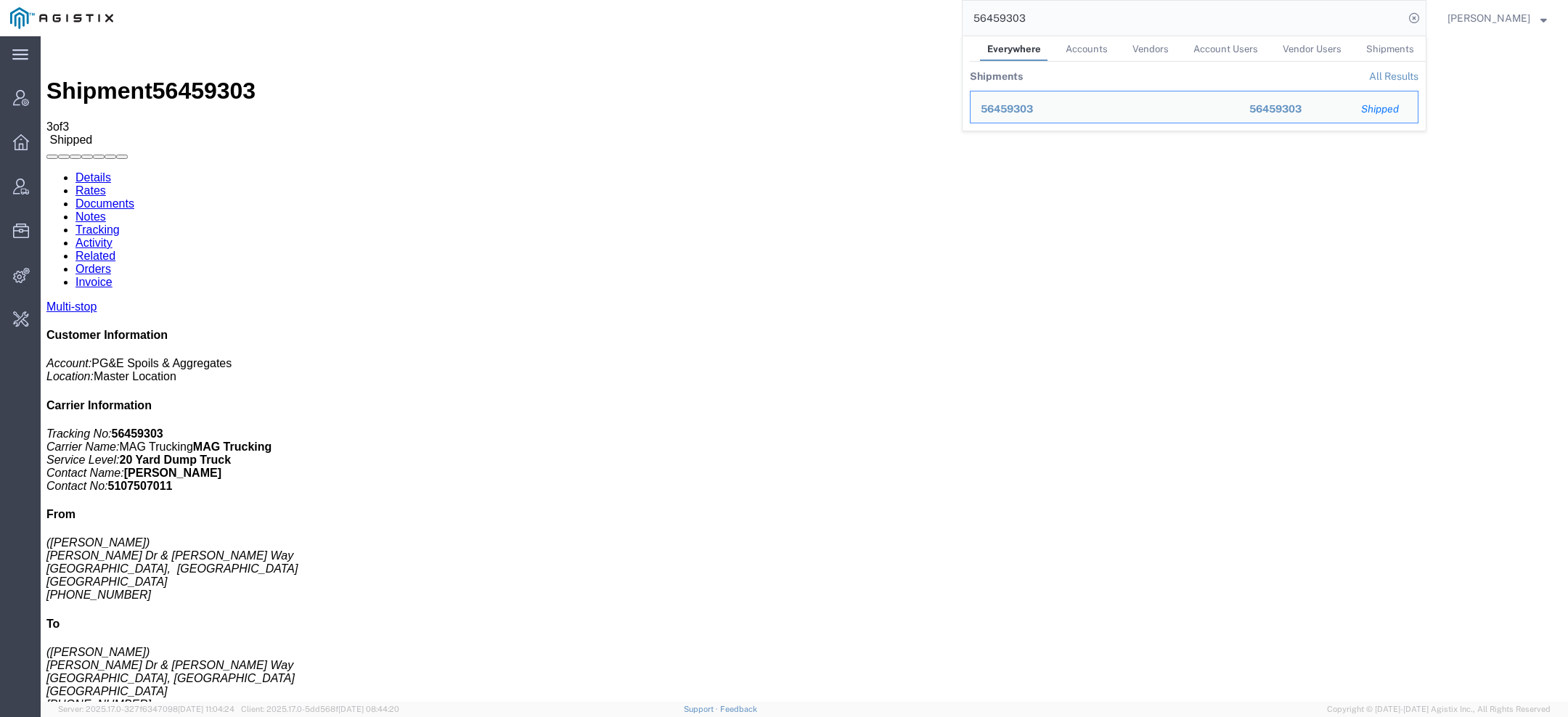
drag, startPoint x: 1030, startPoint y: 19, endPoint x: 823, endPoint y: 7, distance: 207.3
click at [860, 2] on div "56459303 Everywhere Accounts Vendors Account Users Vendor Users Shipments Shipm…" at bounding box center [775, 18] width 1303 height 37
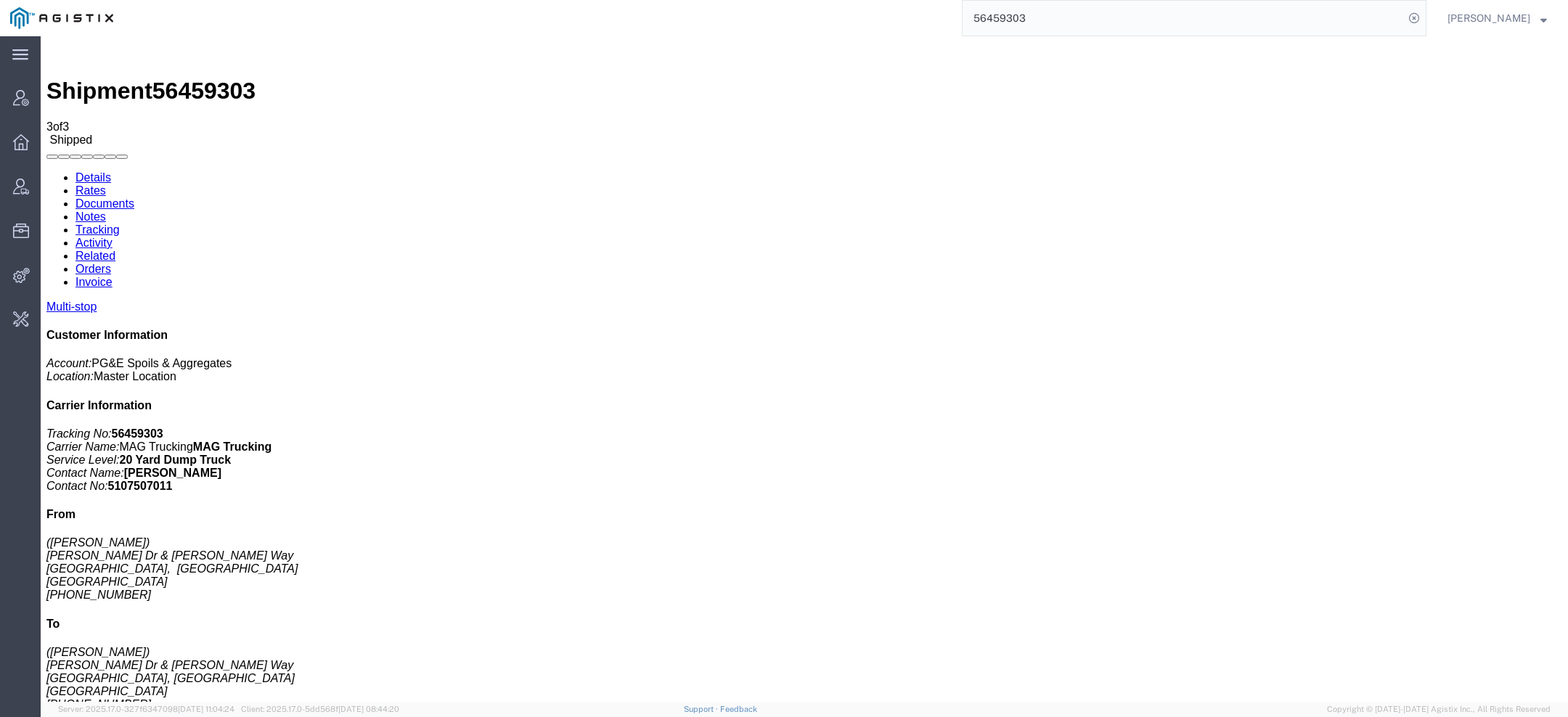
type input "v"
paste input "56405509"
type input "56405509"
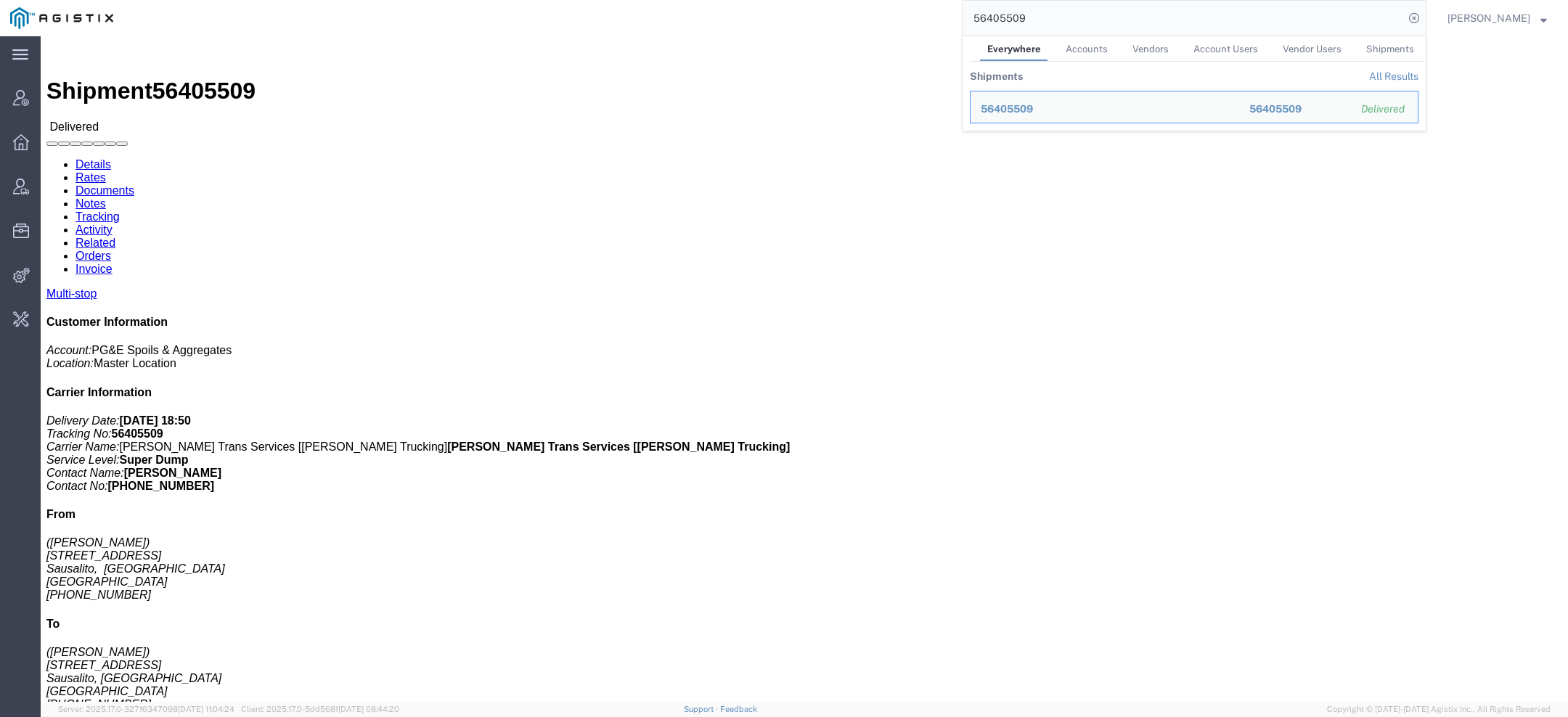
click link "Documents"
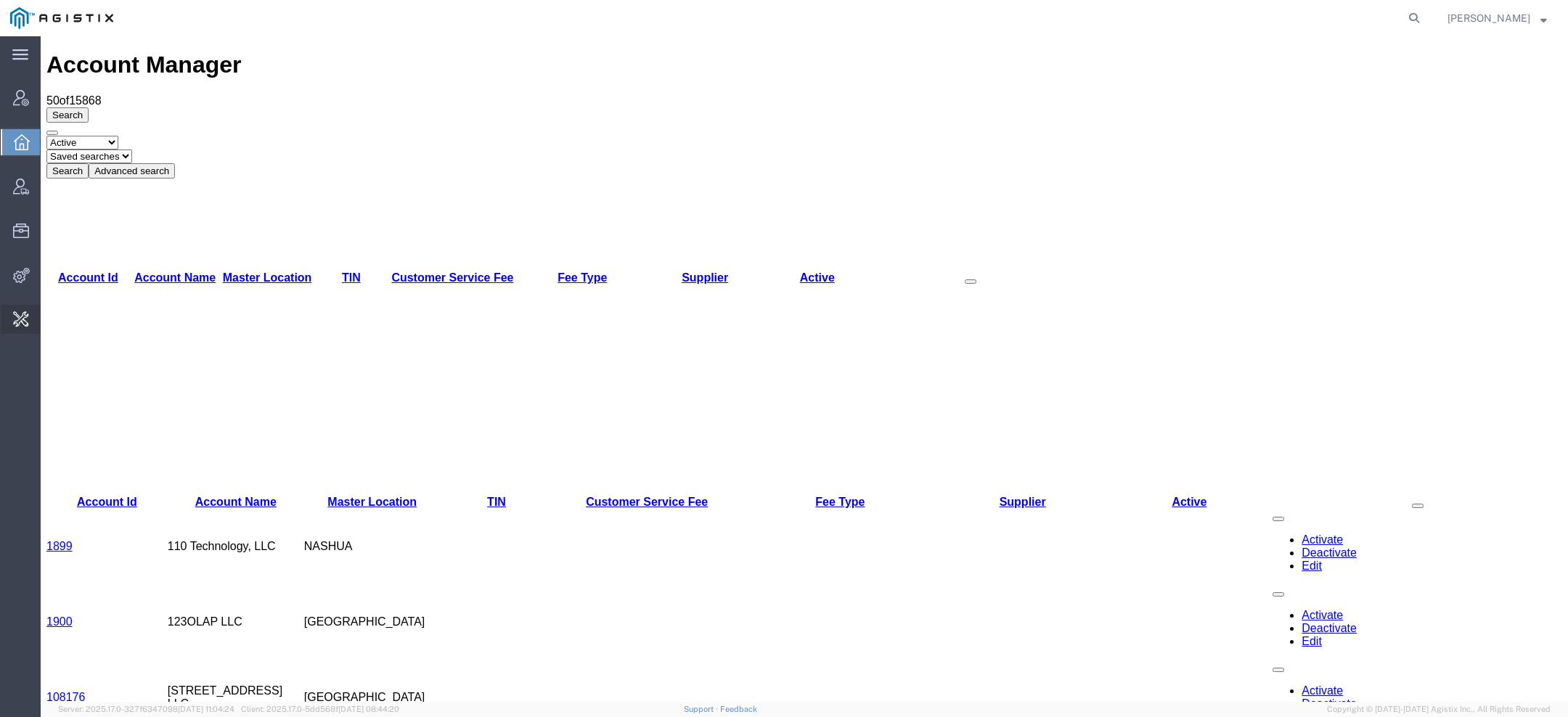
click at [0, 0] on span "Invoice Sending" at bounding box center [0, 0] width 0 height 0
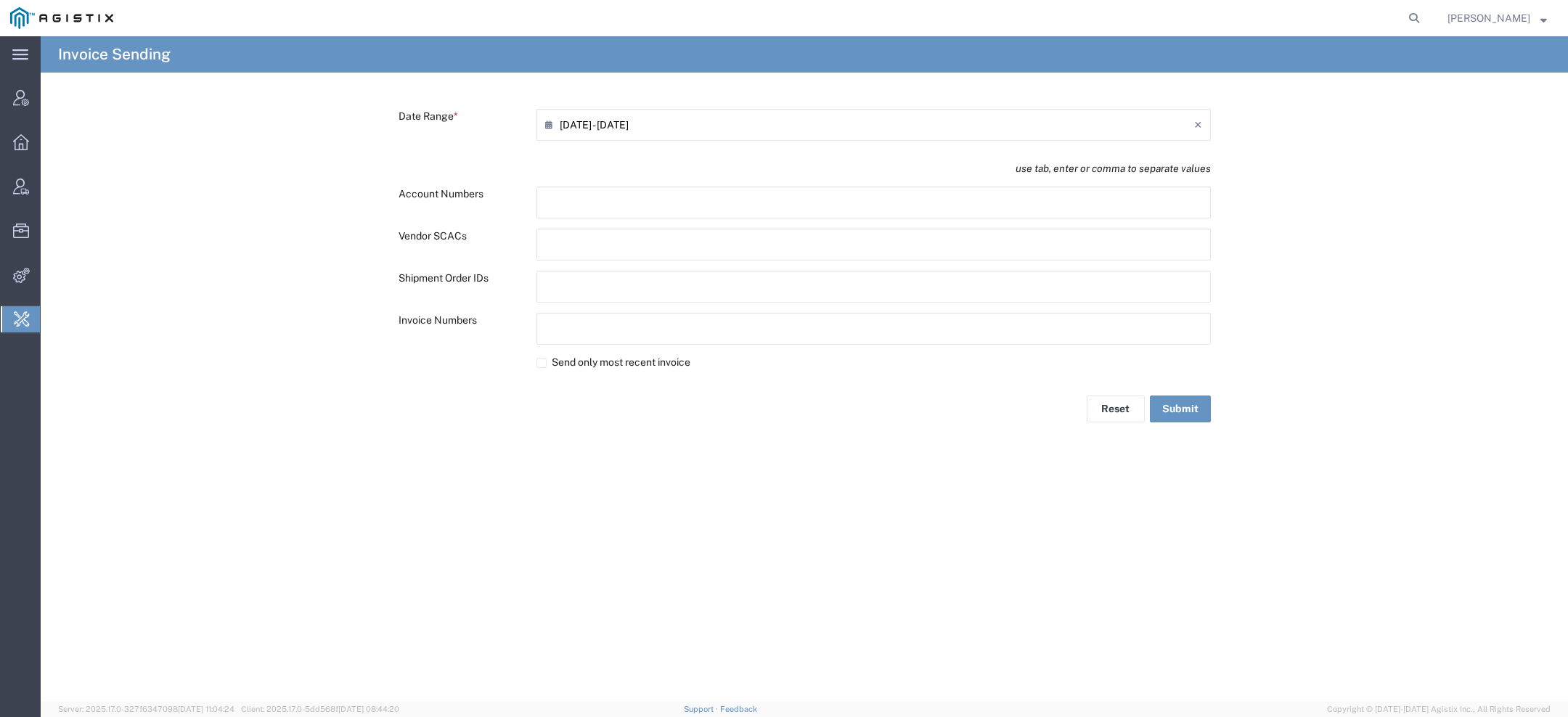
click at [556, 124] on icon at bounding box center [551, 125] width 14 height 23
click at [703, 133] on input "[DATE] - 08/19/2025n" at bounding box center [877, 125] width 635 height 23
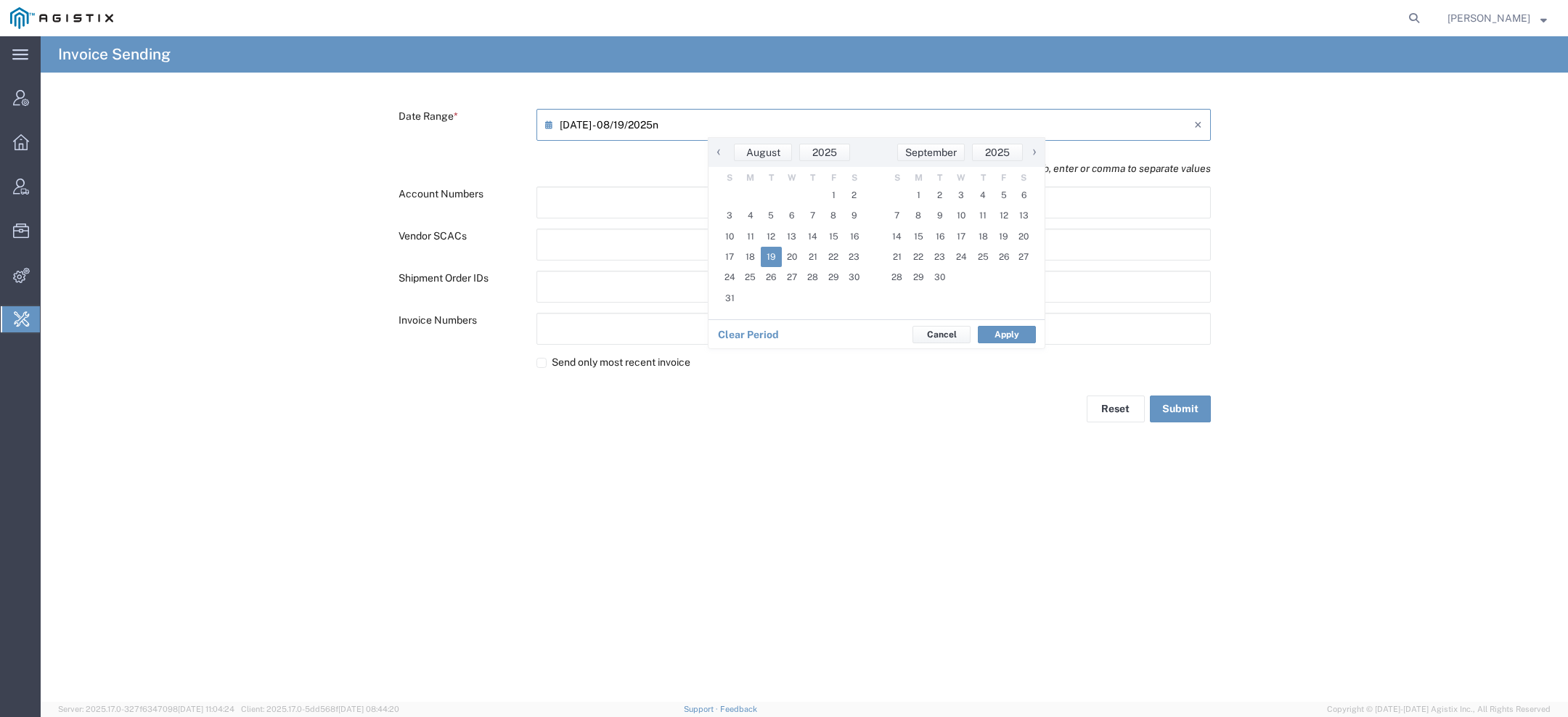
type input "[DATE] - [DATE]"
click at [723, 154] on span "‹" at bounding box center [718, 151] width 22 height 17
click at [723, 154] on span "‹" at bounding box center [720, 151] width 22 height 17
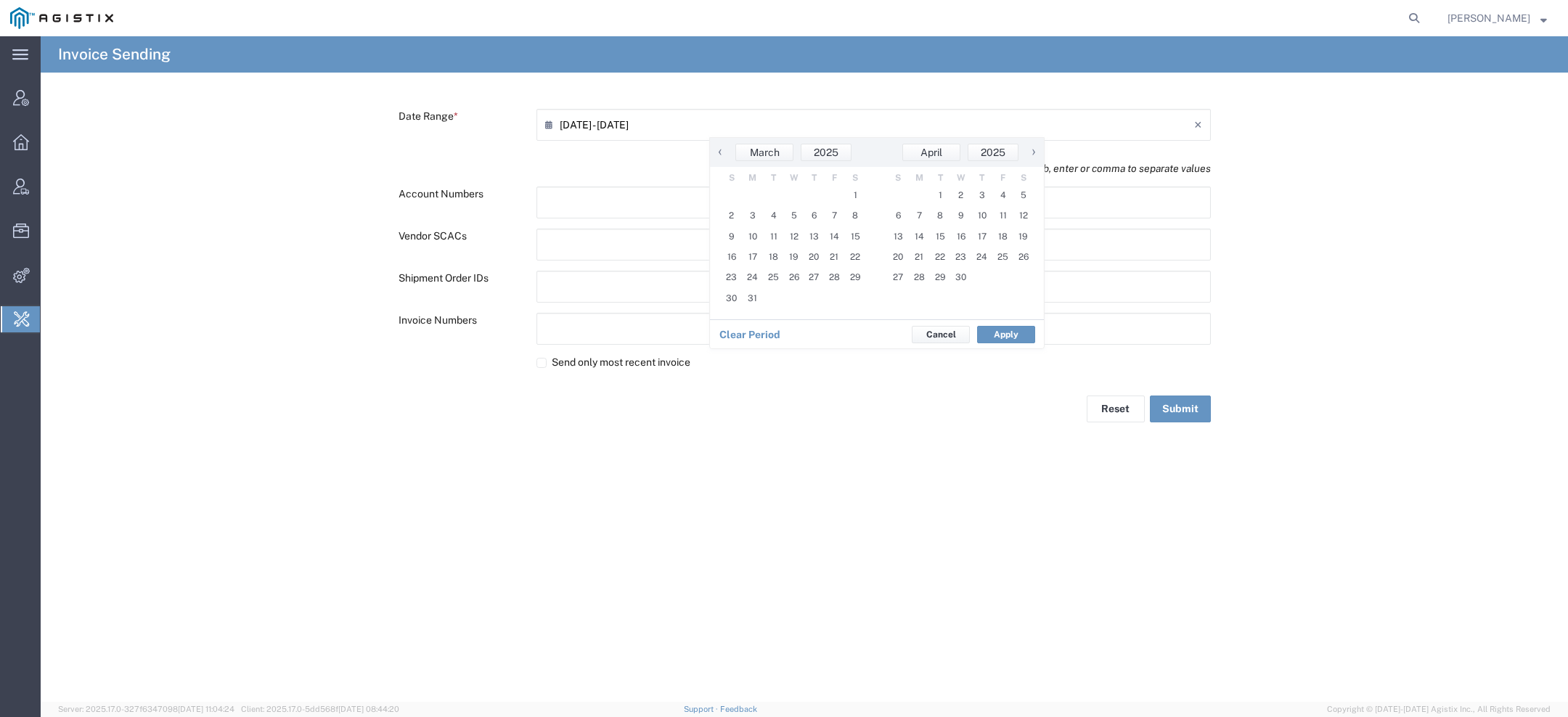
click at [723, 154] on span "‹" at bounding box center [720, 151] width 22 height 17
click at [723, 154] on span "‹" at bounding box center [718, 151] width 22 height 17
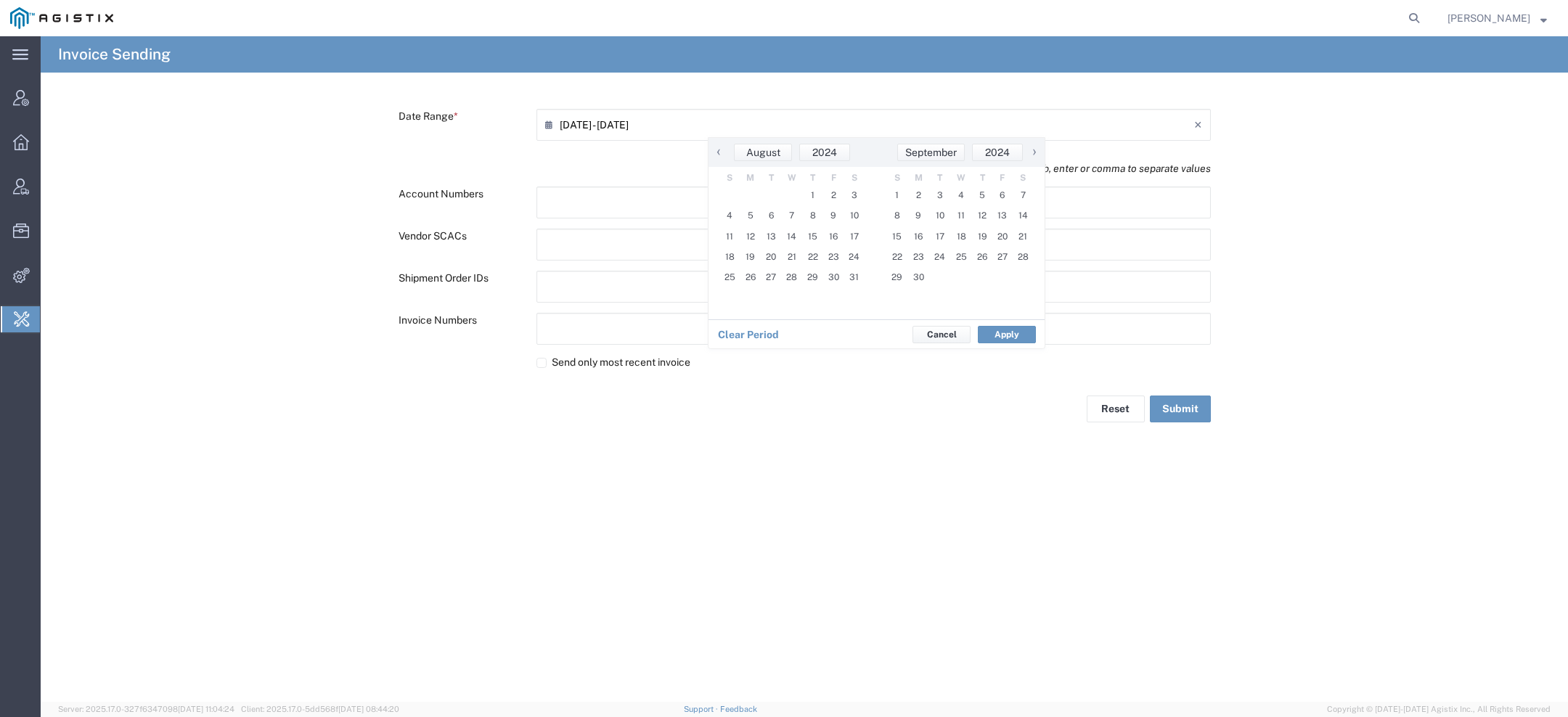
click at [723, 154] on span "‹" at bounding box center [718, 151] width 22 height 17
click at [723, 154] on span "‹" at bounding box center [720, 151] width 22 height 17
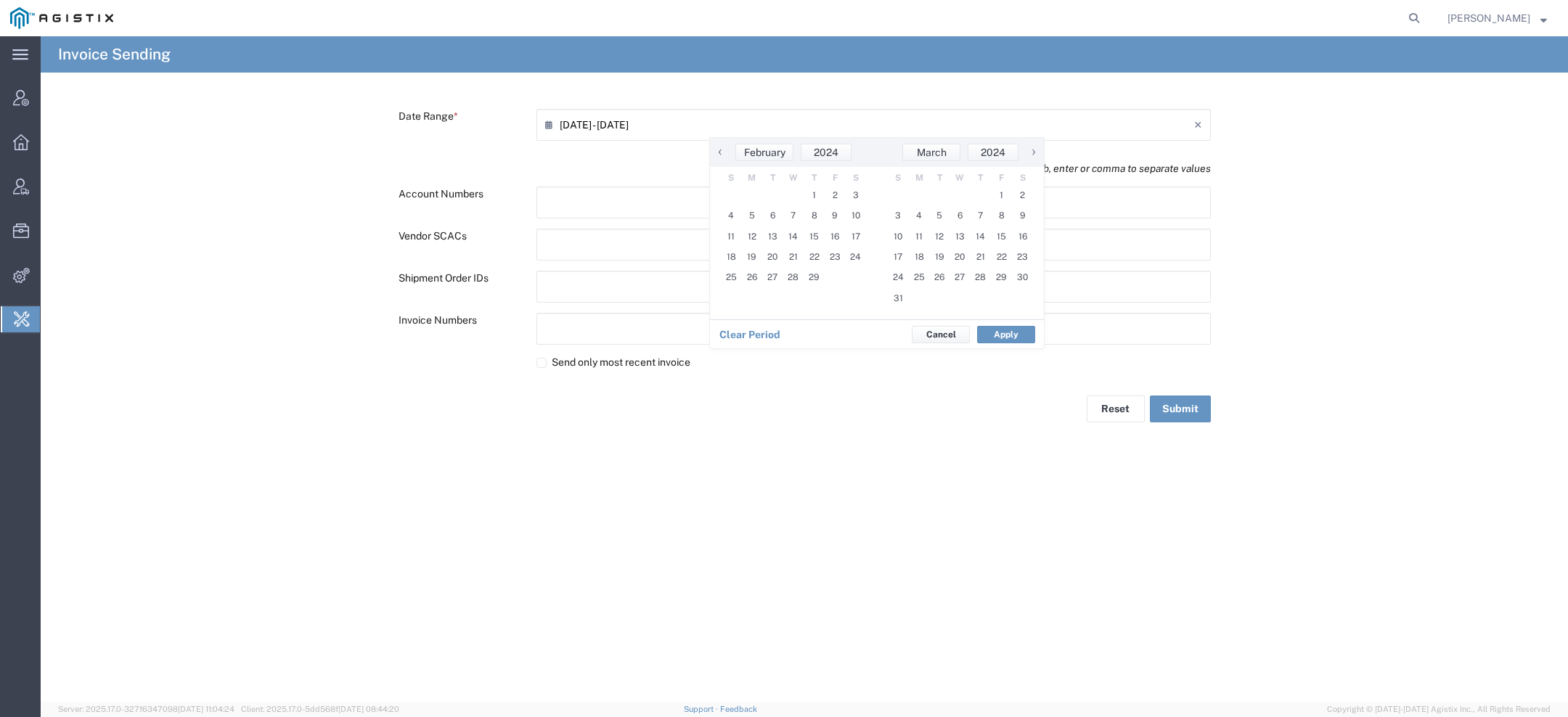
click at [723, 154] on span "‹" at bounding box center [720, 151] width 22 height 17
click at [723, 154] on span "‹" at bounding box center [718, 151] width 22 height 17
click at [723, 154] on span "‹" at bounding box center [720, 151] width 22 height 17
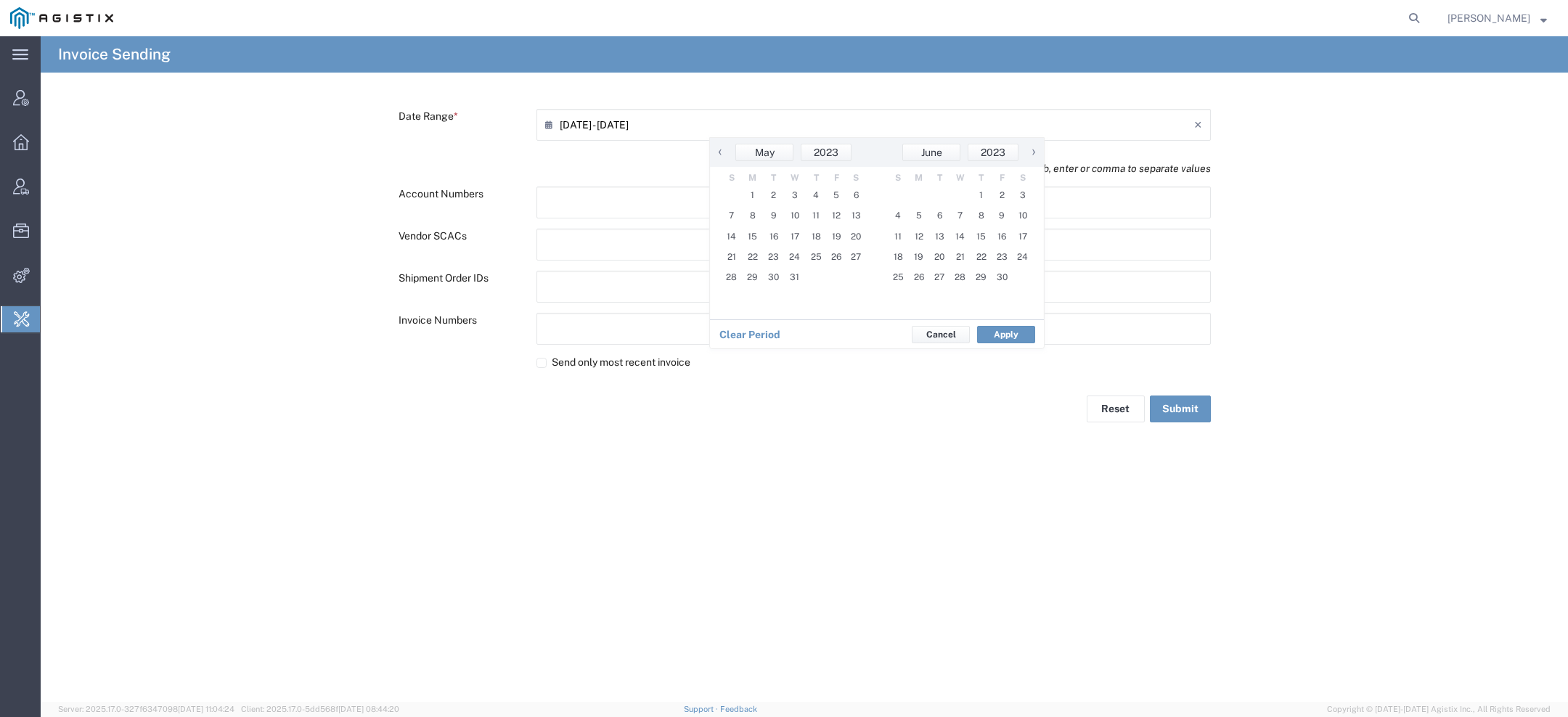
click at [723, 154] on span "‹" at bounding box center [720, 151] width 22 height 17
click at [721, 153] on span "‹" at bounding box center [720, 151] width 22 height 17
click at [730, 190] on span "1" at bounding box center [731, 195] width 21 height 20
click at [1036, 155] on span "›" at bounding box center [1033, 151] width 22 height 17
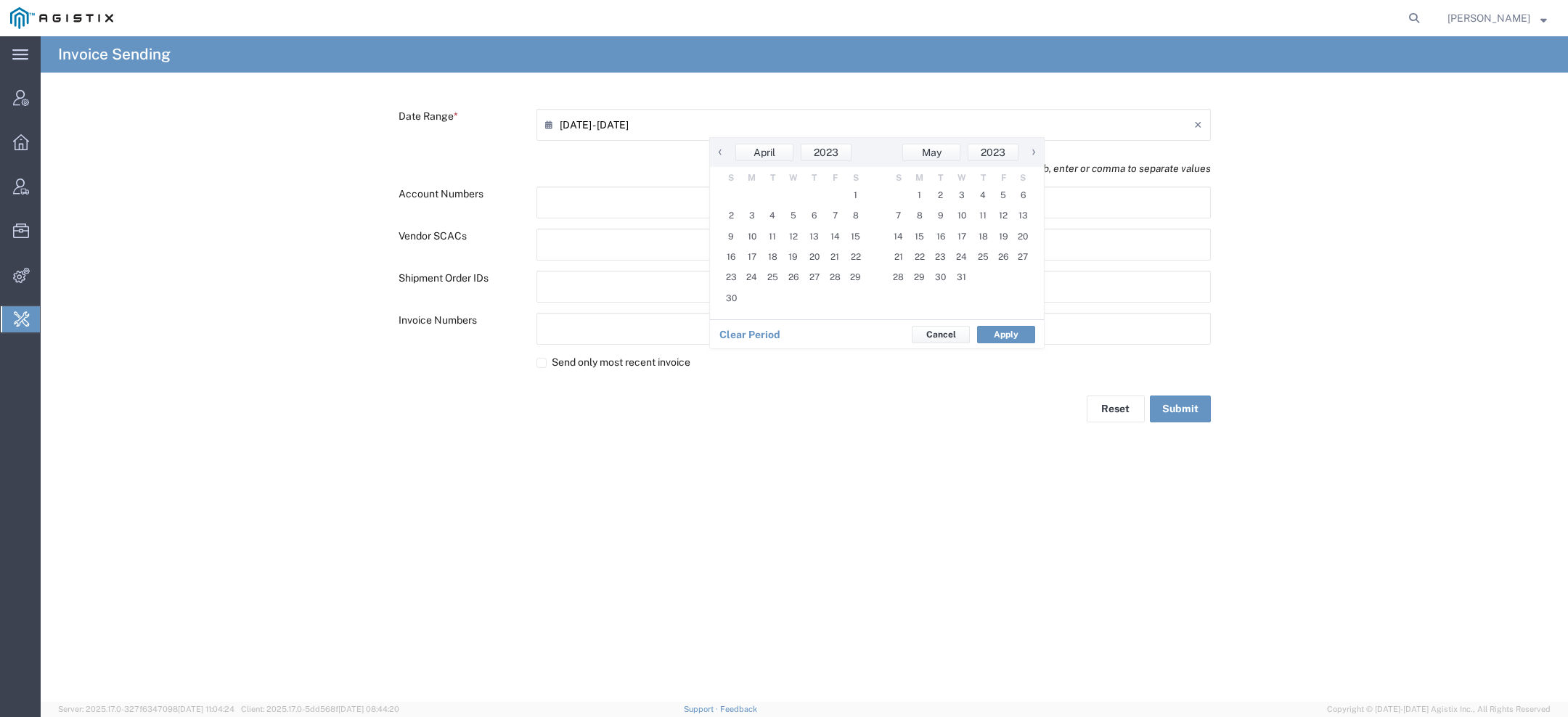
click at [1036, 155] on span "›" at bounding box center [1033, 151] width 22 height 17
click at [1036, 155] on span "›" at bounding box center [1034, 151] width 22 height 17
click at [1036, 155] on span "›" at bounding box center [1033, 151] width 22 height 17
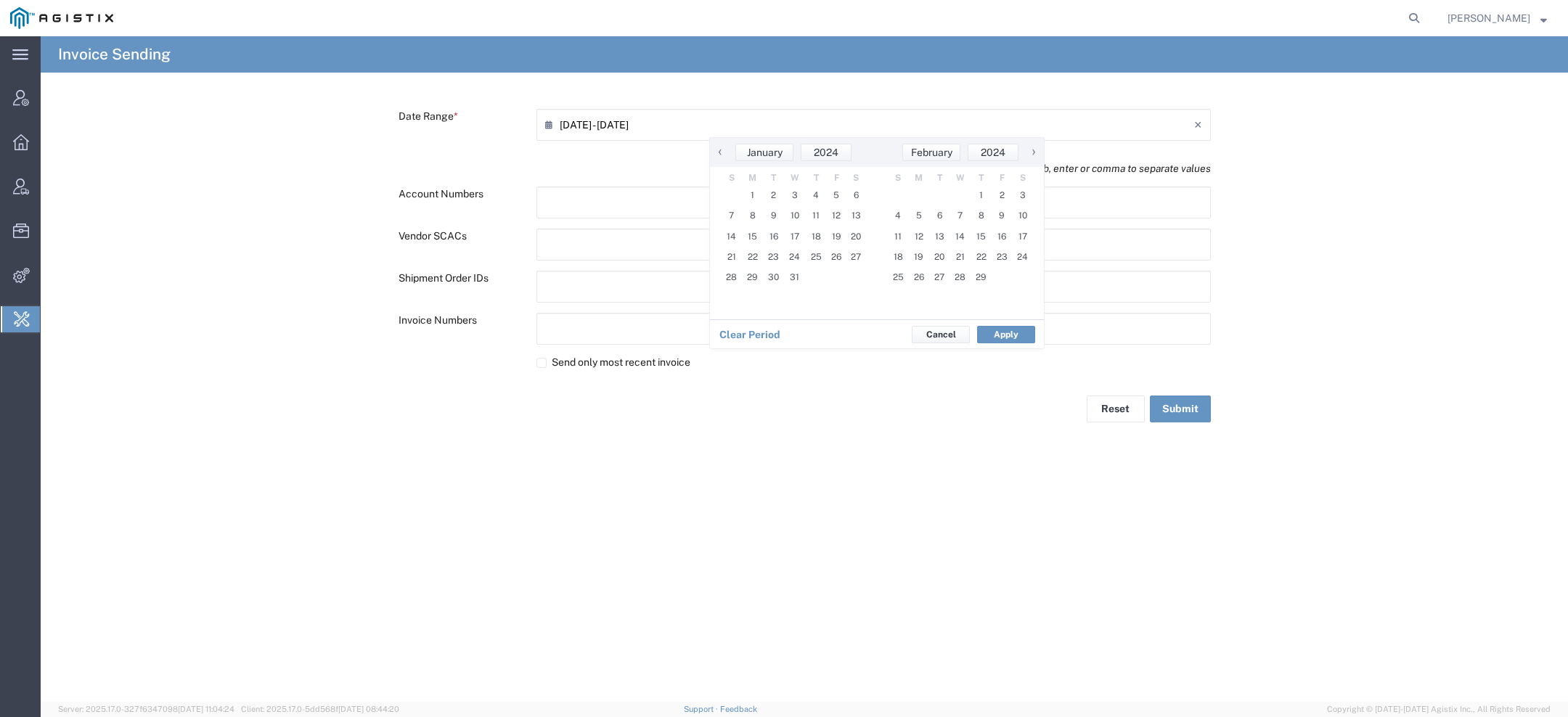
click at [1036, 155] on span "›" at bounding box center [1033, 151] width 22 height 17
click at [1036, 155] on span "›" at bounding box center [1034, 151] width 22 height 17
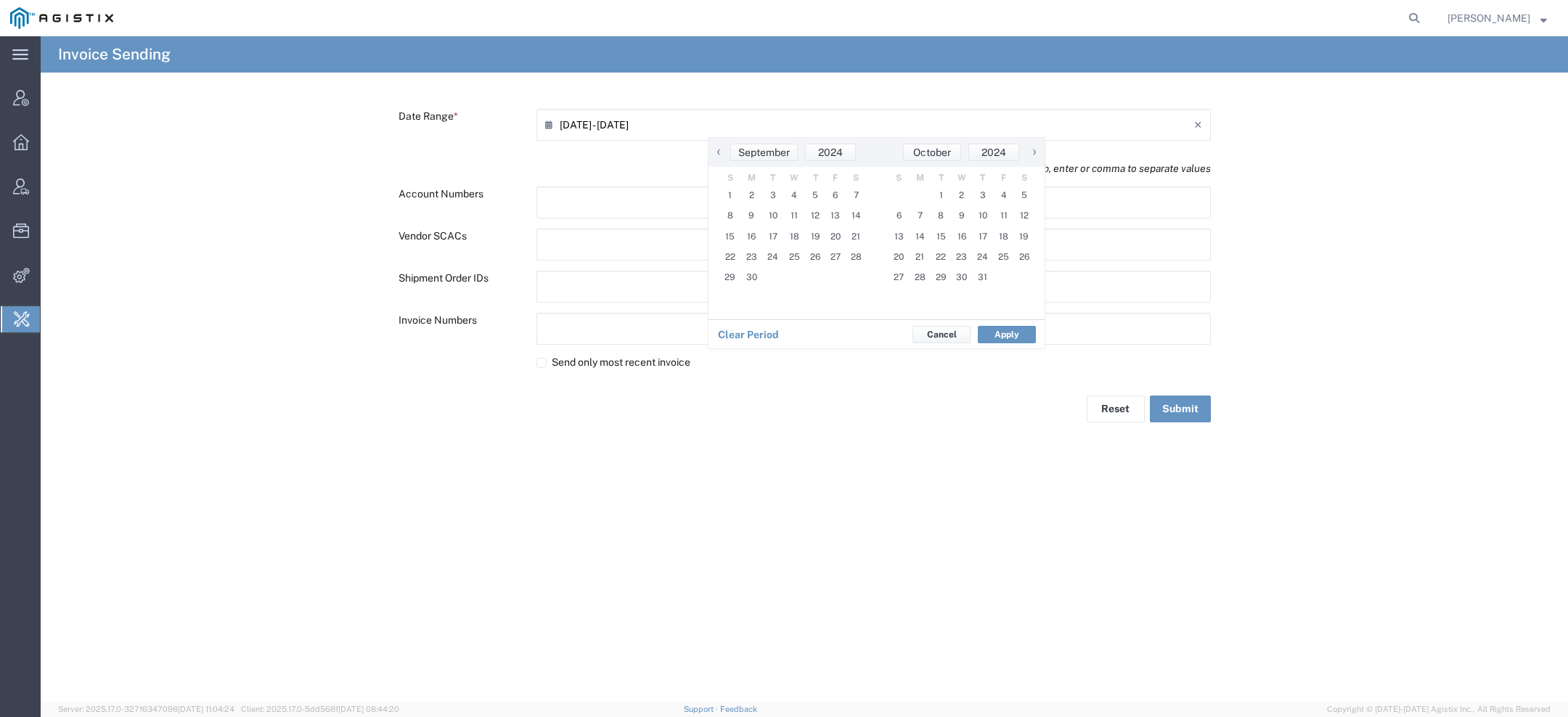
click at [1036, 155] on span "›" at bounding box center [1034, 151] width 22 height 17
click at [1036, 155] on span "›" at bounding box center [1033, 151] width 22 height 17
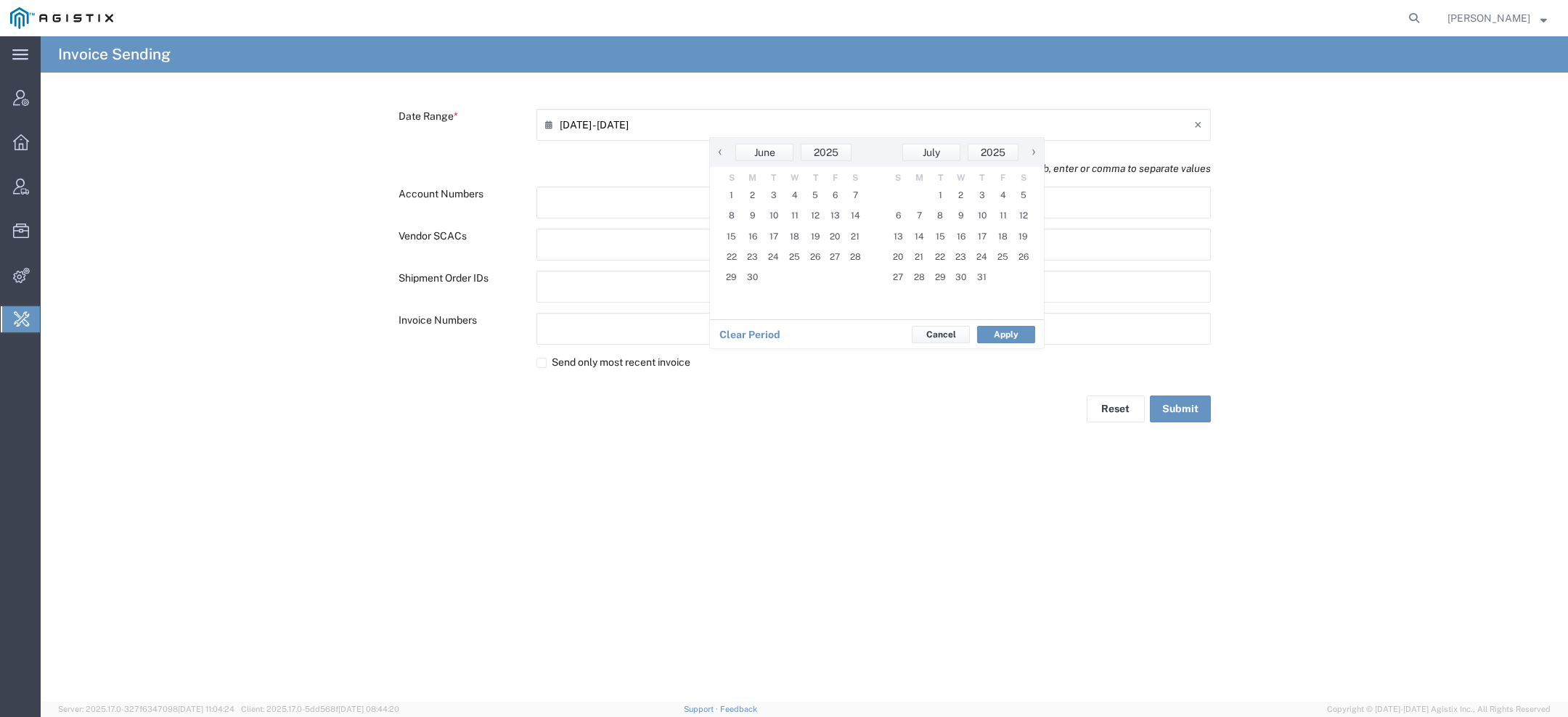
click at [1036, 155] on span "›" at bounding box center [1033, 151] width 22 height 17
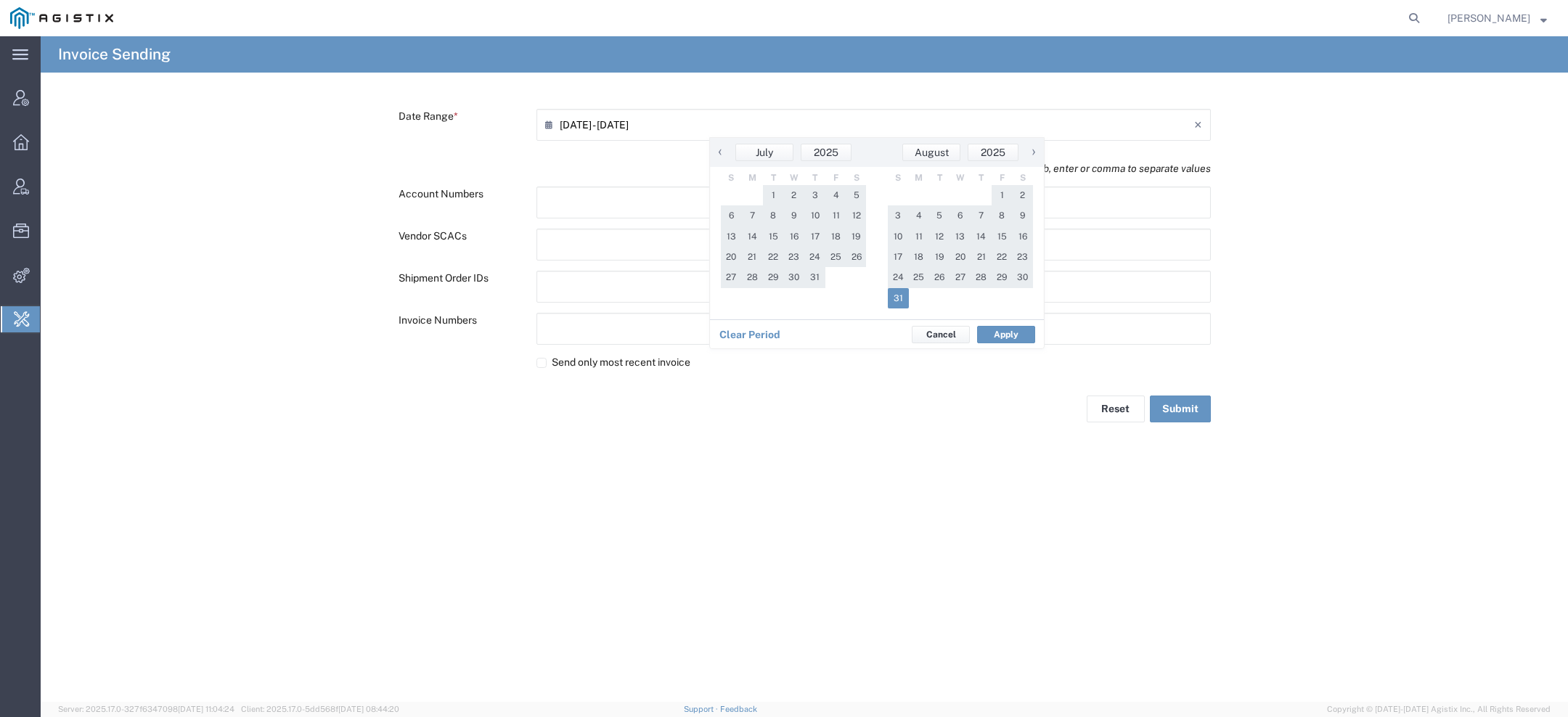
click at [903, 298] on span "31" at bounding box center [898, 298] width 21 height 20
type input "[DATE] - [DATE]"
click at [1005, 330] on button "Apply" at bounding box center [1006, 334] width 58 height 17
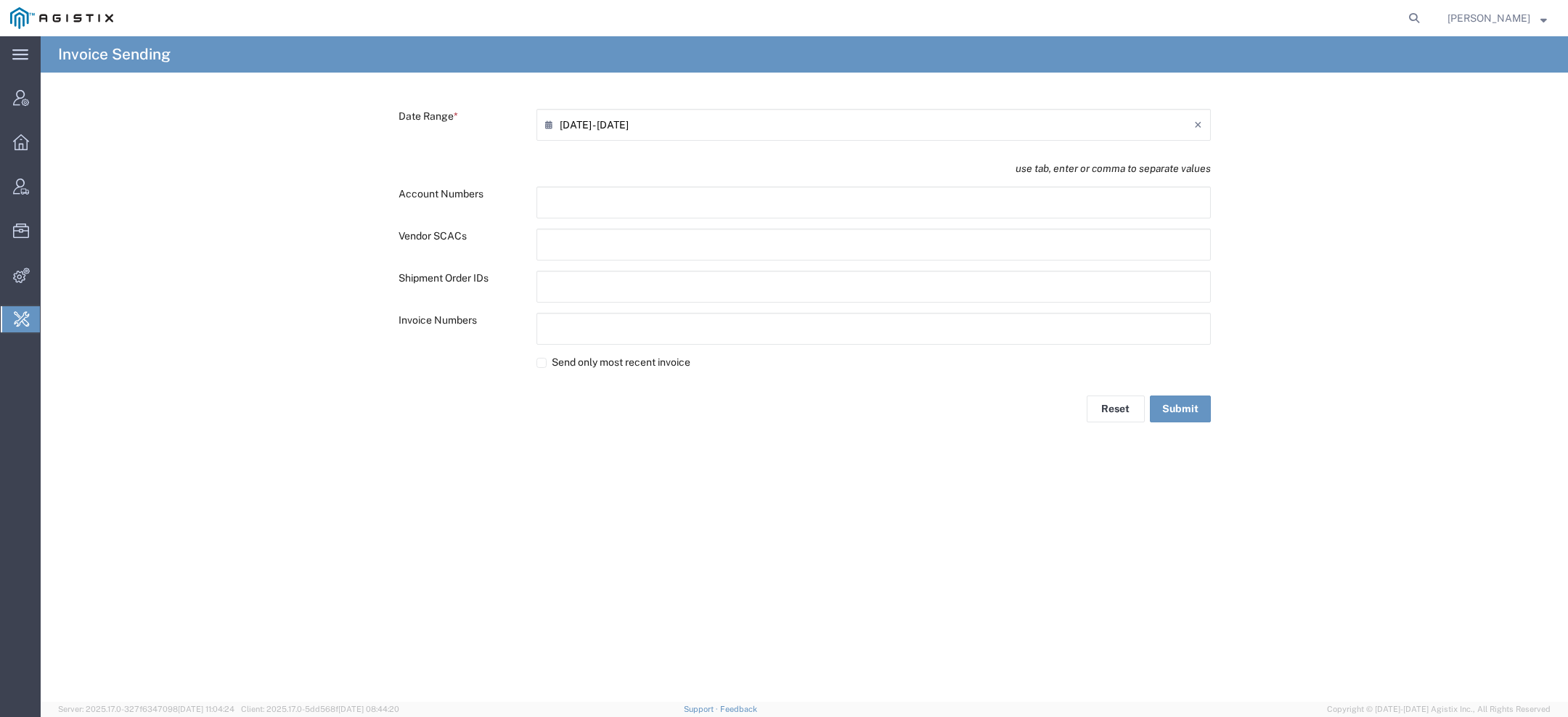
click at [573, 283] on input "text" at bounding box center [608, 287] width 127 height 23
paste input "text"
click at [1182, 412] on button "Submit" at bounding box center [1179, 412] width 61 height 27
